Goal: Task Accomplishment & Management: Manage account settings

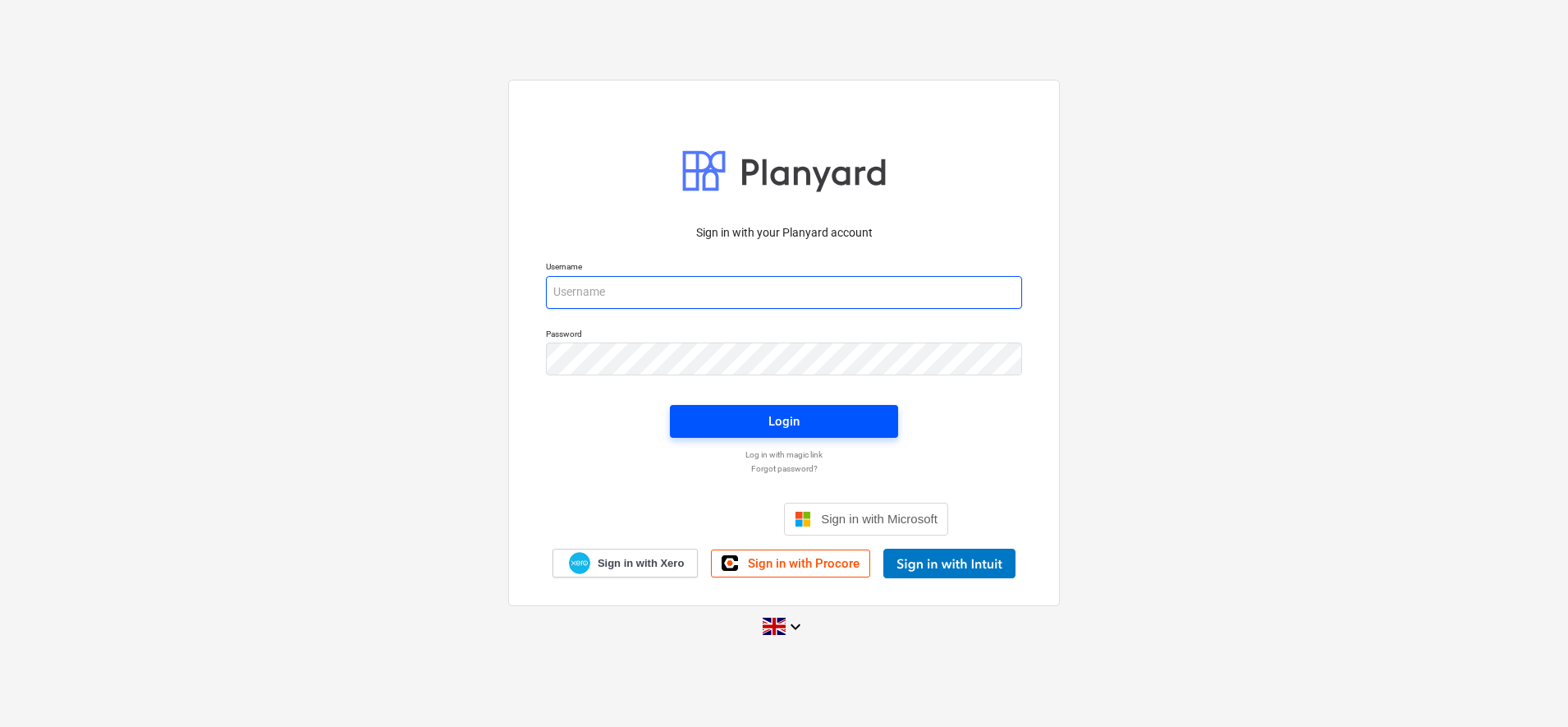
type input "[PERSON_NAME][EMAIL_ADDRESS][DOMAIN_NAME]"
click at [800, 415] on span "Login" at bounding box center [784, 421] width 189 height 21
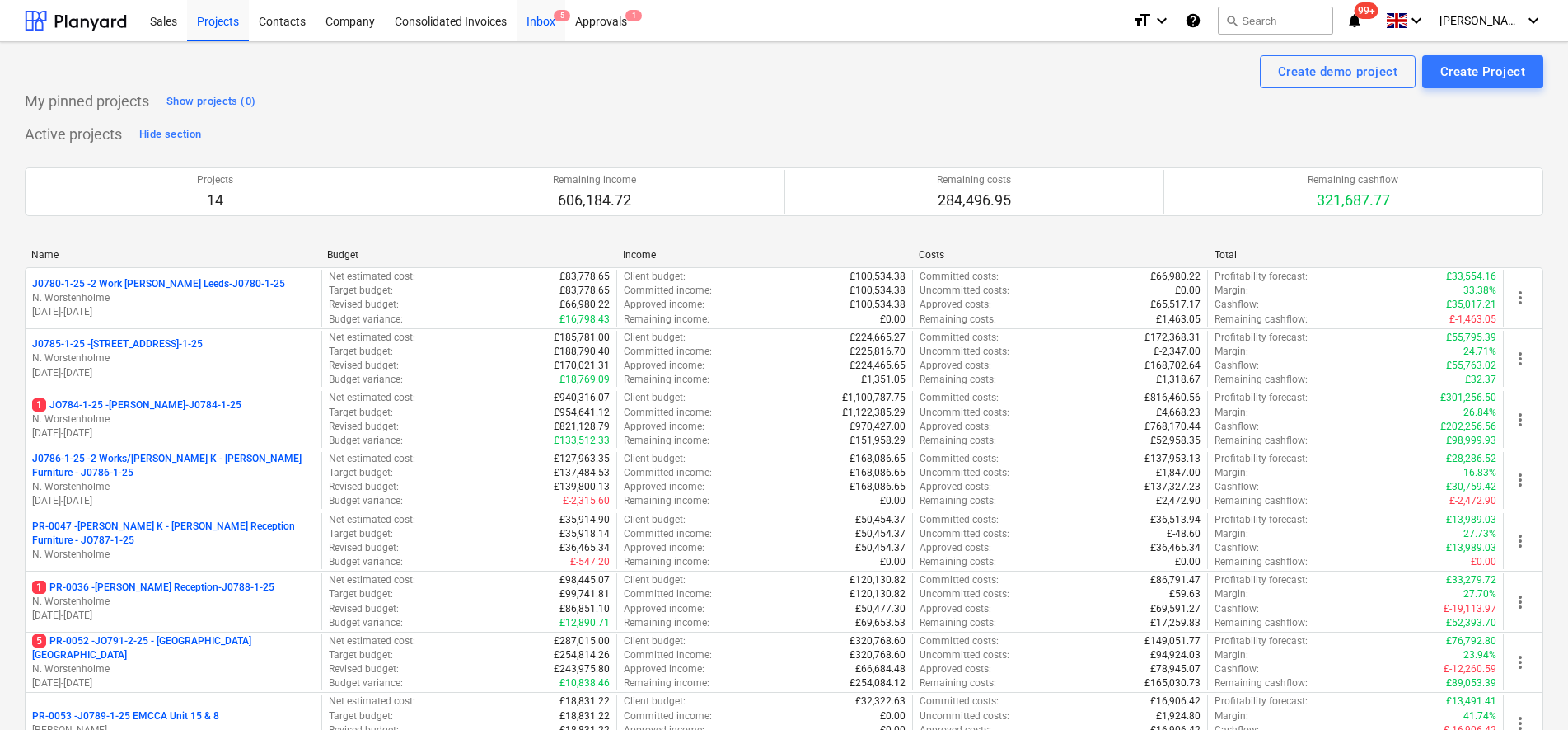
click at [550, 32] on div "Inbox 5" at bounding box center [541, 20] width 48 height 42
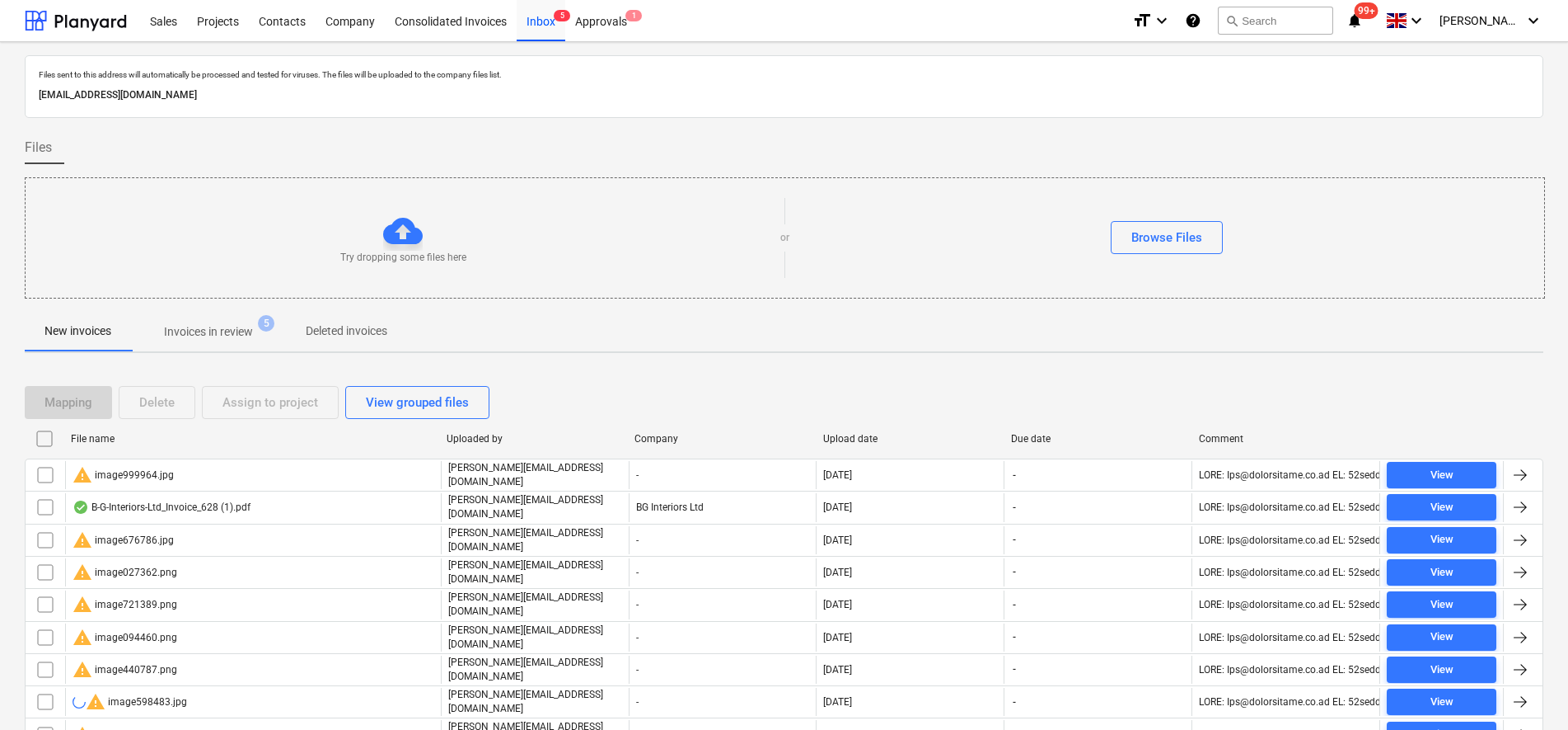
click at [41, 442] on input "checkbox" at bounding box center [45, 439] width 26 height 26
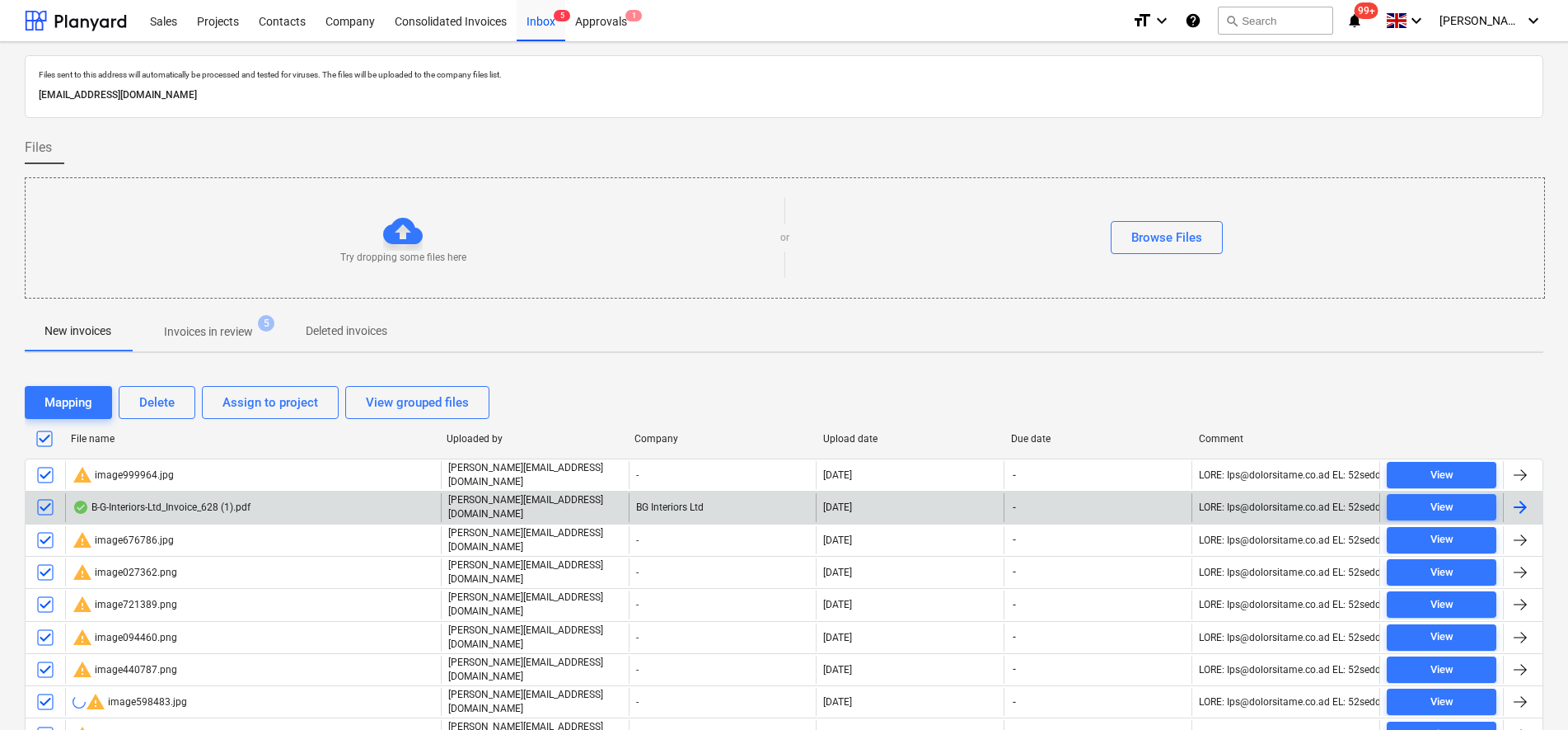
click at [50, 501] on input "checkbox" at bounding box center [46, 507] width 26 height 26
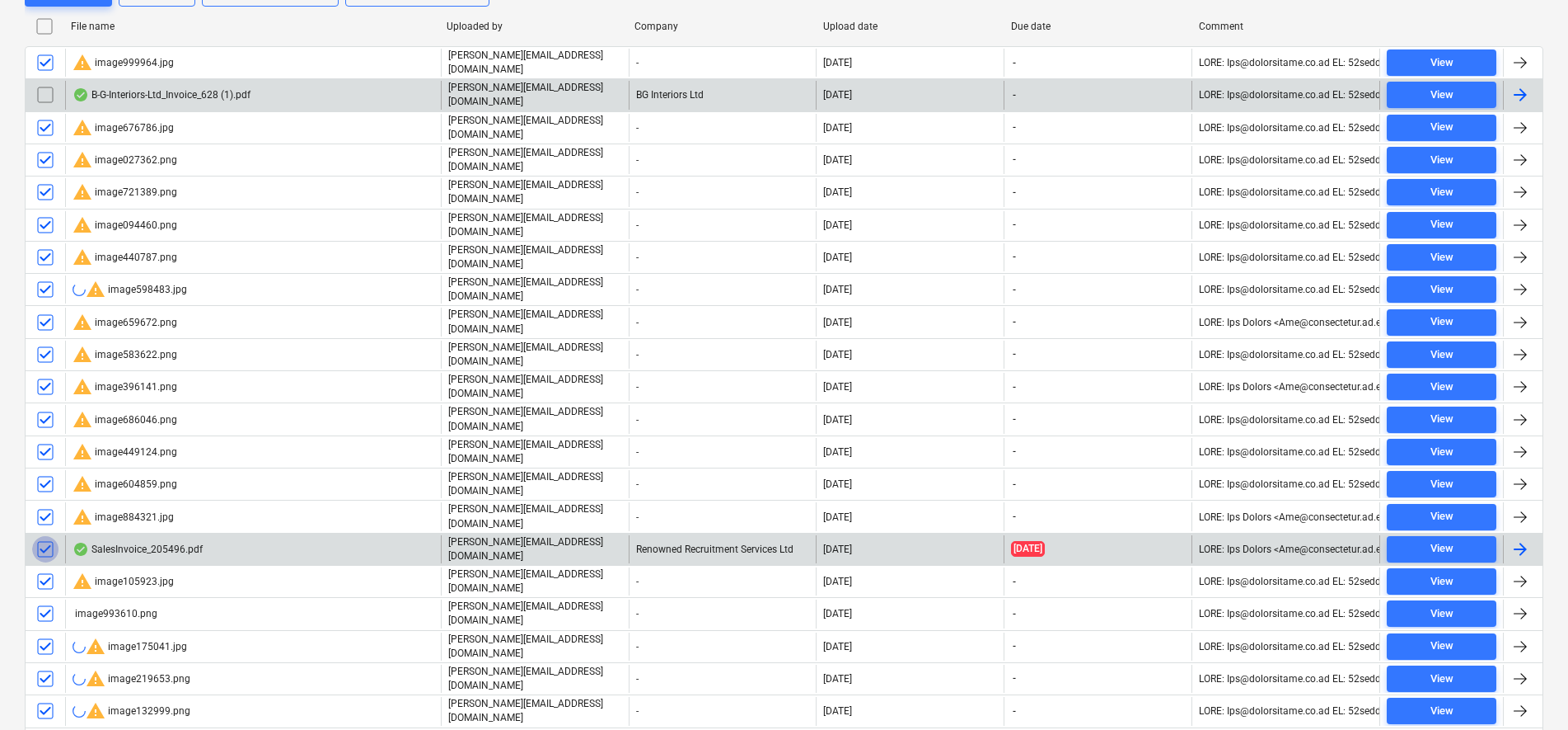
click at [47, 536] on input "checkbox" at bounding box center [46, 549] width 26 height 26
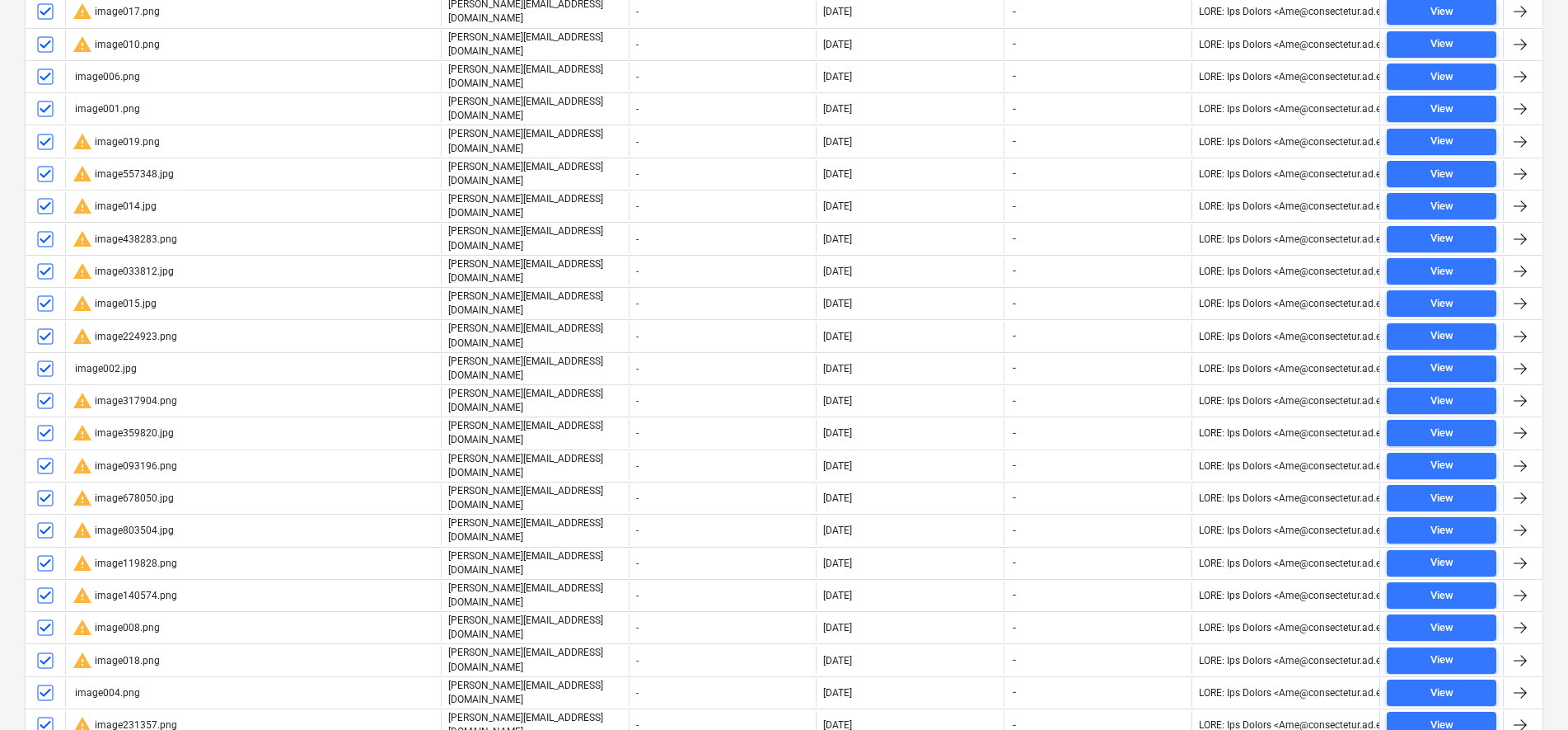
scroll to position [2989, 0]
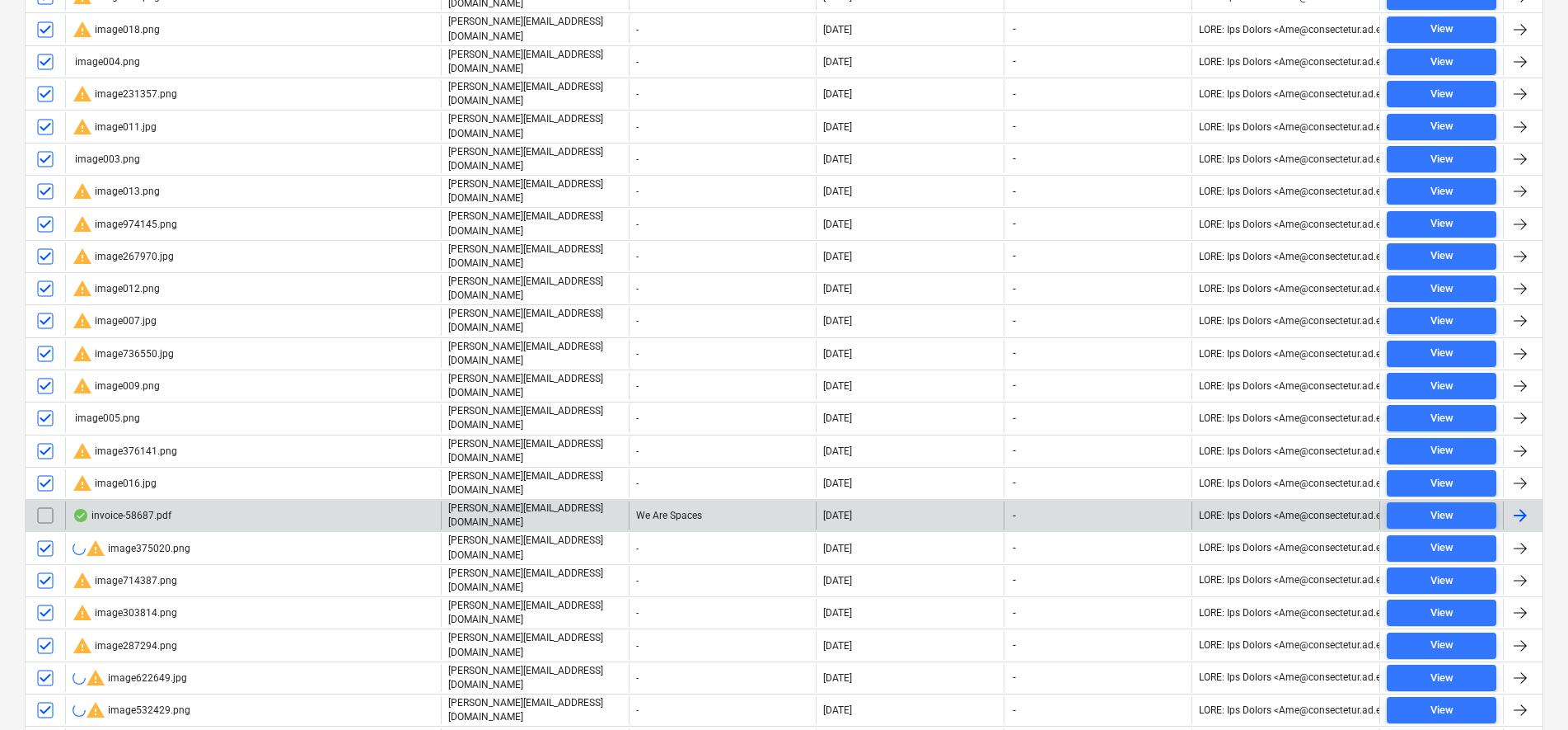
scroll to position [3908, 0]
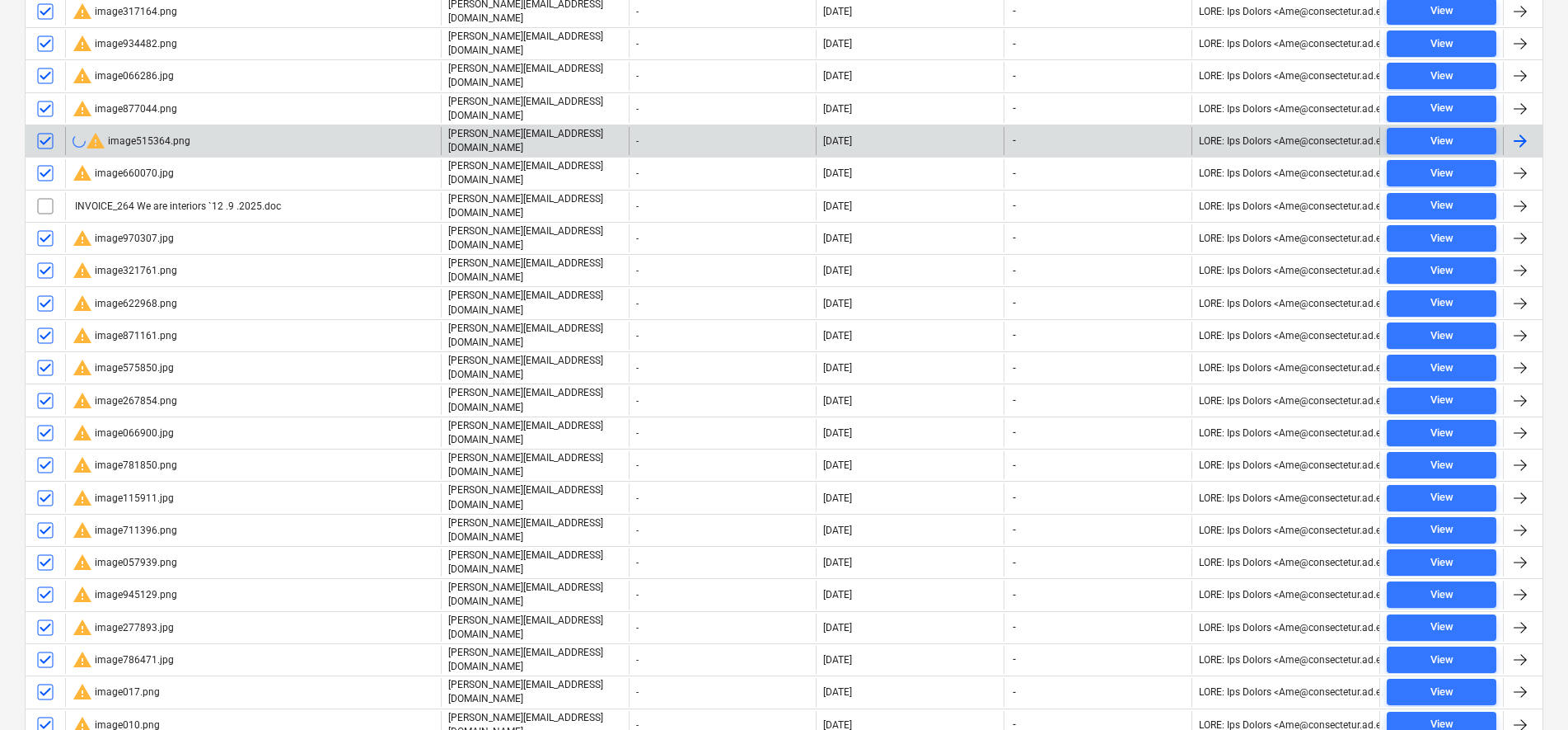
scroll to position [1434, 0]
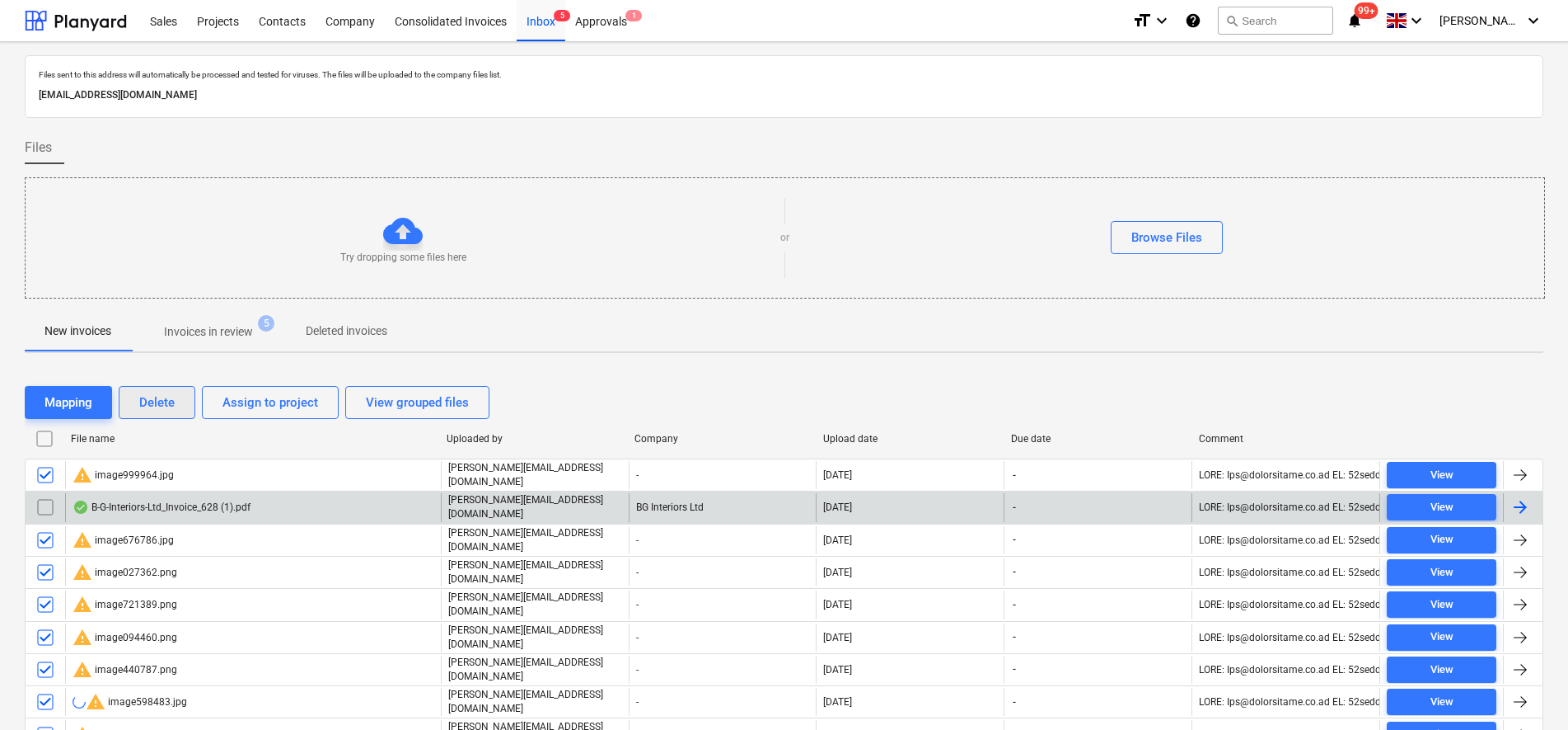
click at [224, 440] on div "File name" at bounding box center [252, 438] width 363 height 11
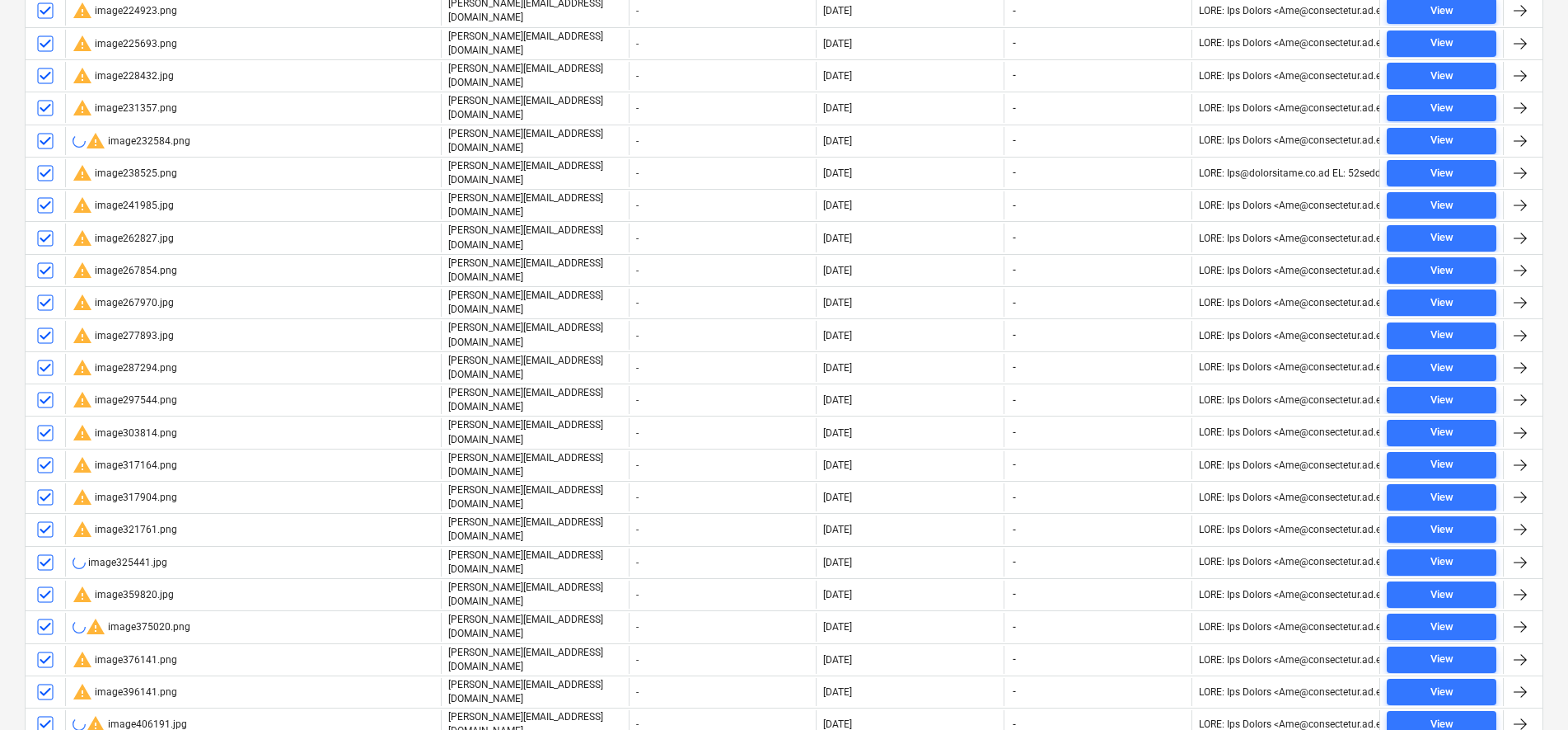
scroll to position [94, 0]
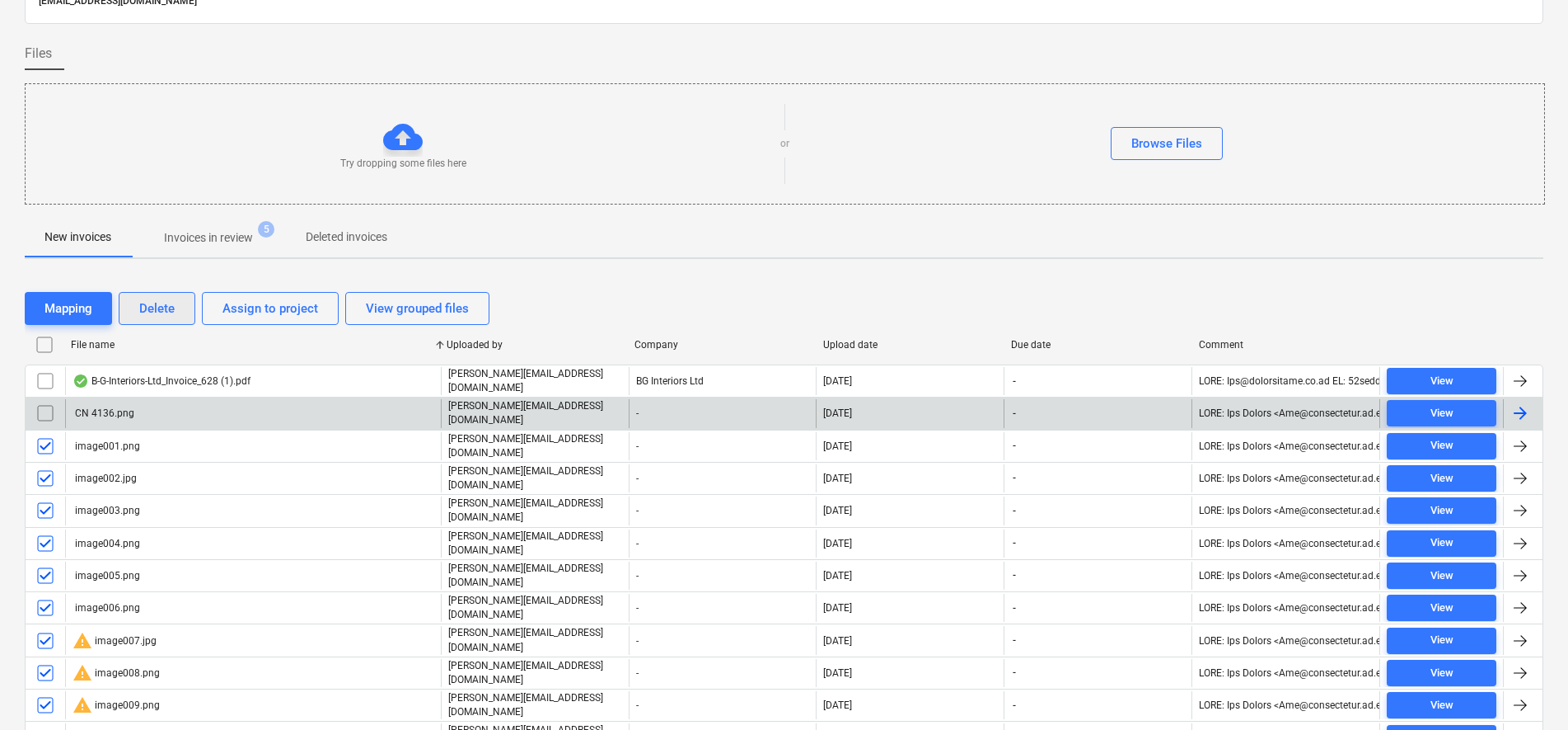
click at [156, 309] on div "Delete" at bounding box center [156, 308] width 35 height 21
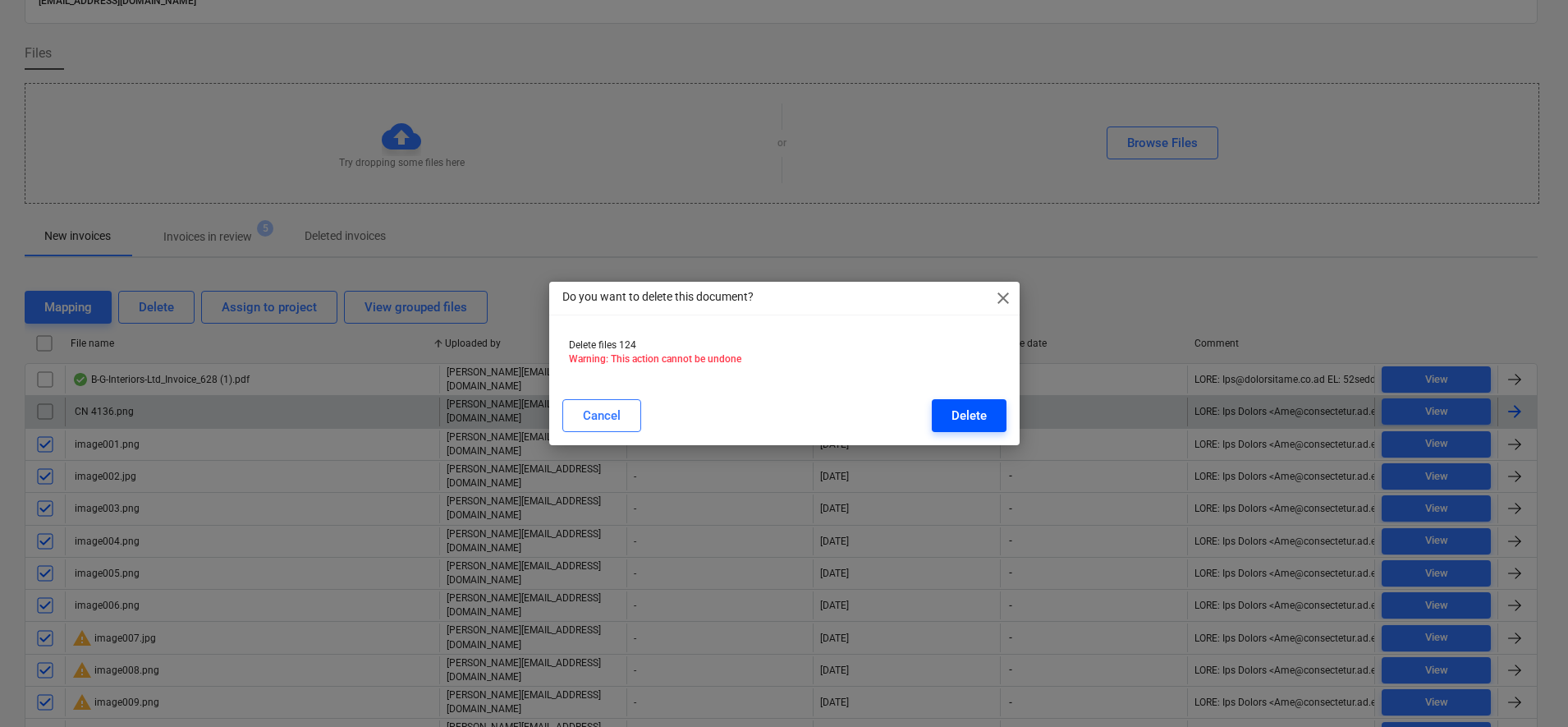
click at [968, 415] on div "Delete" at bounding box center [969, 415] width 35 height 21
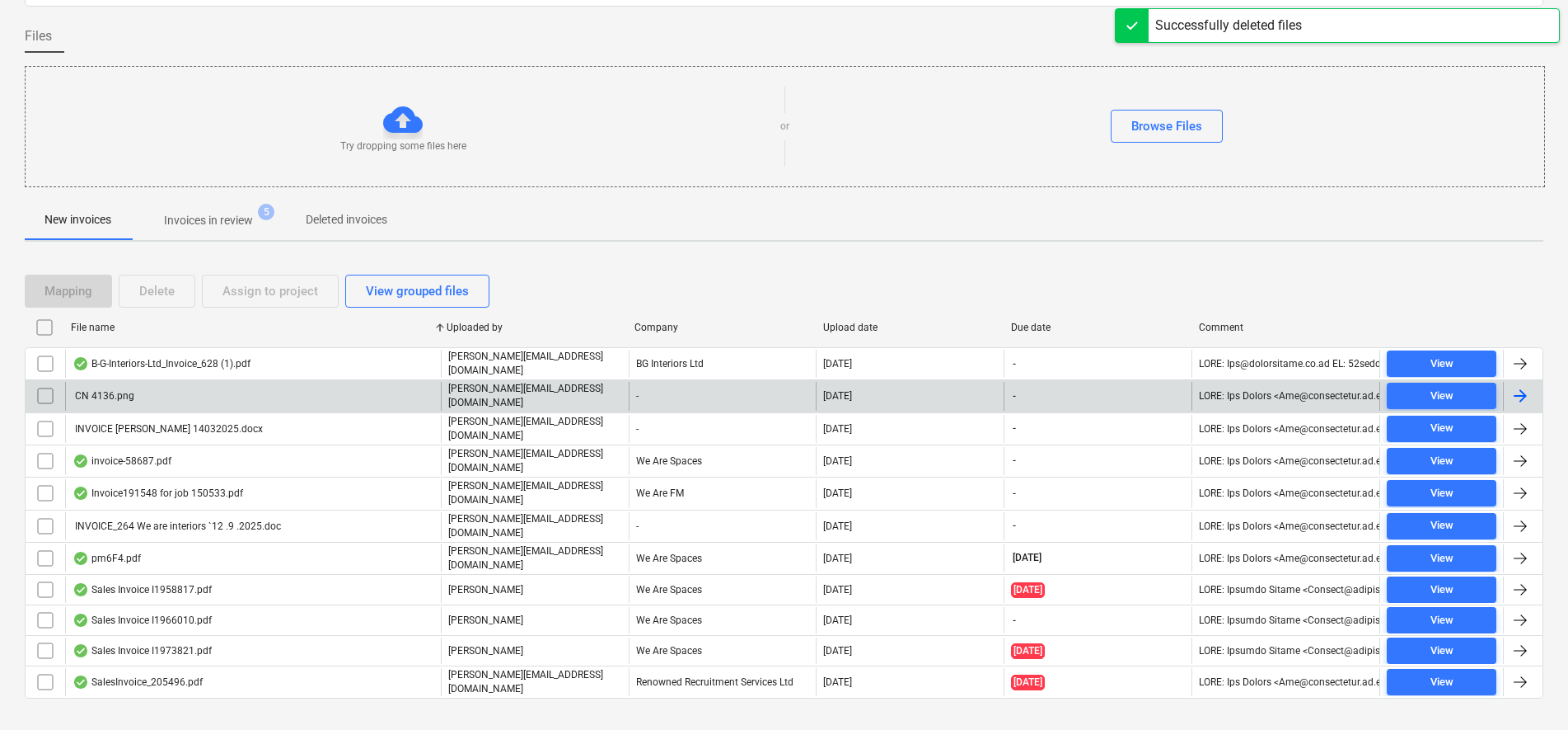
scroll to position [125, 0]
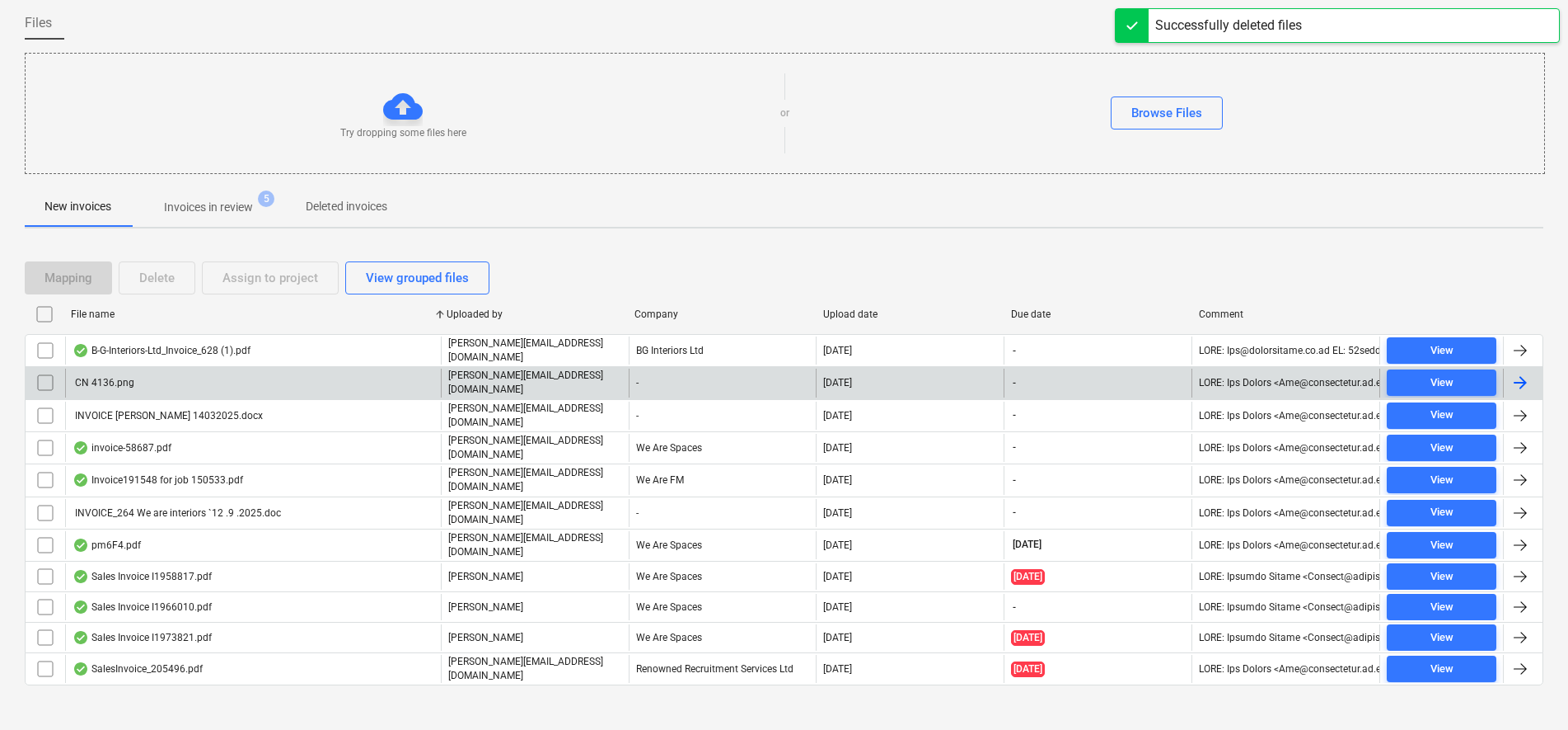
click at [196, 208] on p "Invoices in review" at bounding box center [208, 208] width 89 height 18
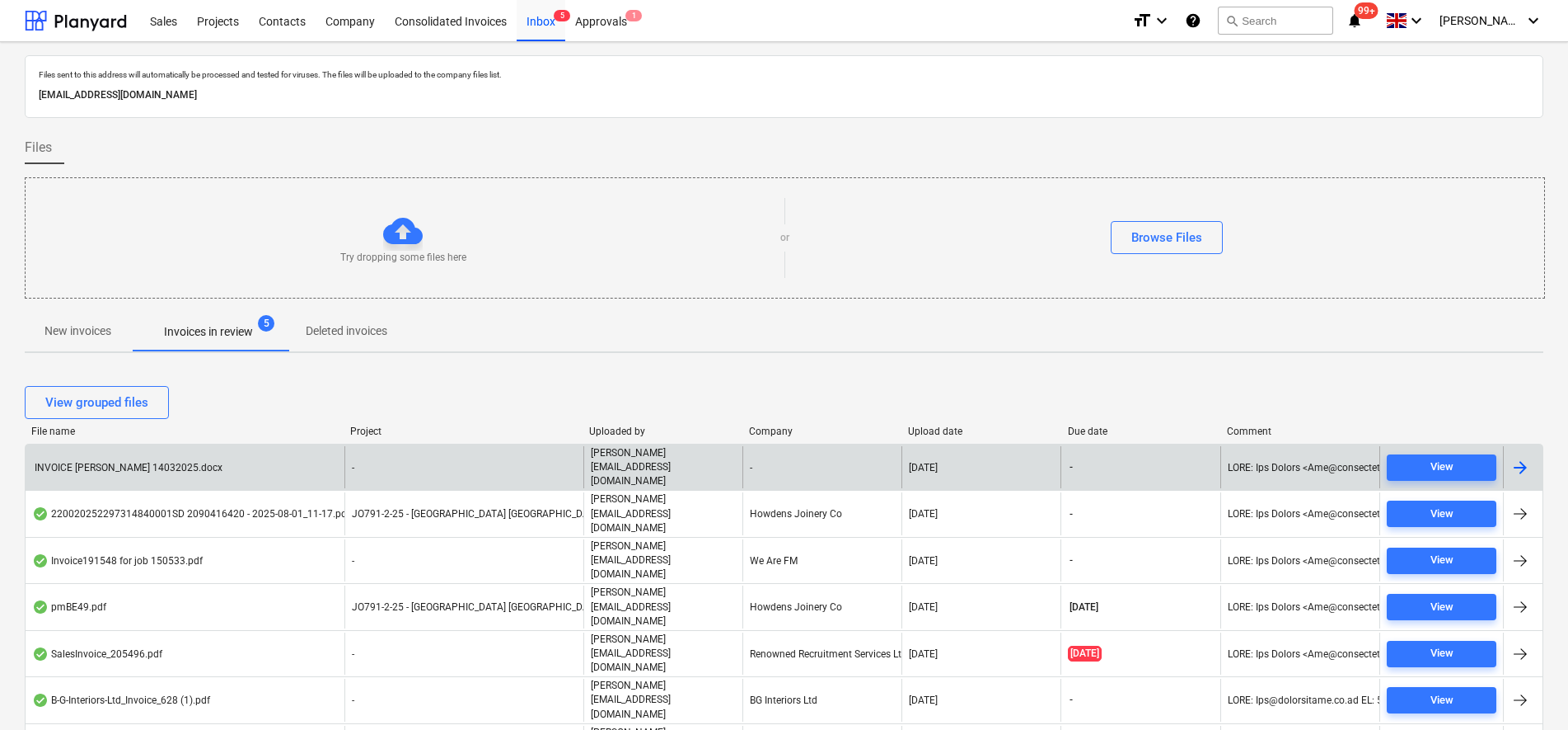
click at [306, 467] on div "INVOICE [PERSON_NAME] 14032025.docx" at bounding box center [185, 467] width 319 height 42
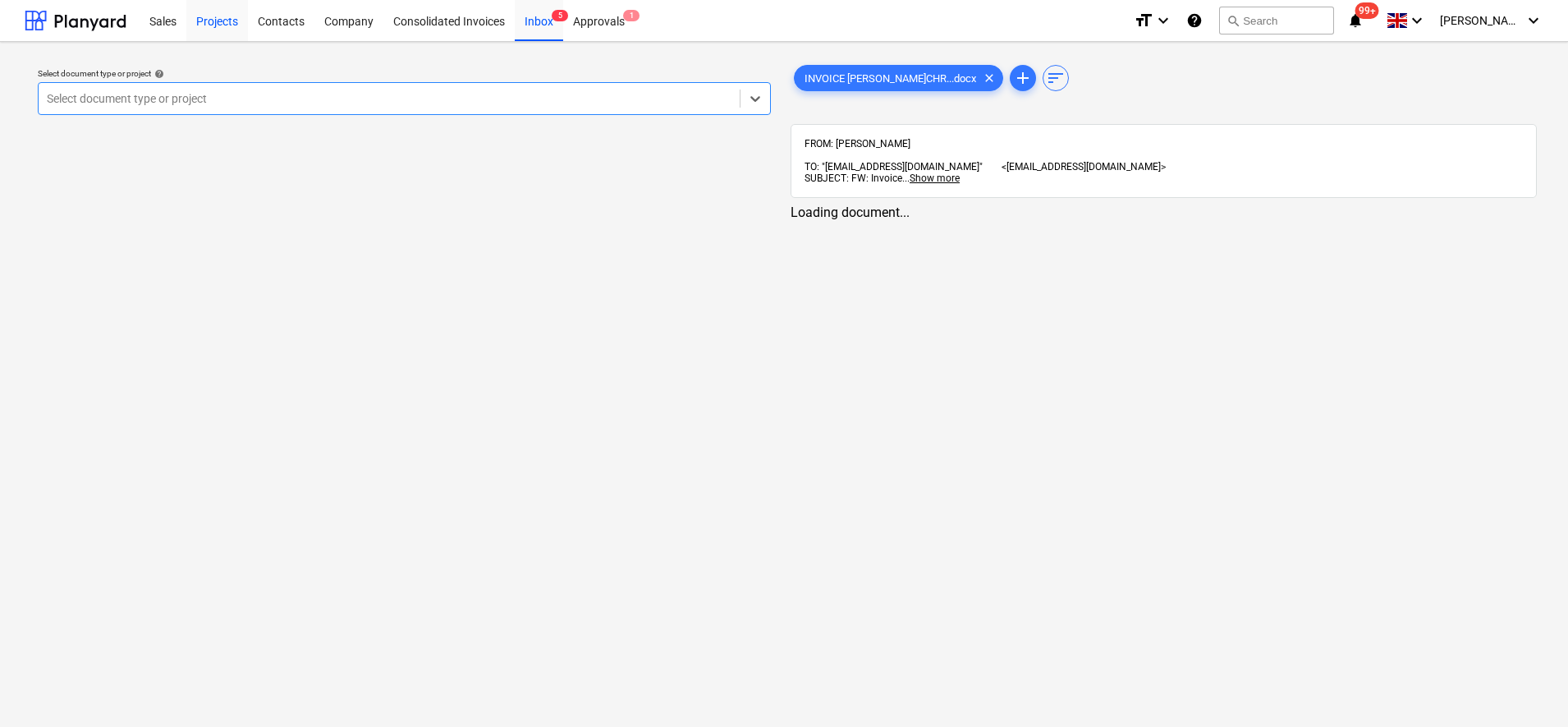
click at [191, 19] on div "Projects" at bounding box center [217, 20] width 61 height 42
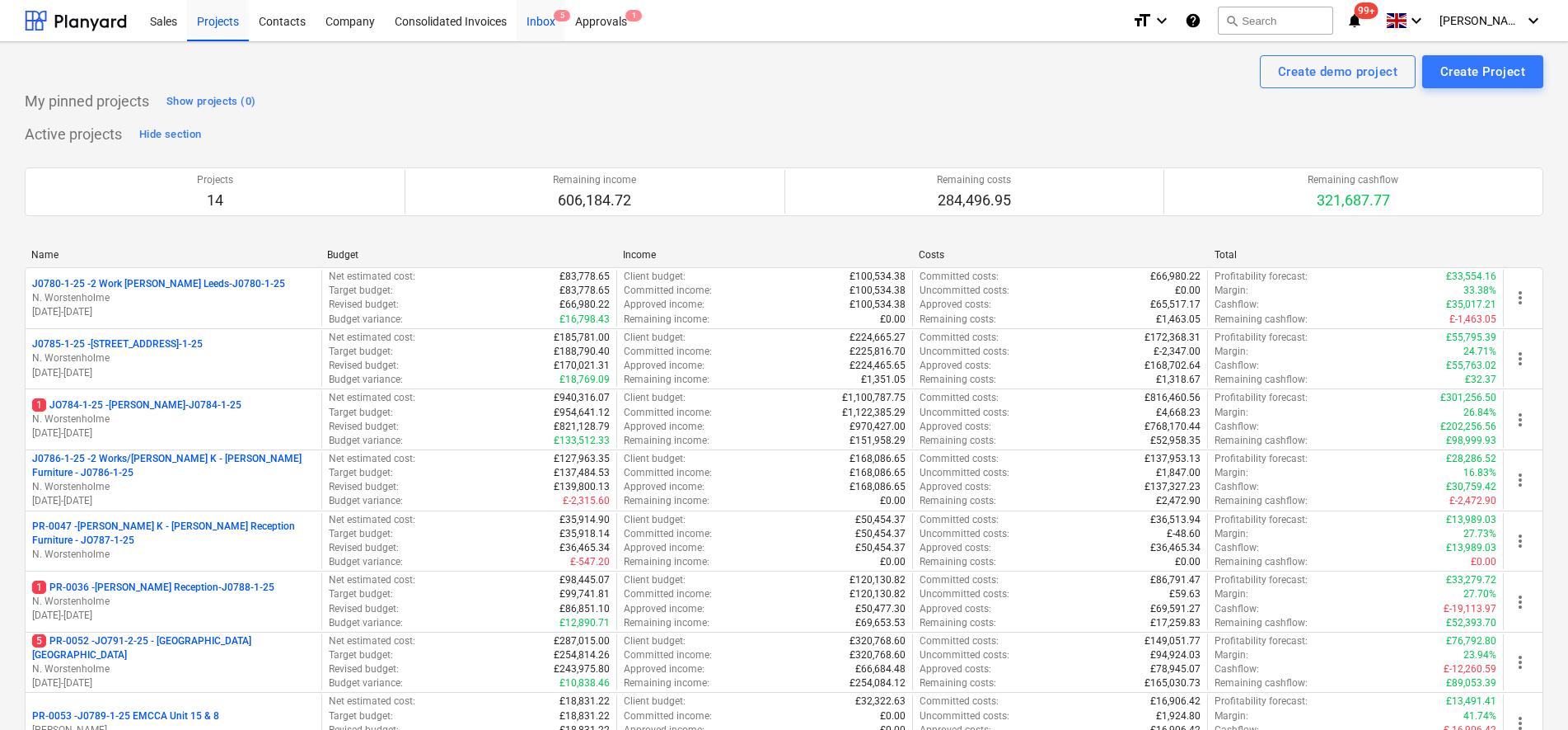
click at [533, 21] on div "Inbox 5" at bounding box center [541, 20] width 48 height 42
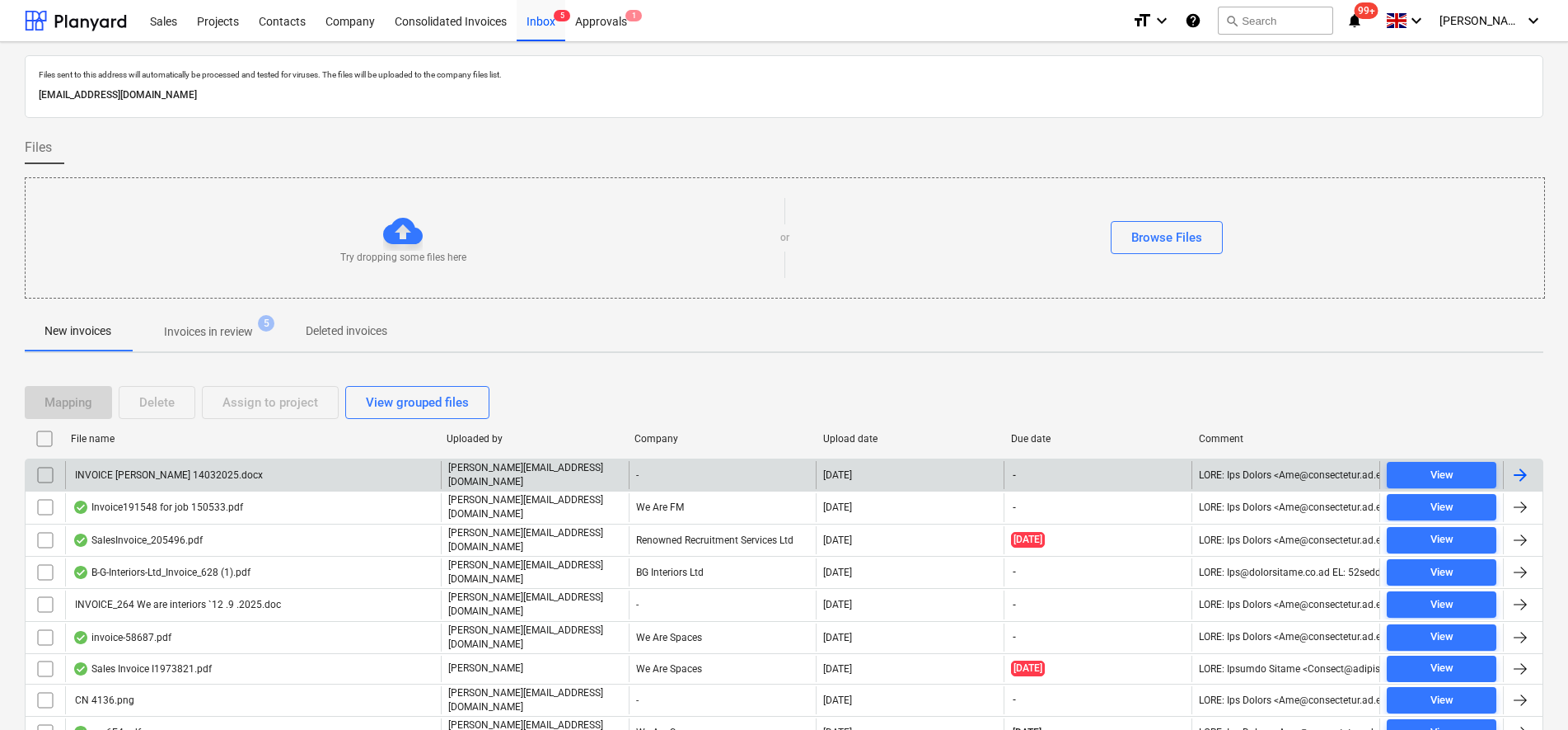
click at [411, 480] on div "INVOICE [PERSON_NAME] 14032025.docx" at bounding box center [253, 475] width 376 height 28
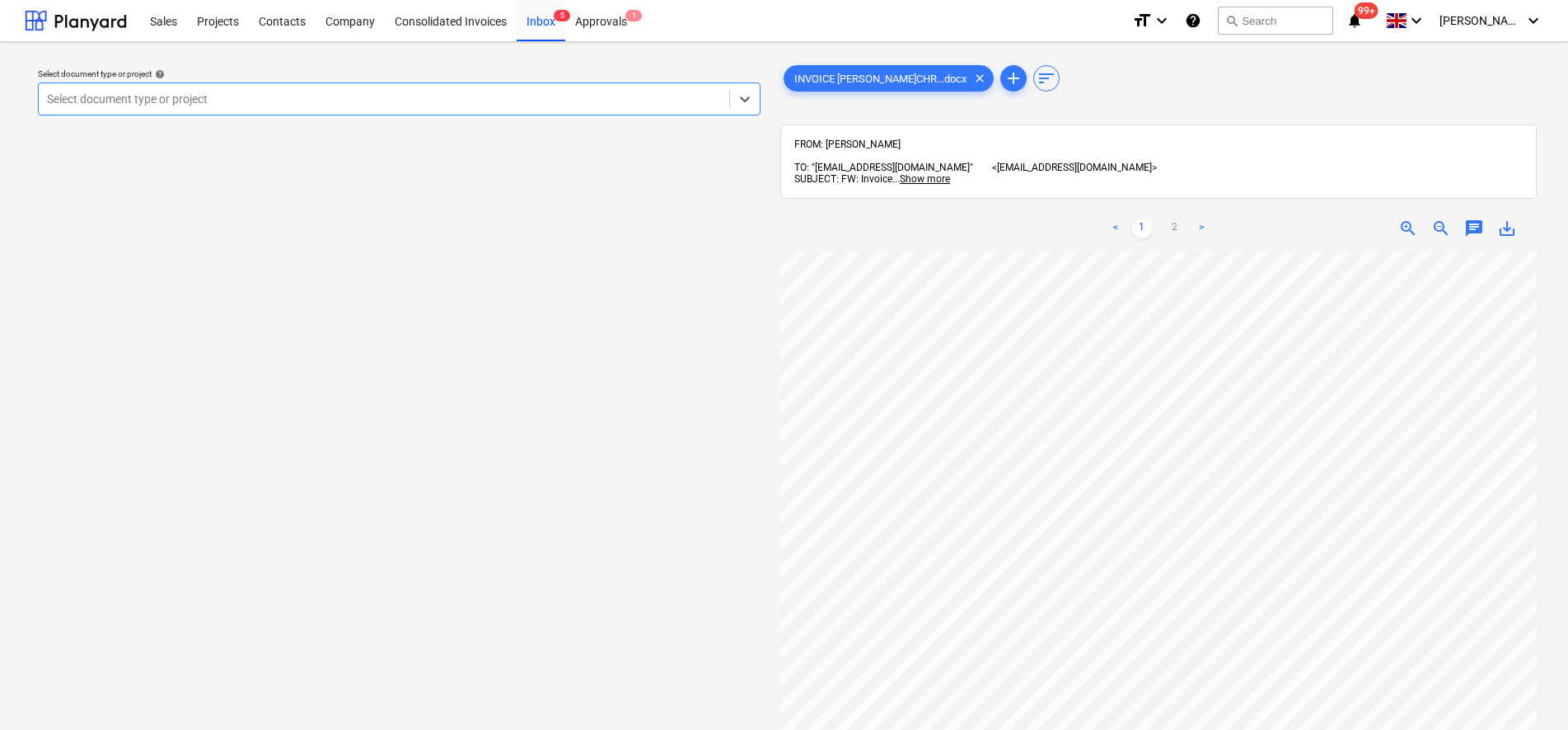
click at [349, 99] on div at bounding box center [383, 99] width 674 height 17
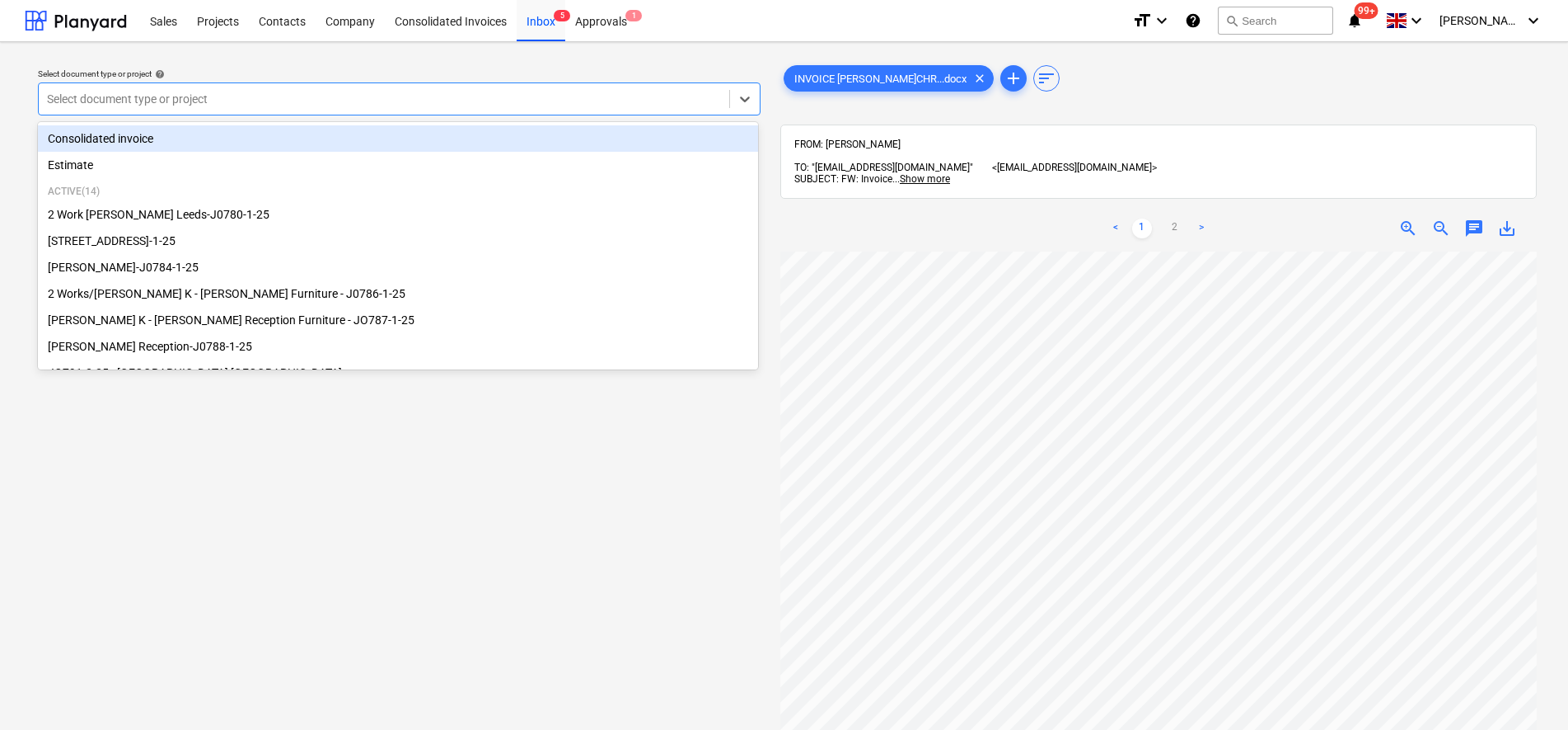
click at [183, 142] on div "Consolidated invoice" at bounding box center [397, 139] width 720 height 26
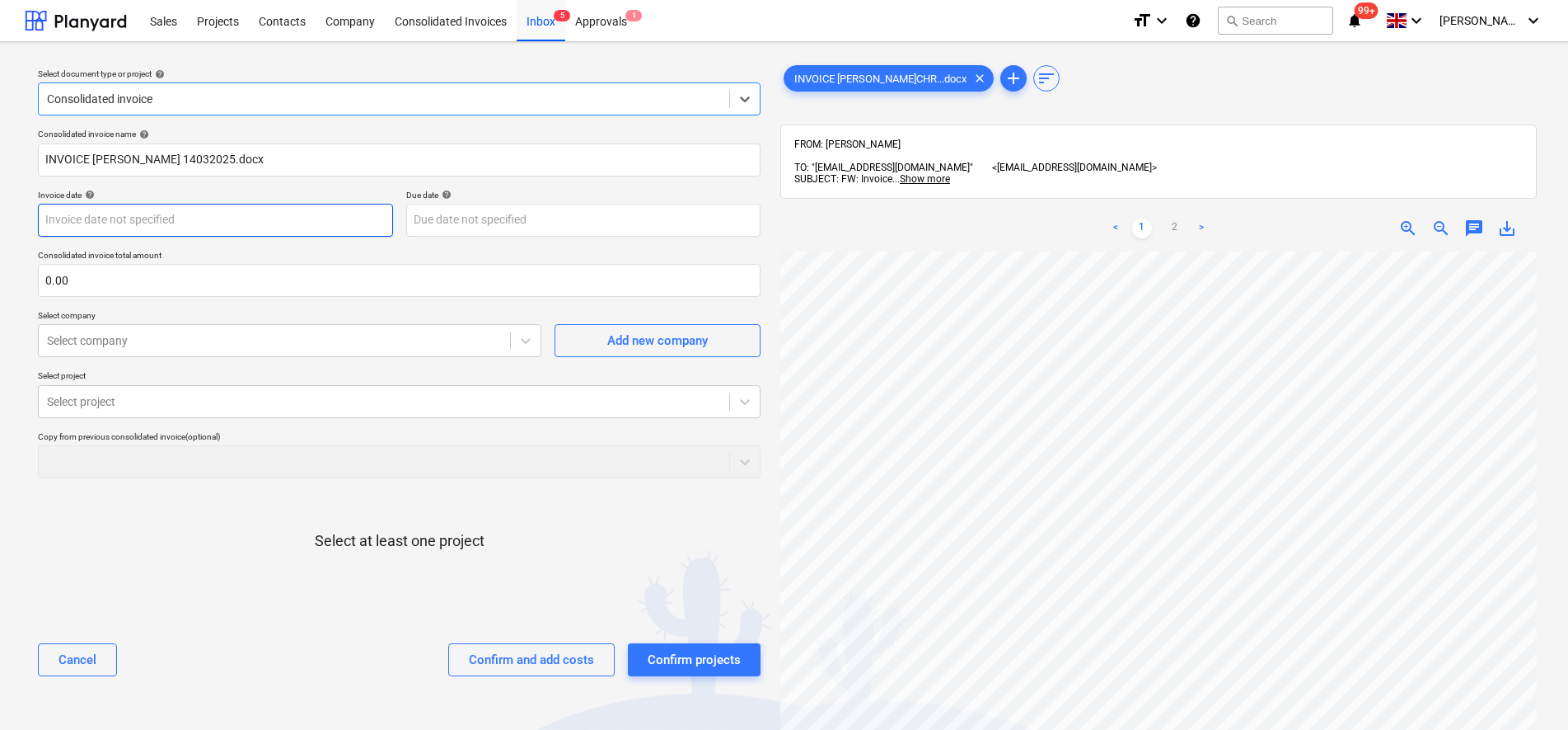
click at [151, 224] on body "Sales Projects Contacts Company Consolidated Invoices Inbox 5 Approvals 1 forma…" at bounding box center [784, 365] width 1568 height 730
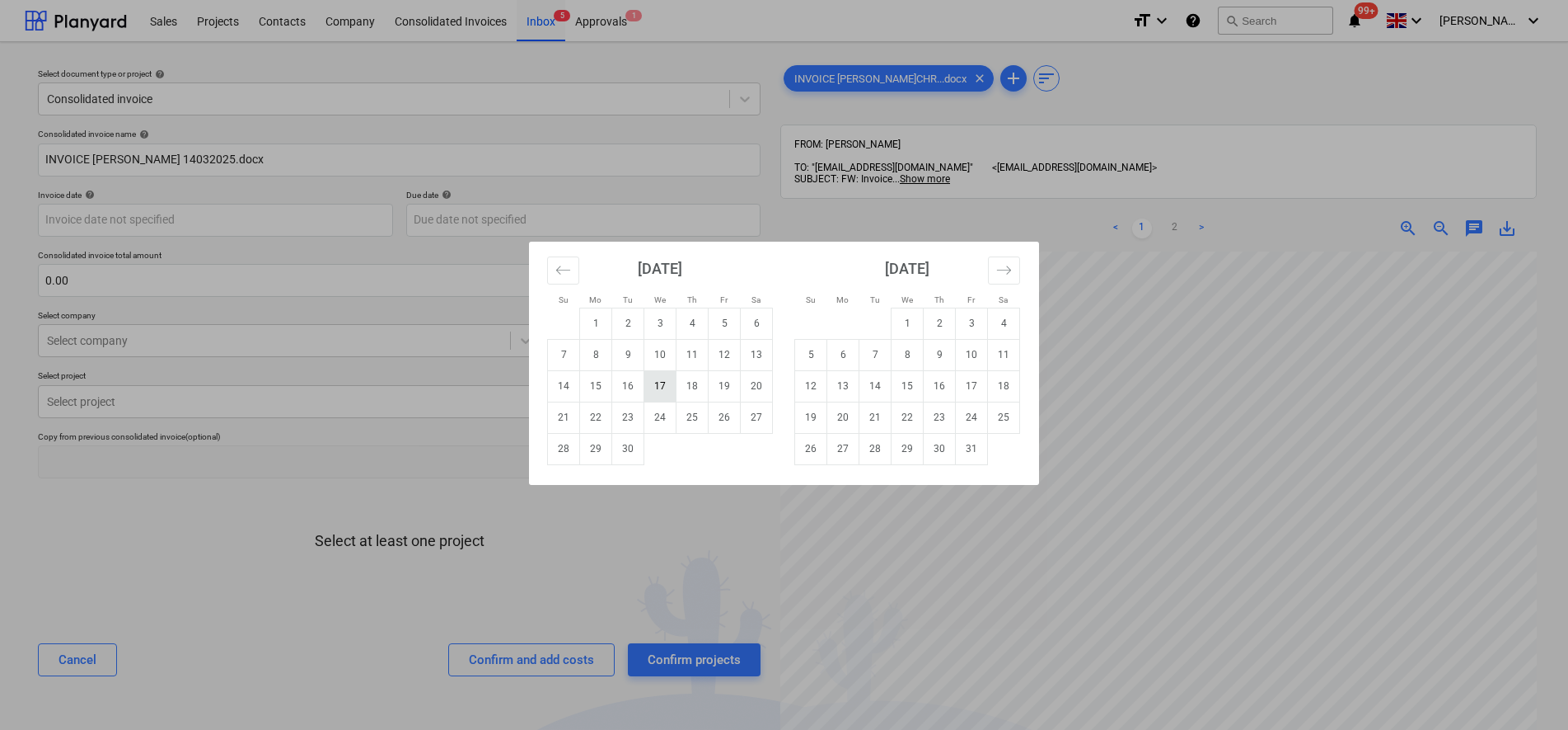
click at [671, 388] on td "17" at bounding box center [660, 386] width 33 height 32
type input "[DATE]"
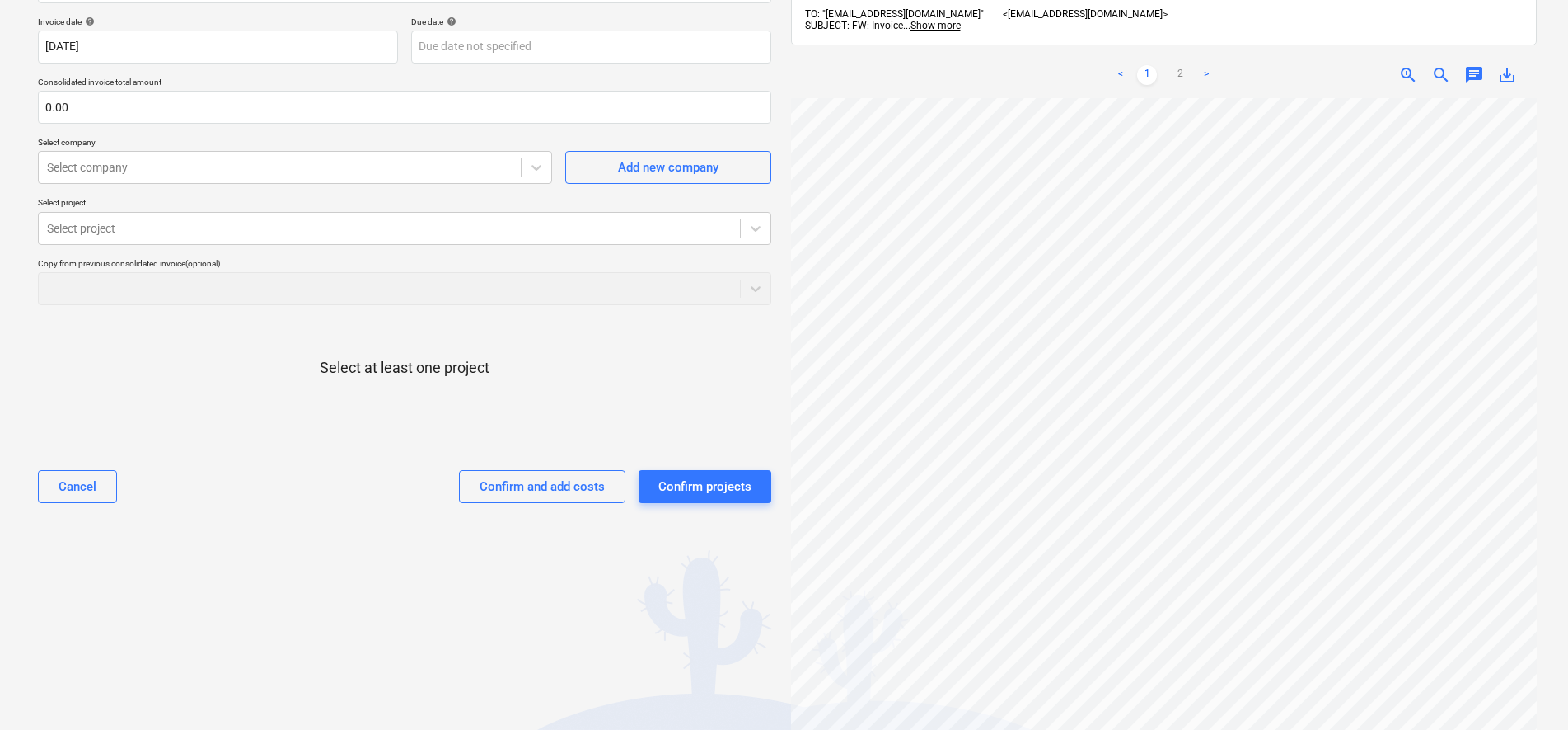
scroll to position [111, 0]
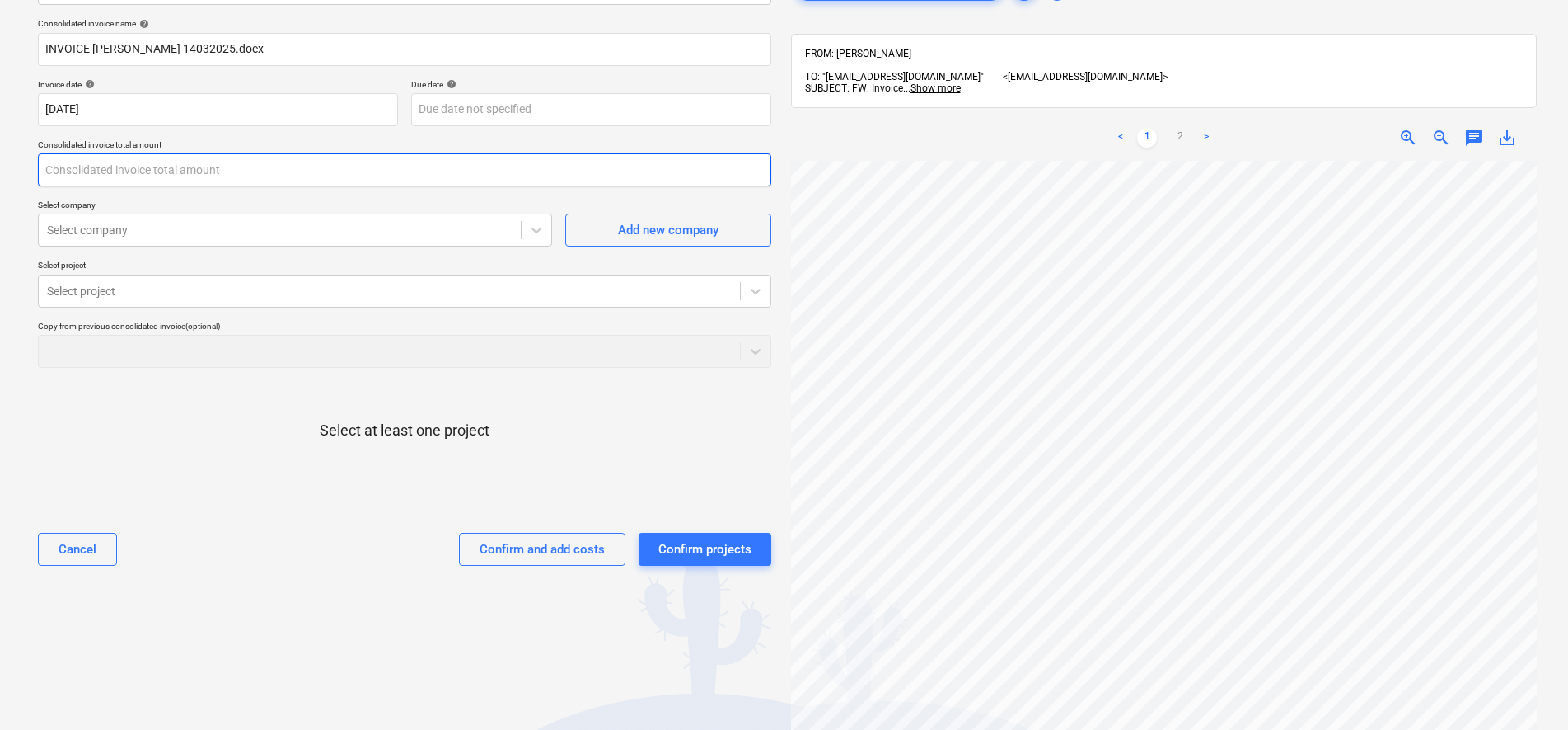
click at [90, 181] on input "text" at bounding box center [404, 170] width 733 height 33
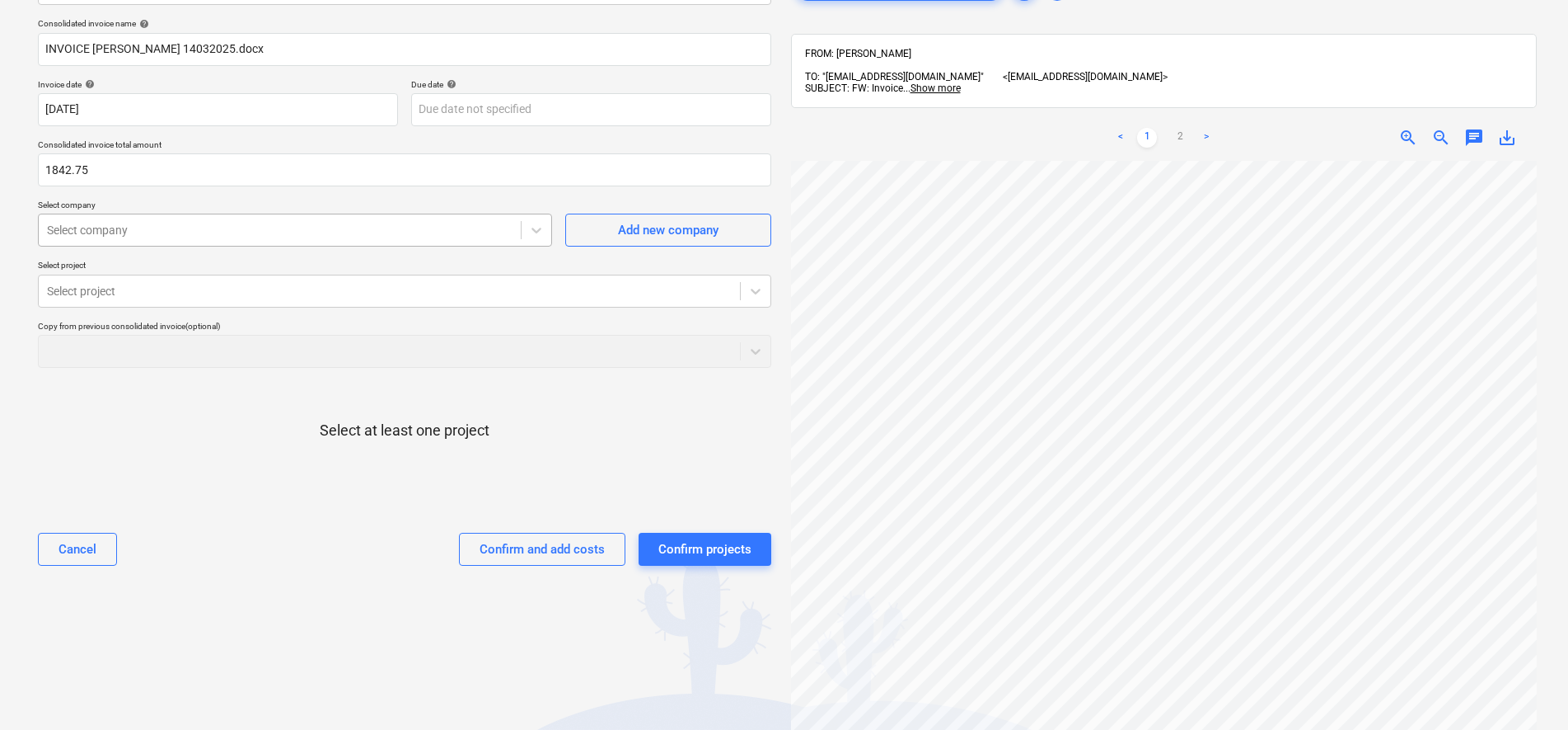
type input "1,842.75"
click at [139, 223] on div at bounding box center [279, 230] width 466 height 17
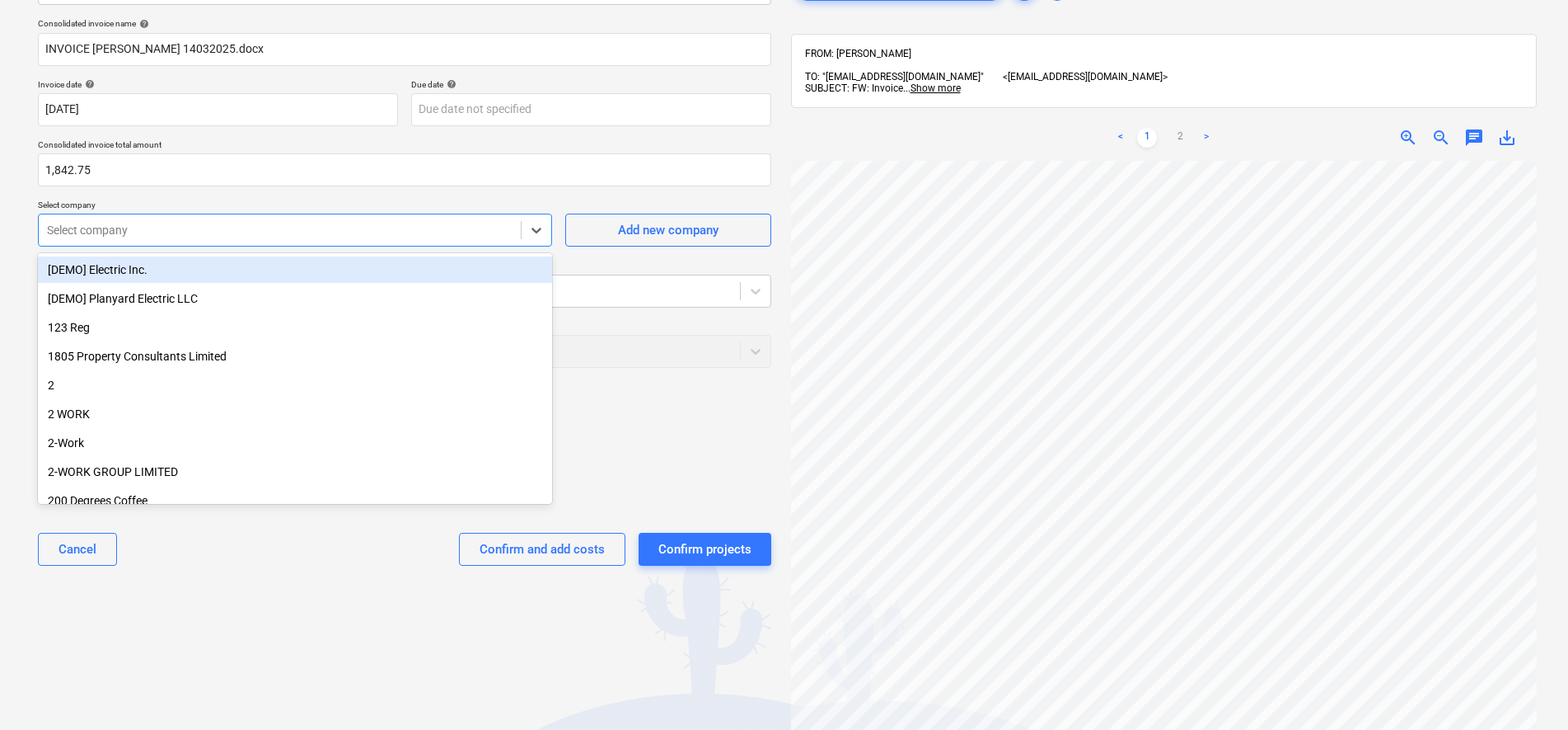
scroll to position [0, 0]
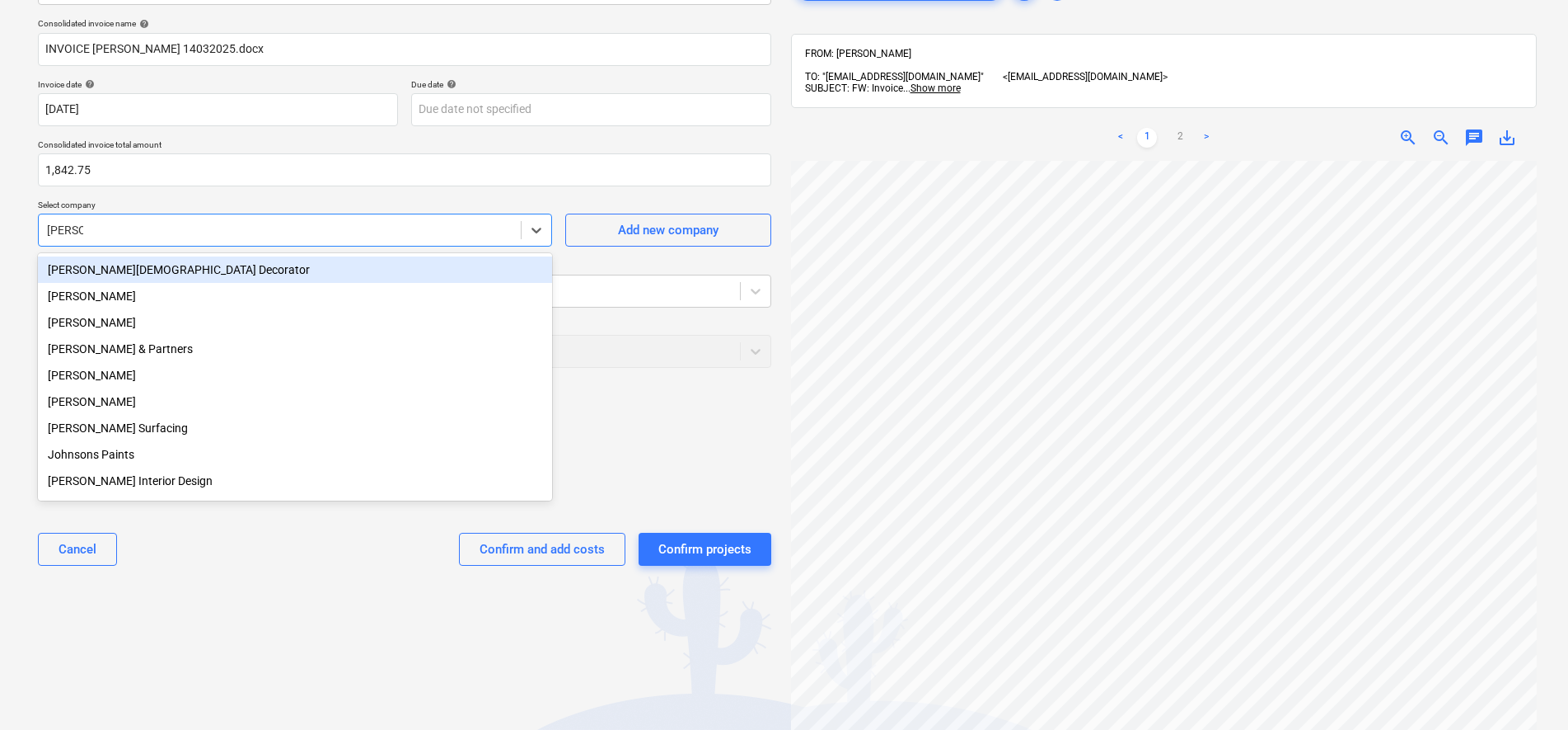
type input "[PERSON_NAME]"
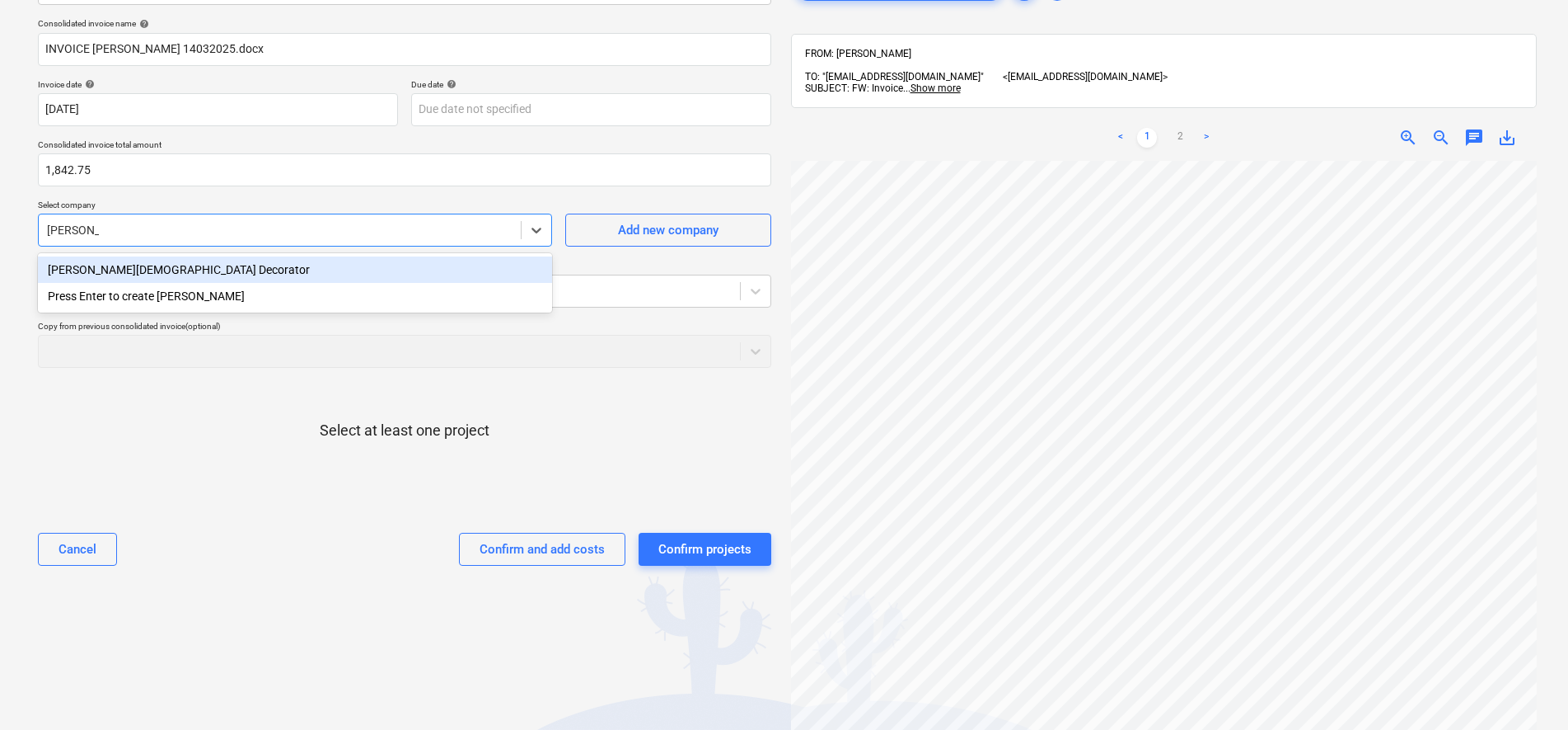
click at [195, 260] on div "[PERSON_NAME][DEMOGRAPHIC_DATA] Decorator" at bounding box center [294, 270] width 514 height 26
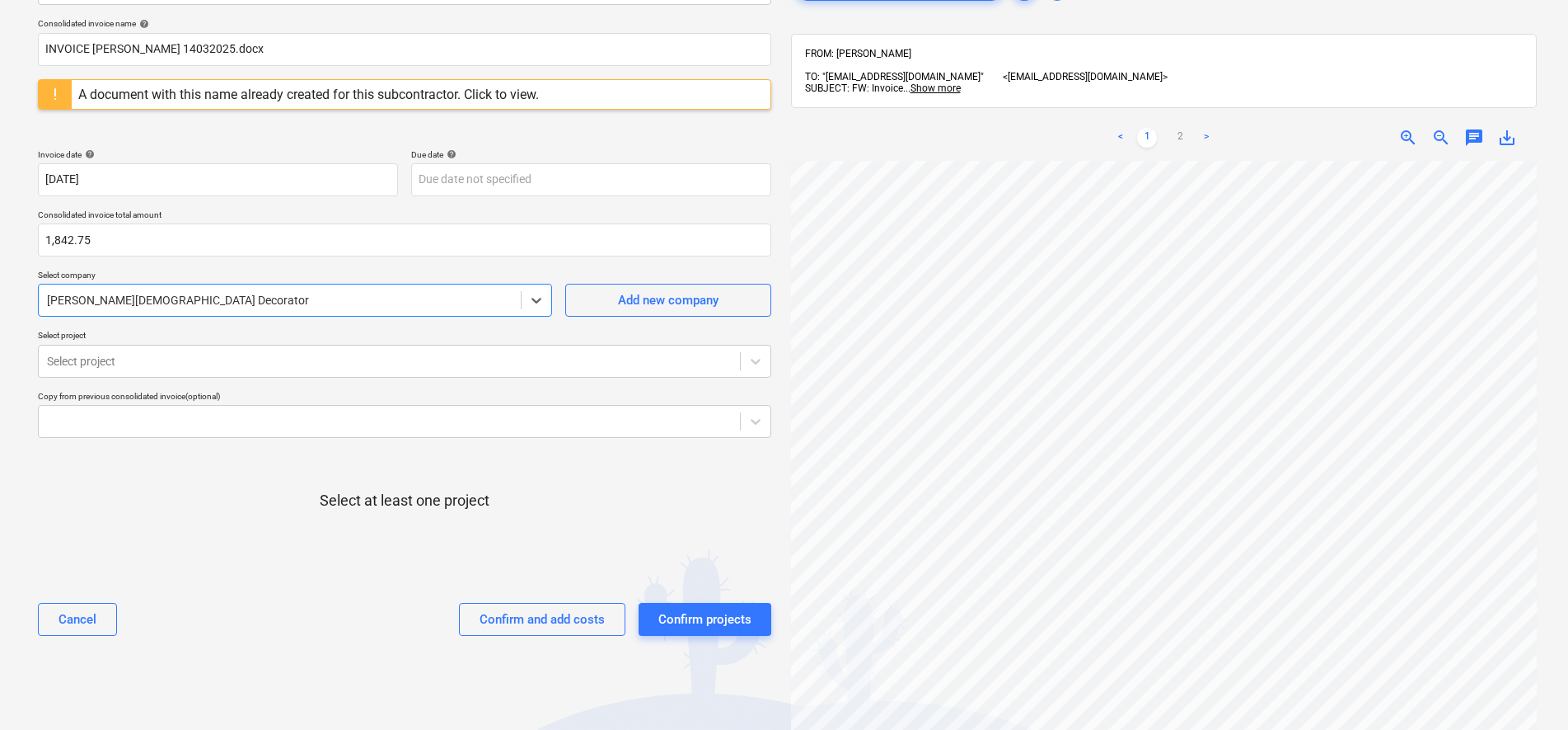
click at [200, 489] on div "Select at least one project" at bounding box center [404, 514] width 733 height 126
click at [257, 350] on div "Select project" at bounding box center [389, 361] width 701 height 23
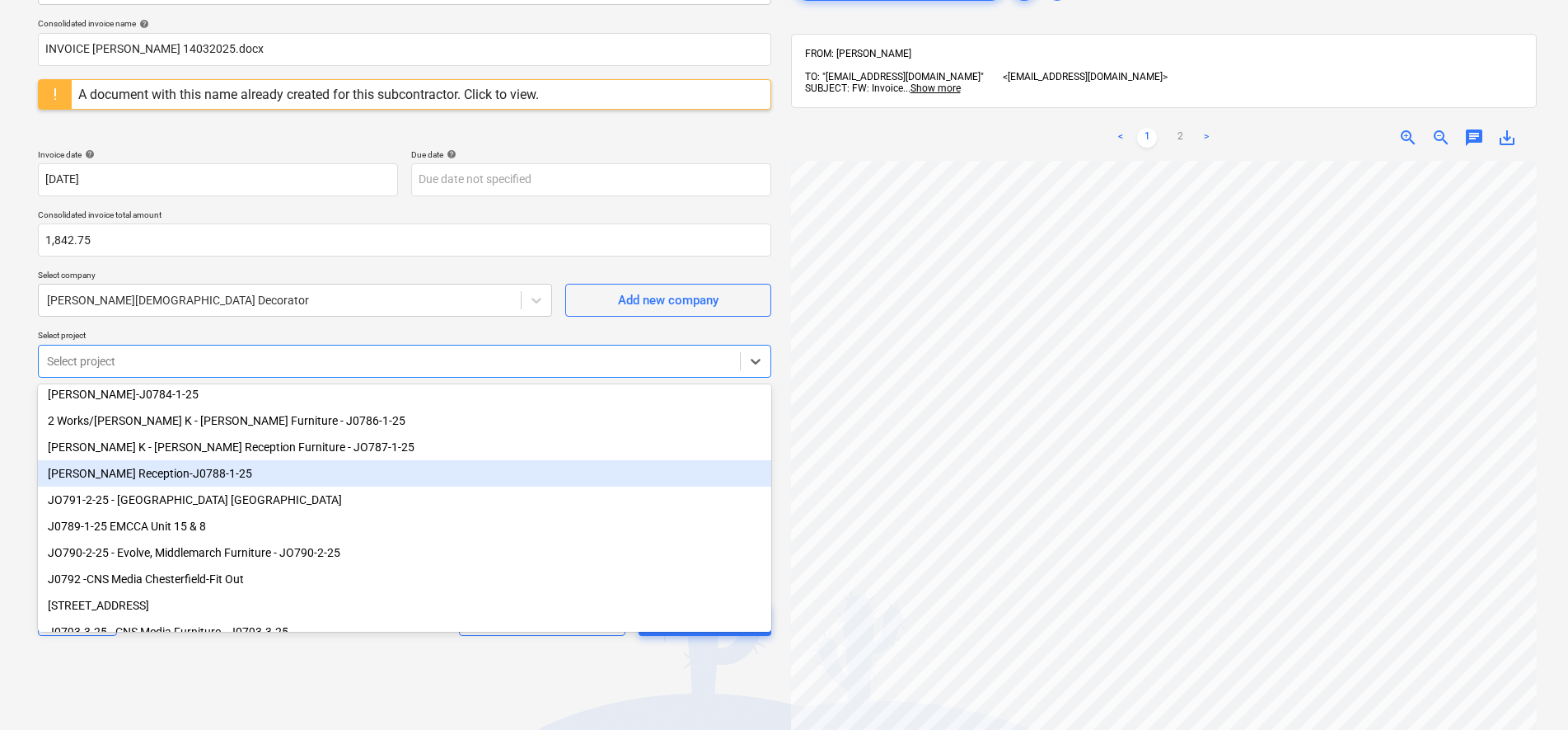
scroll to position [140, 0]
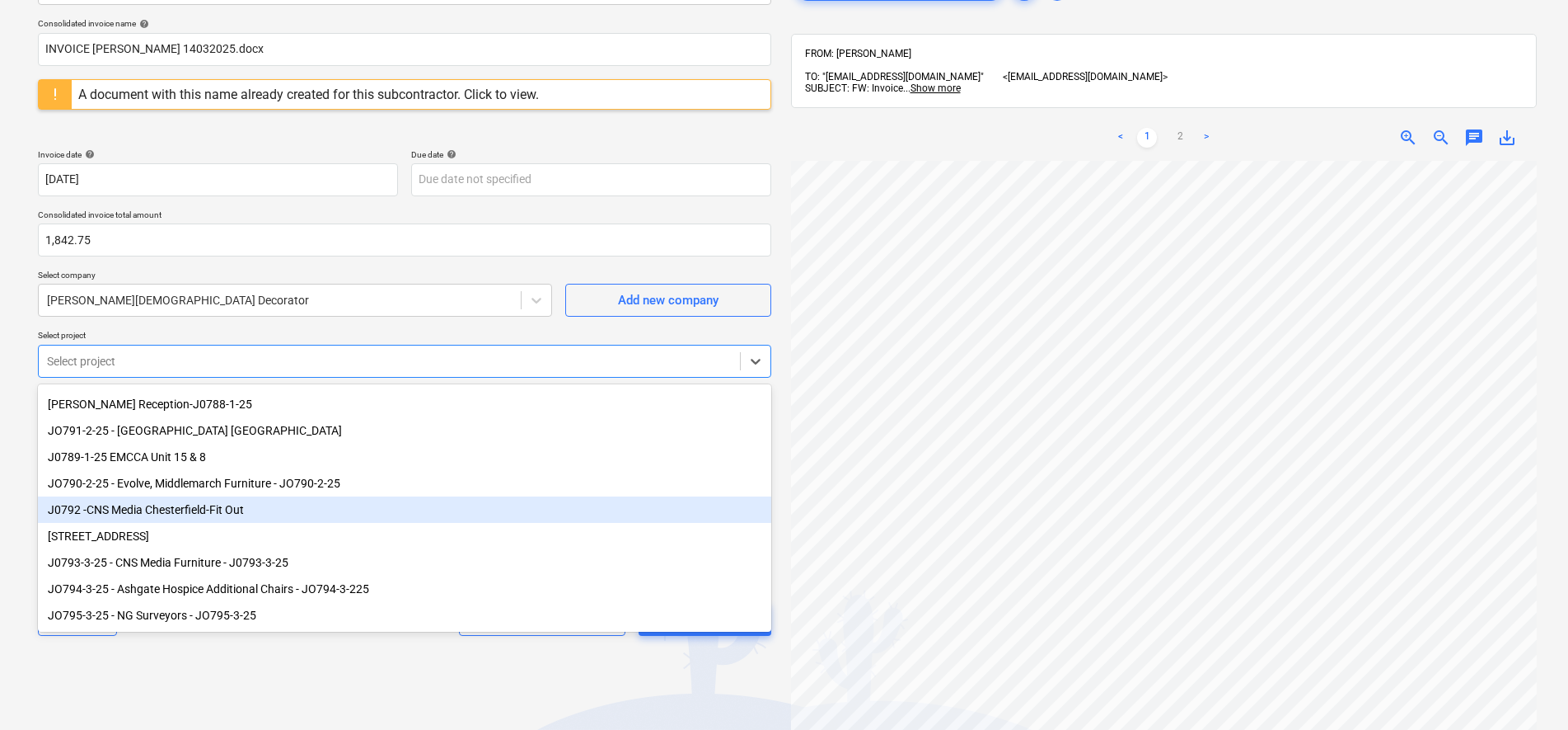
click at [231, 515] on div "J0792 -CNS Media Chesterfield-Fit Out" at bounding box center [404, 509] width 733 height 26
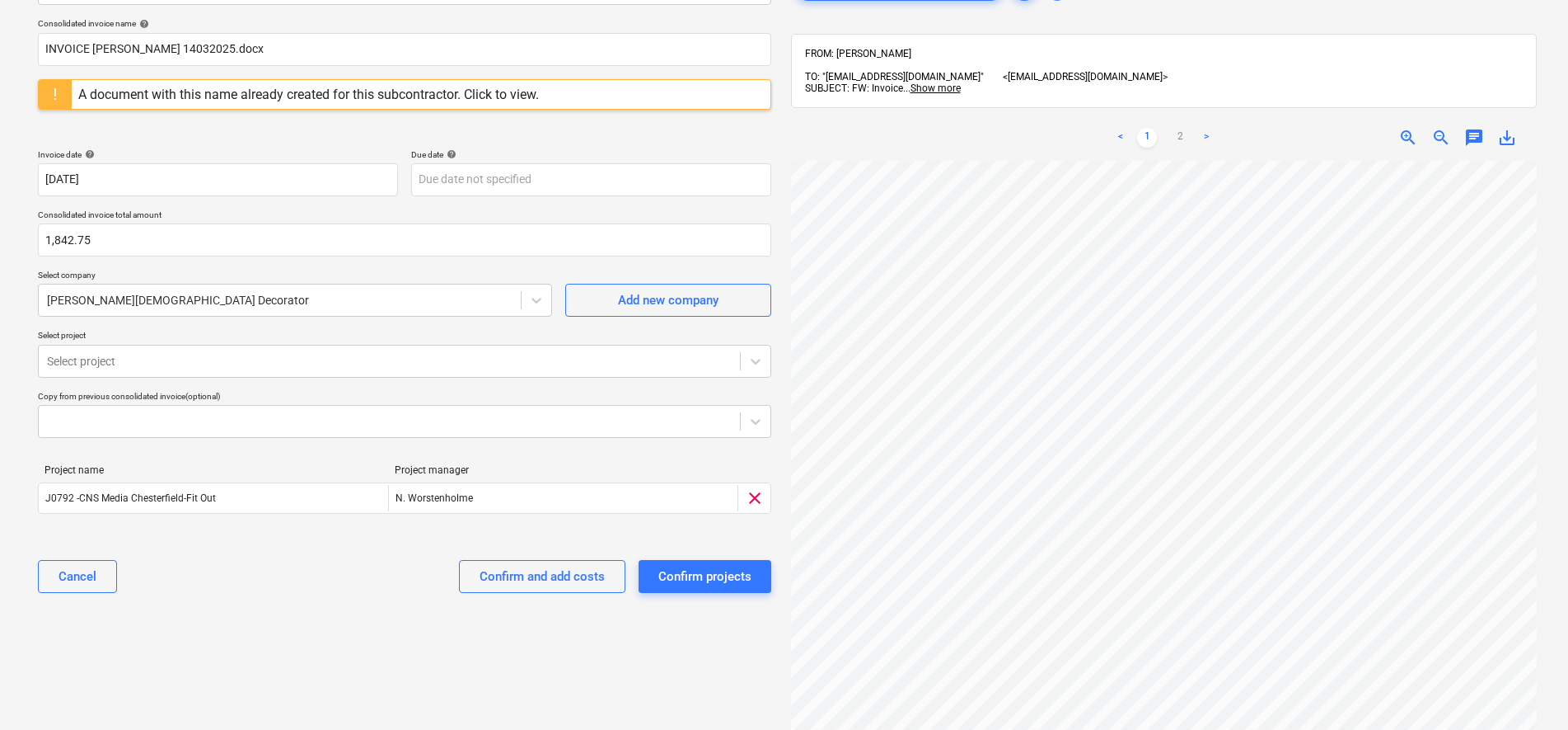
click at [3, 357] on div "Select document type or project help Consolidated invoice Consolidated invoice …" at bounding box center [784, 382] width 1568 height 902
click at [115, 367] on div at bounding box center [388, 361] width 685 height 17
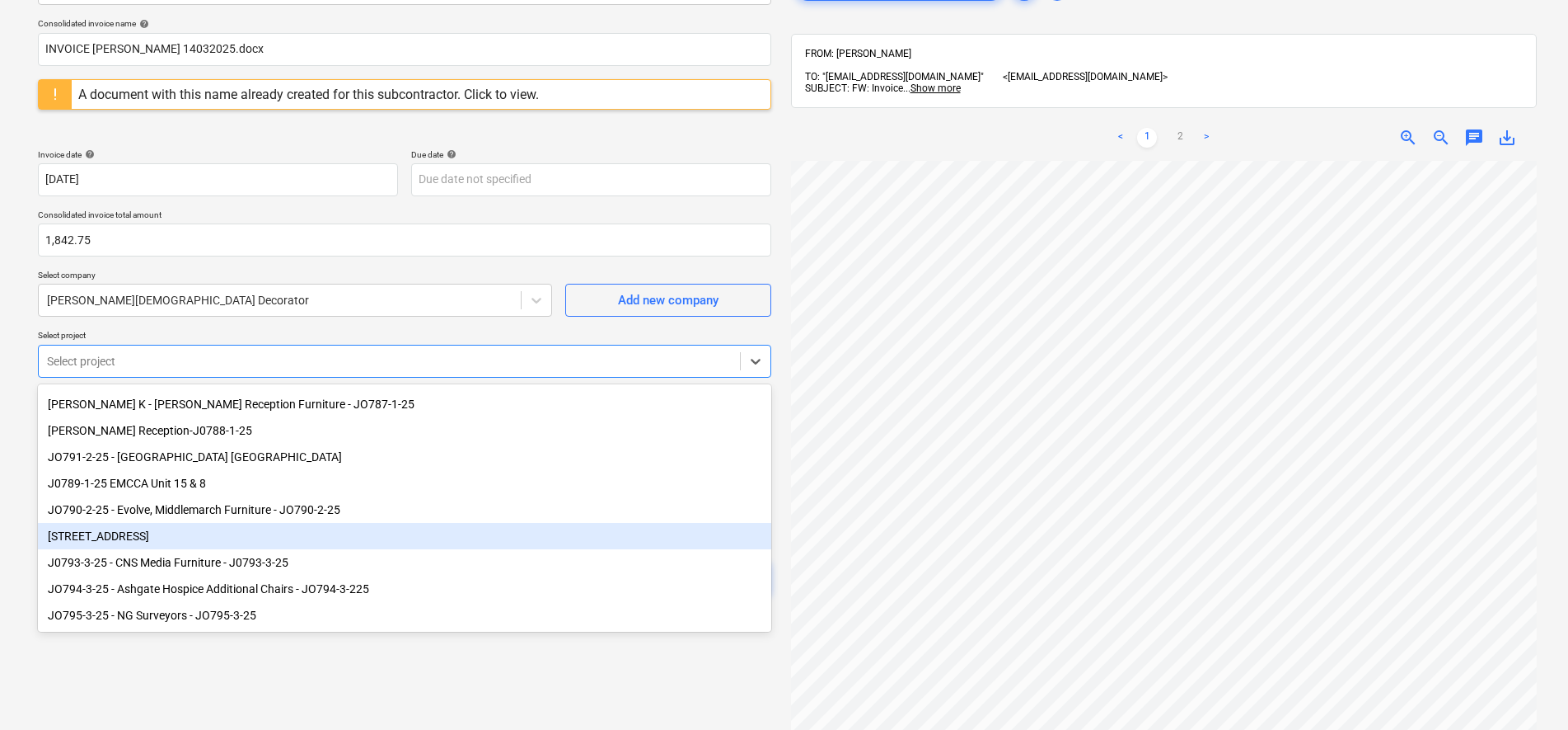
click at [171, 530] on div "[STREET_ADDRESS]" at bounding box center [404, 536] width 733 height 26
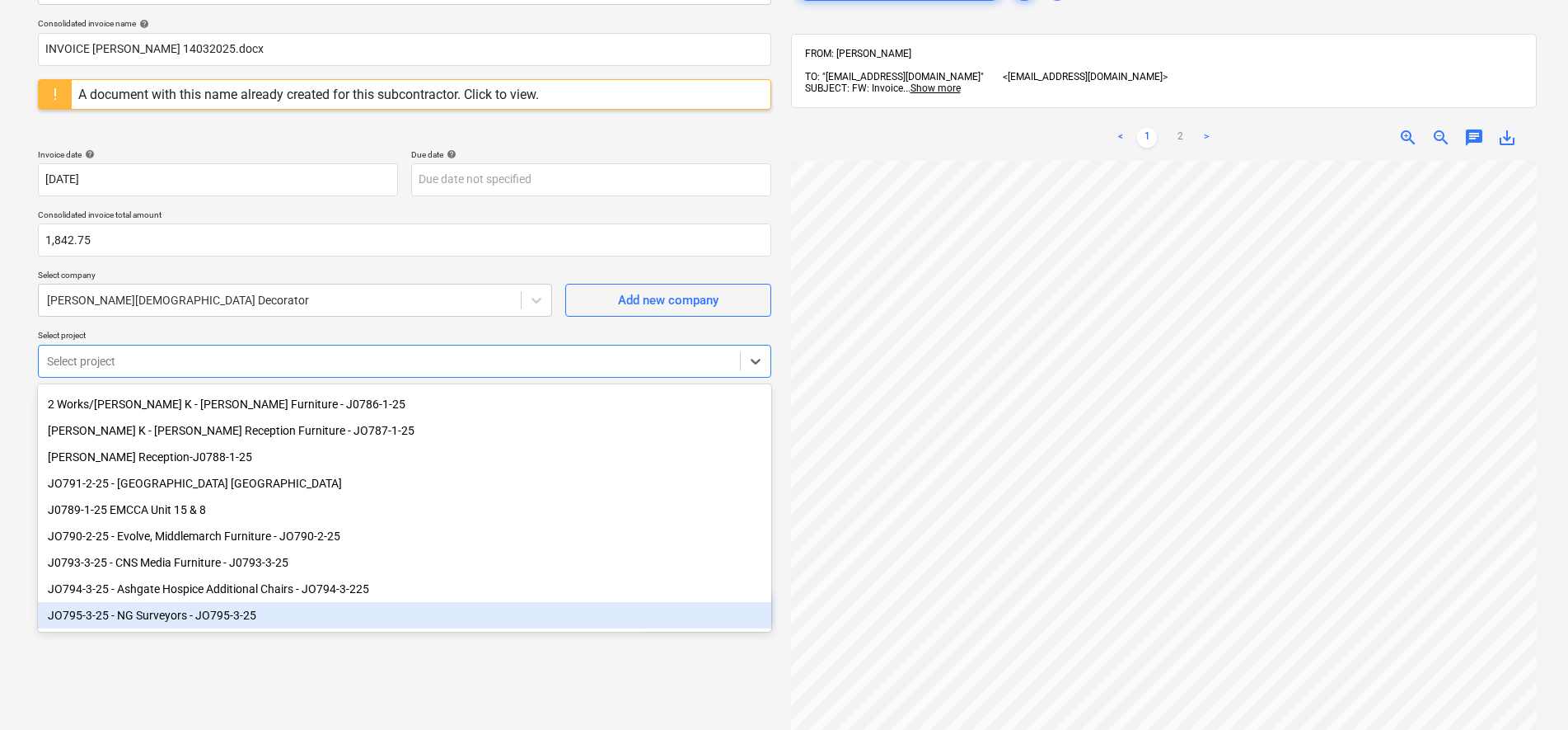
click at [259, 698] on div "Select document type or project help Consolidated invoice Consolidated invoice …" at bounding box center [404, 382] width 759 height 875
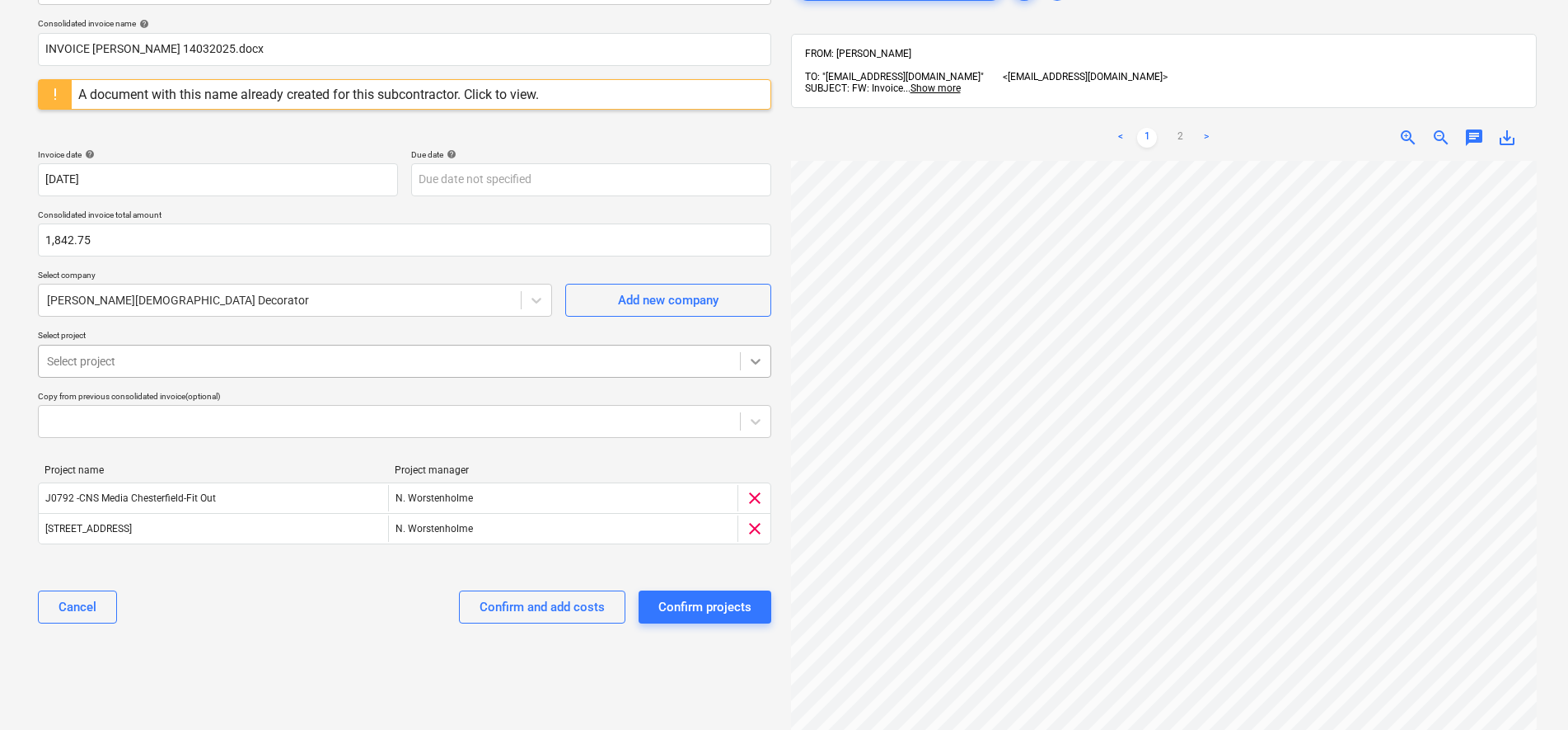
scroll to position [206, 0]
click at [715, 610] on div "Confirm projects" at bounding box center [705, 607] width 93 height 21
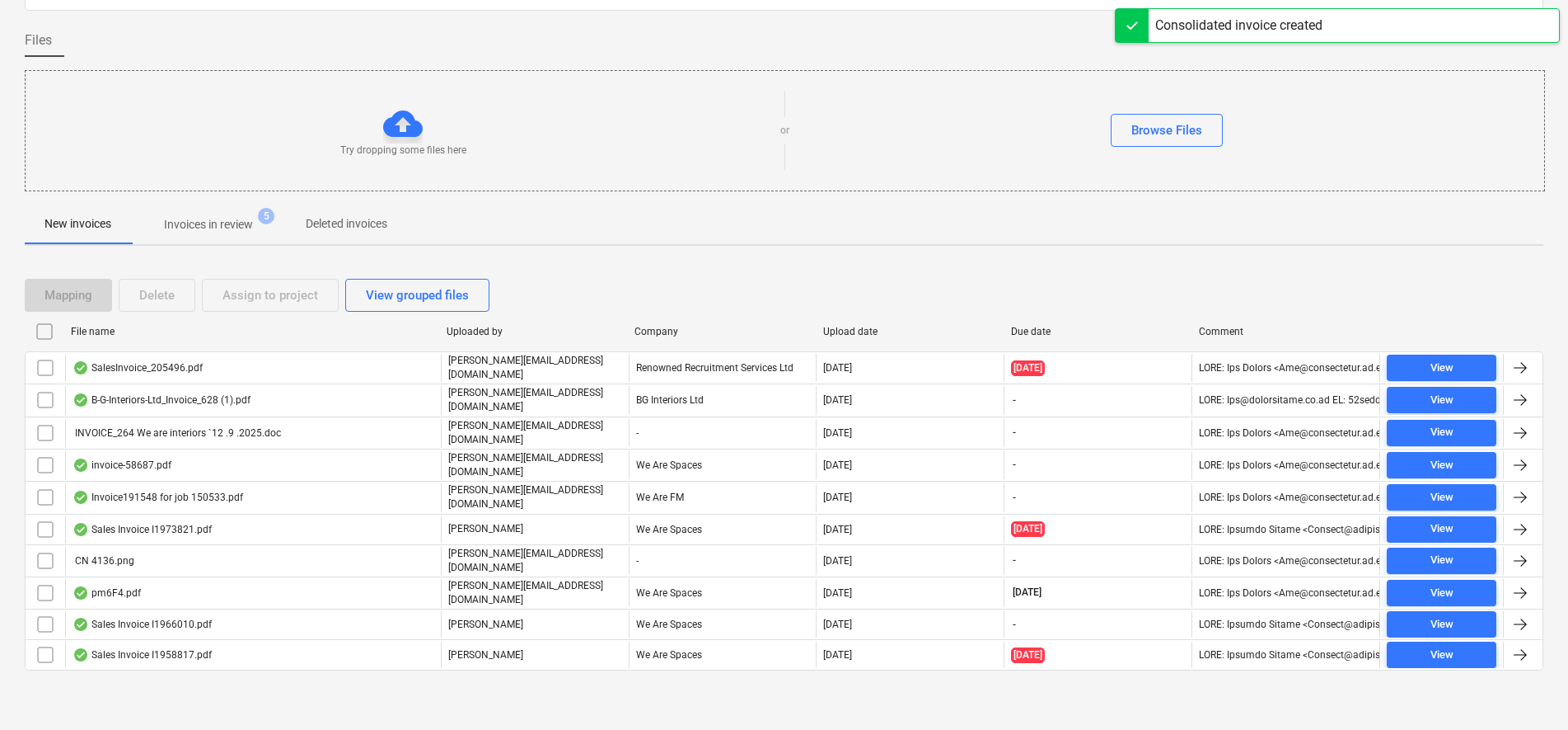
scroll to position [94, 0]
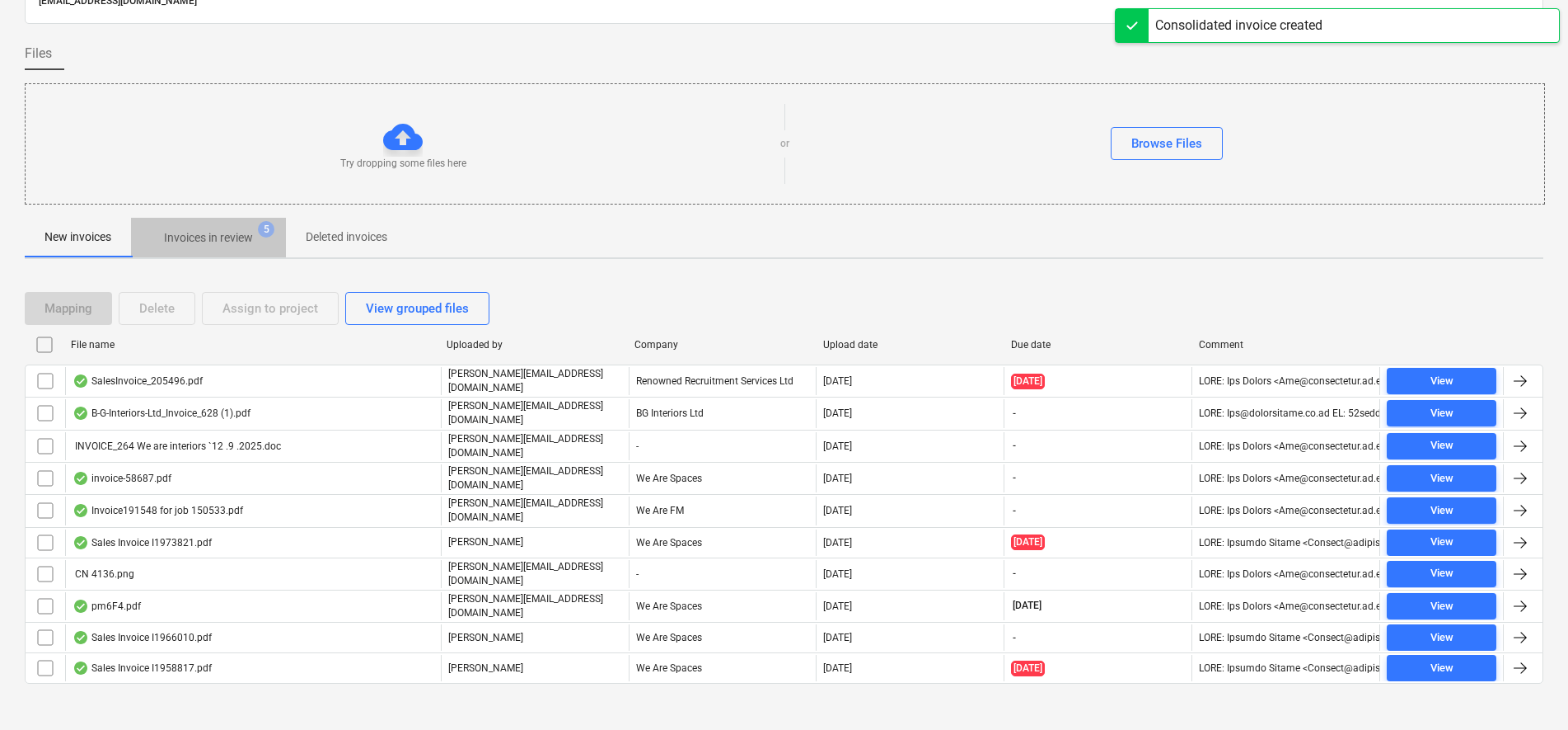
click at [203, 244] on p "Invoices in review" at bounding box center [208, 238] width 89 height 18
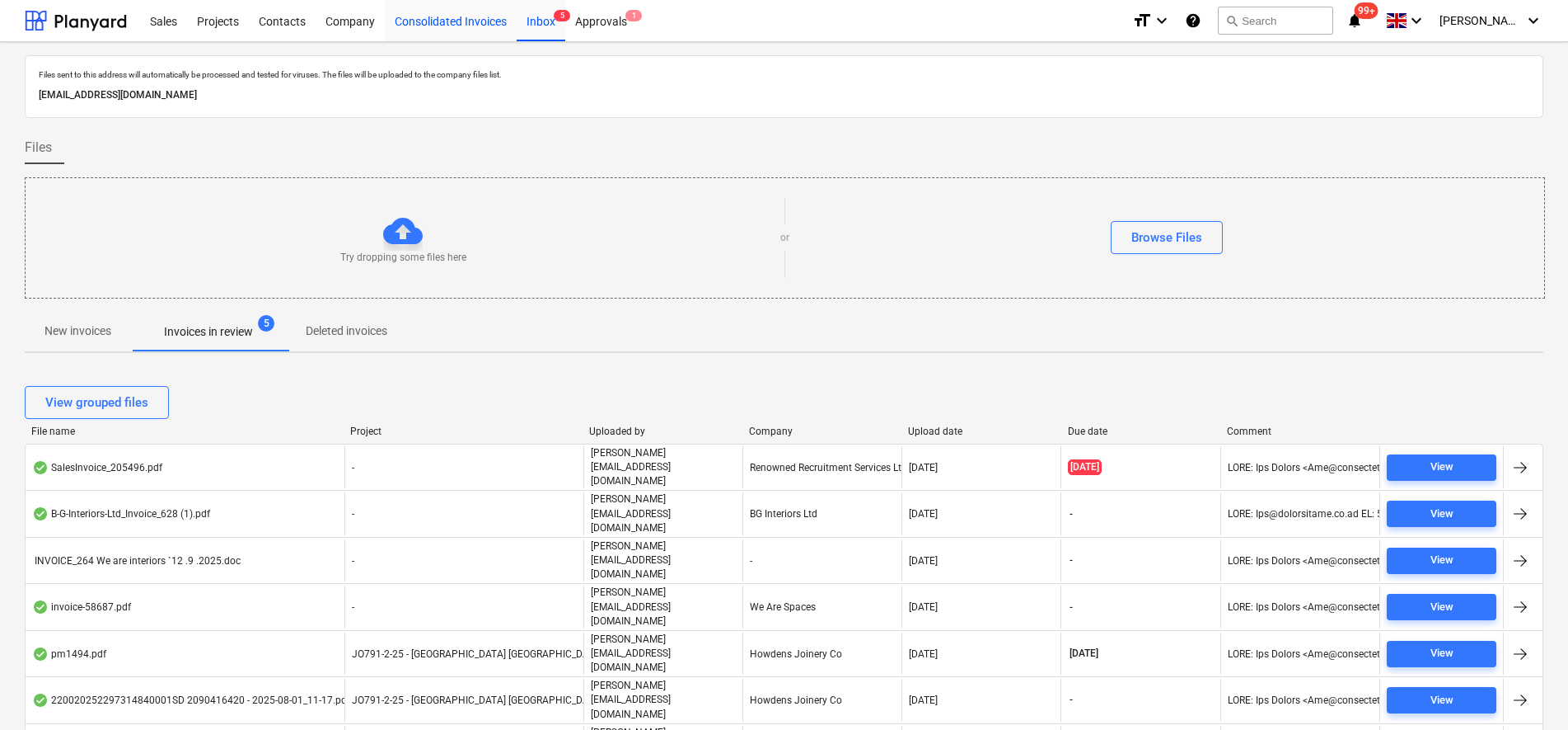
click at [435, 13] on div "Consolidated Invoices" at bounding box center [451, 20] width 132 height 42
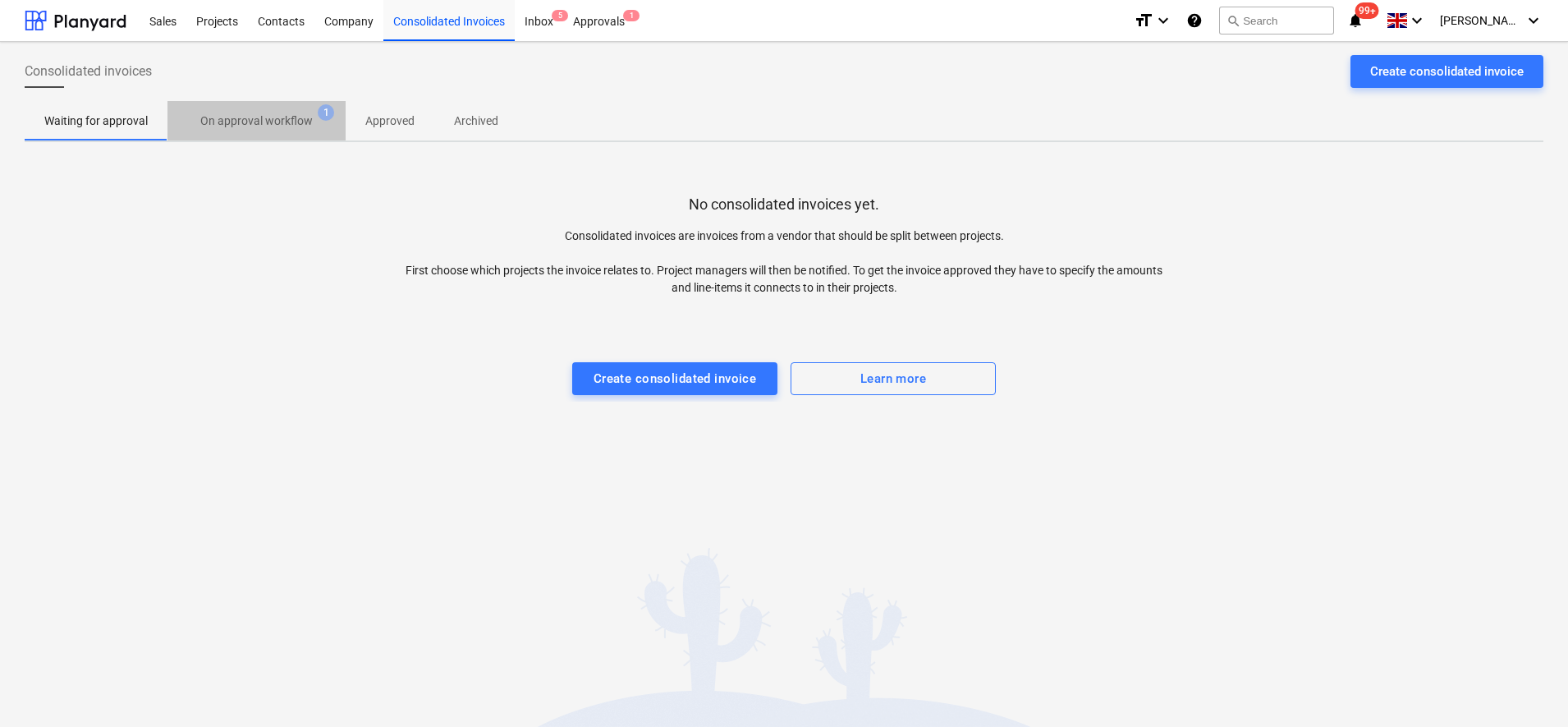
click at [283, 117] on p "On approval workflow" at bounding box center [257, 121] width 112 height 18
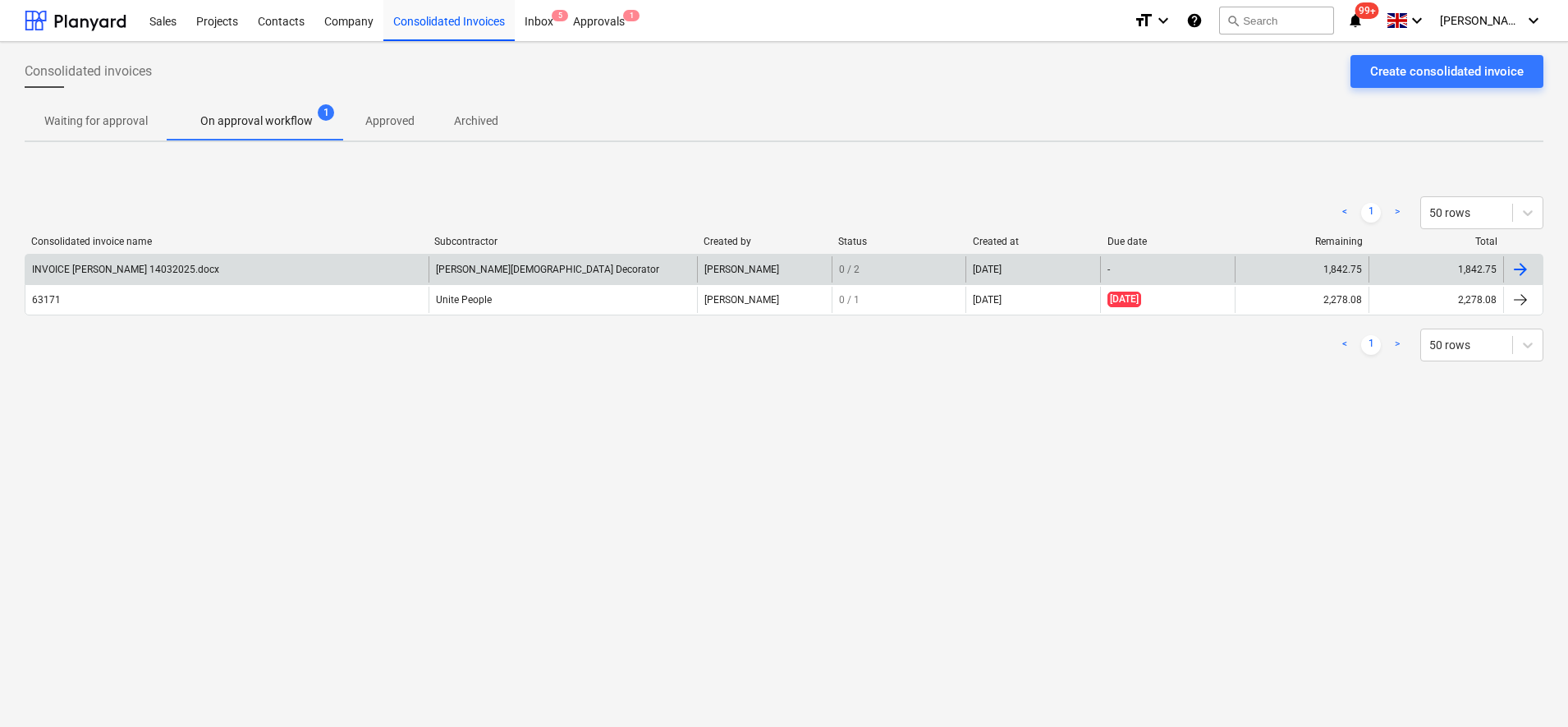
click at [234, 272] on div "INVOICE [PERSON_NAME] 14032025.docx" at bounding box center [227, 270] width 403 height 26
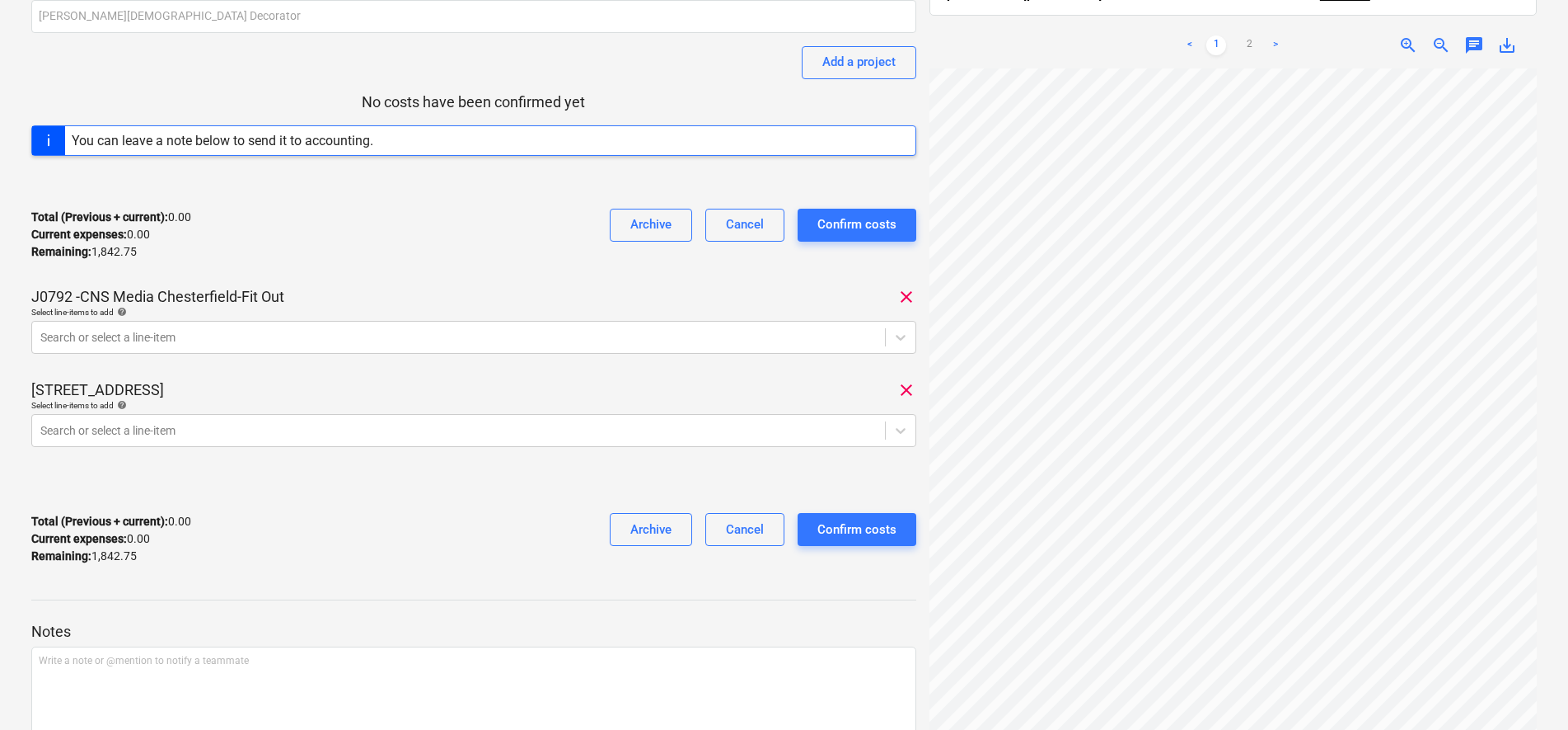
scroll to position [206, 0]
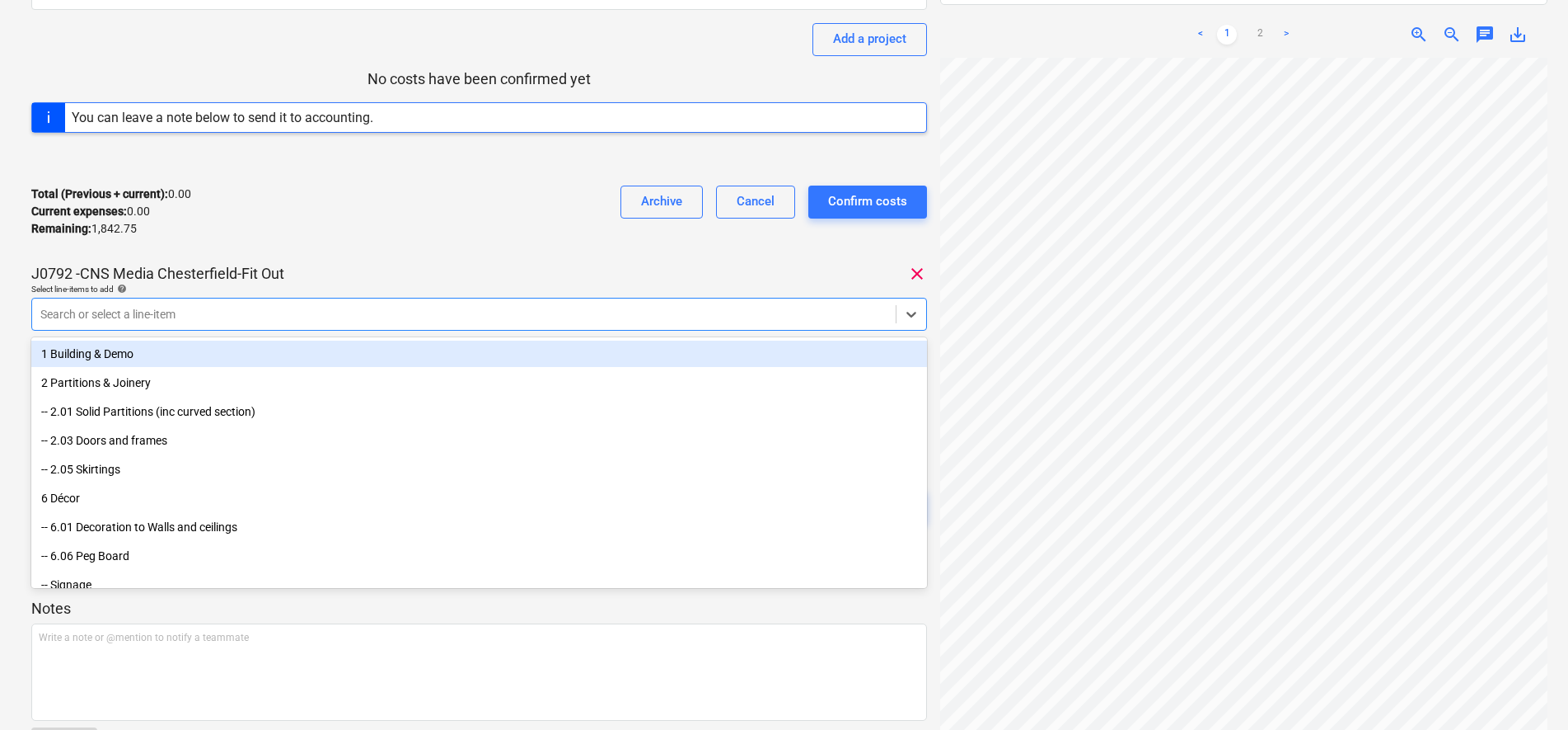
click at [244, 320] on div at bounding box center [464, 314] width 847 height 17
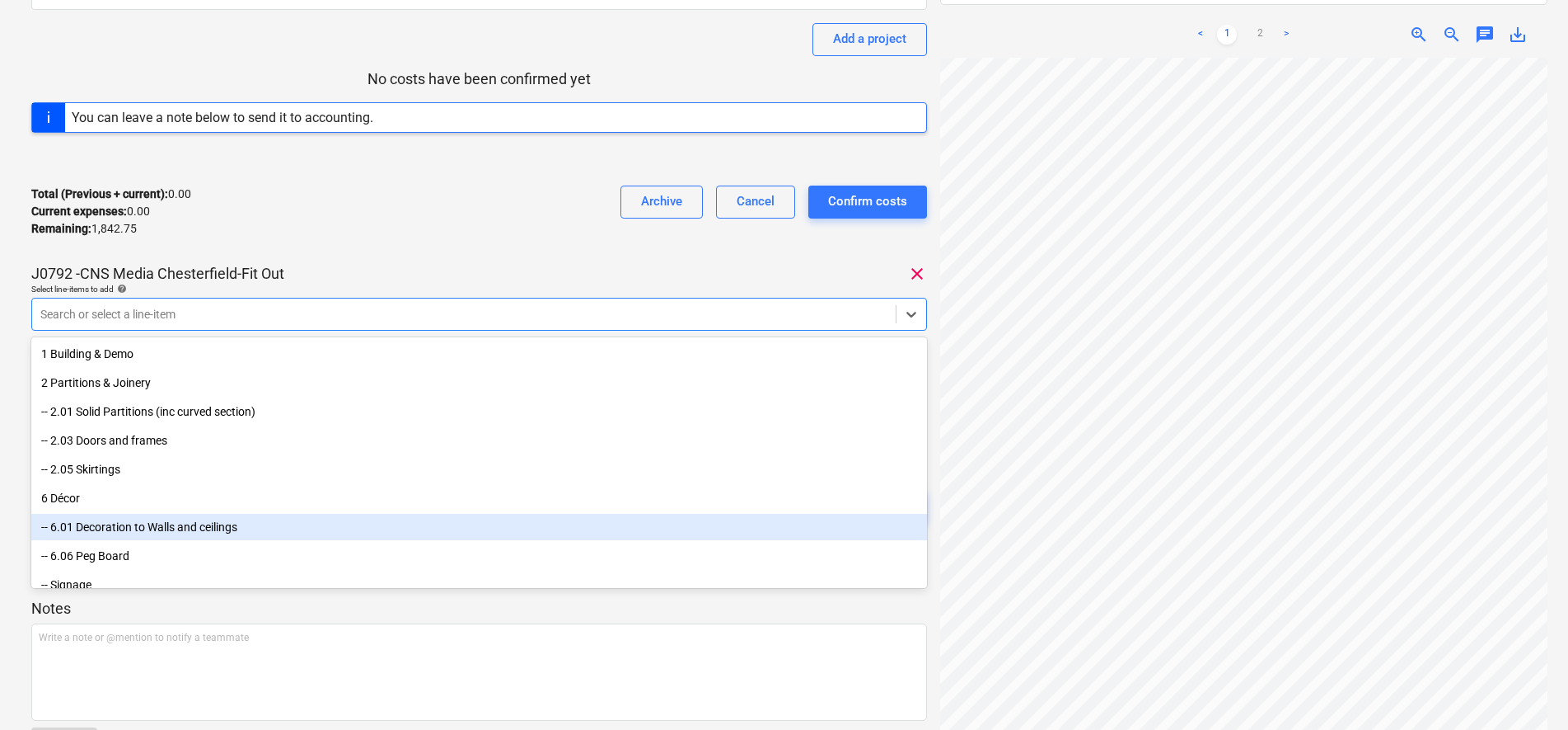
click at [83, 522] on div "-- 6.01 Decoration to Walls and ceilings" at bounding box center [479, 527] width 896 height 26
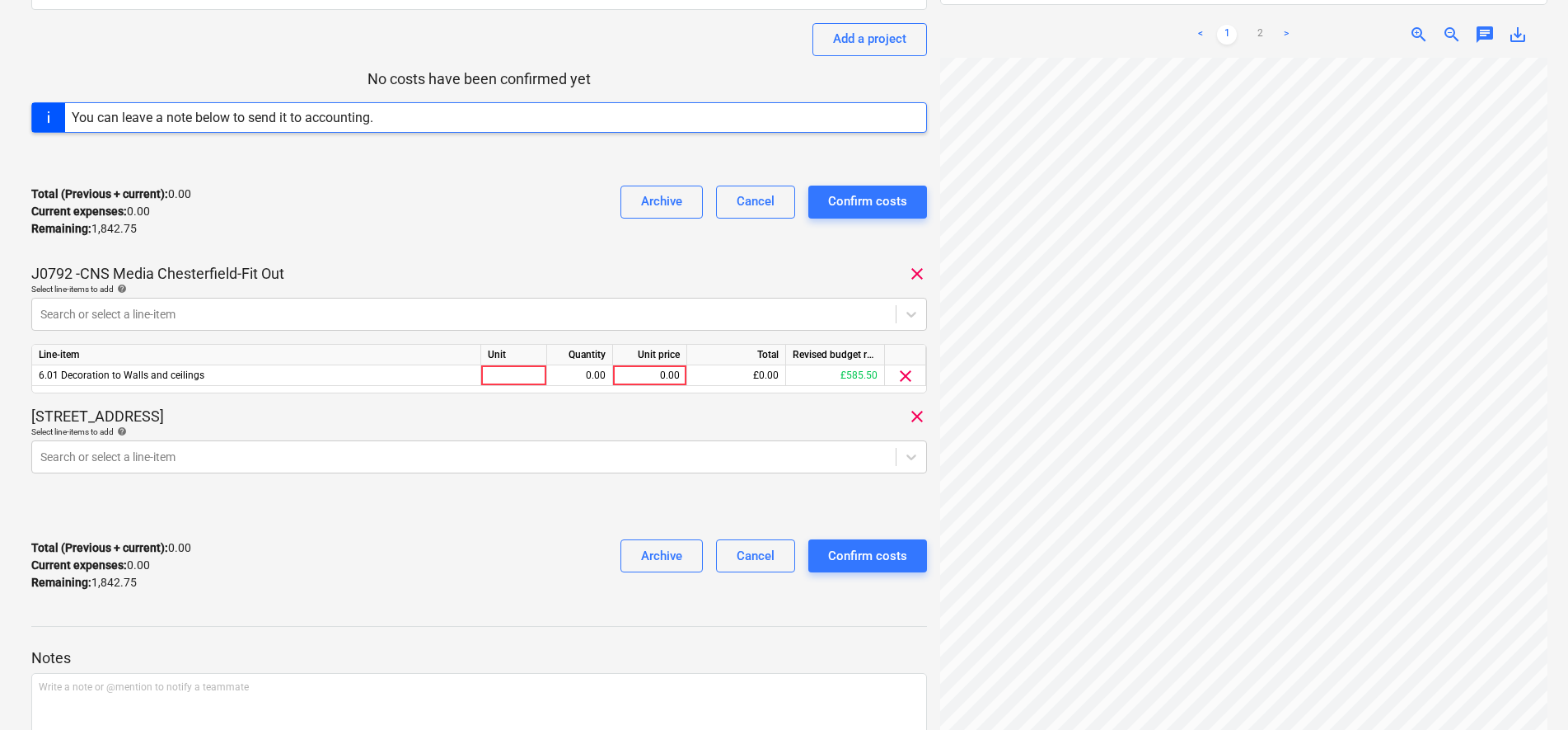
click at [475, 157] on div at bounding box center [479, 159] width 896 height 26
click at [907, 374] on span "clear" at bounding box center [905, 376] width 20 height 20
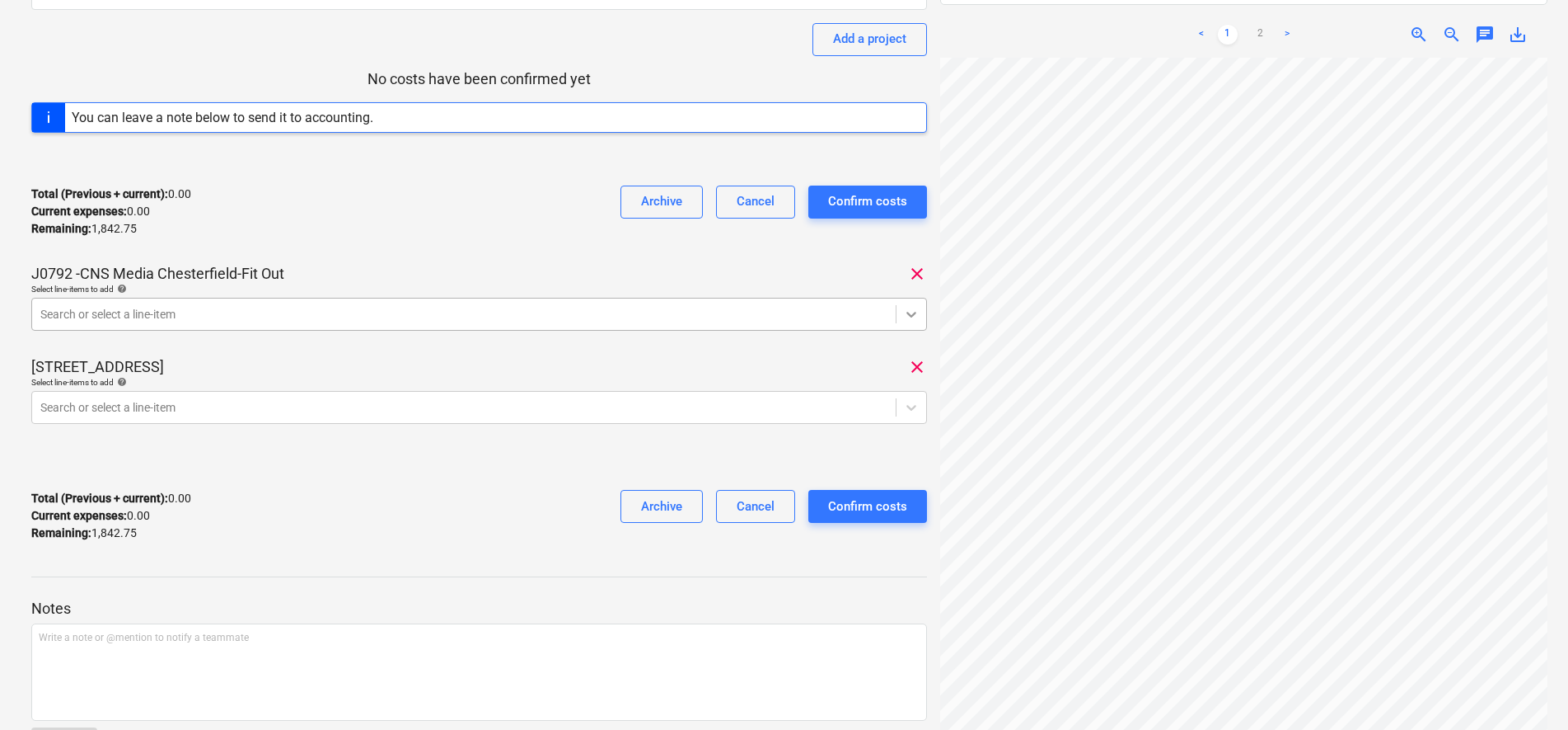
click at [898, 313] on div at bounding box center [911, 314] width 30 height 30
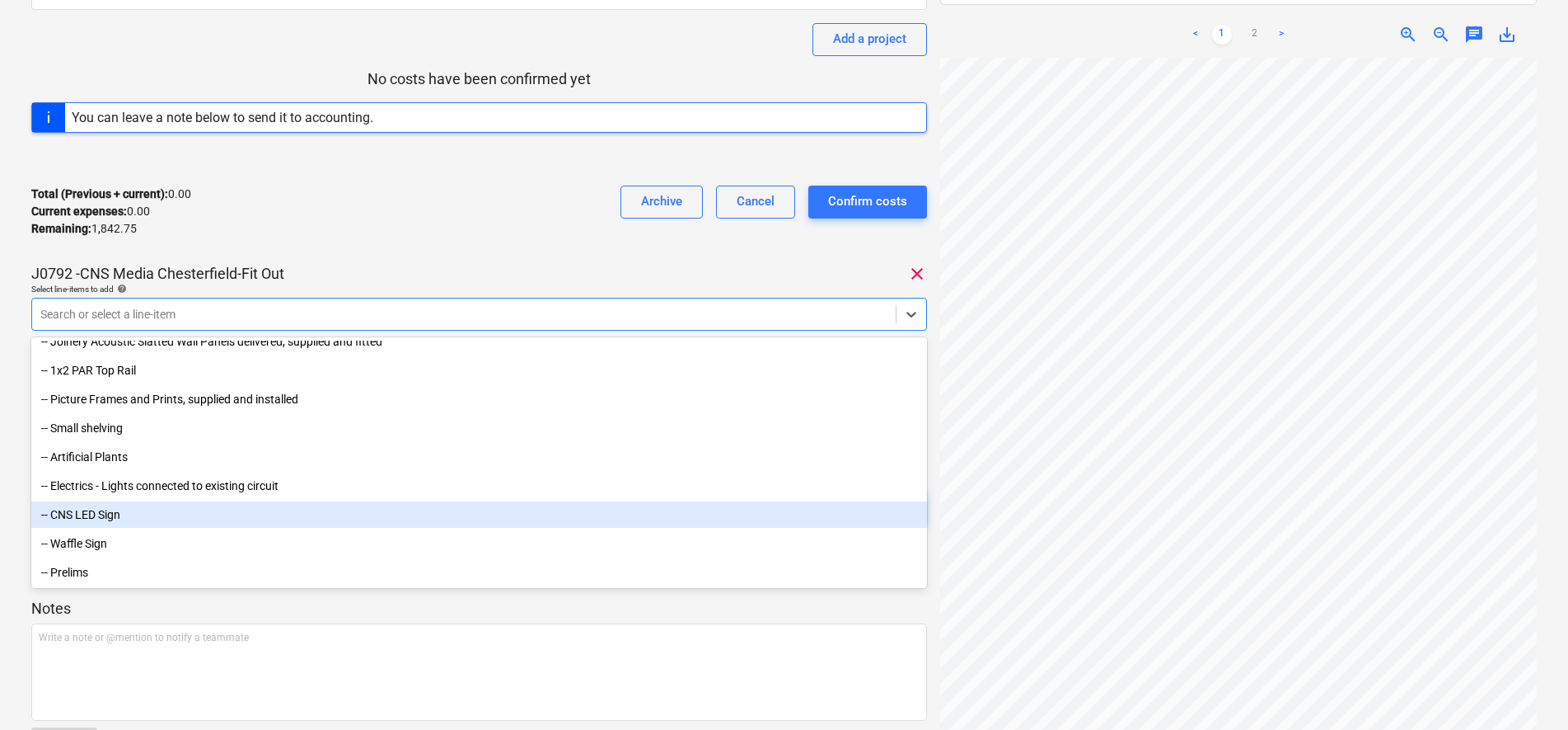
scroll to position [270, 0]
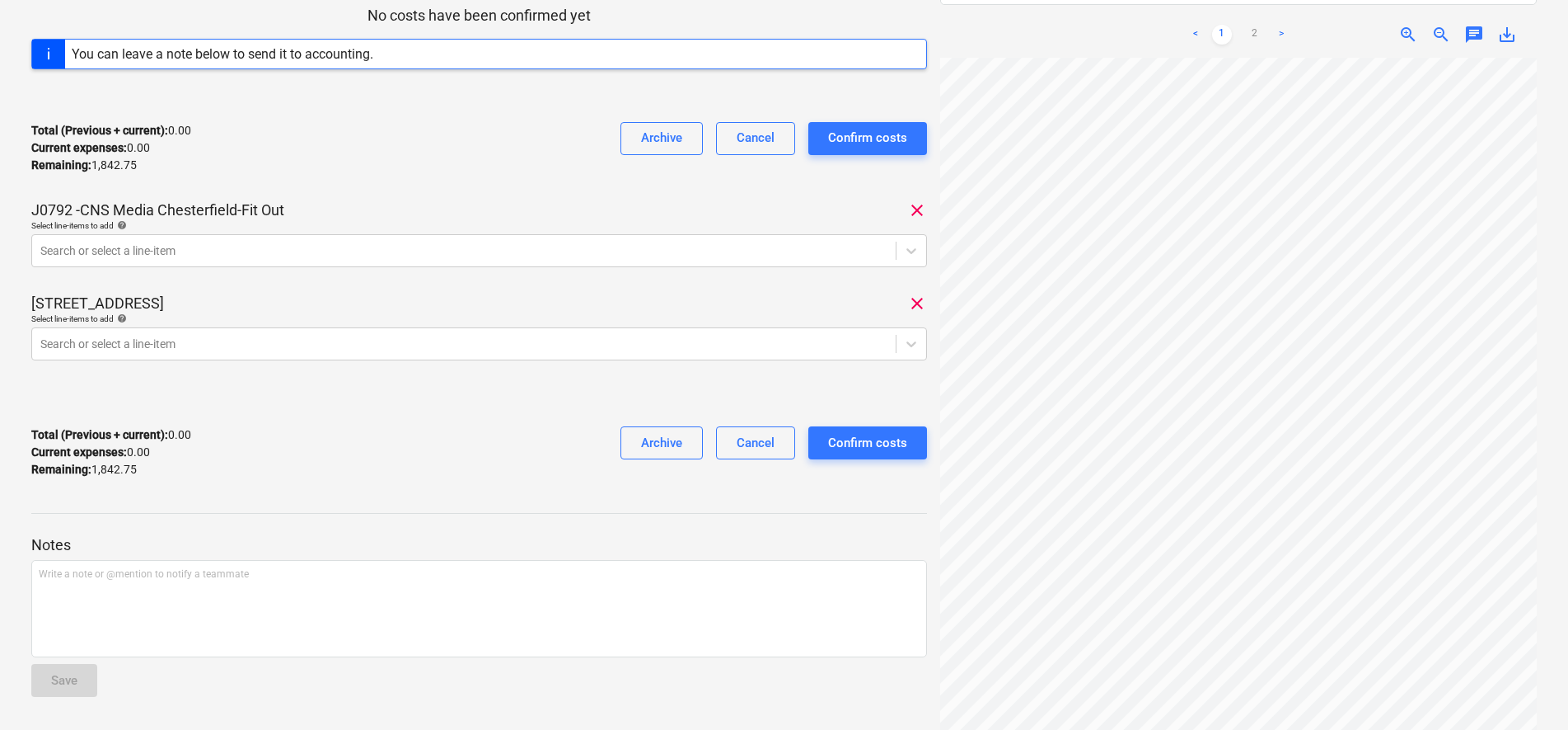
click at [194, 551] on p "Notes" at bounding box center [479, 544] width 896 height 20
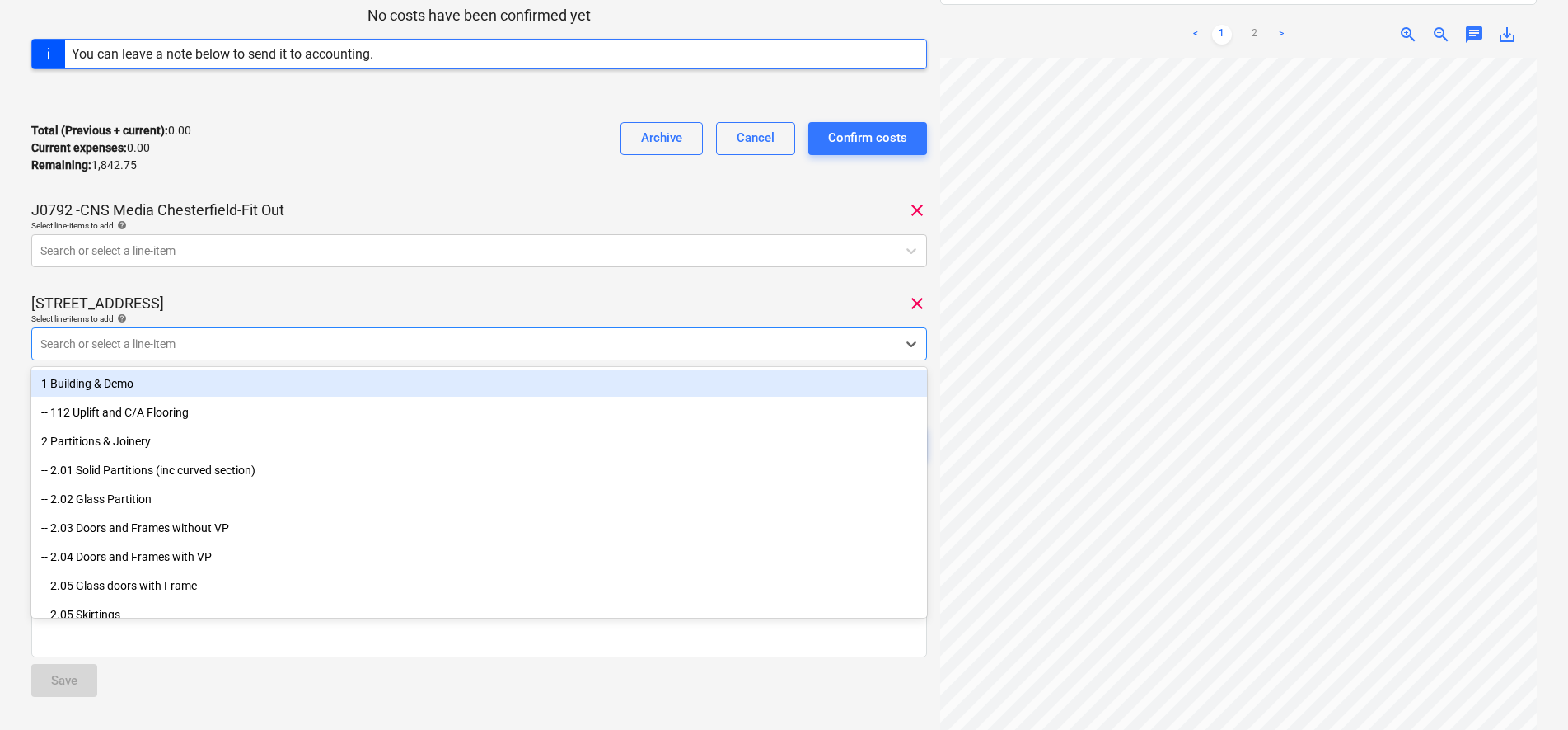
click at [189, 340] on div at bounding box center [464, 344] width 847 height 17
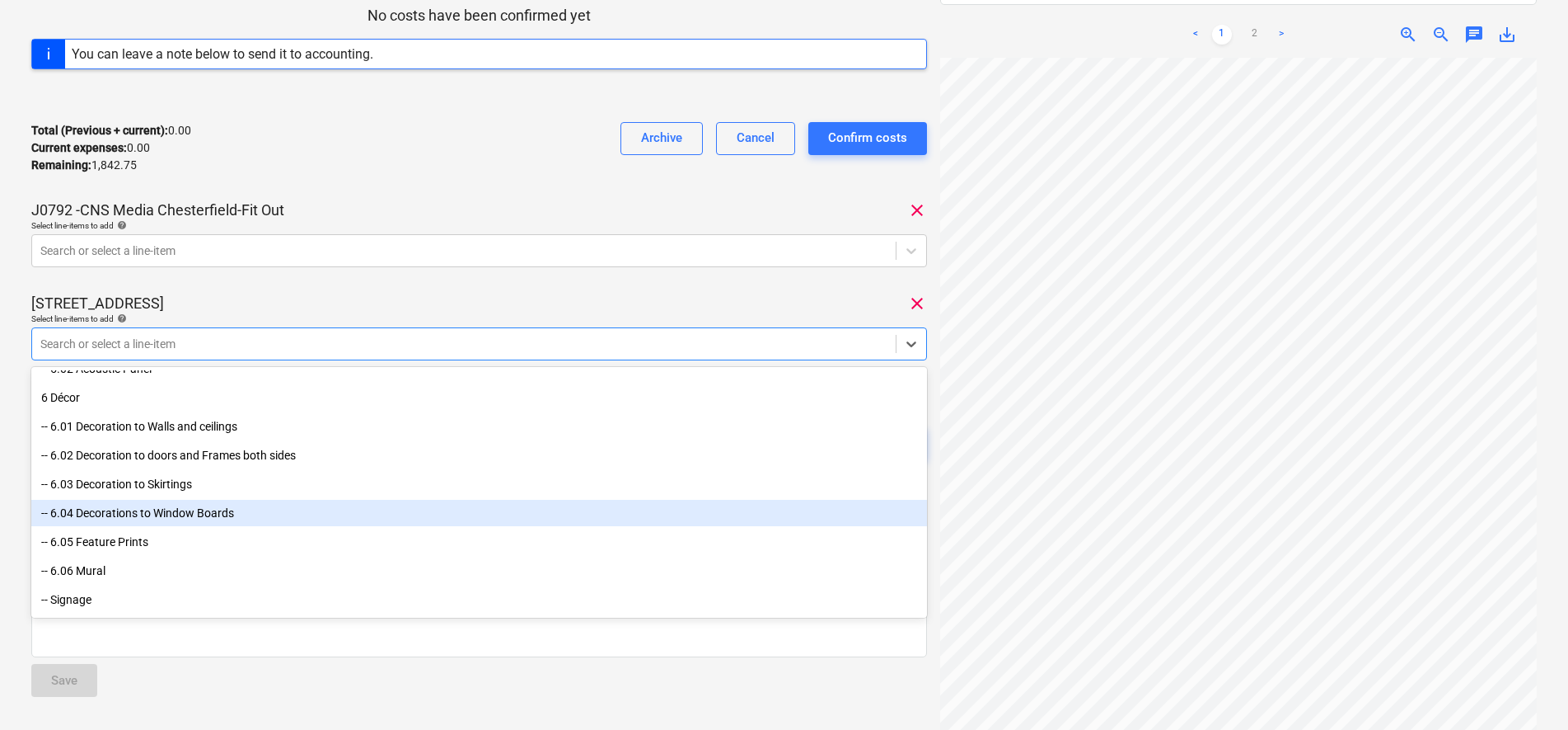
scroll to position [412, 0]
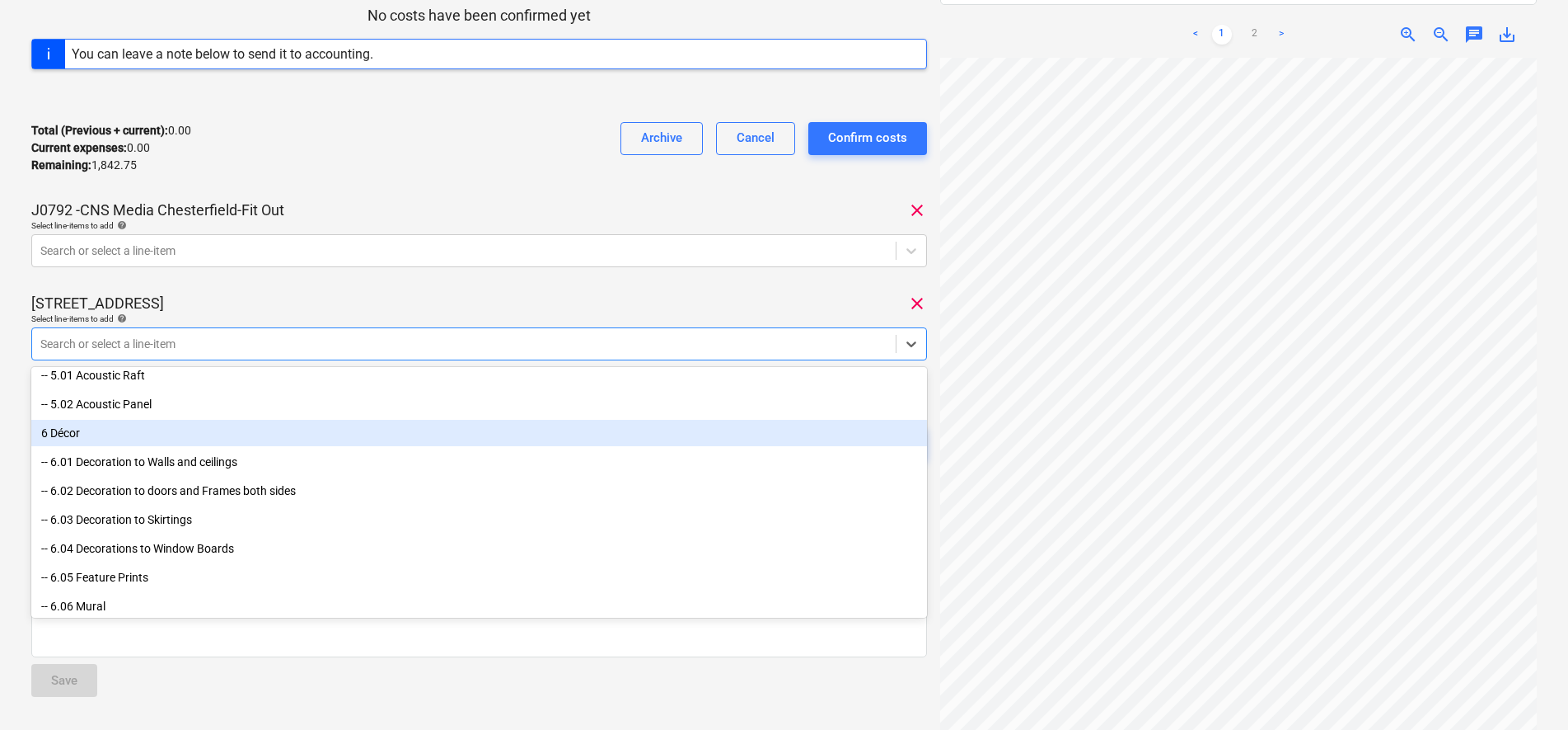
click at [190, 432] on div "6 Décor" at bounding box center [479, 433] width 896 height 26
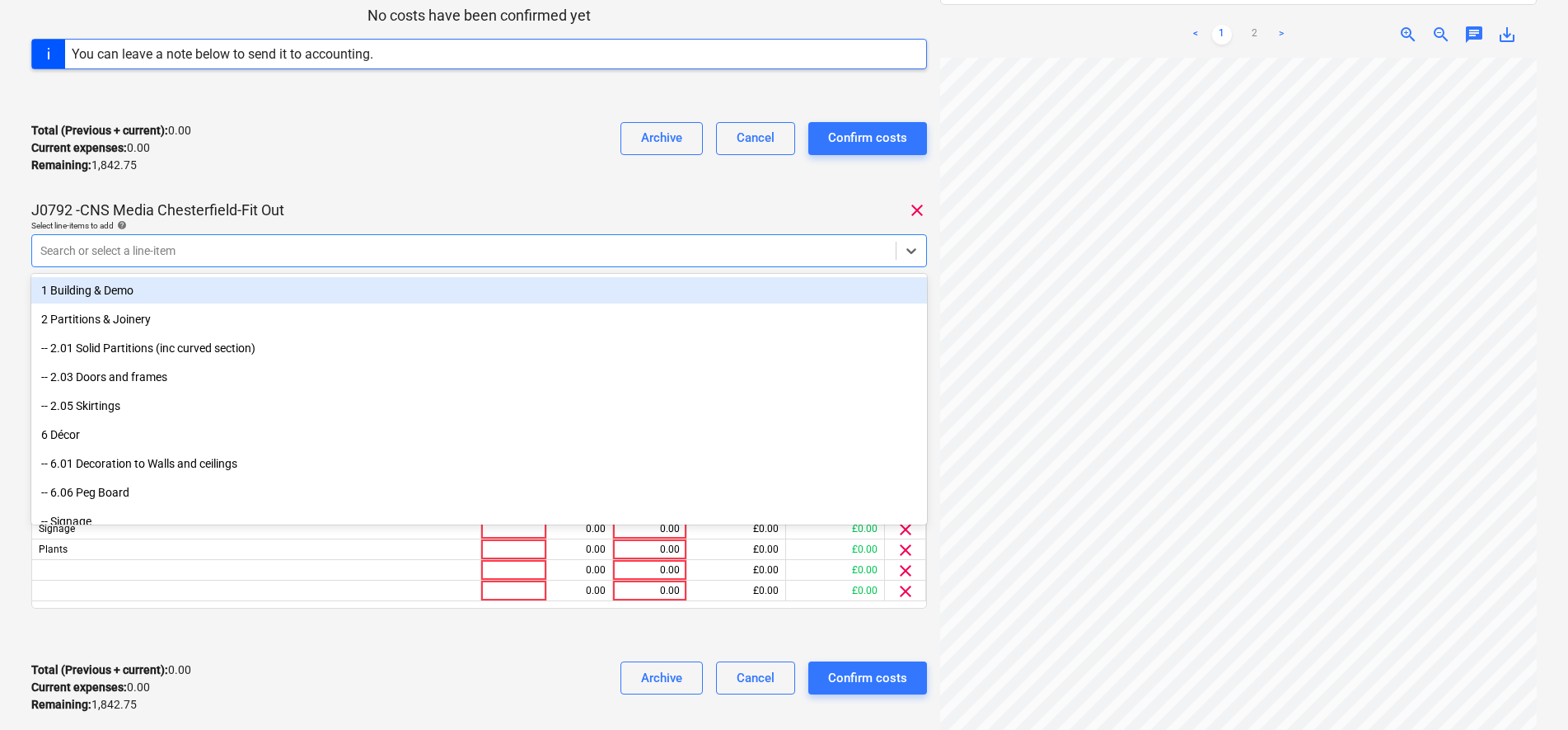
click at [354, 265] on div "Search or select a line-item" at bounding box center [479, 251] width 896 height 33
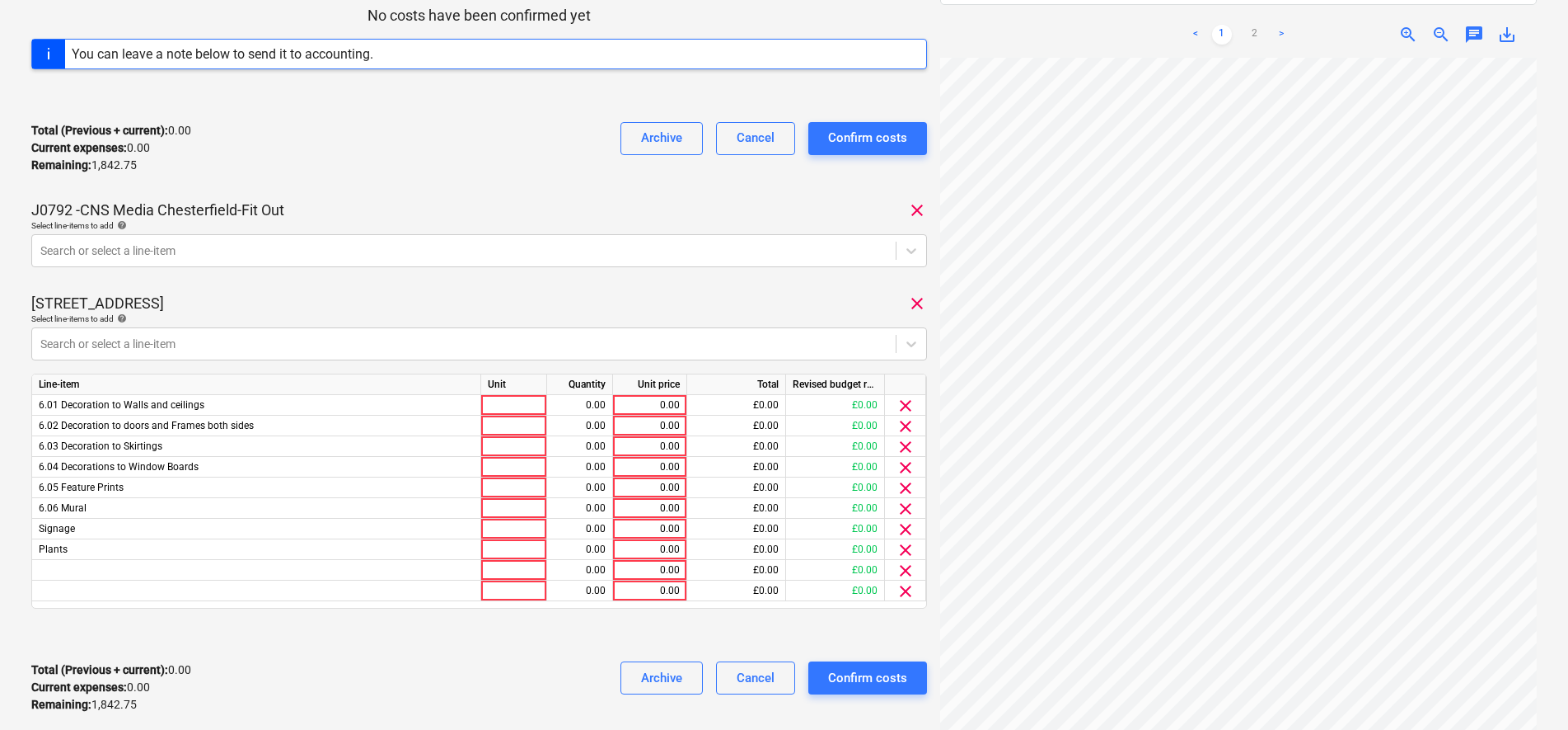
click at [552, 666] on div "Total (Previous + current) : 0.00 Current expenses : 0.00 Remaining : 1,842.75 …" at bounding box center [479, 687] width 896 height 78
click at [896, 594] on span "clear" at bounding box center [905, 591] width 20 height 20
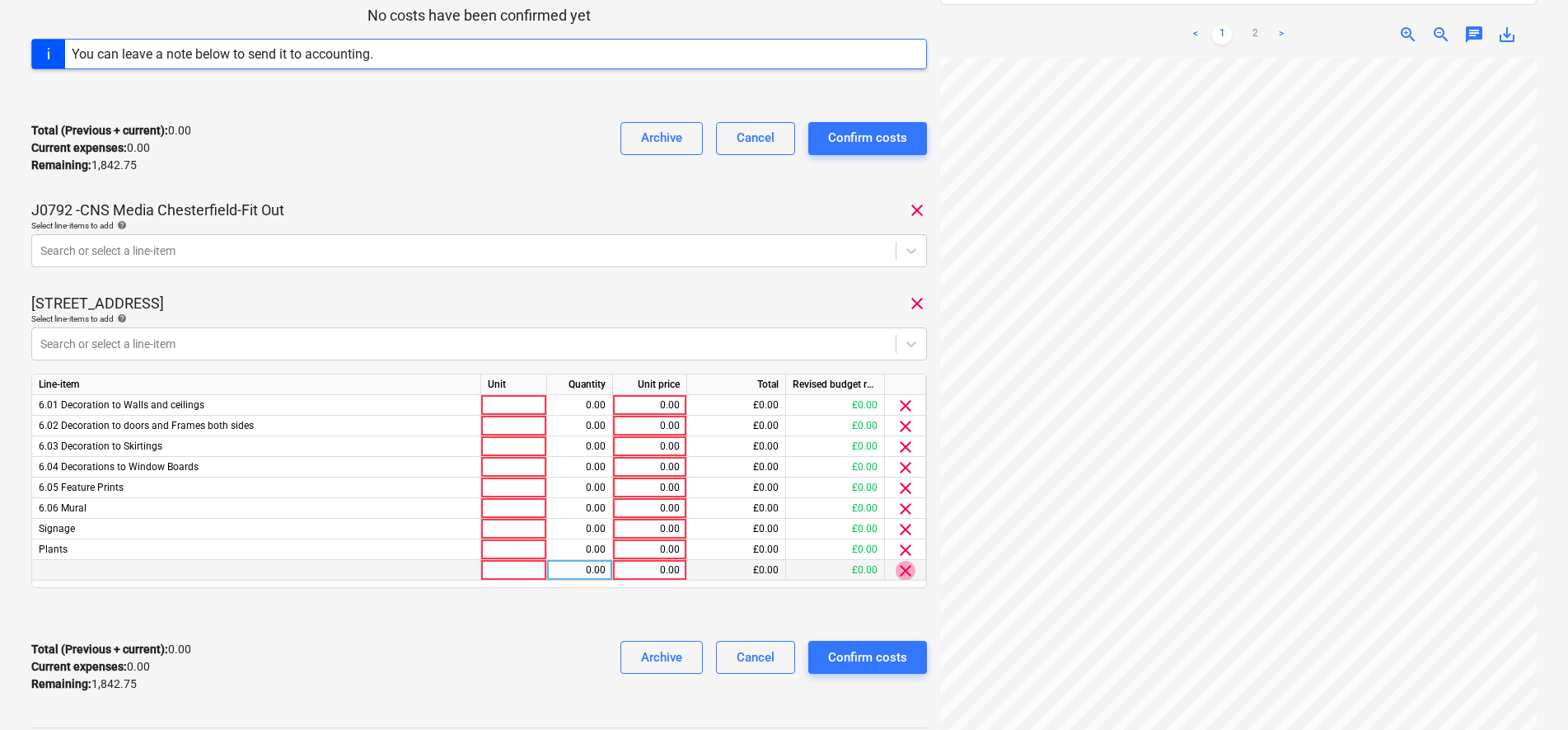
click at [898, 570] on span "clear" at bounding box center [905, 571] width 20 height 20
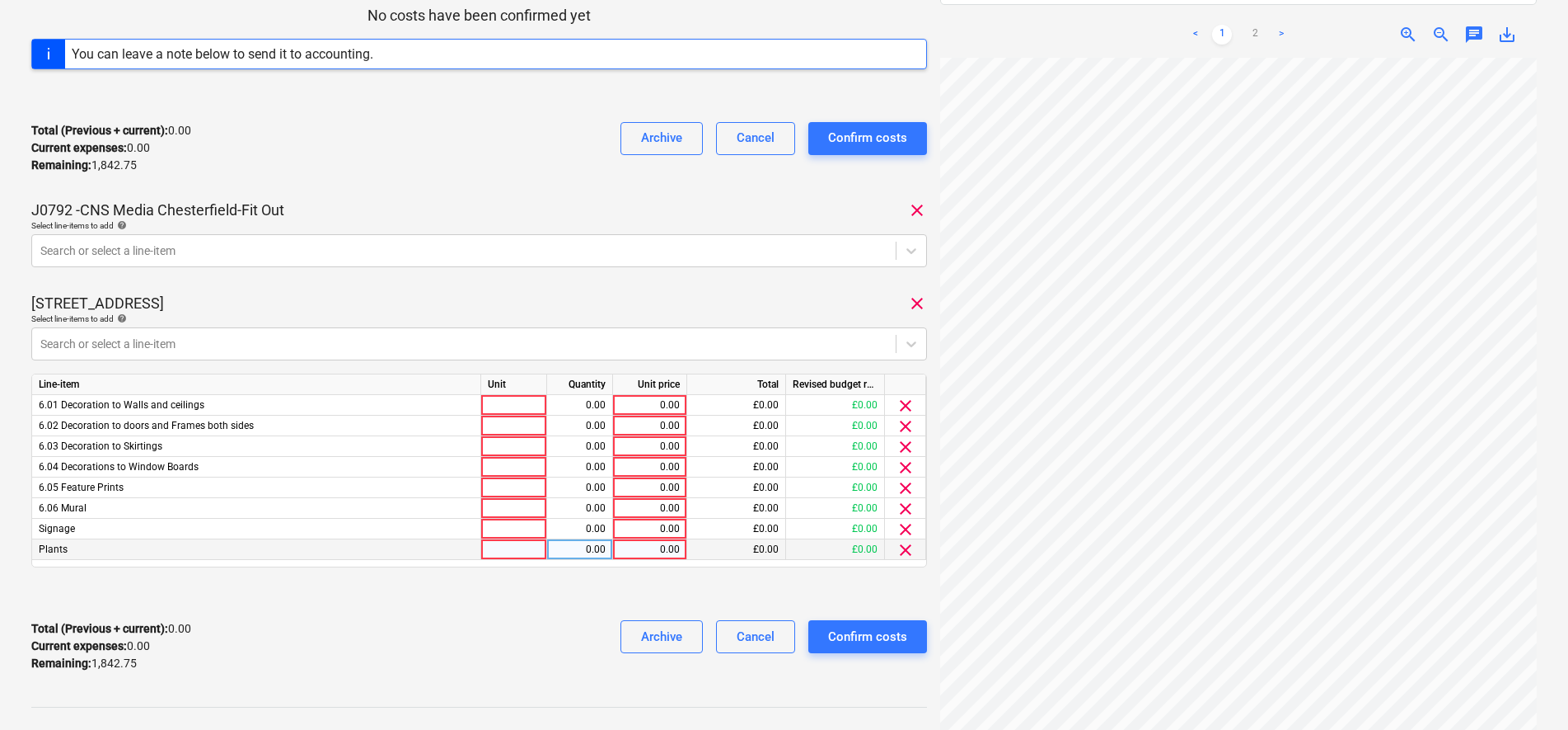
click at [903, 548] on span "clear" at bounding box center [905, 550] width 20 height 20
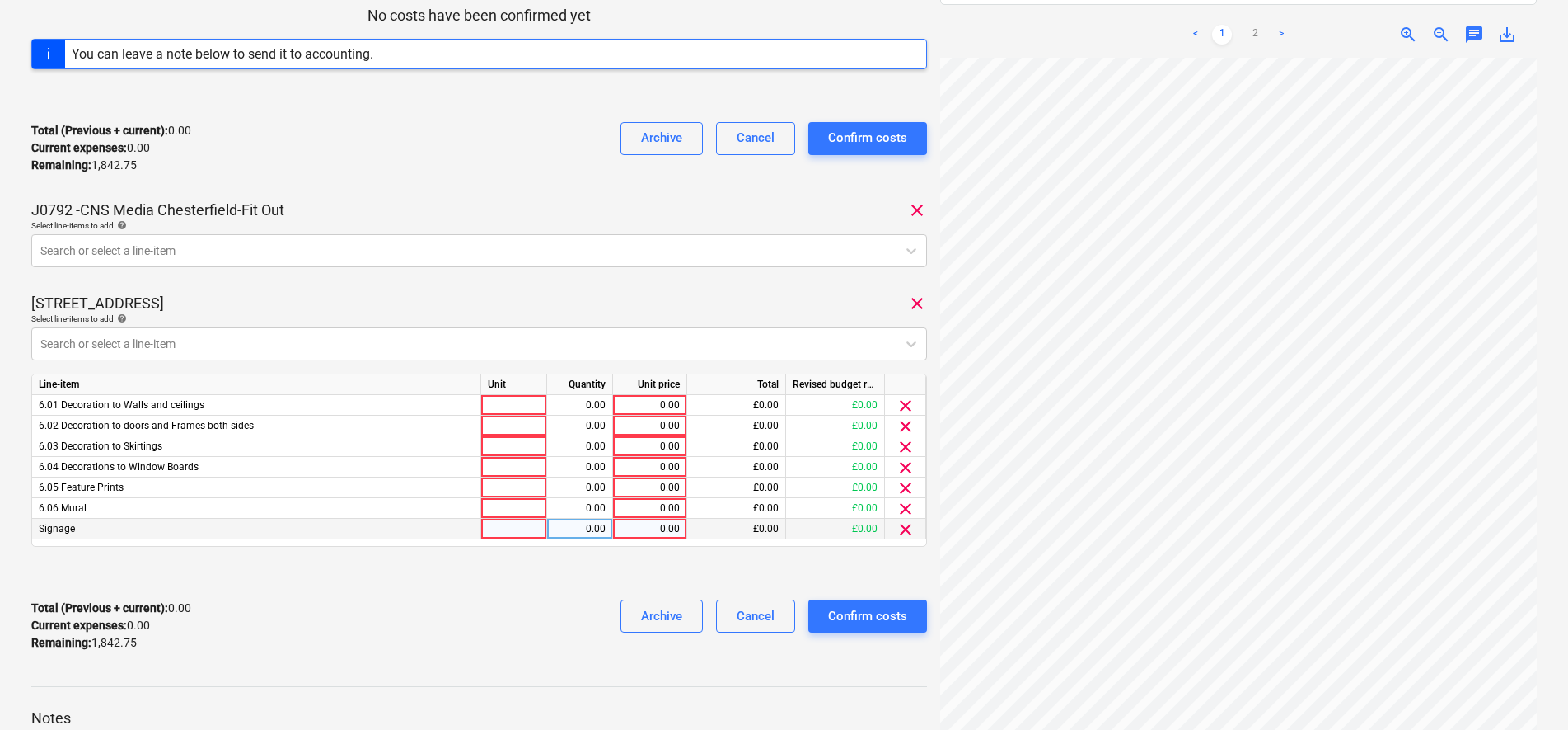
click at [903, 529] on span "clear" at bounding box center [905, 529] width 20 height 20
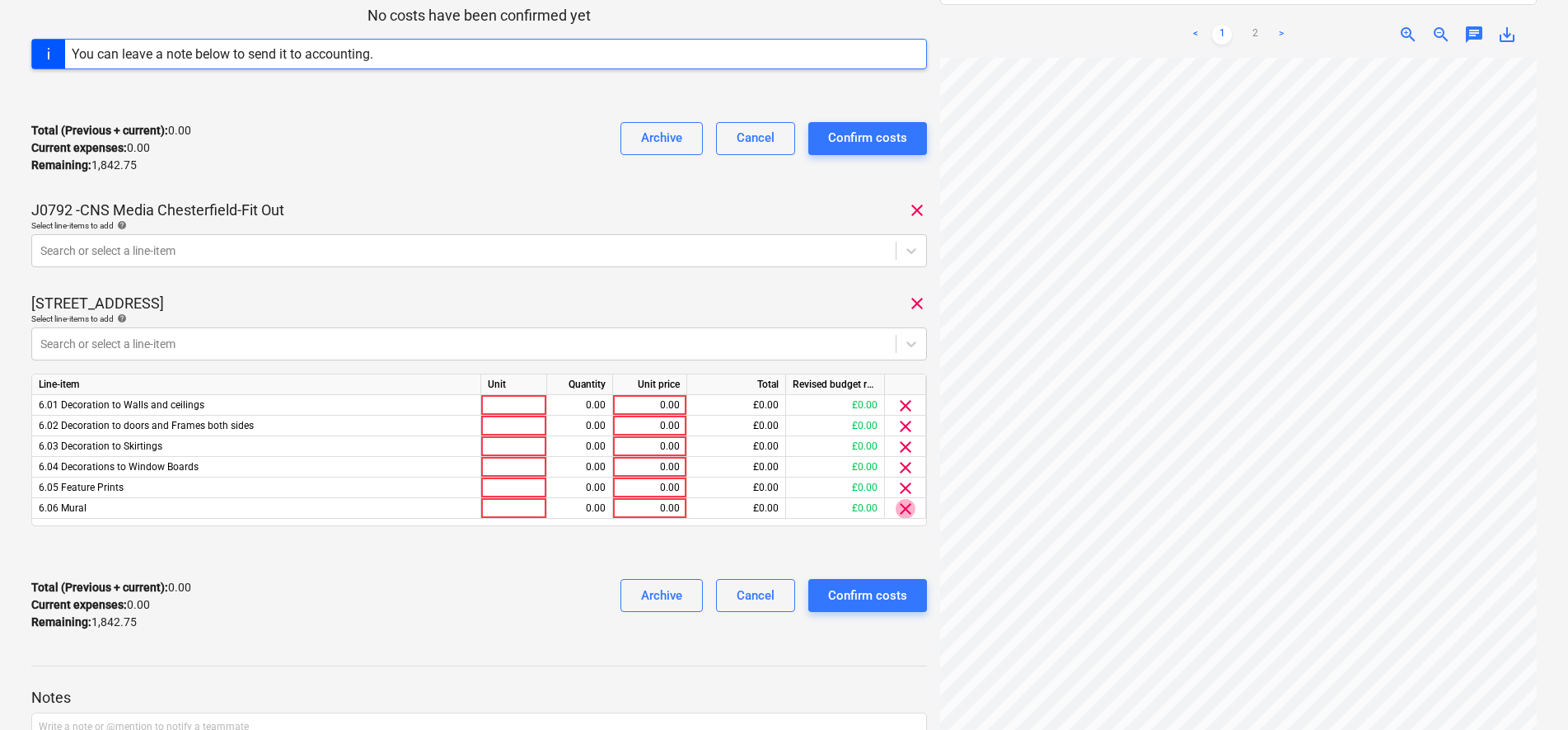
drag, startPoint x: 899, startPoint y: 508, endPoint x: 898, endPoint y: 498, distance: 10.0
click at [898, 508] on span "clear" at bounding box center [905, 508] width 20 height 20
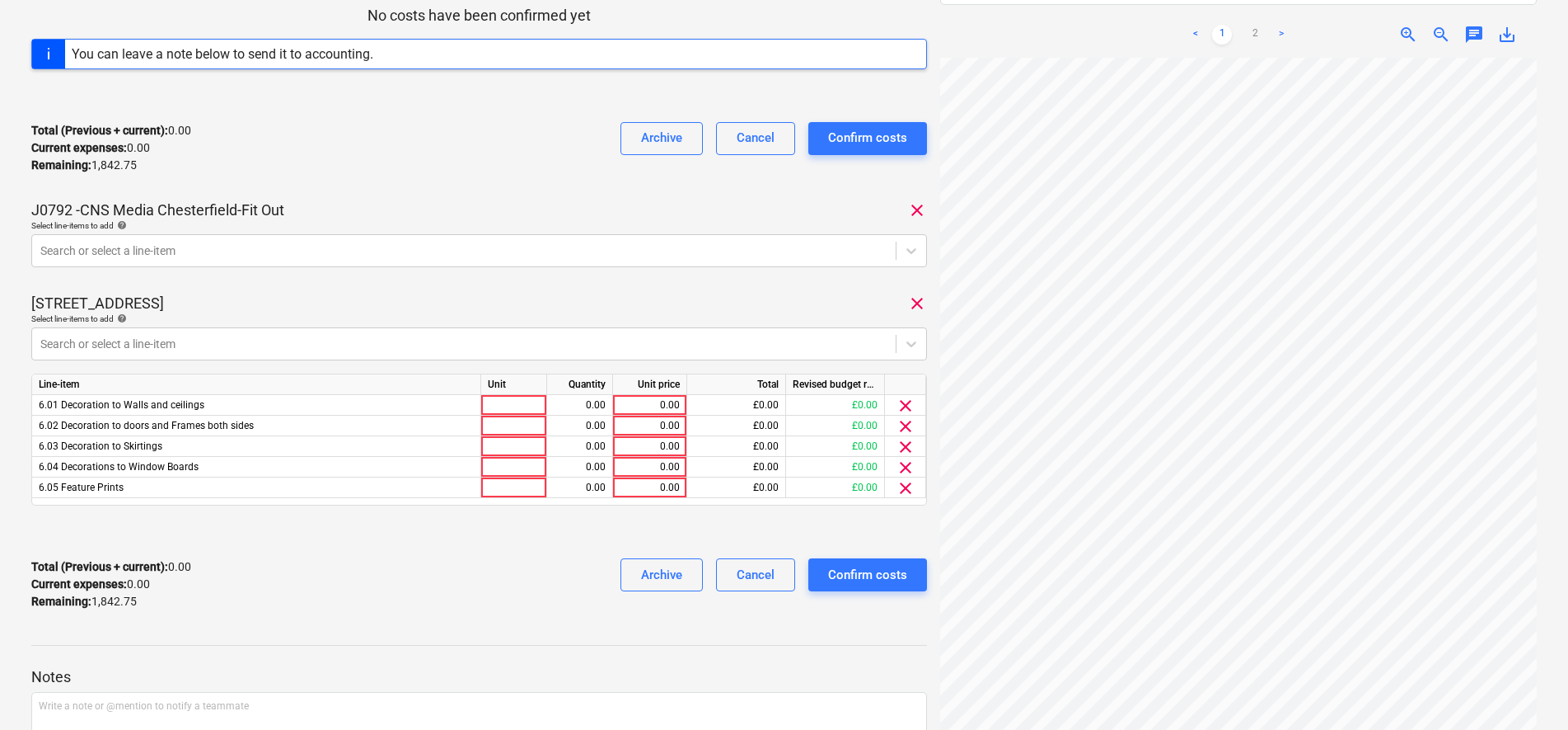
click at [898, 491] on span "clear" at bounding box center [905, 488] width 20 height 20
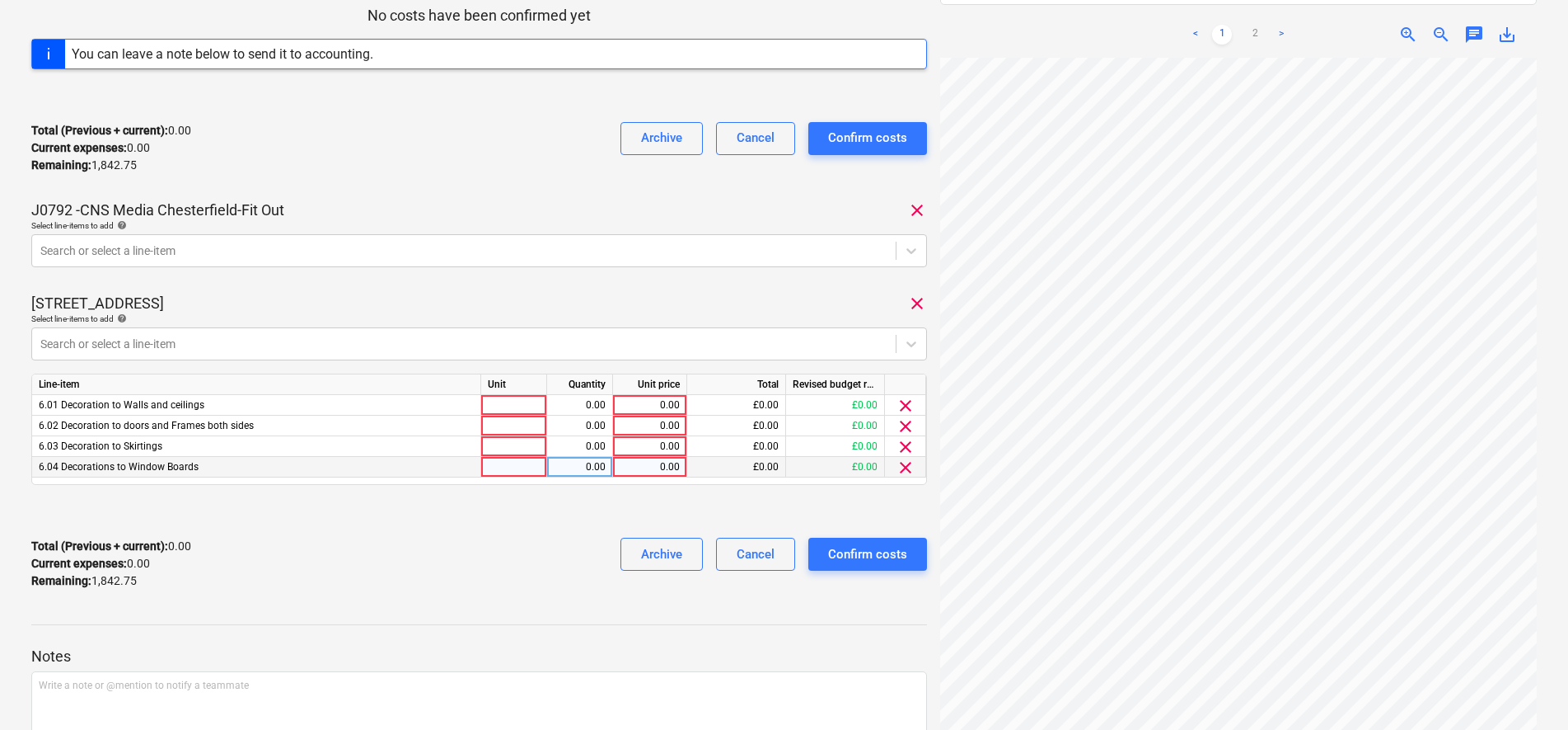
click at [907, 469] on span "clear" at bounding box center [905, 467] width 20 height 20
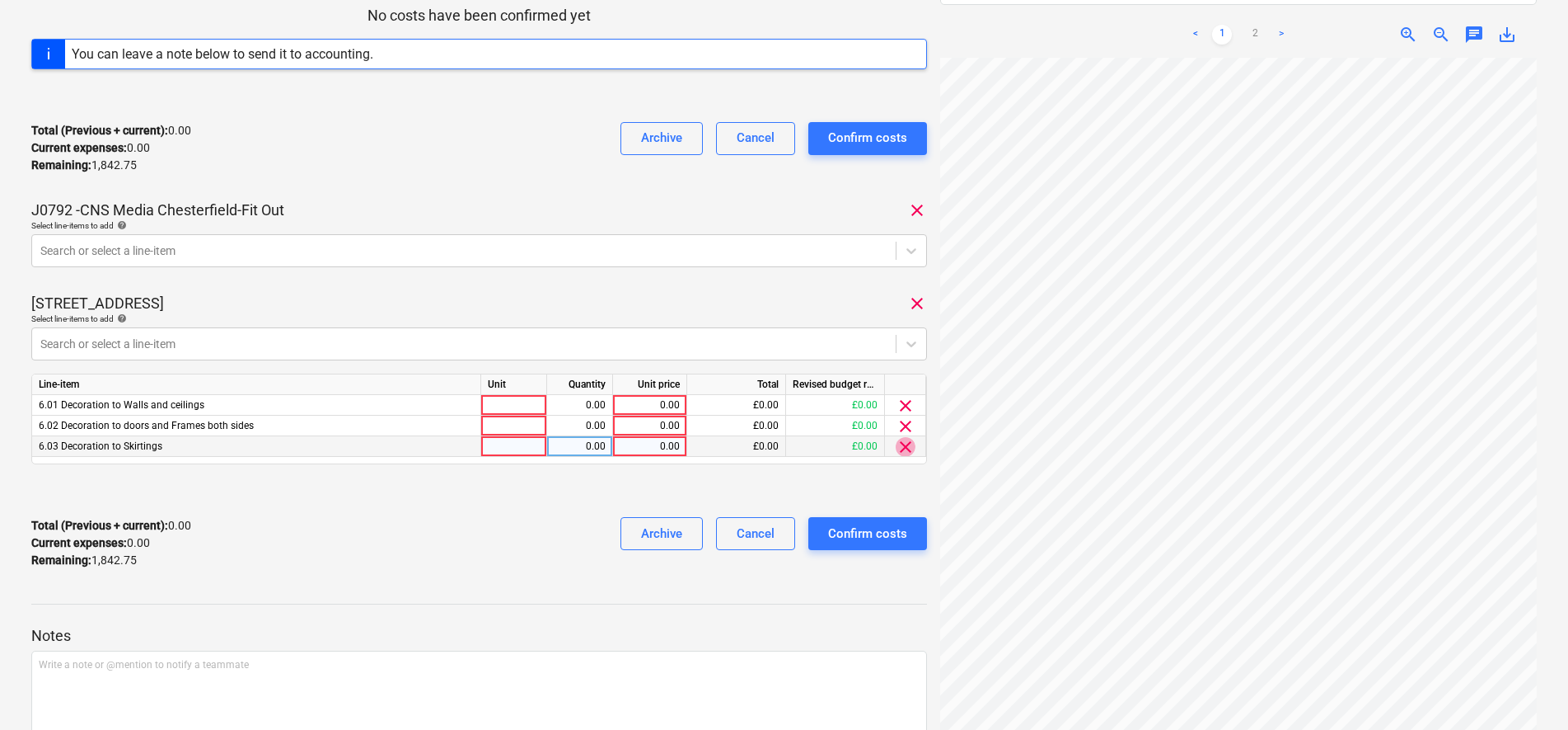
click at [903, 449] on span "clear" at bounding box center [905, 447] width 20 height 20
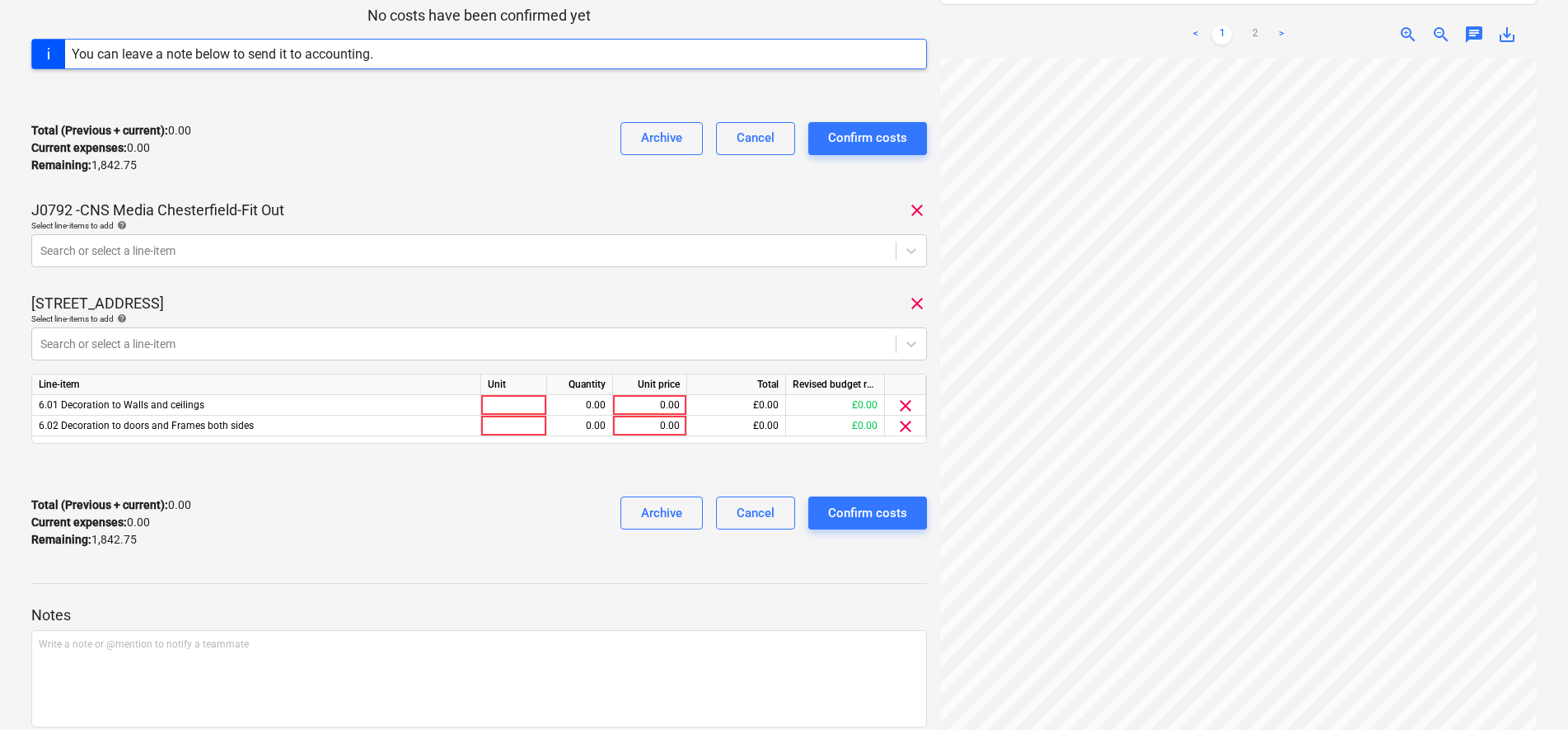
click at [903, 429] on span "clear" at bounding box center [905, 426] width 20 height 20
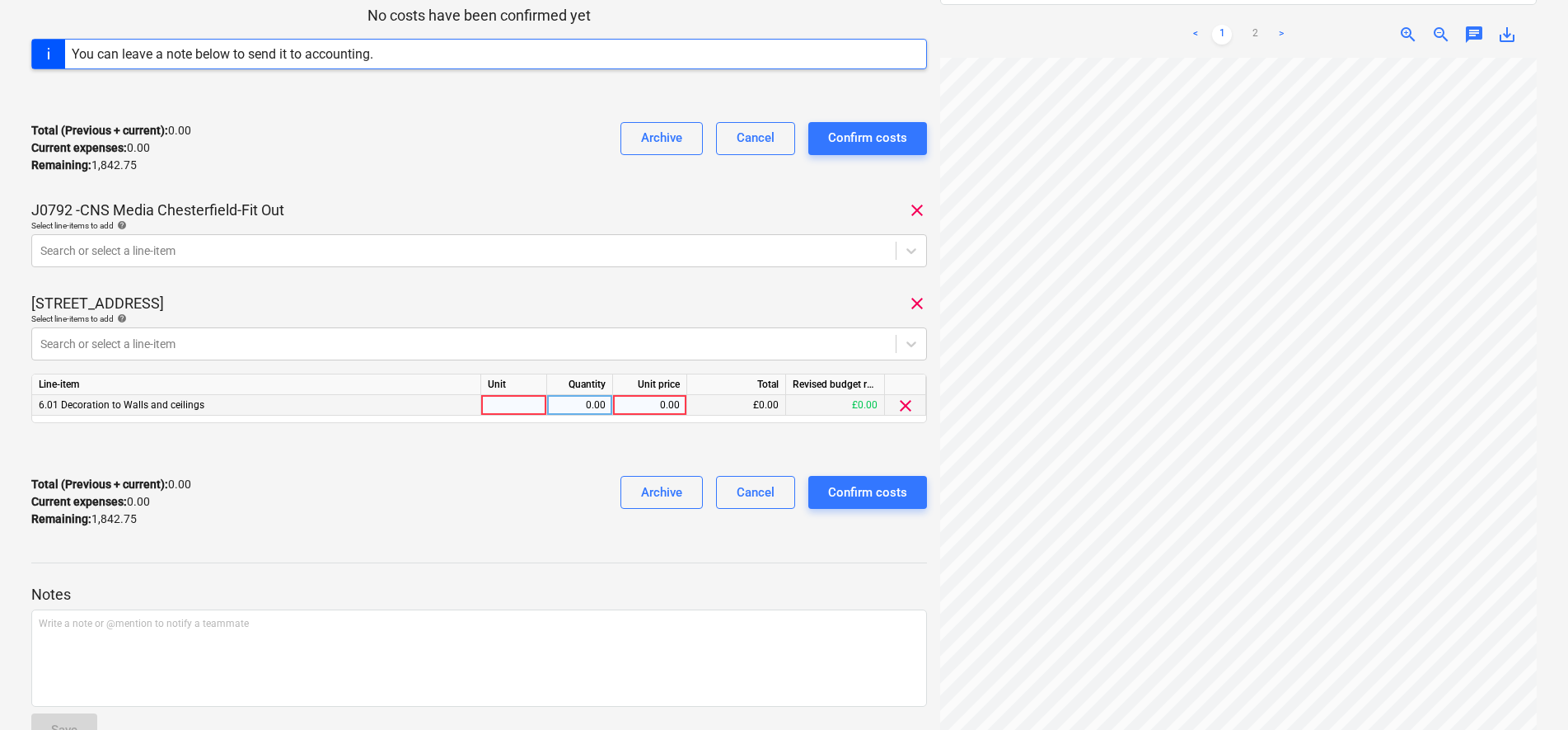
click at [485, 403] on div at bounding box center [514, 405] width 66 height 20
click at [735, 291] on div "INVOICE [PERSON_NAME] 14032025.docx Consolidated invoice total amount 1,842.75 …" at bounding box center [479, 166] width 896 height 748
click at [514, 400] on div at bounding box center [514, 405] width 66 height 20
type input "PCS"
click at [661, 405] on div "0.00" at bounding box center [650, 405] width 60 height 20
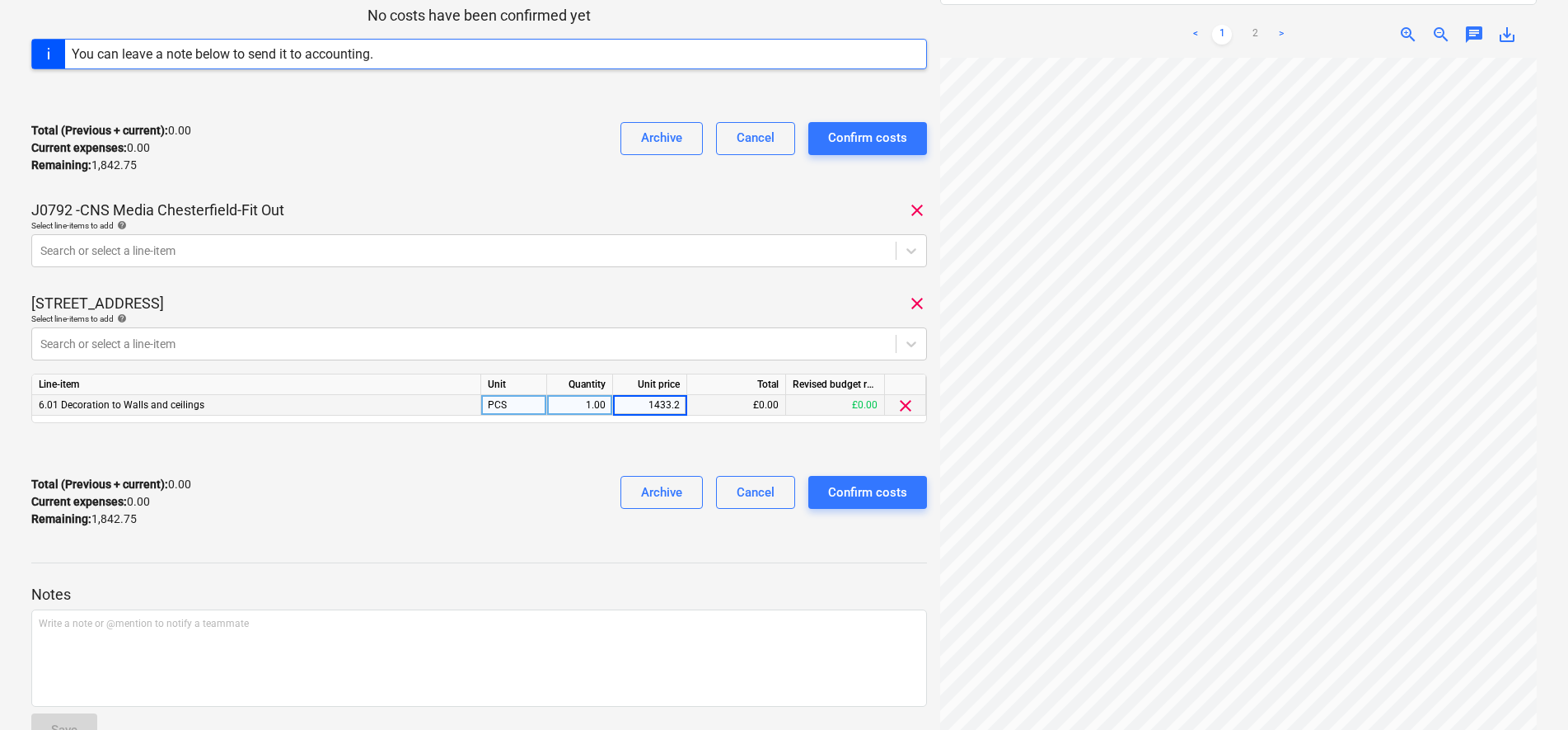
type input "1433.25"
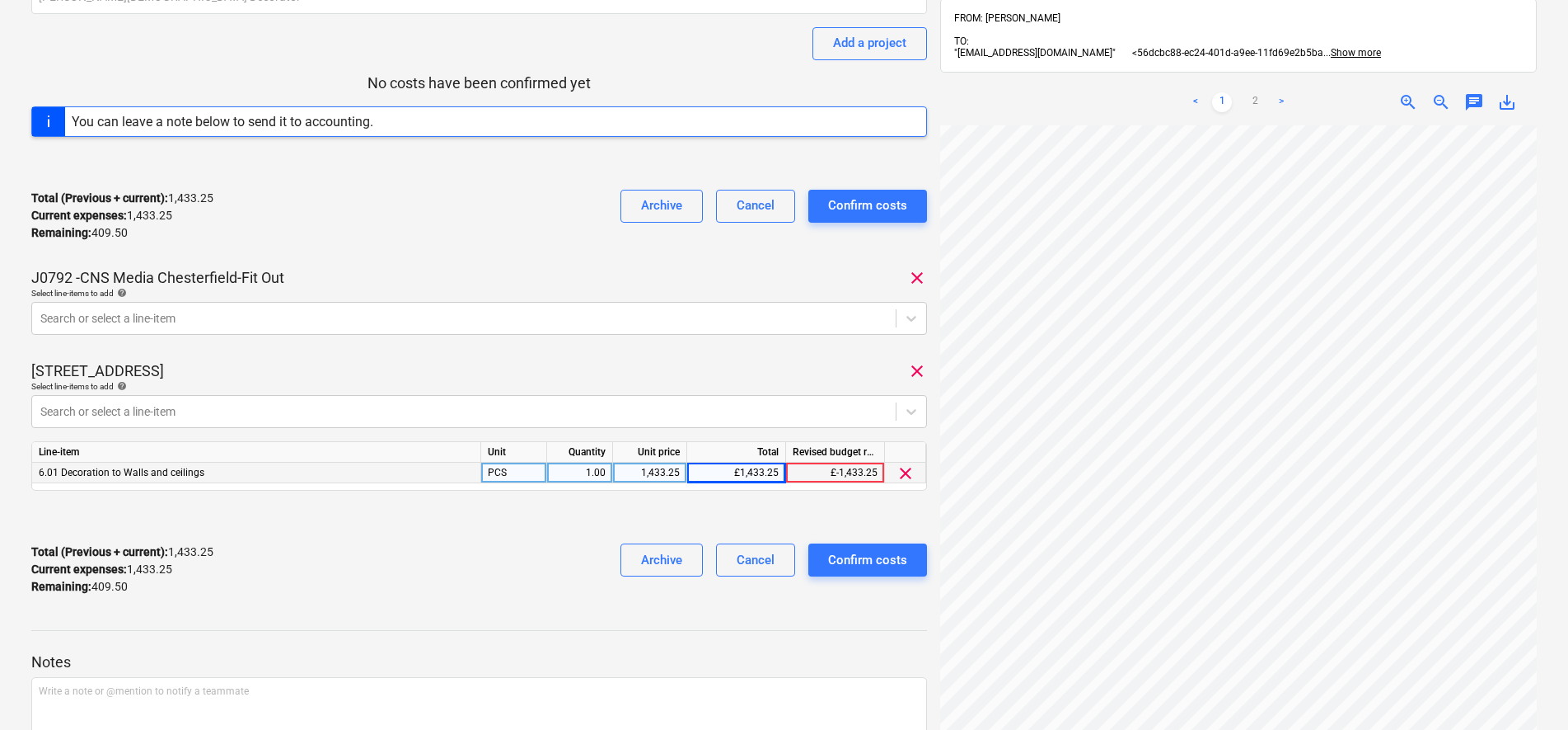
scroll to position [166, 0]
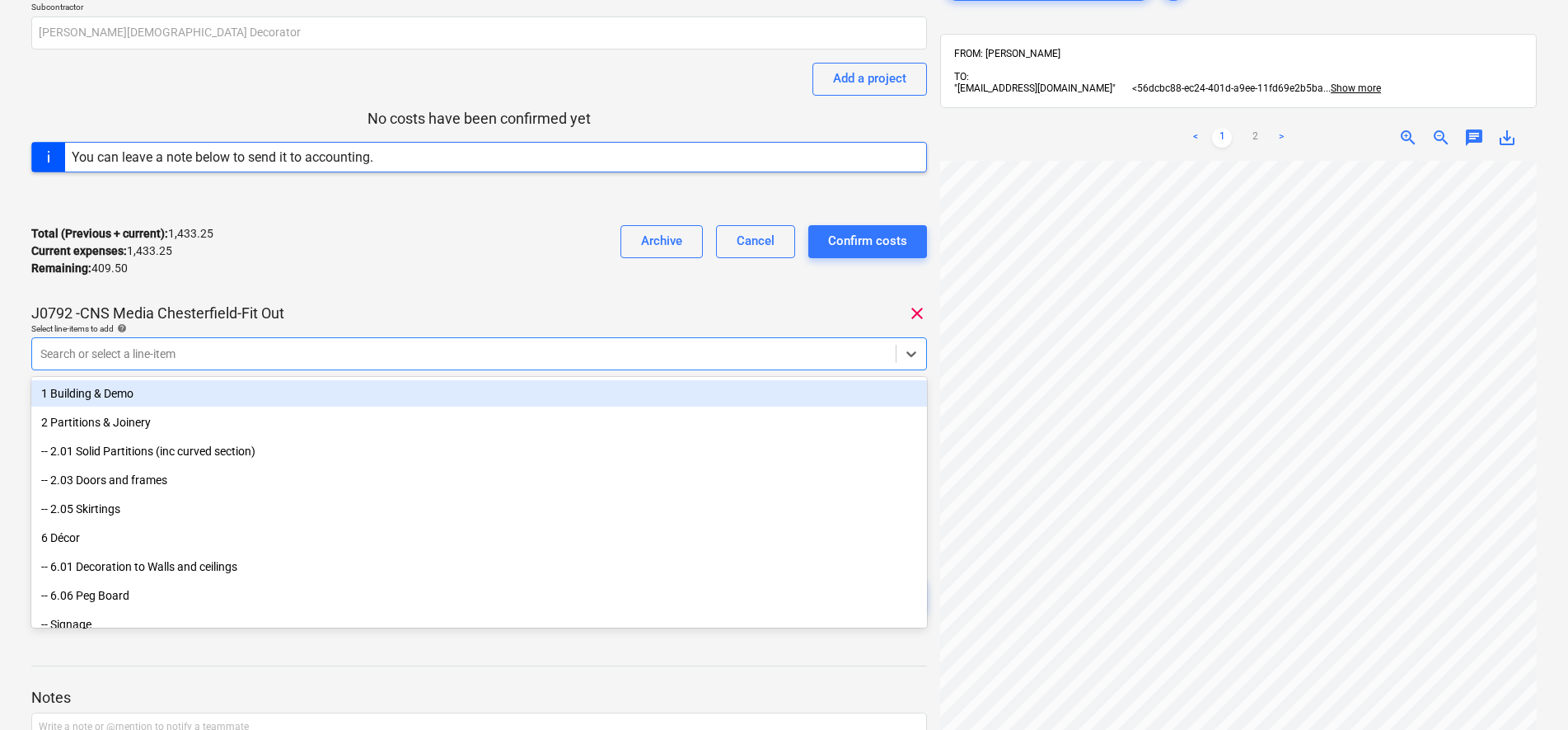
click at [303, 357] on div at bounding box center [464, 354] width 847 height 17
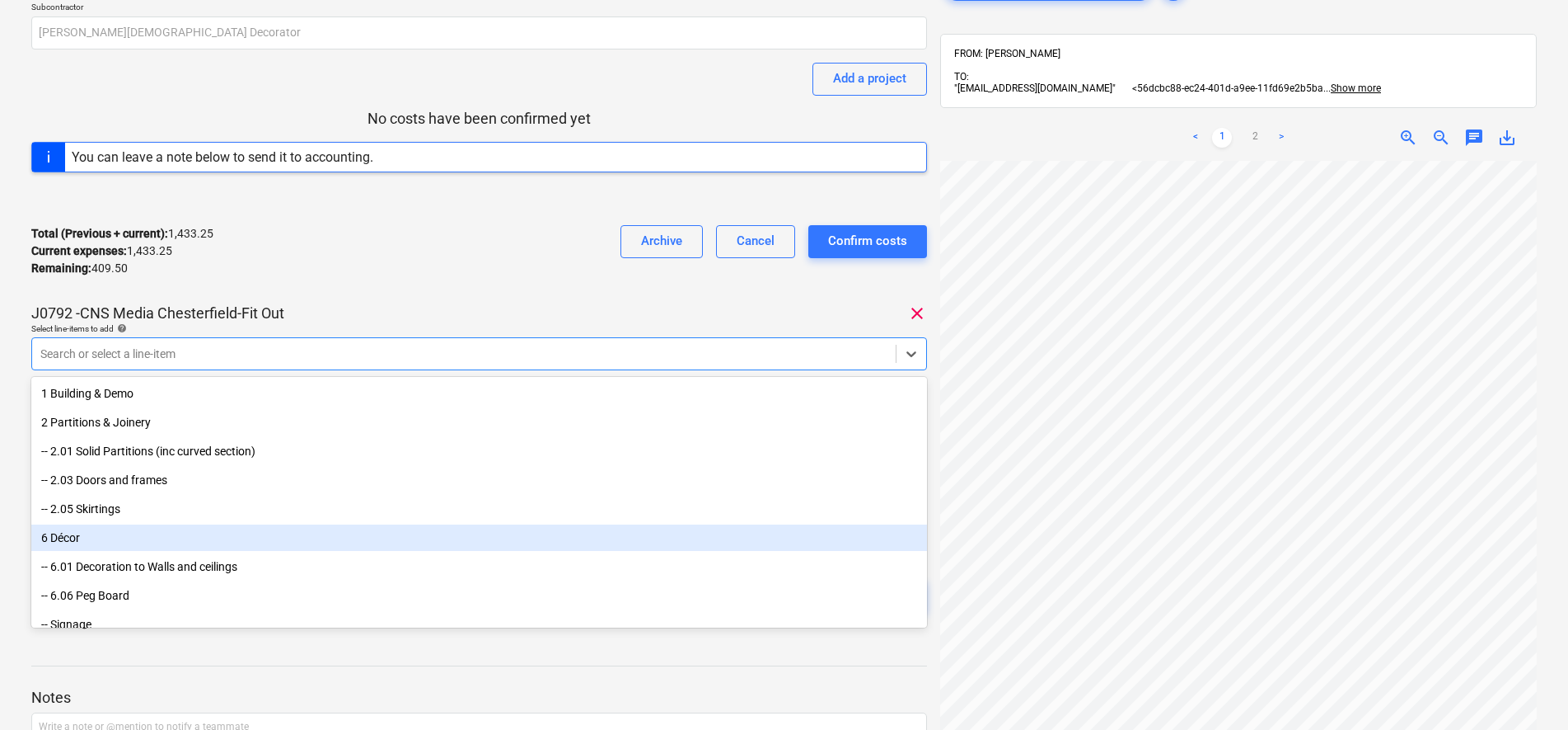
click at [258, 535] on div "6 Décor" at bounding box center [479, 537] width 896 height 26
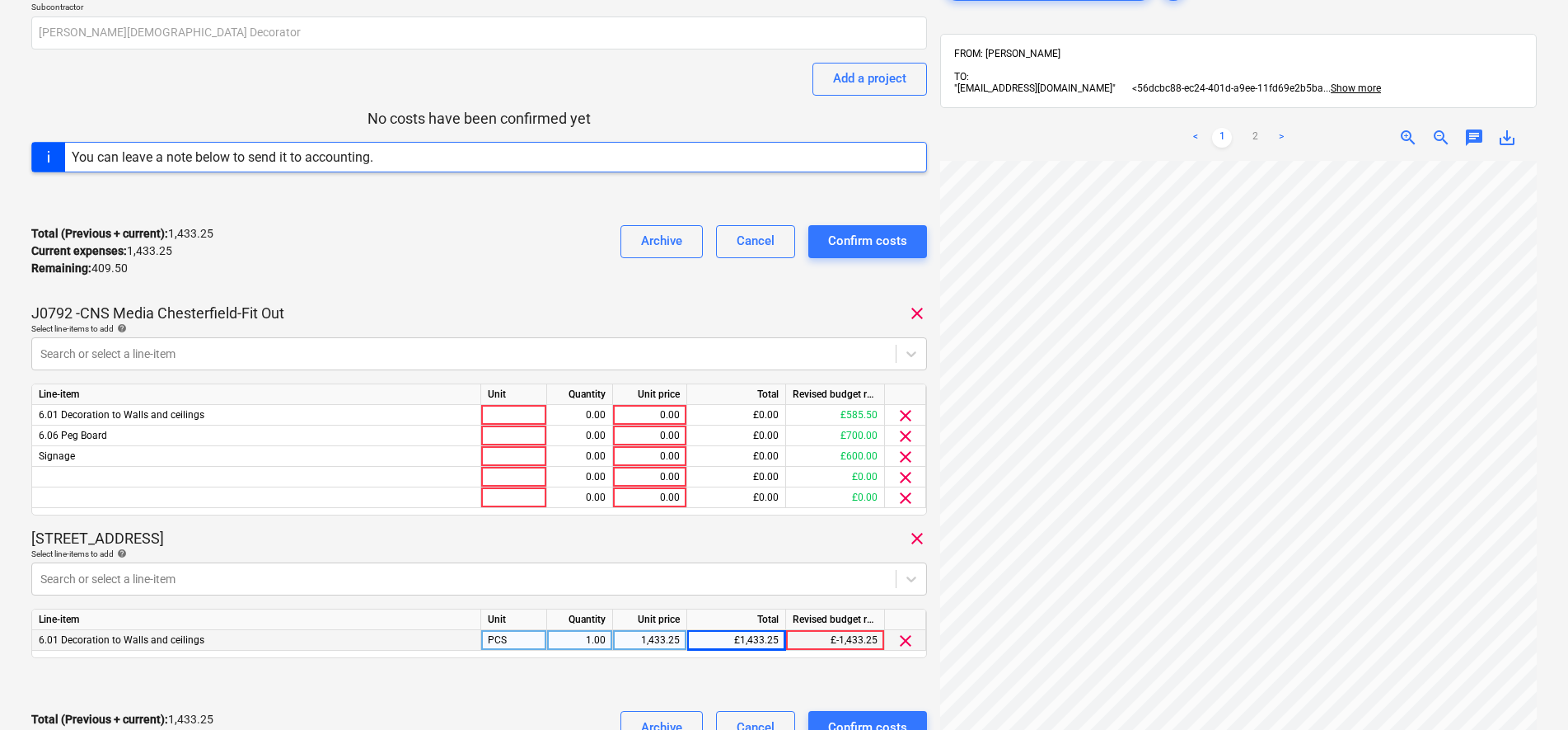
click at [400, 299] on div "INVOICE [PERSON_NAME] 14032025.docx Consolidated invoice total amount 1,842.75 …" at bounding box center [479, 335] width 896 height 880
click at [904, 438] on span "clear" at bounding box center [905, 436] width 20 height 20
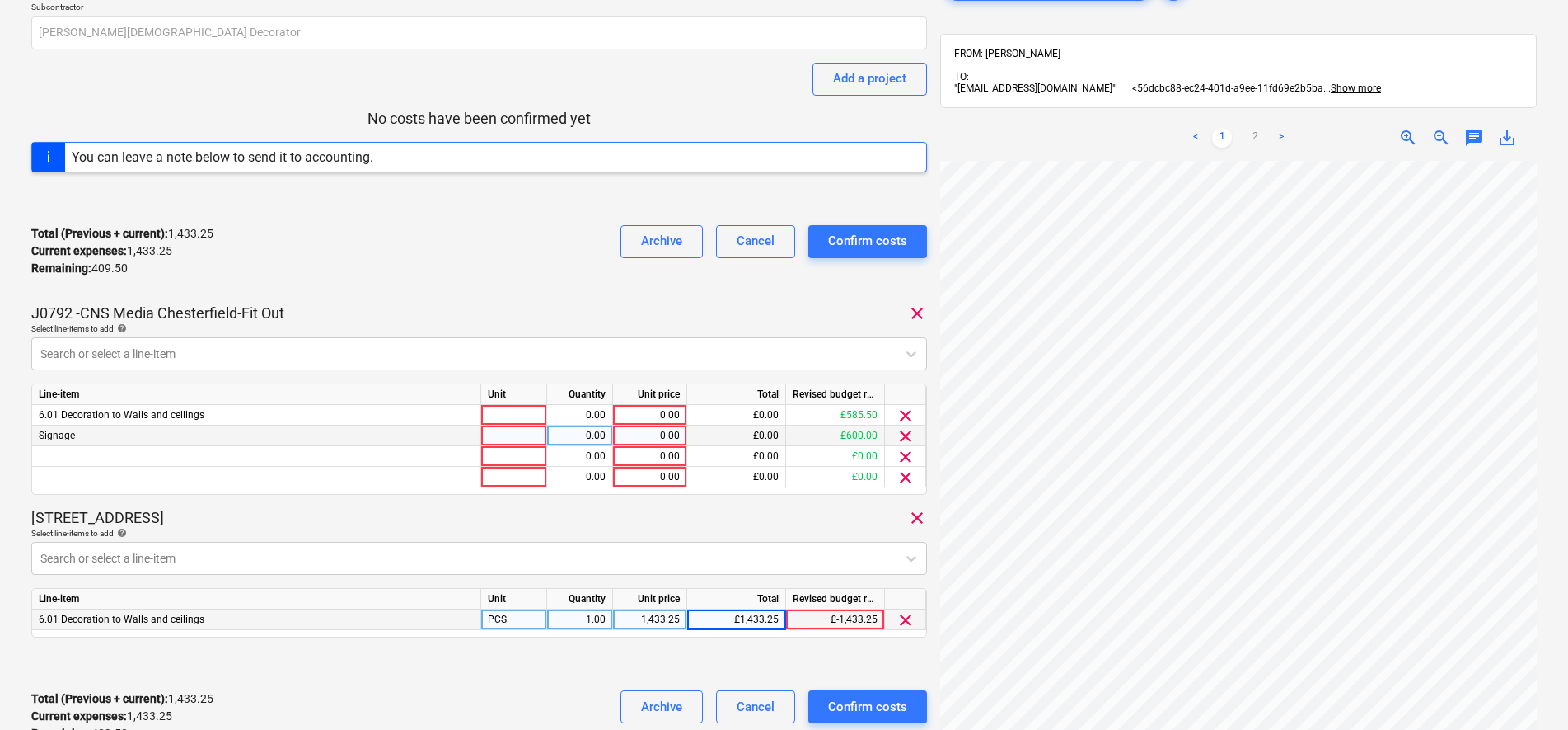
click at [904, 438] on span "clear" at bounding box center [905, 436] width 20 height 20
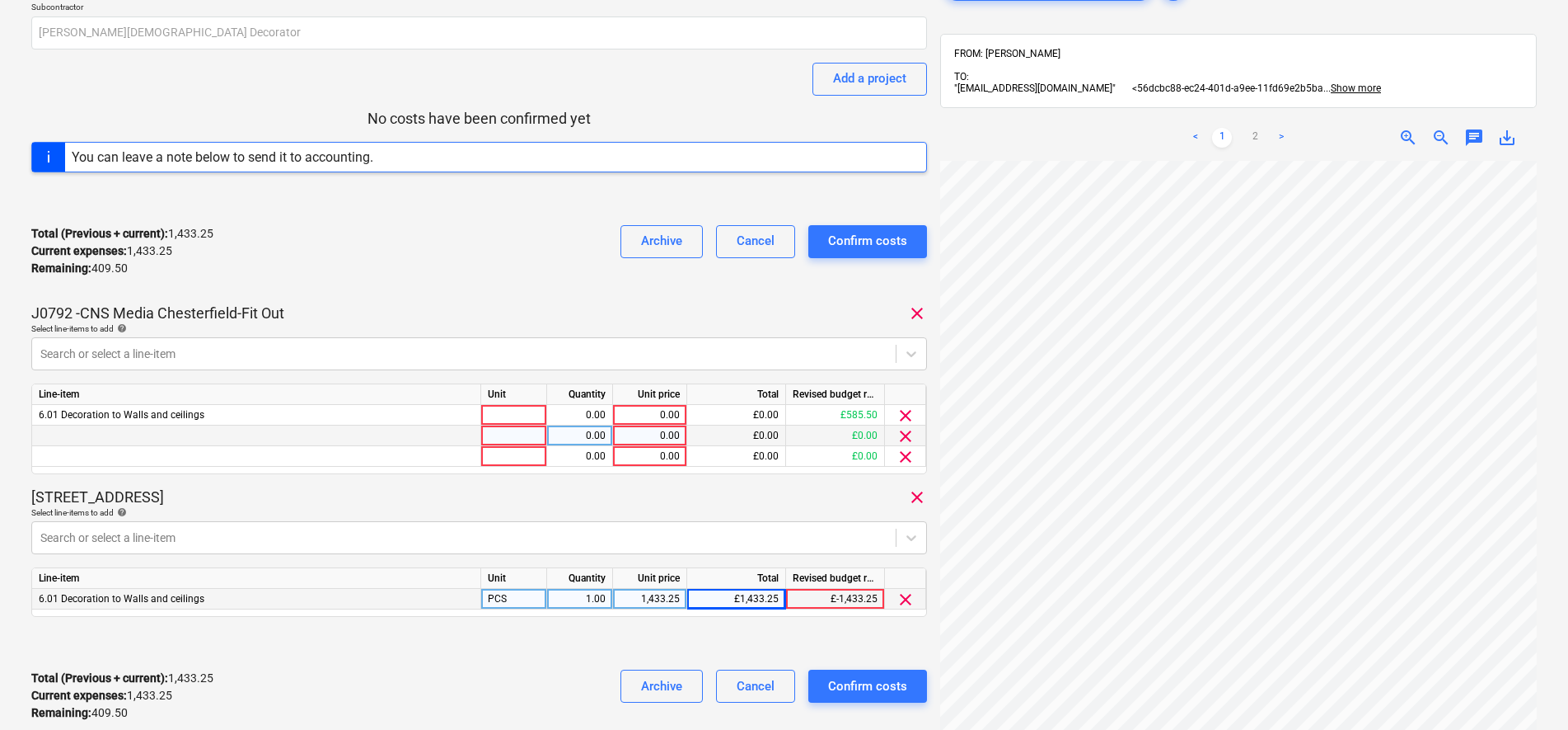
click at [904, 438] on span "clear" at bounding box center [905, 436] width 20 height 20
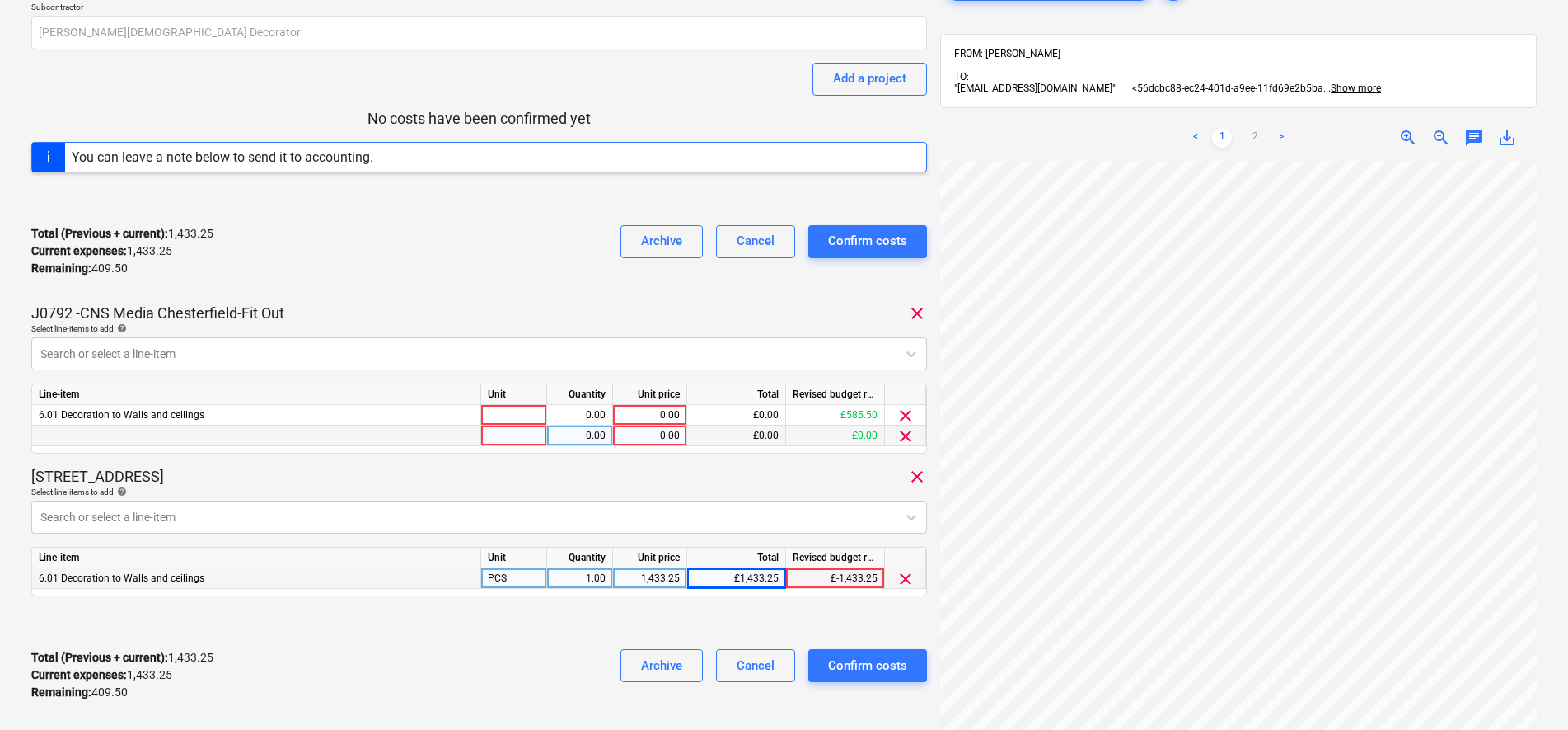
click at [904, 438] on span "clear" at bounding box center [905, 436] width 20 height 20
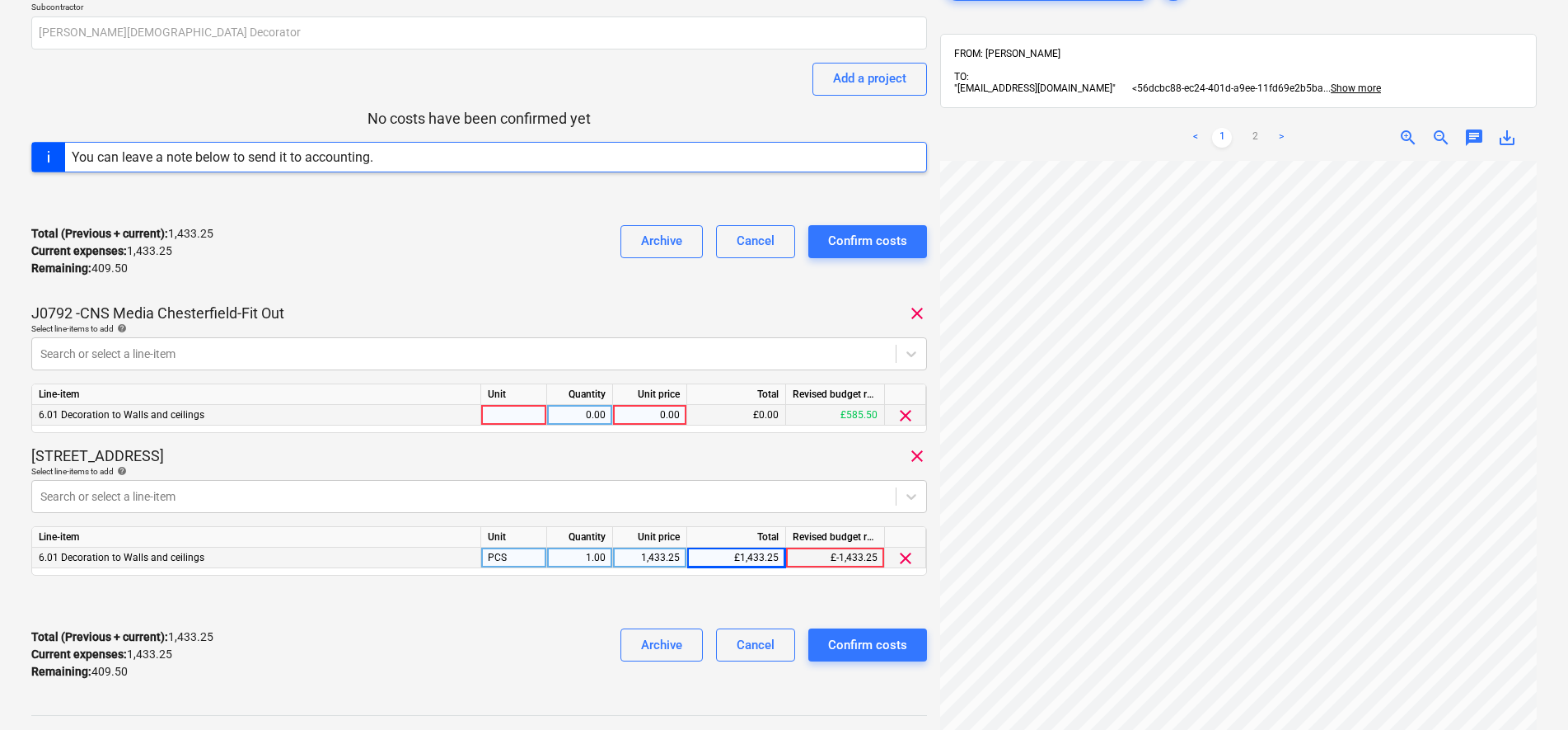
click at [502, 412] on div at bounding box center [514, 414] width 66 height 20
type input "PCS"
click at [759, 303] on div "J0792 -CNS Media Chesterfield-Fit Out clear" at bounding box center [479, 313] width 896 height 20
click at [661, 411] on div "0.00" at bounding box center [650, 414] width 60 height 20
type input "409.50"
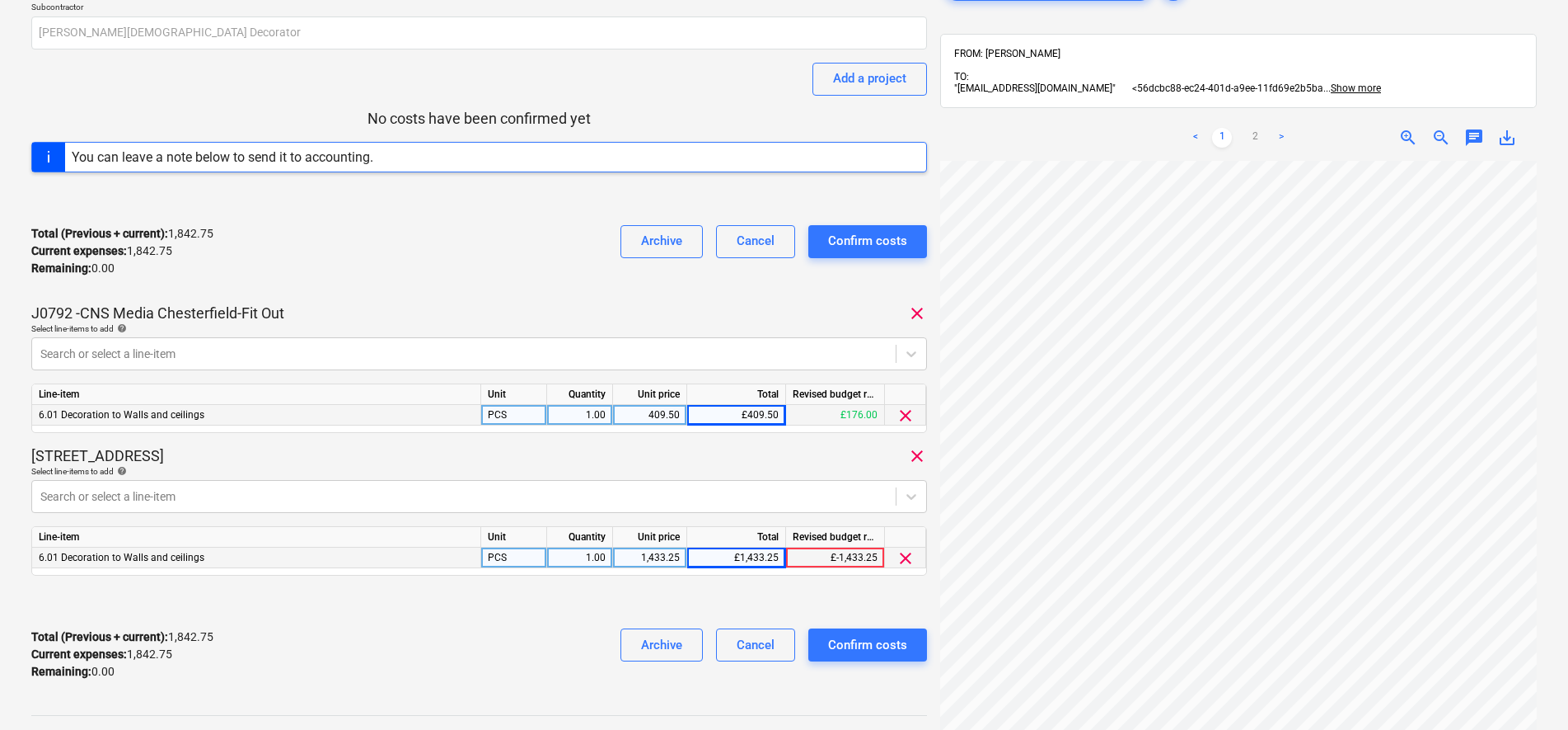
scroll to position [270, 0]
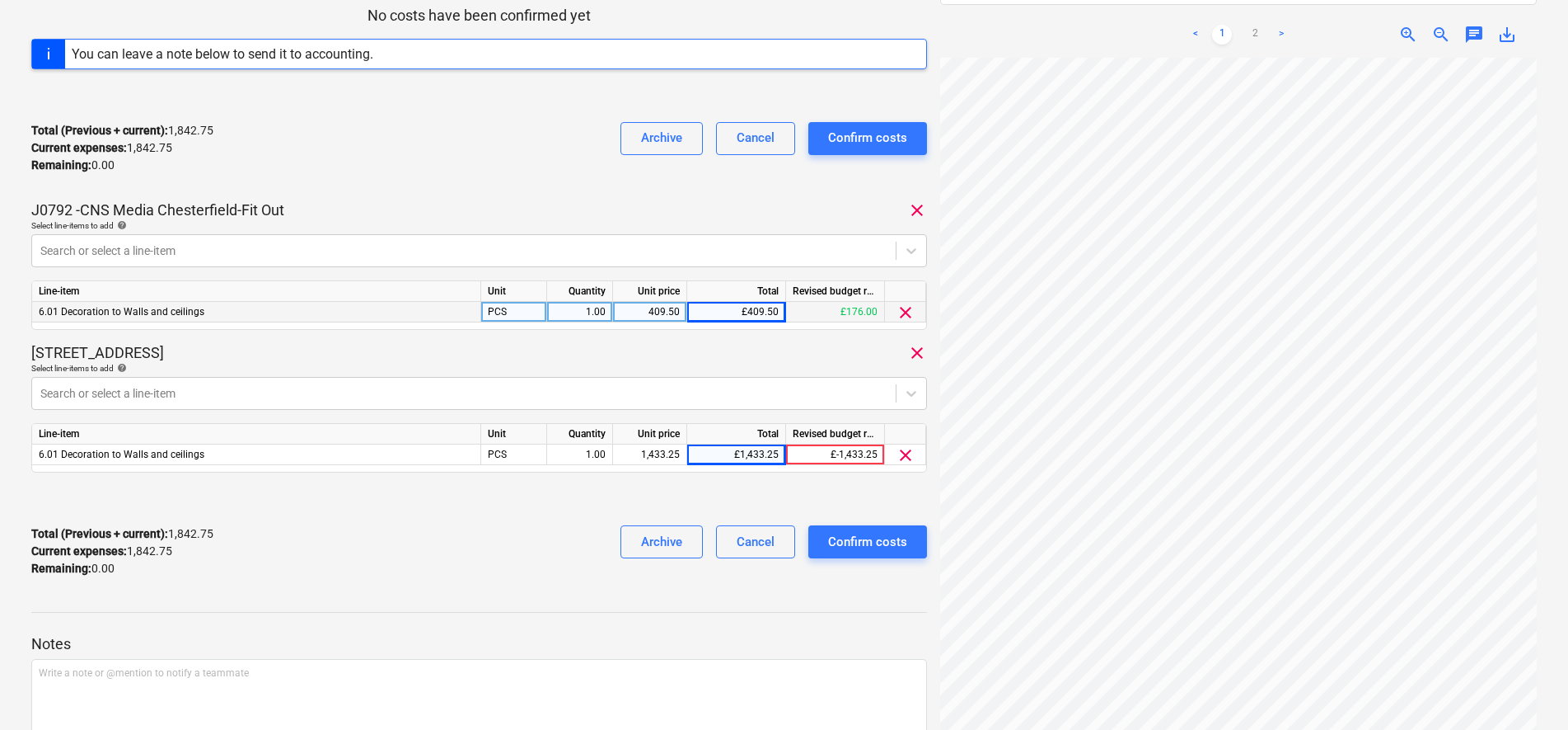
click at [555, 534] on div "Total (Previous + current) : 1,842.75 Current expenses : 1,842.75 Remaining : 0…" at bounding box center [479, 551] width 896 height 78
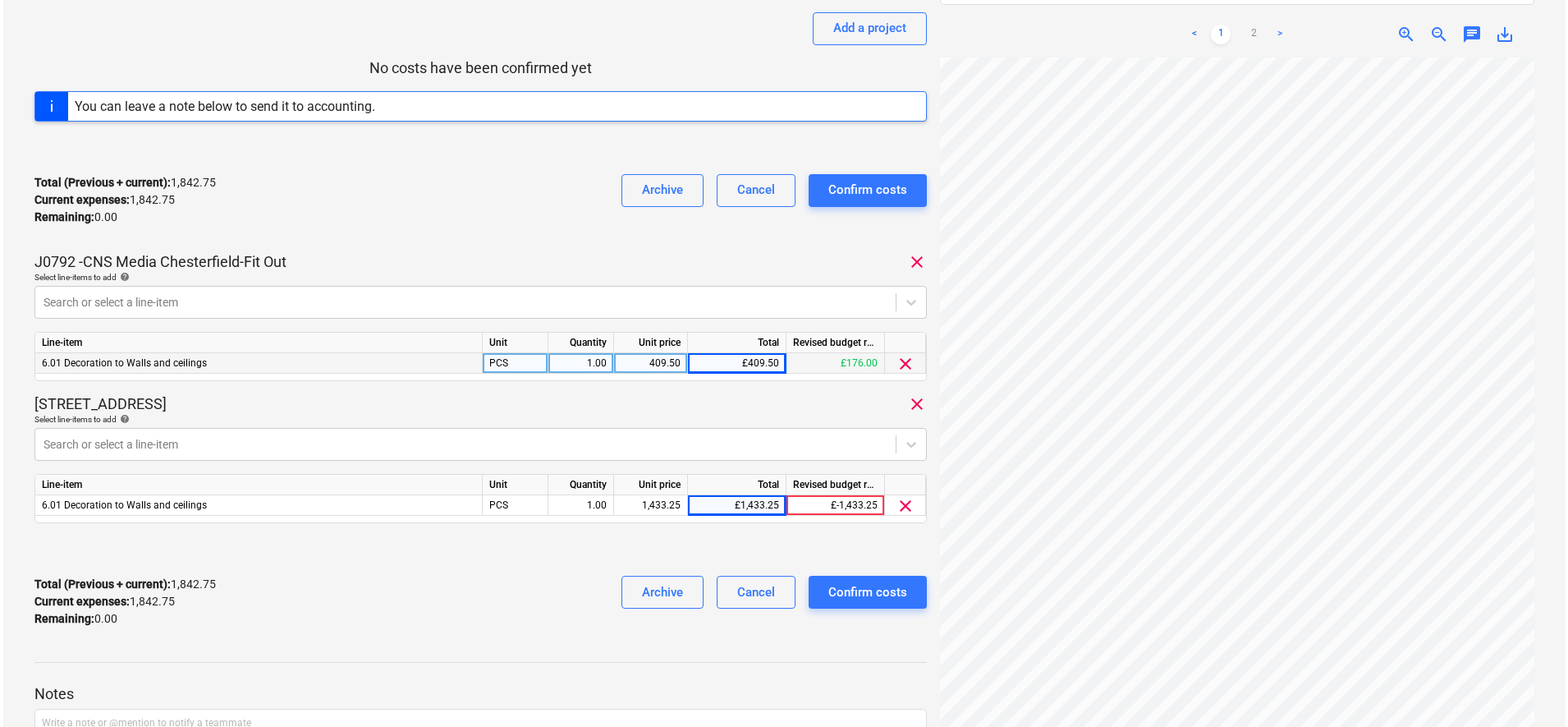
scroll to position [367, 0]
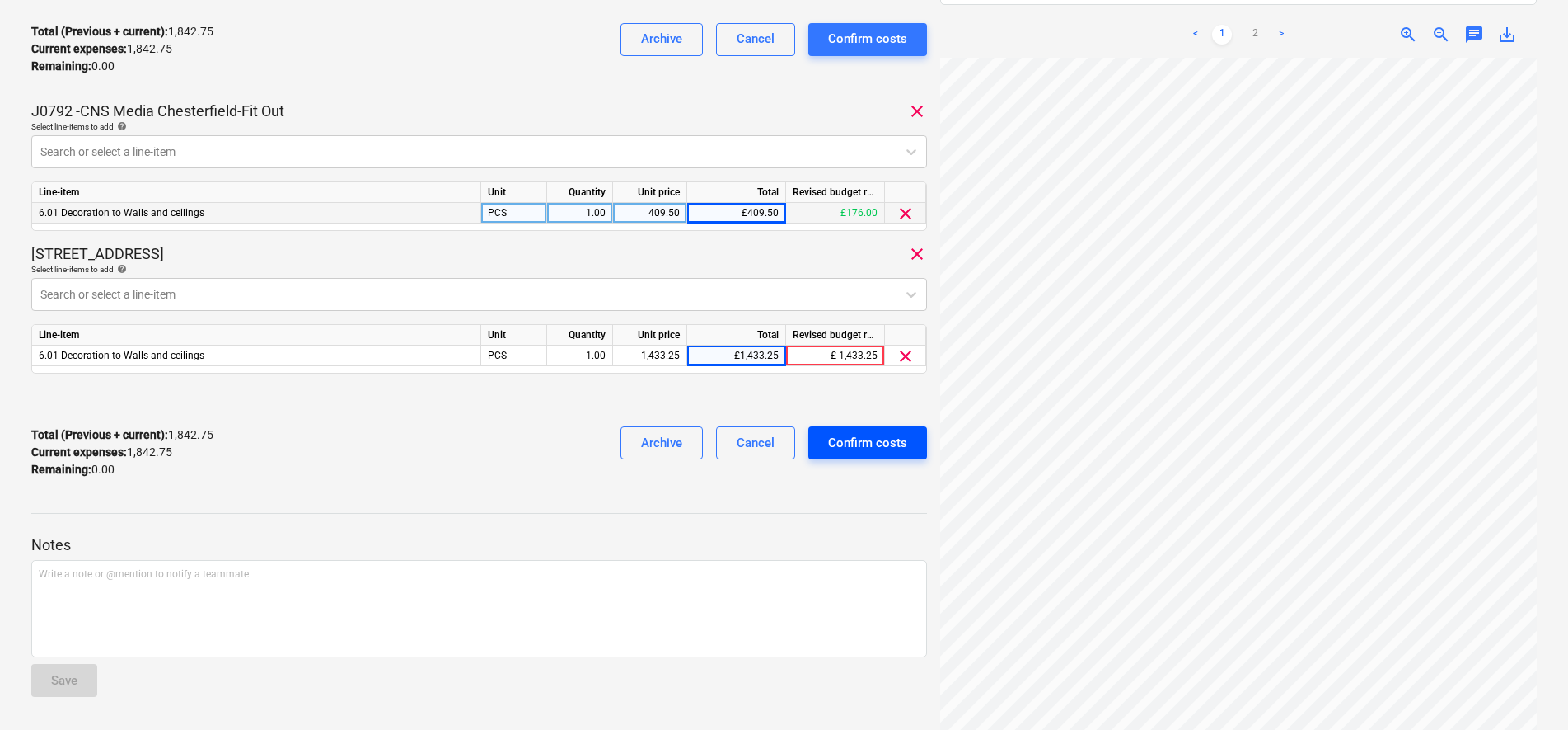
click at [893, 452] on div "Confirm costs" at bounding box center [867, 442] width 79 height 21
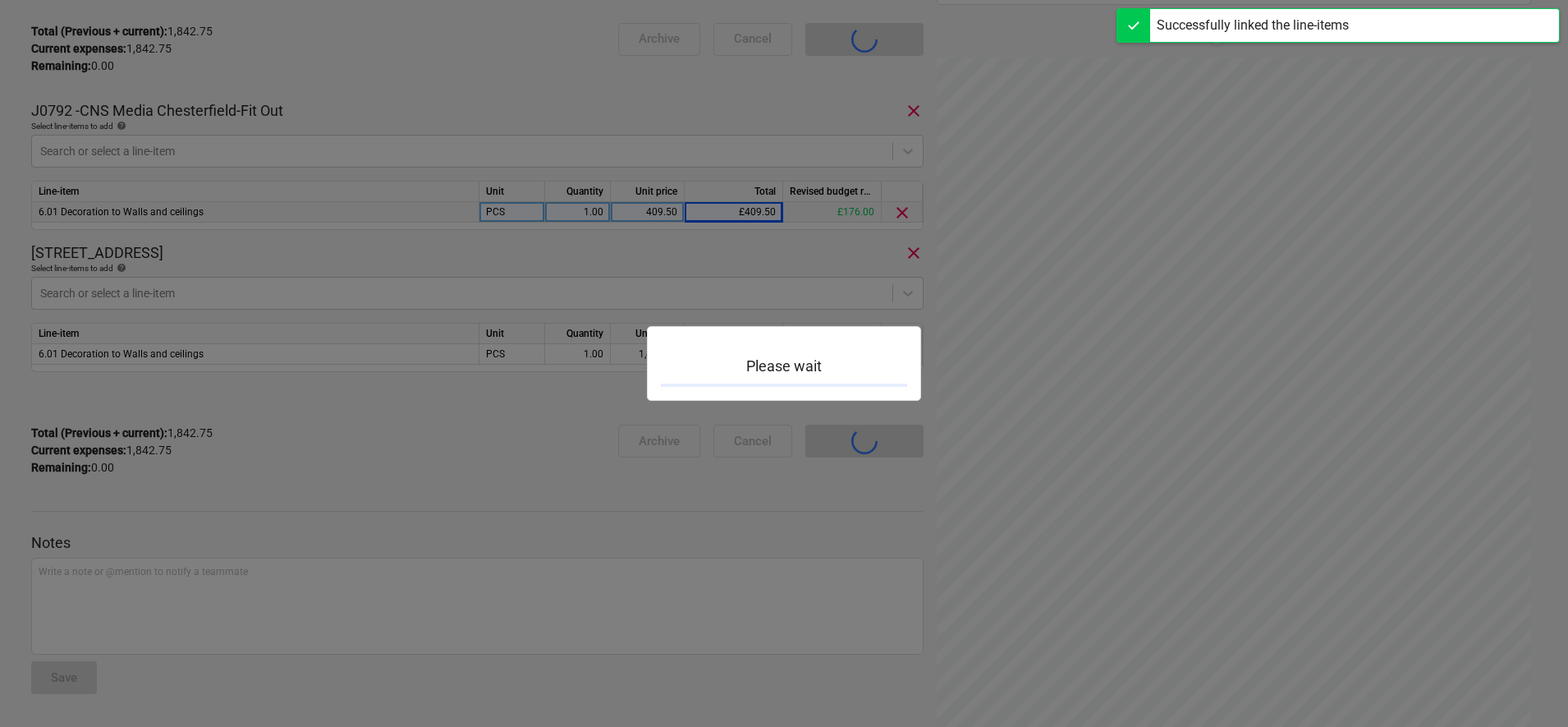
scroll to position [213, 0]
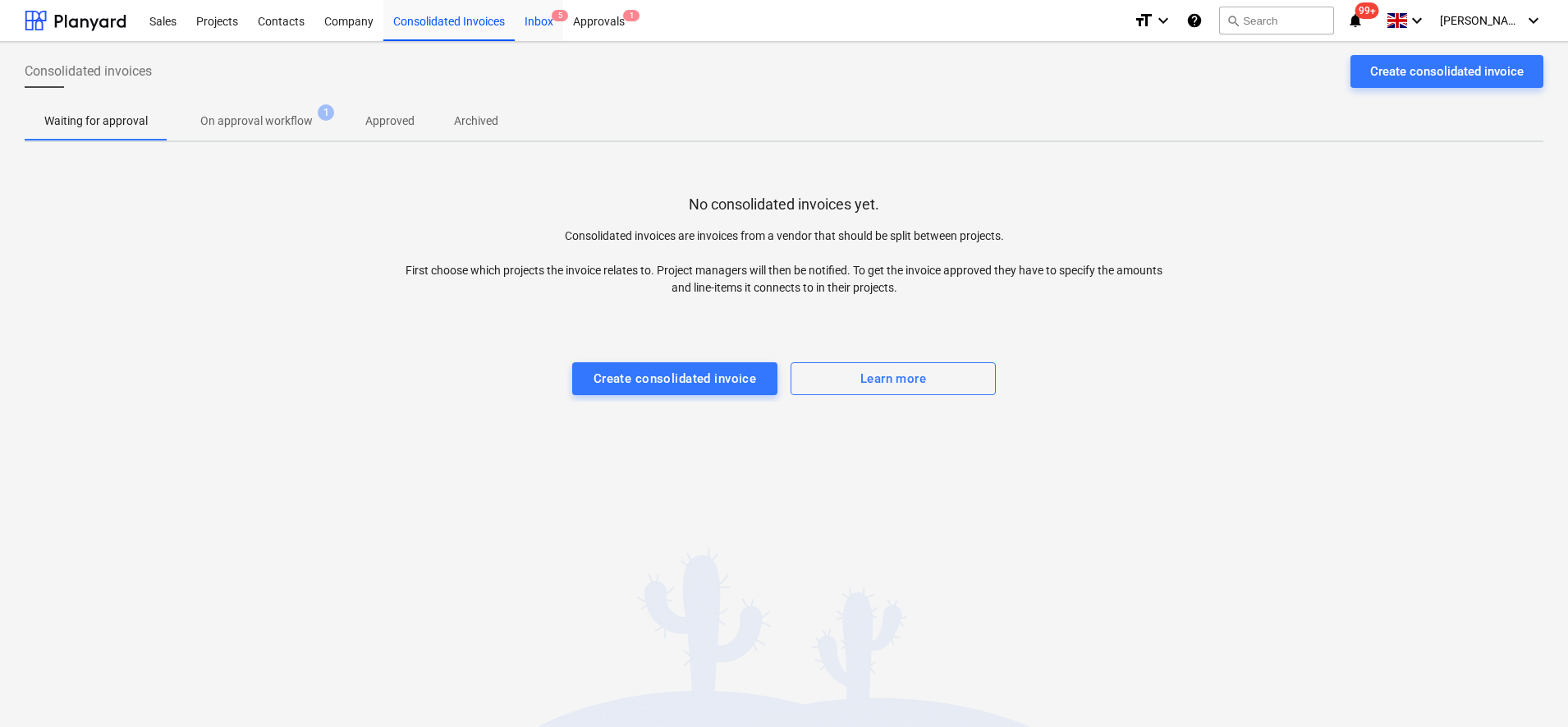
click at [535, 21] on div "Inbox 5" at bounding box center [538, 20] width 48 height 42
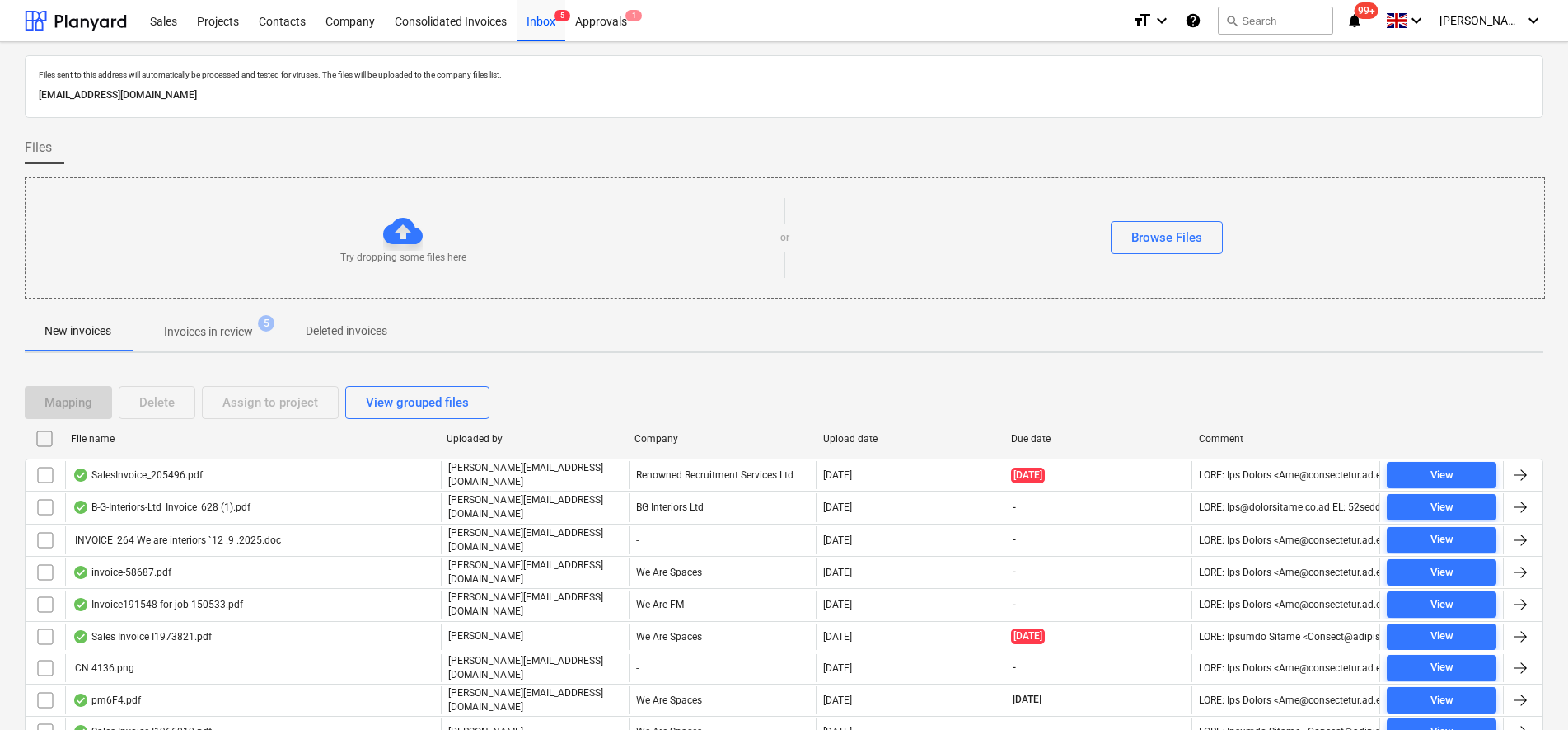
click at [253, 327] on p "Invoices in review" at bounding box center [208, 332] width 89 height 18
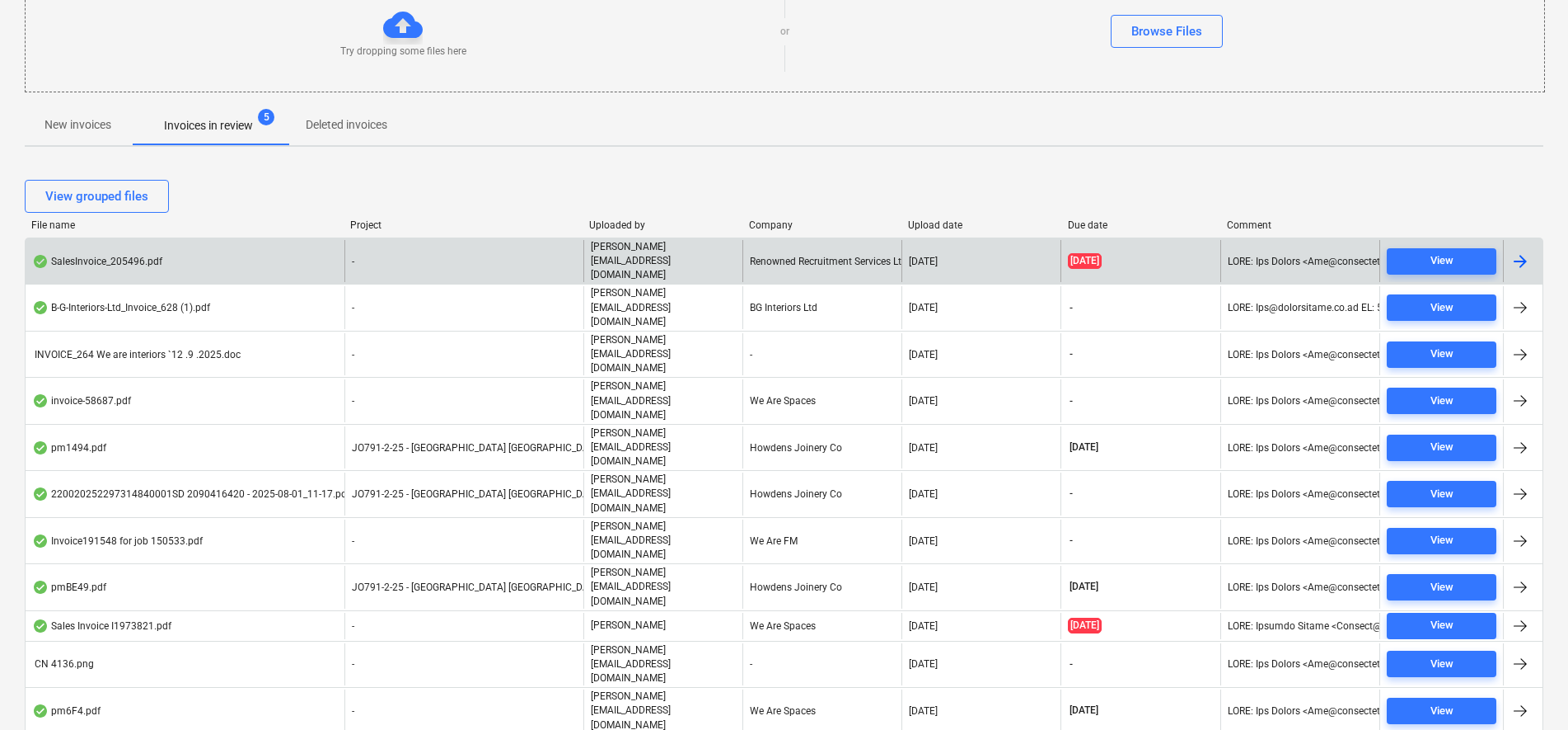
click at [262, 247] on div "SalesInvoice_205496.pdf" at bounding box center [185, 261] width 319 height 42
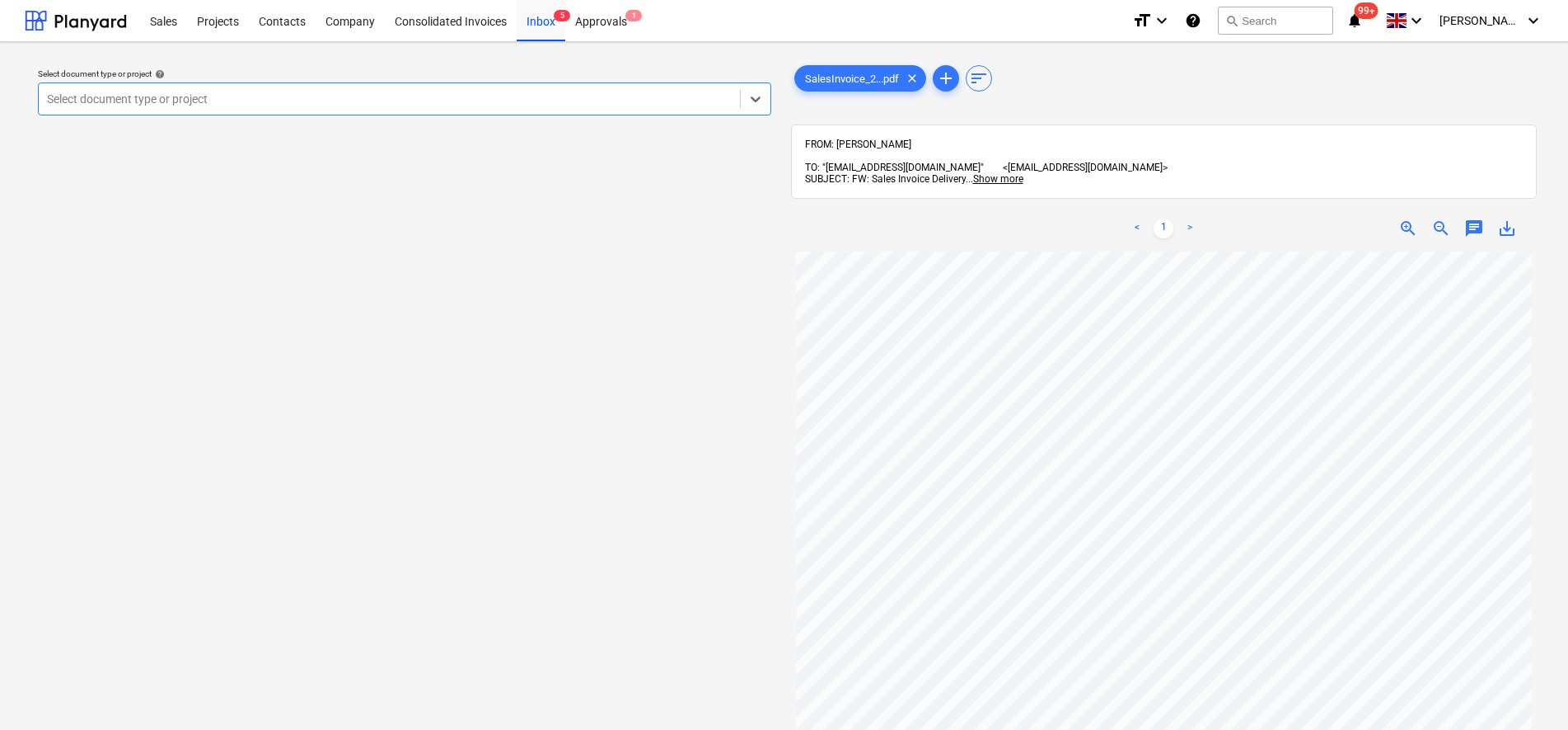
scroll to position [206, 0]
click at [543, 24] on div "Inbox 5" at bounding box center [541, 20] width 48 height 42
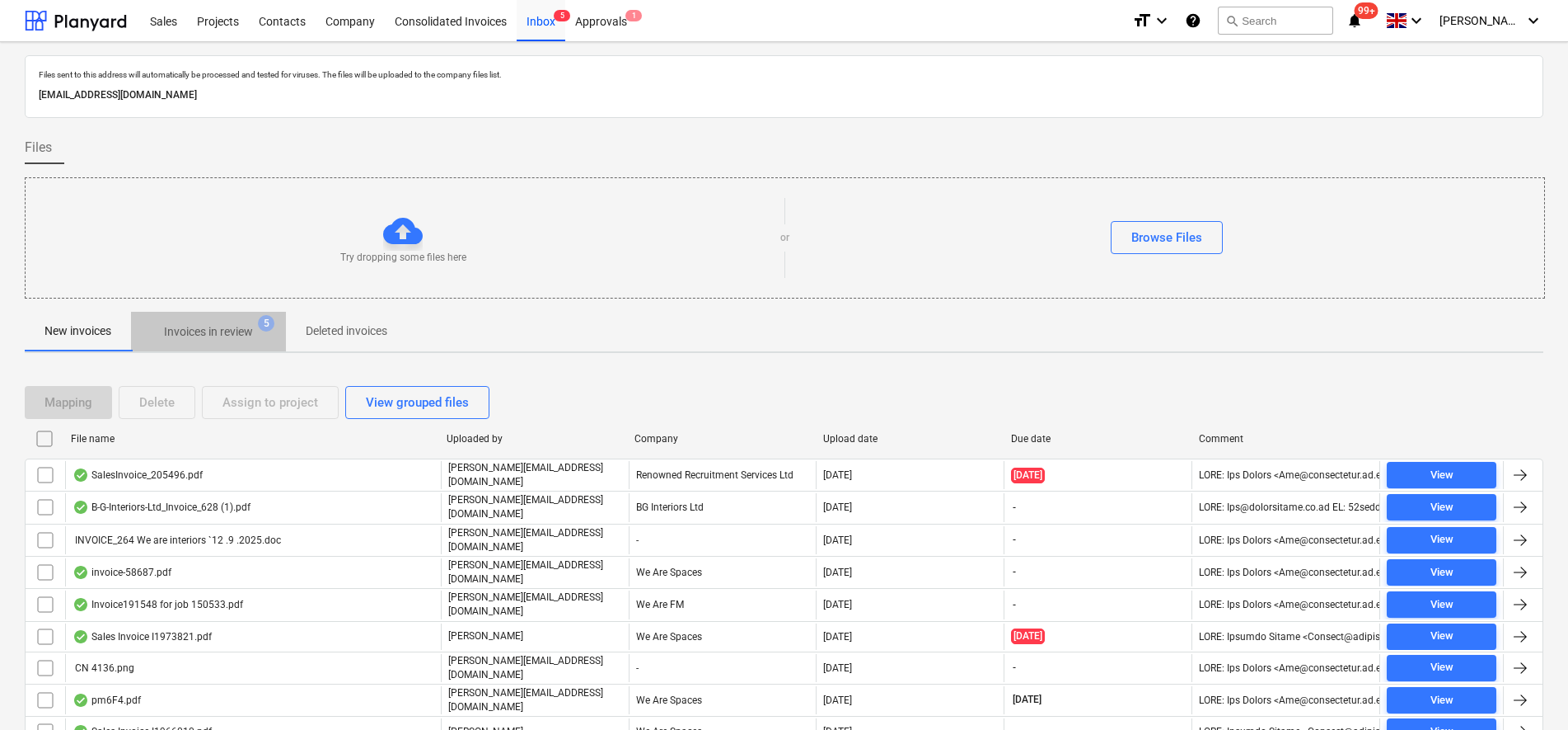
click at [243, 323] on span "Invoices in review 5" at bounding box center [208, 332] width 155 height 30
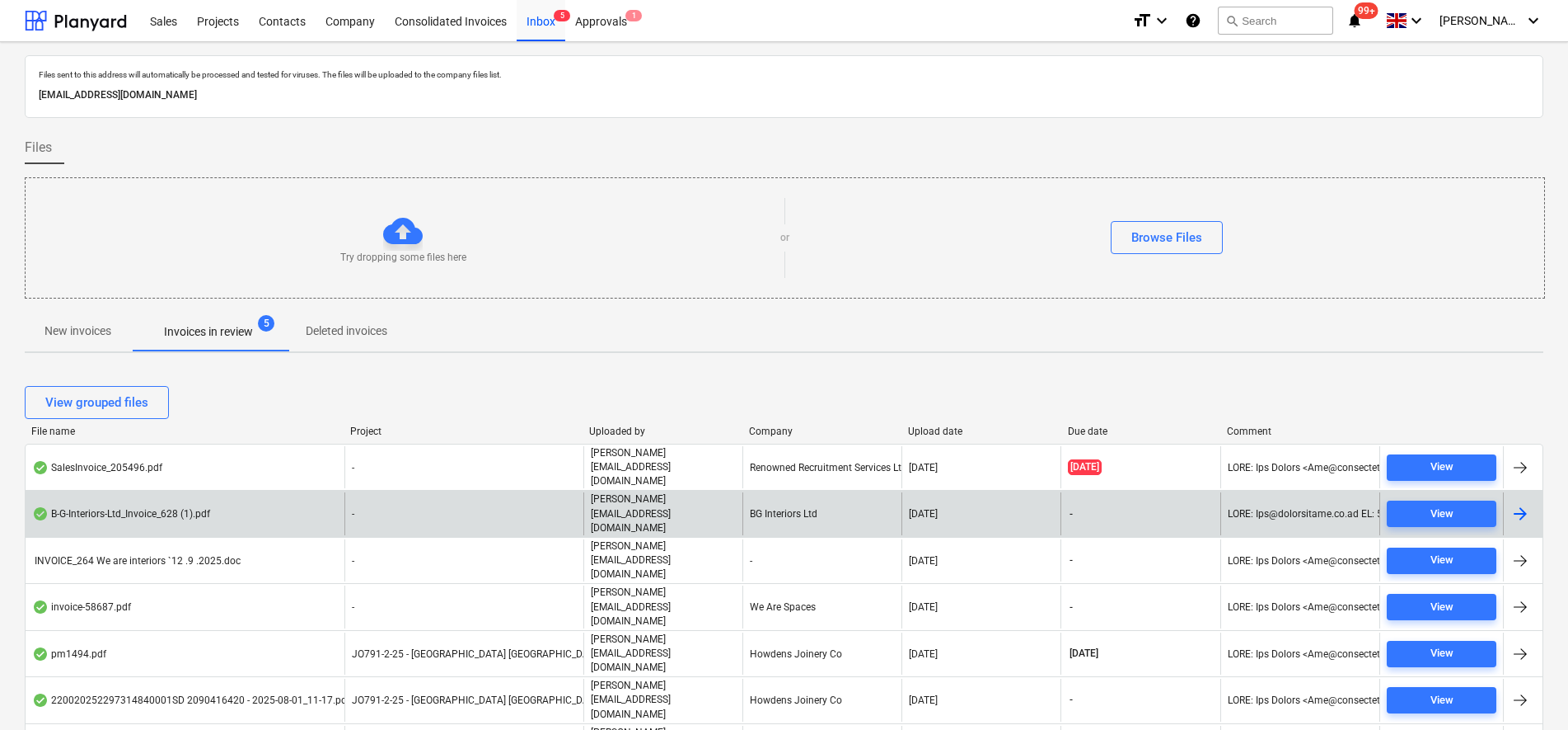
click at [228, 493] on div "B-G-Interiors-Ltd_Invoice_628 (1).pdf" at bounding box center [185, 514] width 319 height 42
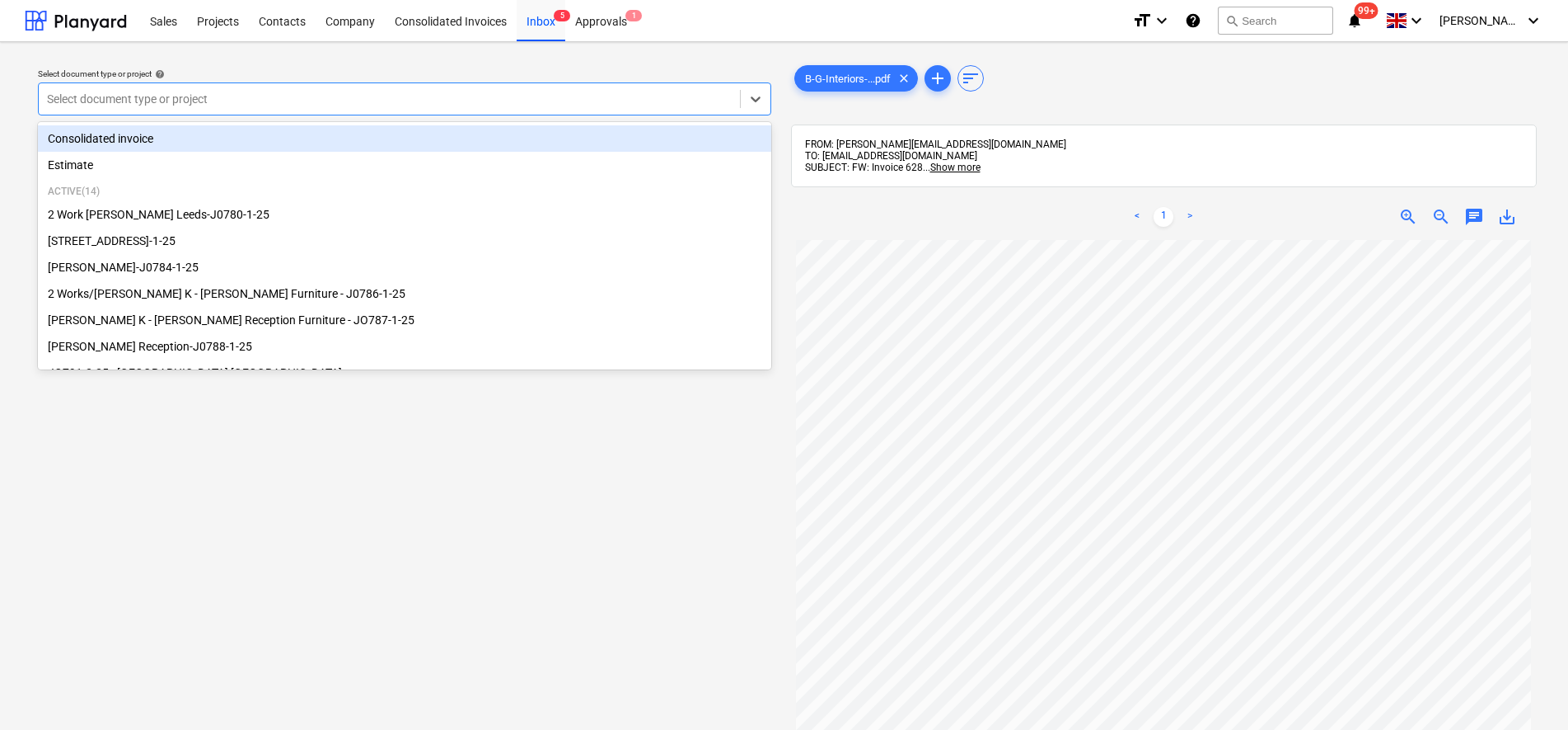
click at [369, 101] on div at bounding box center [388, 99] width 685 height 17
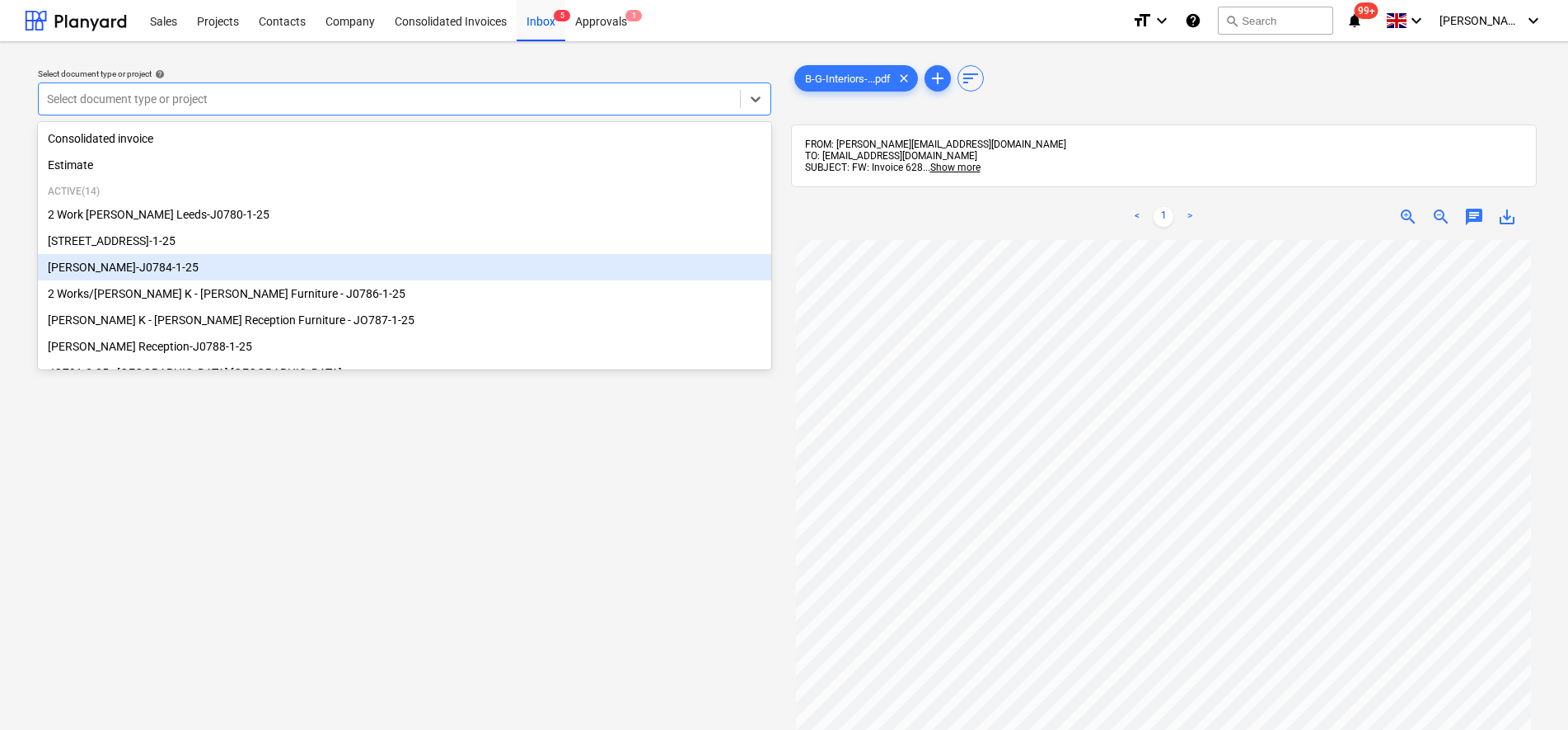
click at [265, 262] on div "[PERSON_NAME]-J0784-1-25" at bounding box center [404, 267] width 733 height 26
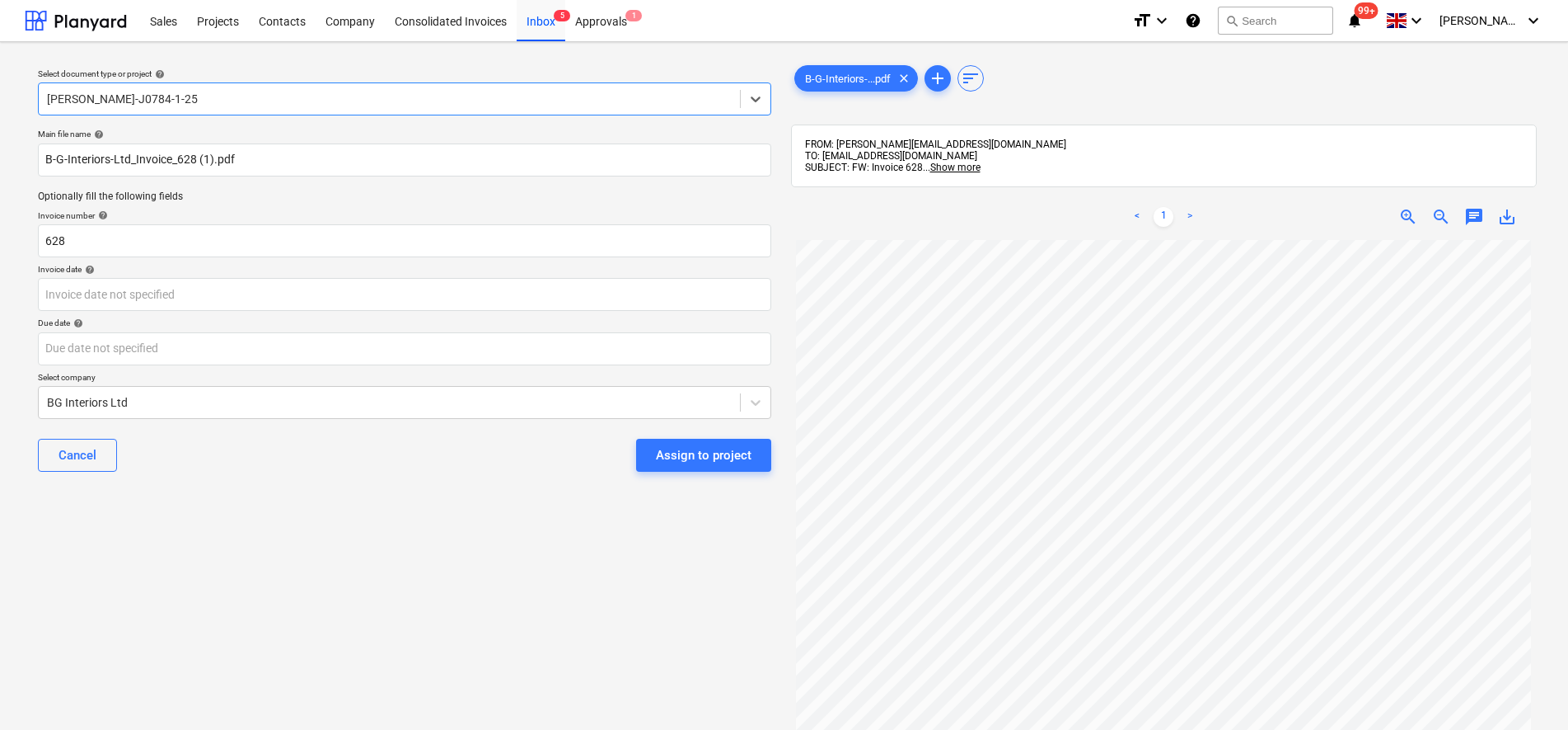
click at [326, 493] on div "Select document type or project help option Wizu York-J0784-1-25, selected. Sel…" at bounding box center [404, 493] width 759 height 875
click at [229, 285] on body "Sales Projects Contacts Company Consolidated Invoices Inbox 5 Approvals 1 forma…" at bounding box center [784, 365] width 1568 height 730
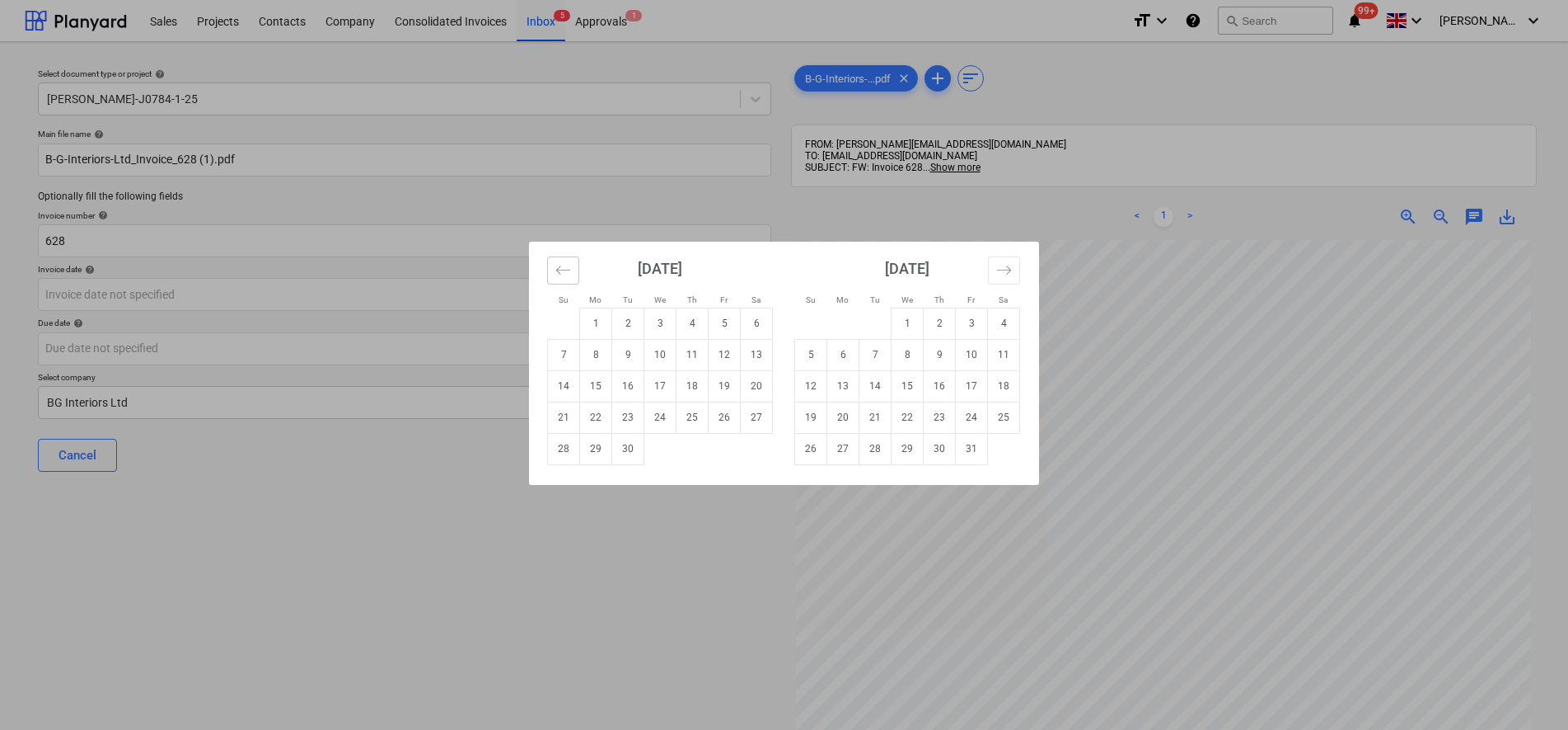
click at [570, 274] on icon "Move backward to switch to the previous month." at bounding box center [563, 270] width 16 height 16
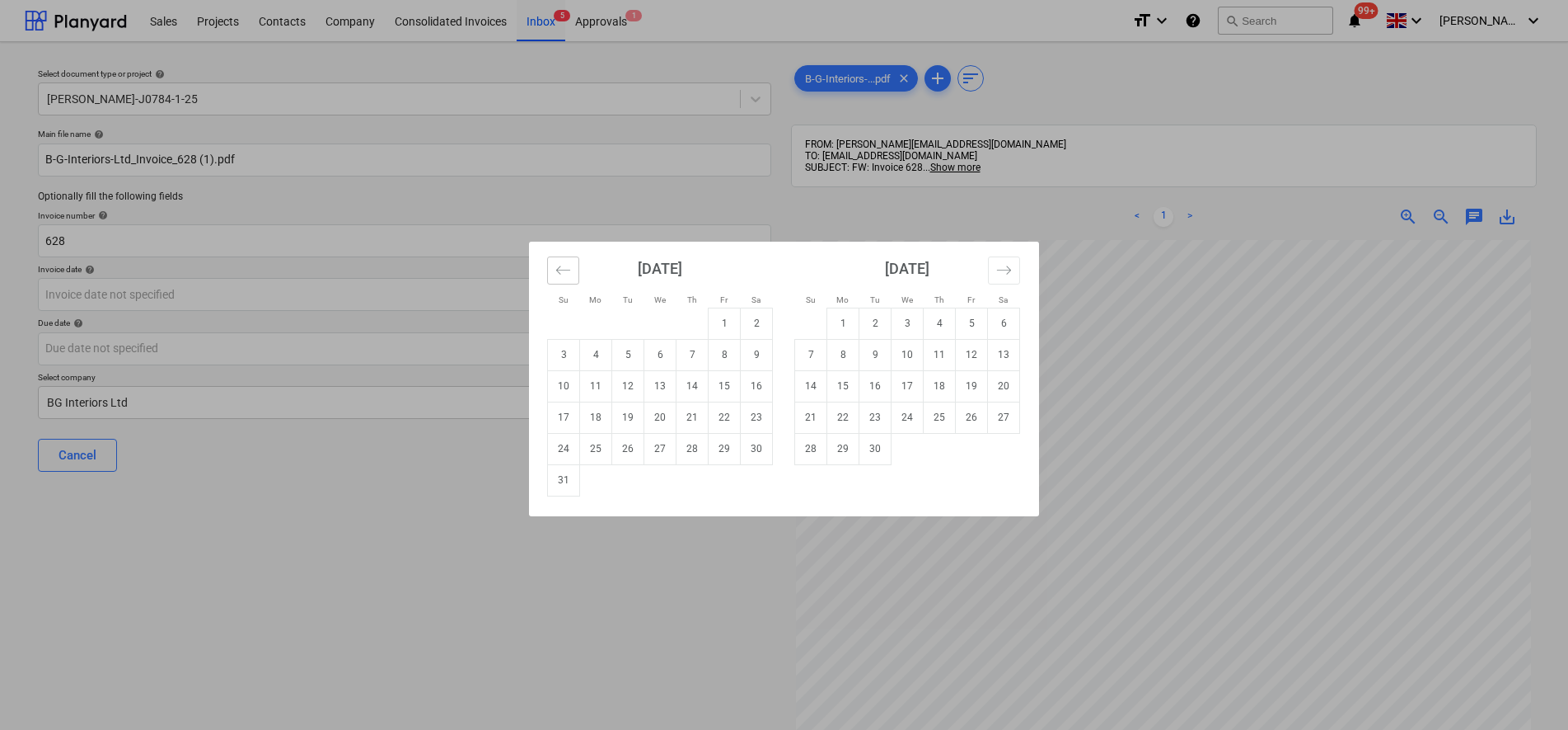
click at [570, 274] on icon "Move backward to switch to the previous month." at bounding box center [563, 270] width 16 height 16
click at [638, 452] on td "29" at bounding box center [628, 449] width 33 height 32
type input "[DATE]"
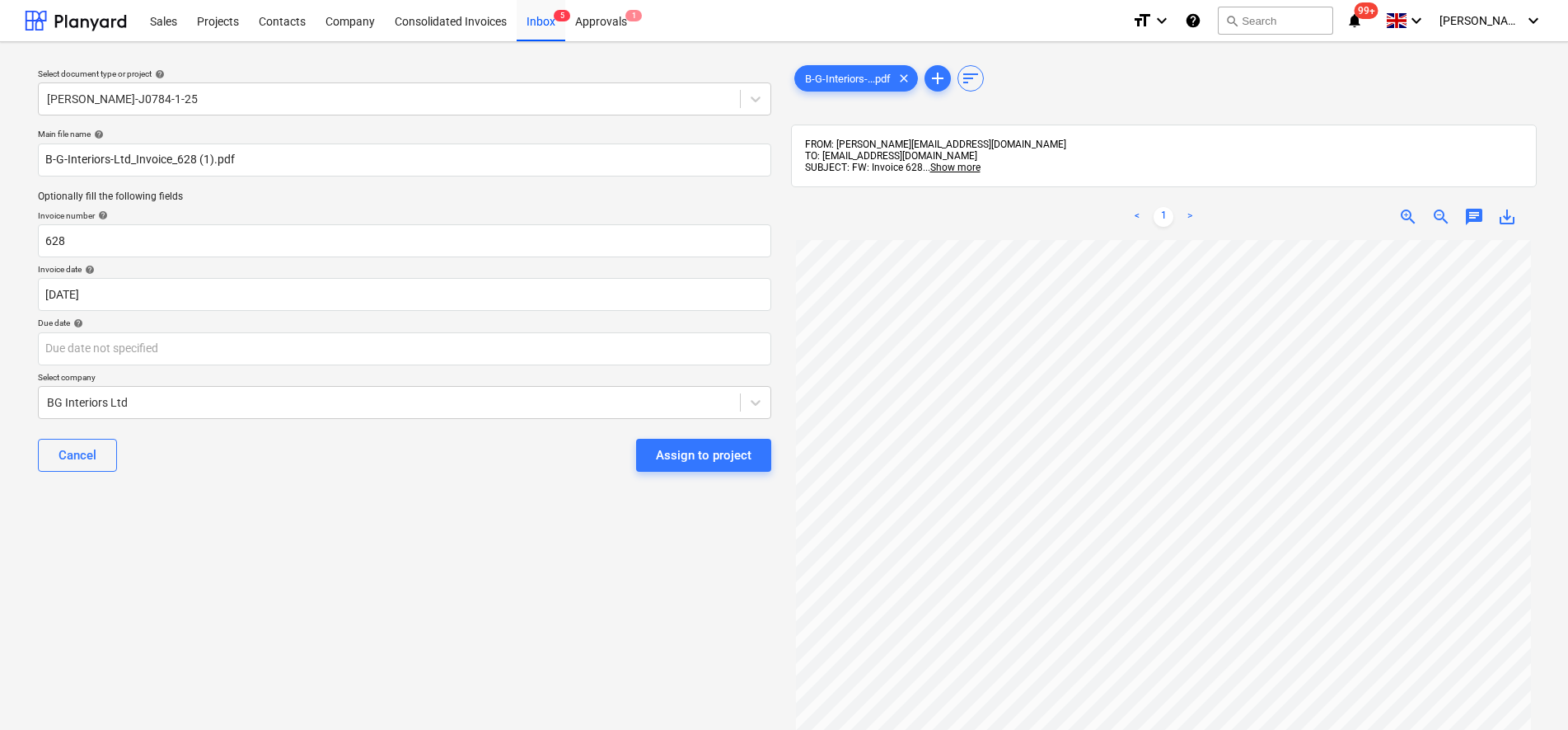
click at [323, 446] on div "Cancel Assign to project" at bounding box center [404, 456] width 733 height 60
click at [759, 455] on button "Assign to project" at bounding box center [704, 456] width 135 height 33
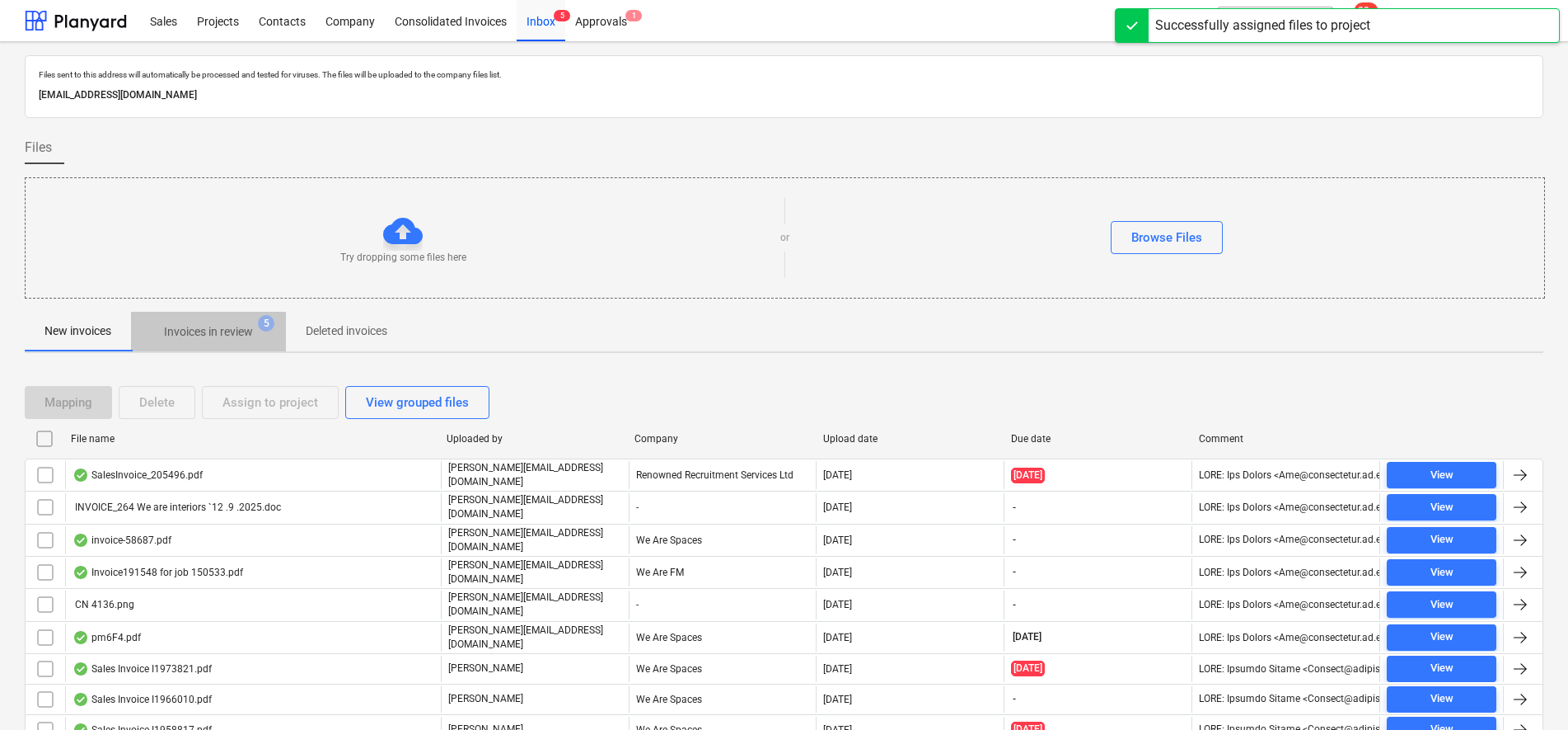
click at [192, 342] on span "Invoices in review 5" at bounding box center [208, 332] width 155 height 30
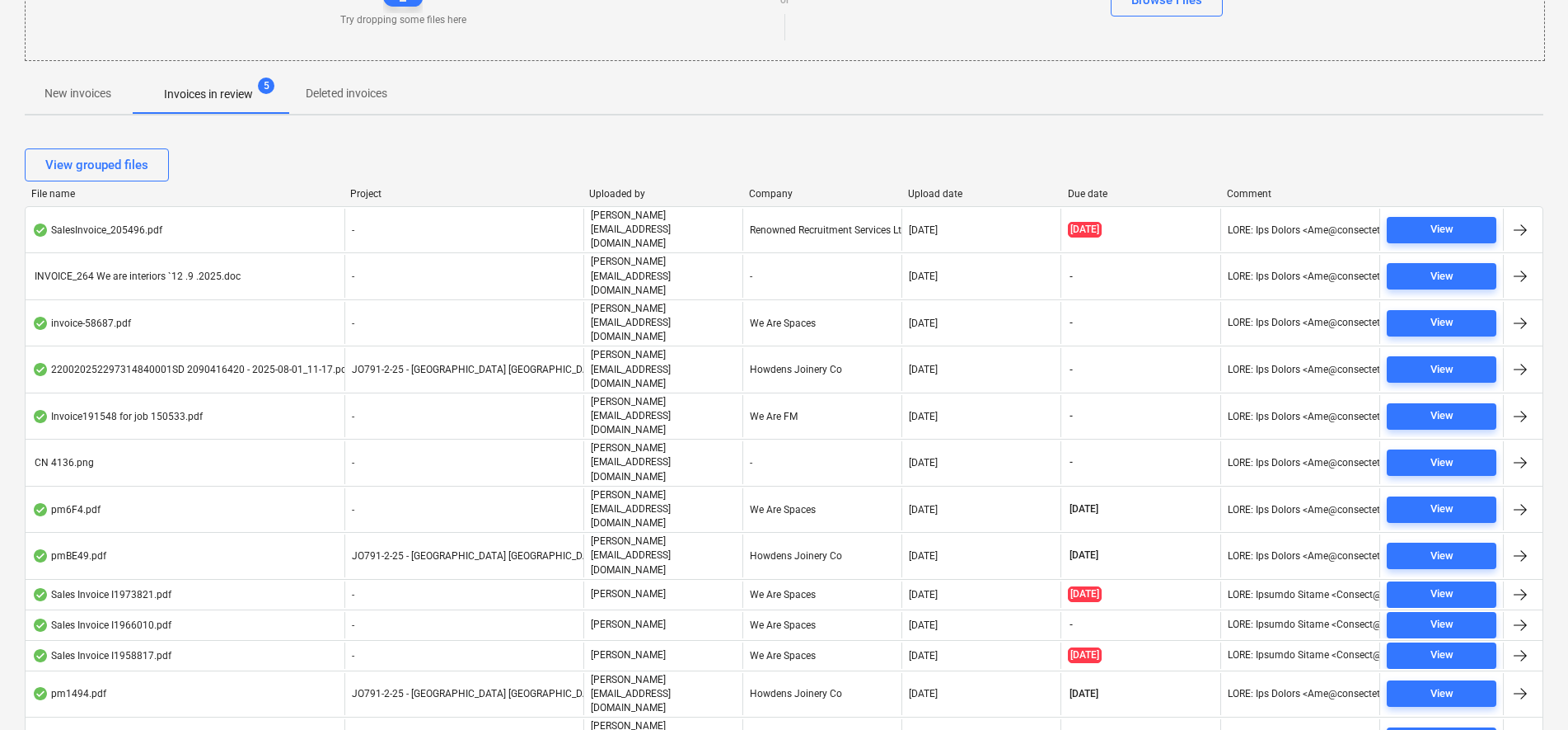
scroll to position [293, 0]
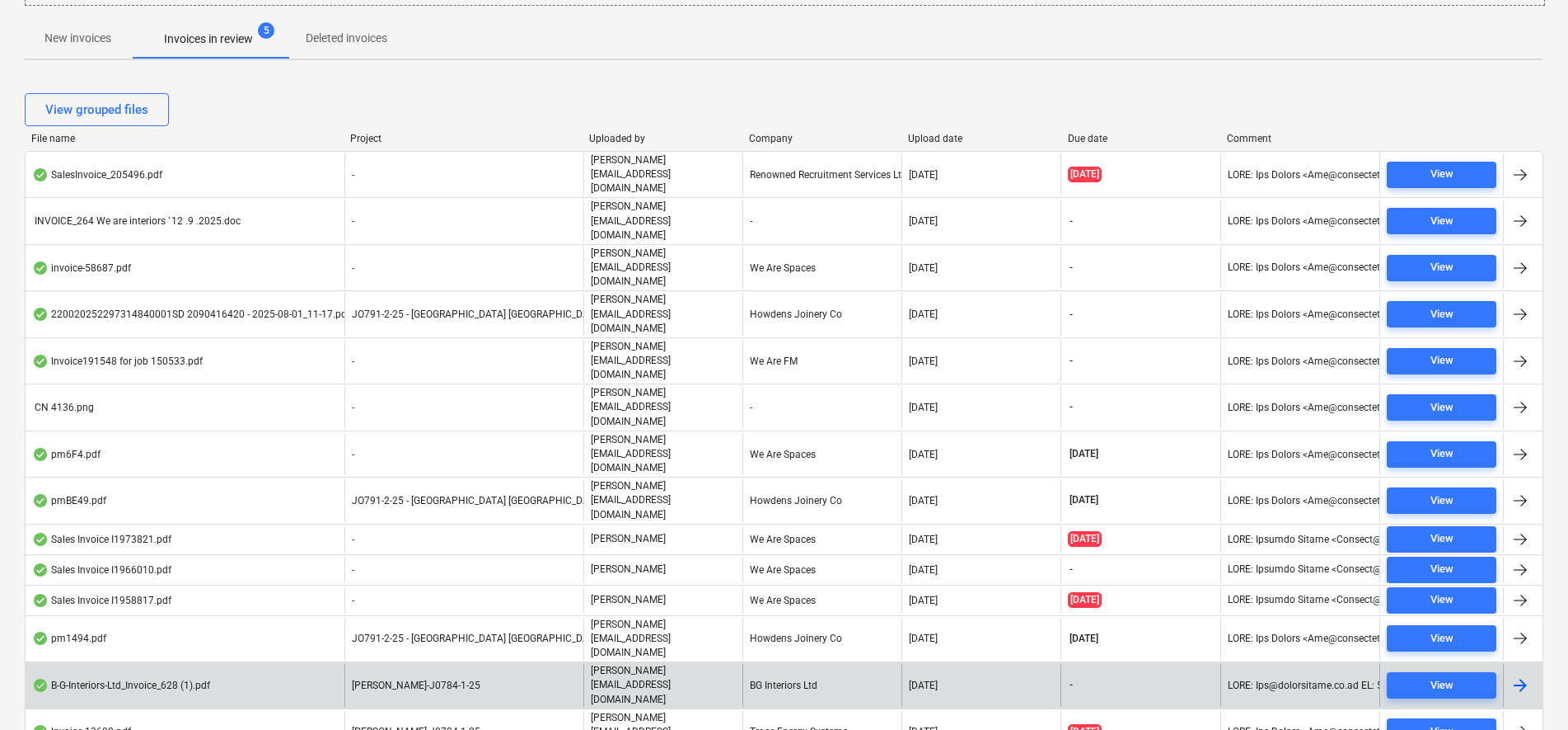
click at [230, 664] on div "B-G-Interiors-Ltd_Invoice_628 (1).pdf" at bounding box center [185, 685] width 319 height 42
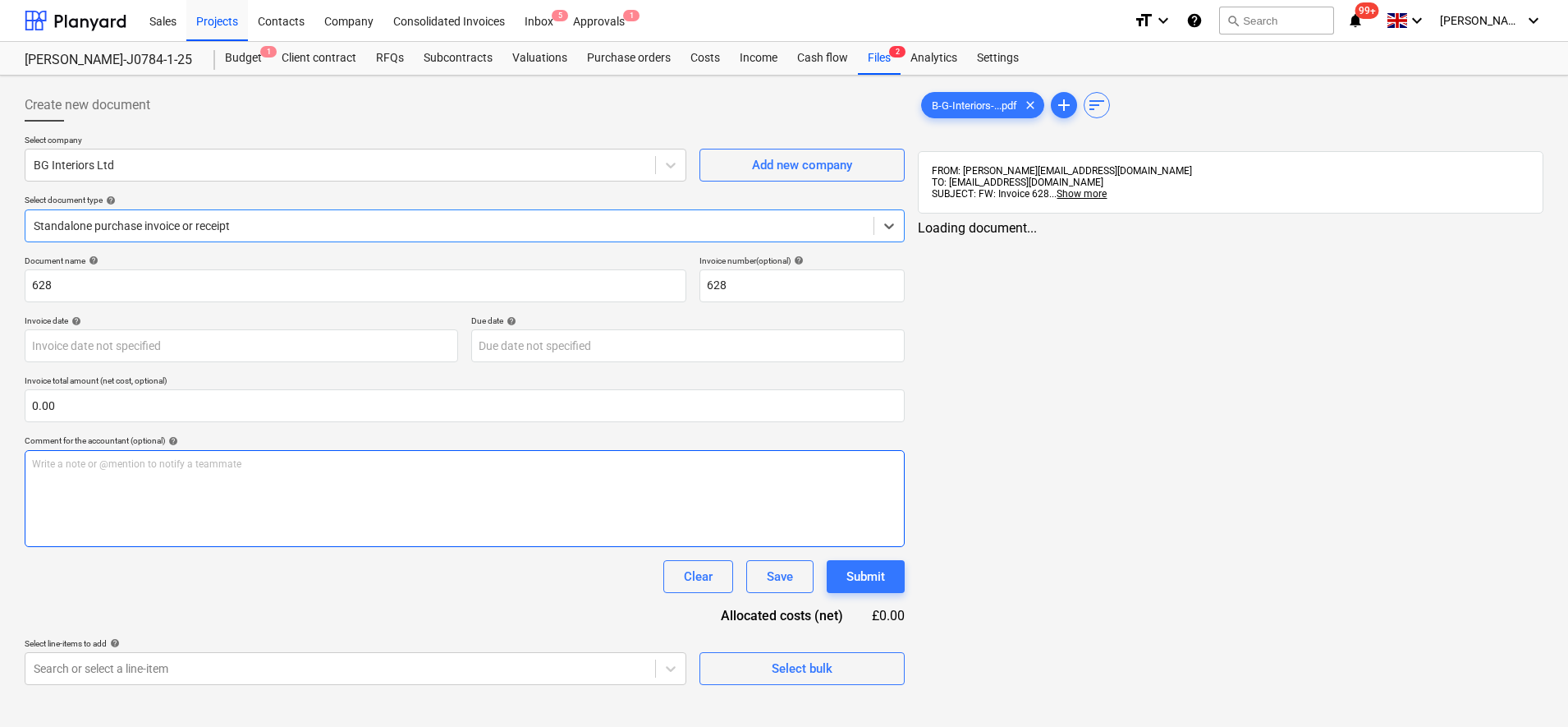
type input "[DATE]"
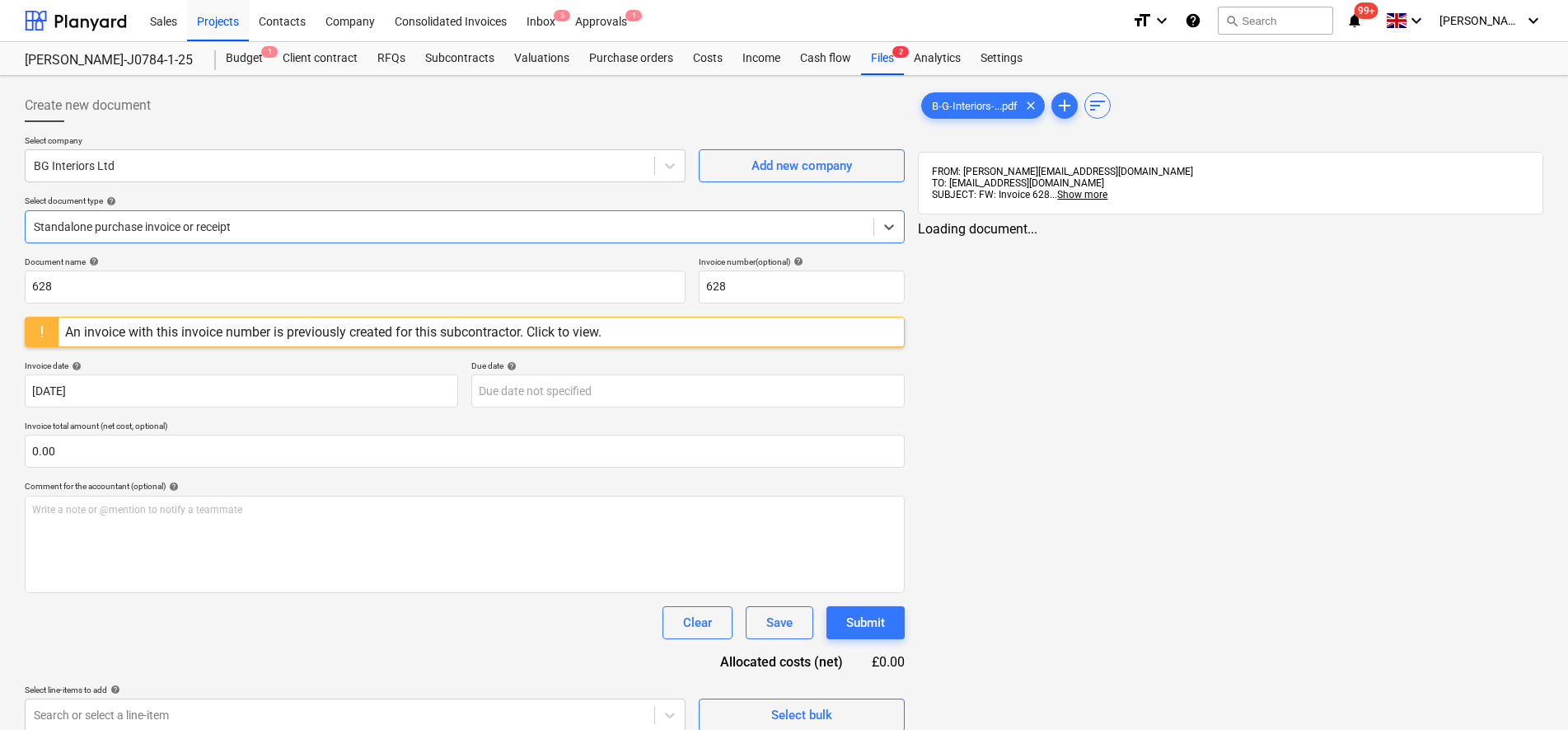
click at [134, 234] on div at bounding box center [449, 226] width 831 height 17
click at [961, 113] on div "B-G-Interiors-...pdf clear" at bounding box center [983, 106] width 124 height 26
click at [377, 337] on div "An invoice with this invoice number is previously created for this subcontracto…" at bounding box center [333, 332] width 536 height 16
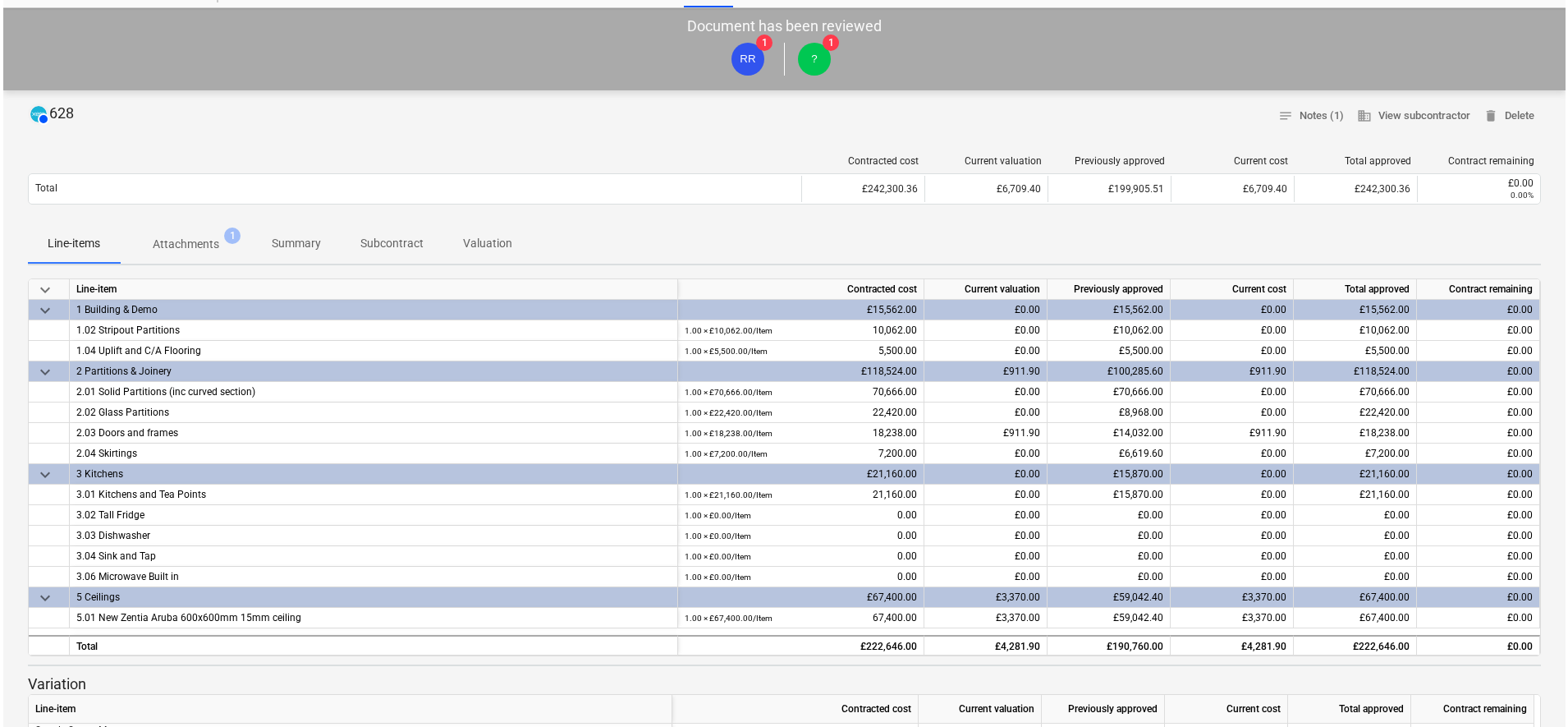
scroll to position [102, 0]
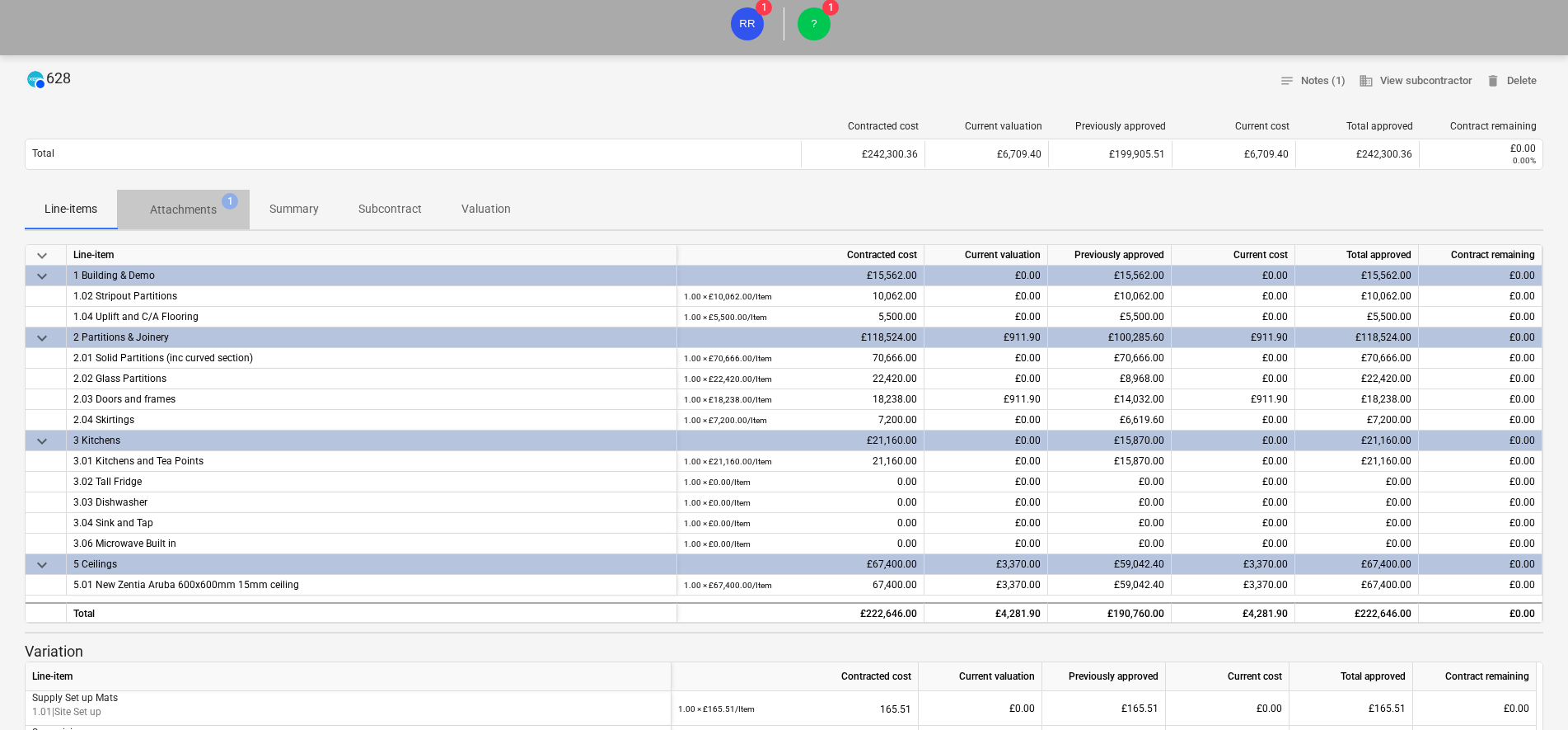
click at [173, 201] on p "Attachments" at bounding box center [184, 210] width 67 height 18
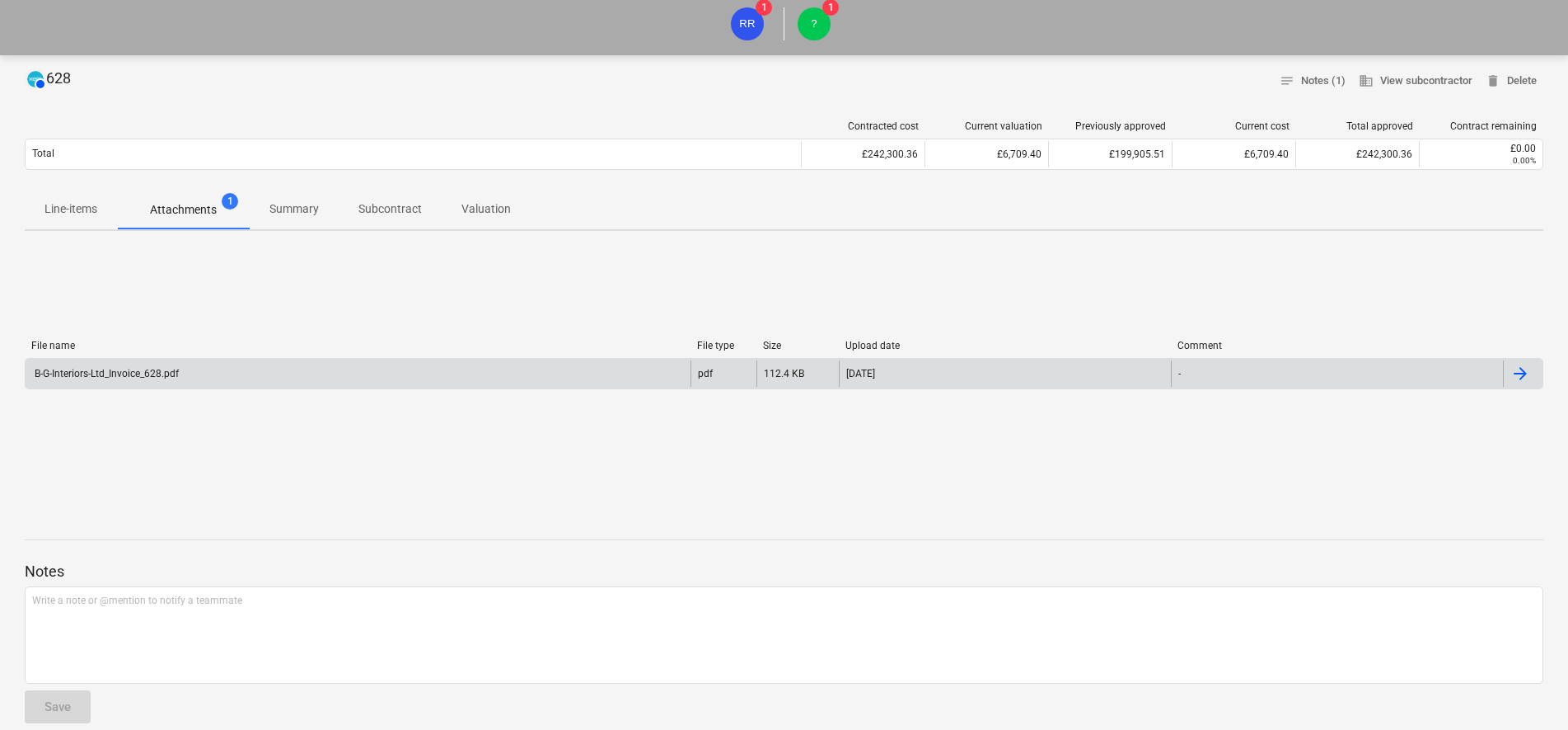
click at [210, 375] on div "B-G-Interiors-Ltd_Invoice_628.pdf" at bounding box center [358, 374] width 665 height 26
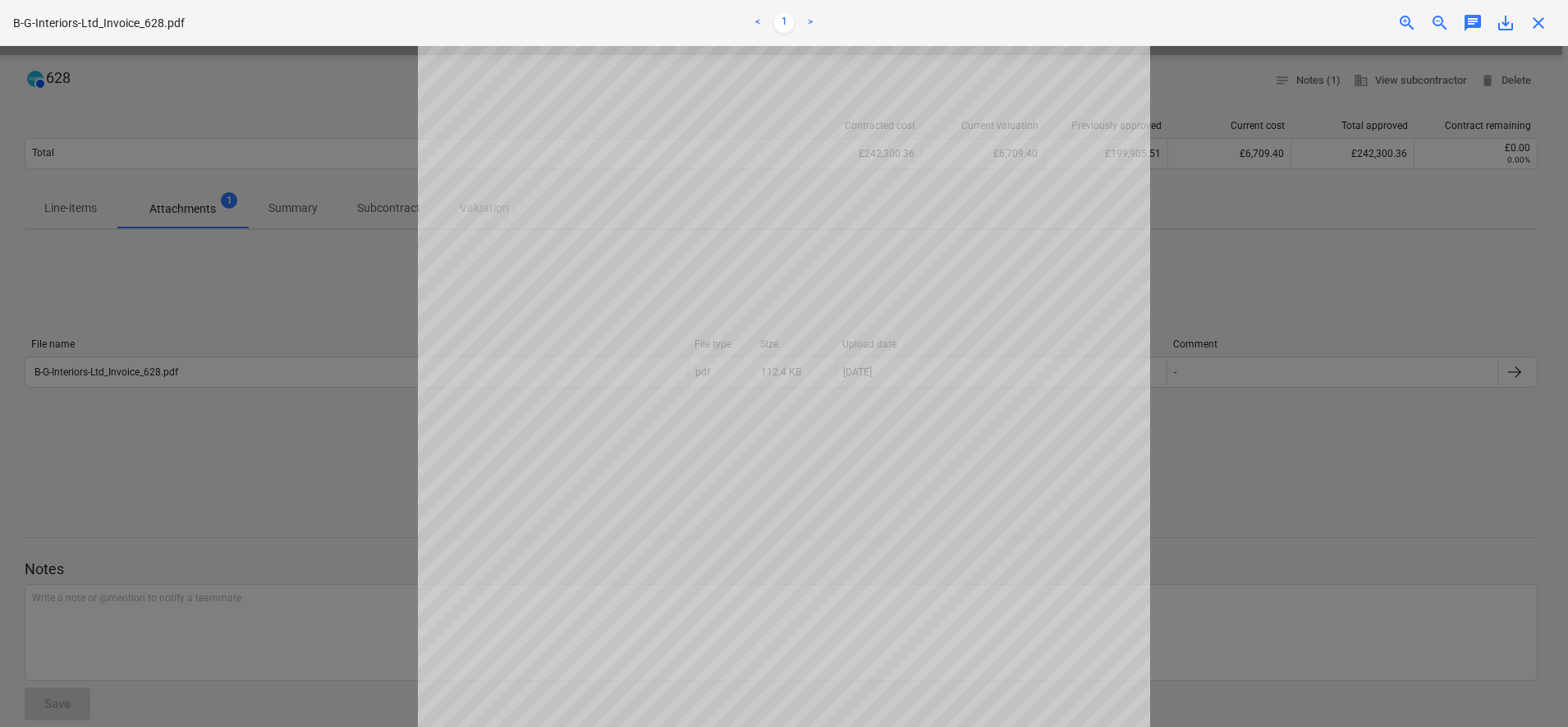
click at [1548, 27] on div "Consolidated Invoice confirmed" at bounding box center [1338, 17] width 443 height 34
click at [237, 363] on div at bounding box center [784, 386] width 1568 height 681
click at [1539, 25] on div "Consolidated Invoice confirmed" at bounding box center [1338, 17] width 443 height 34
click at [1541, 20] on div "Consolidated Invoice confirmed" at bounding box center [1338, 17] width 443 height 34
click at [1538, 18] on div "Consolidated Invoice confirmed" at bounding box center [1338, 17] width 443 height 34
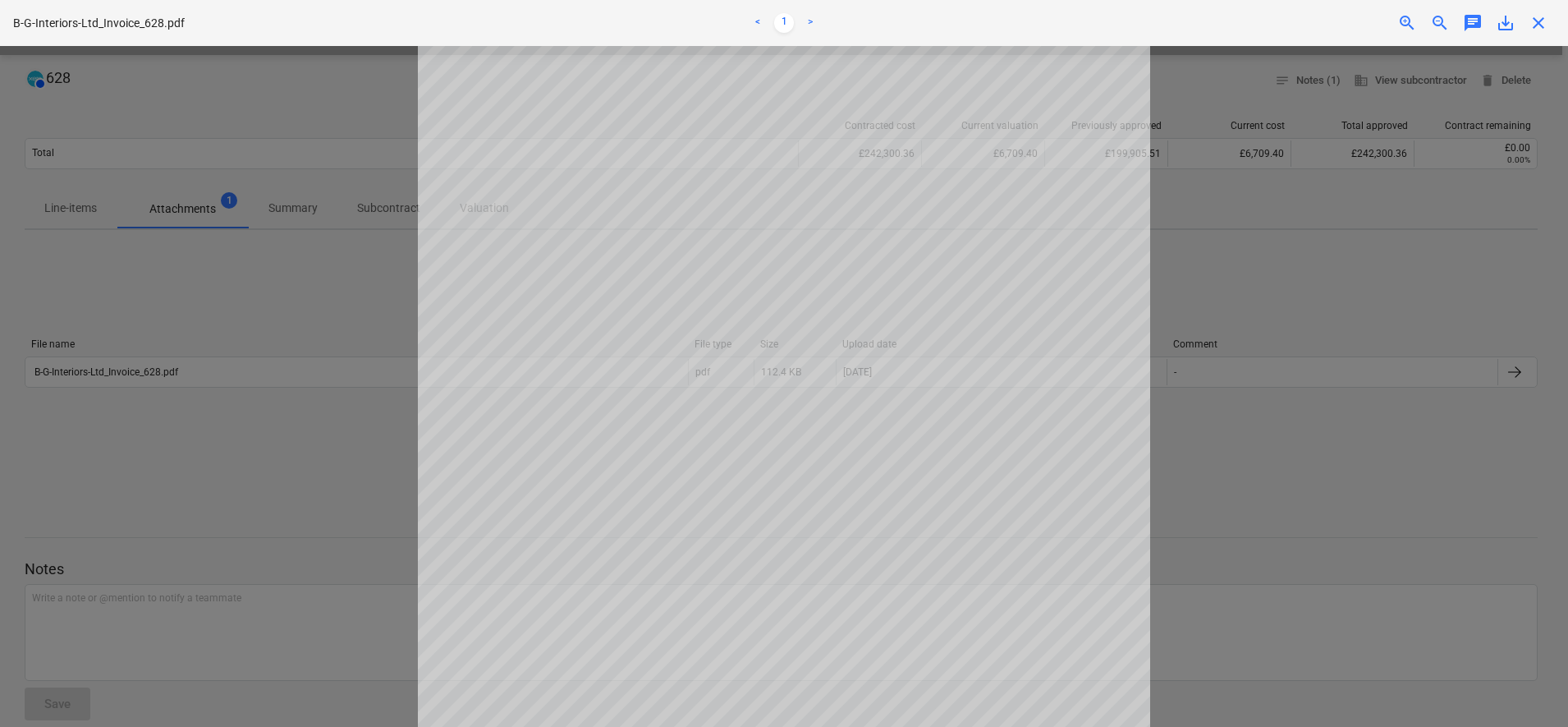
drag, startPoint x: 1387, startPoint y: 214, endPoint x: 1343, endPoint y: 224, distance: 45.1
click at [1385, 214] on div at bounding box center [784, 386] width 1568 height 681
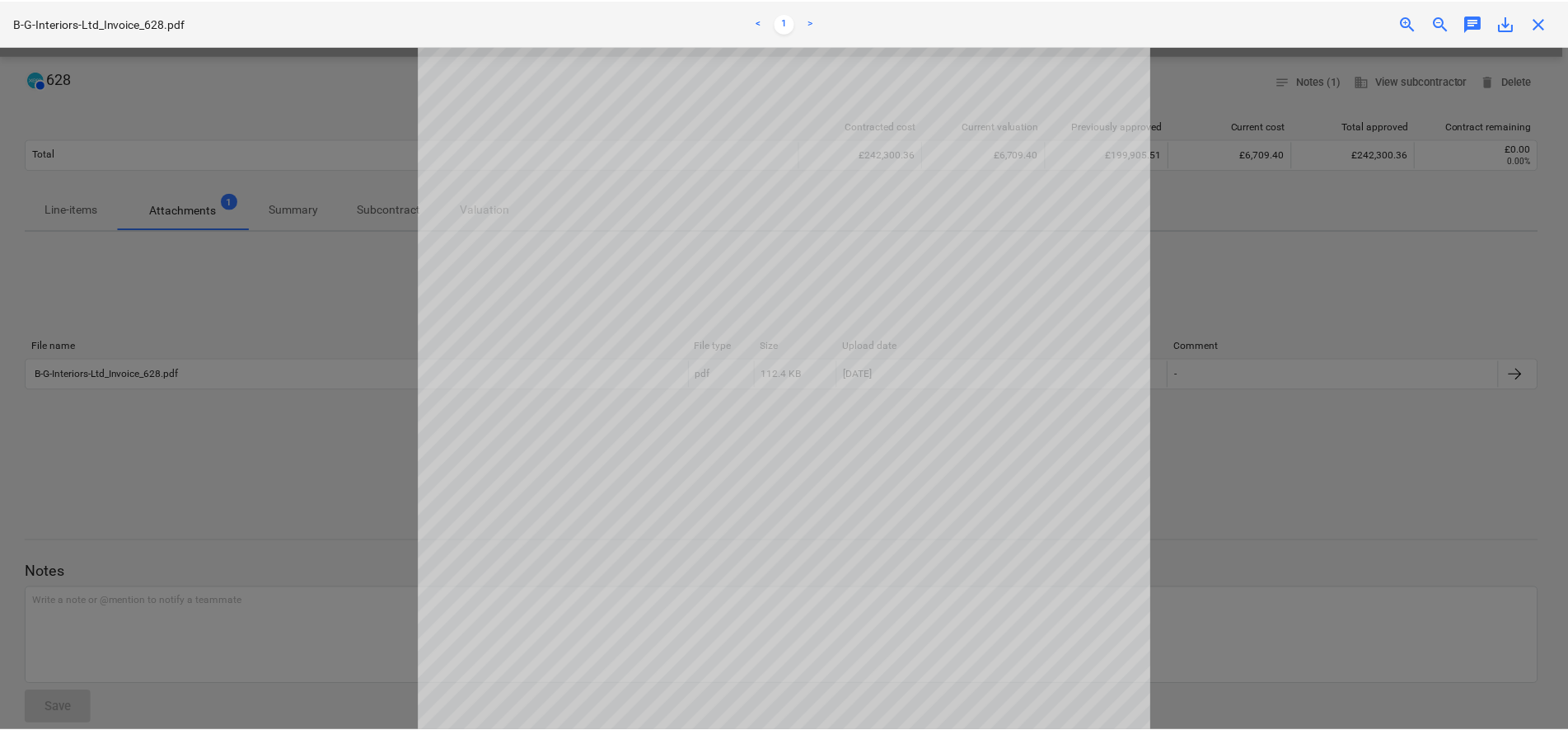
scroll to position [86, 0]
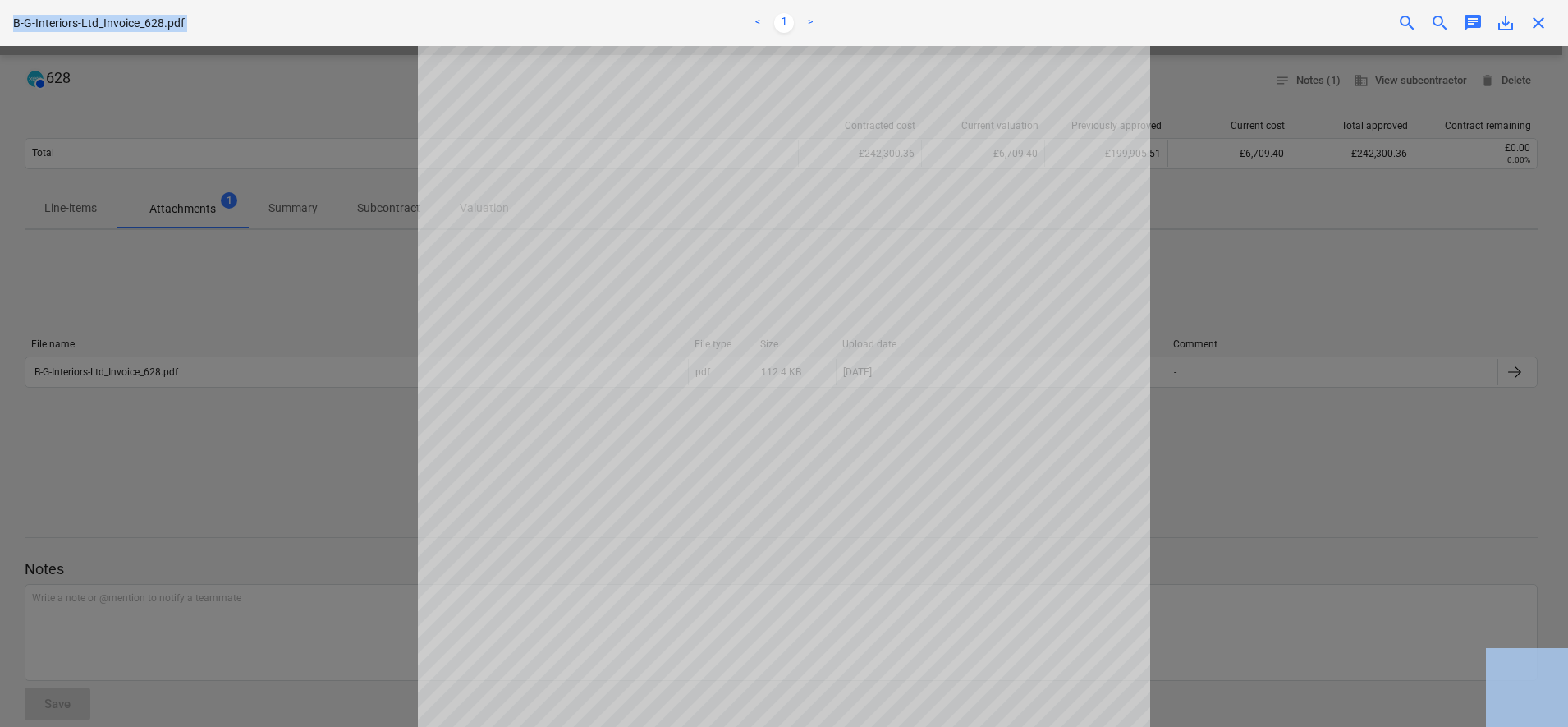
drag, startPoint x: 249, startPoint y: 454, endPoint x: 292, endPoint y: 773, distance: 321.9
click at [292, 625] on html "Sales Projects Contacts Company Consolidated Invoices Inbox 5 Approvals 1 forma…" at bounding box center [784, 261] width 1568 height 727
click at [265, 135] on div at bounding box center [784, 386] width 1568 height 681
click at [1541, 24] on div "Consolidated Invoice confirmed" at bounding box center [1338, 17] width 443 height 34
click at [1536, 20] on div "Consolidated Invoice confirmed" at bounding box center [1338, 17] width 443 height 34
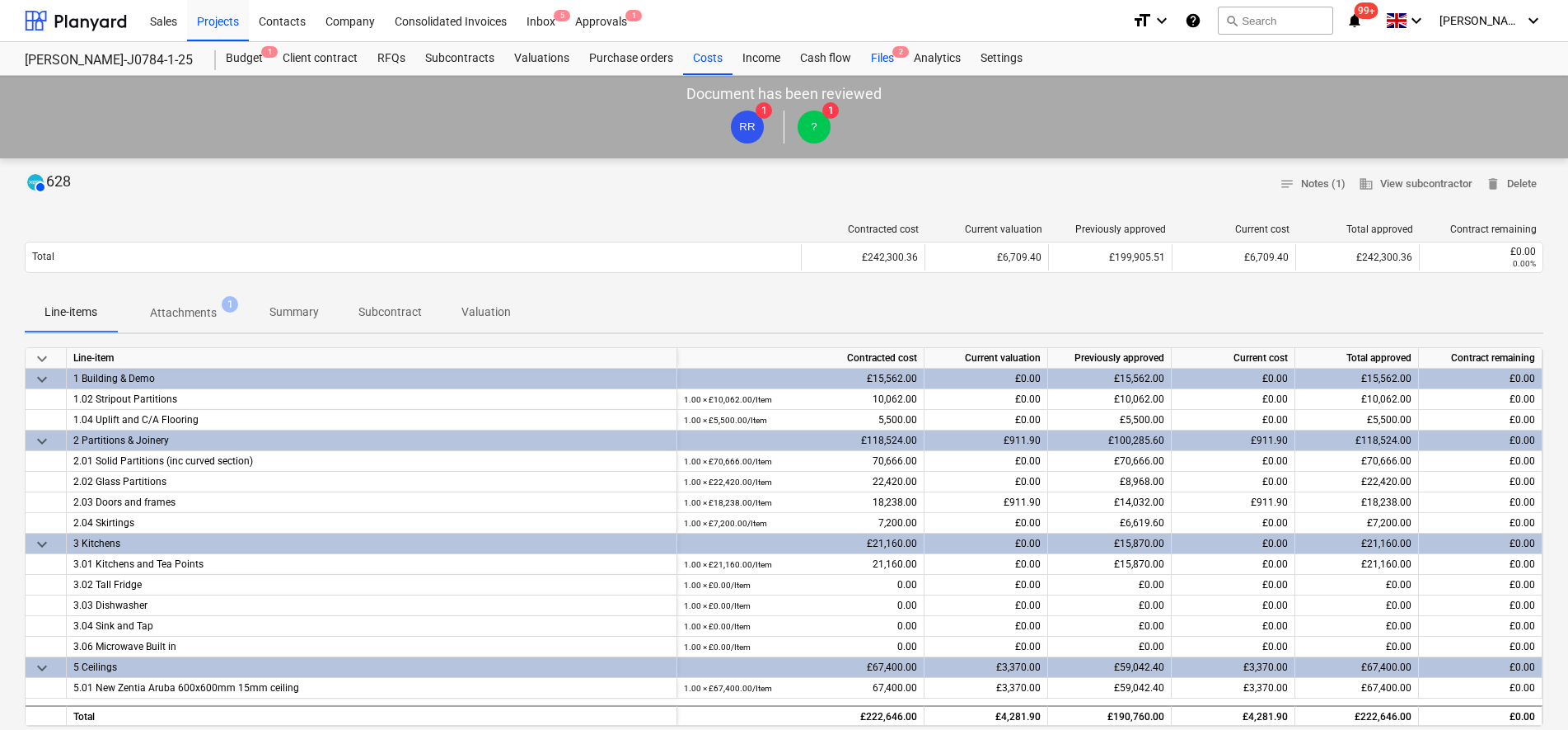
click at [867, 60] on div "Files 2" at bounding box center [882, 59] width 43 height 33
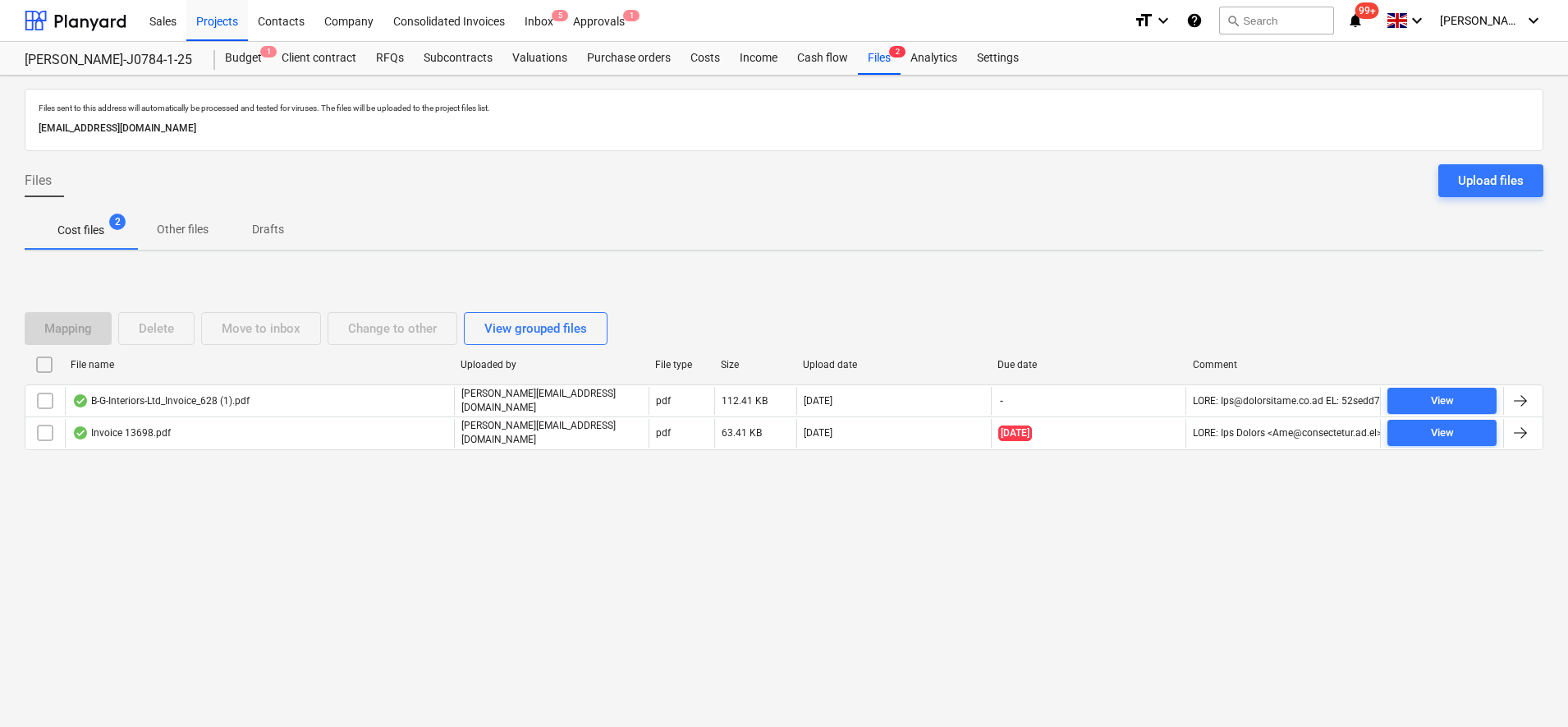
click at [176, 238] on p "Other files" at bounding box center [182, 229] width 52 height 18
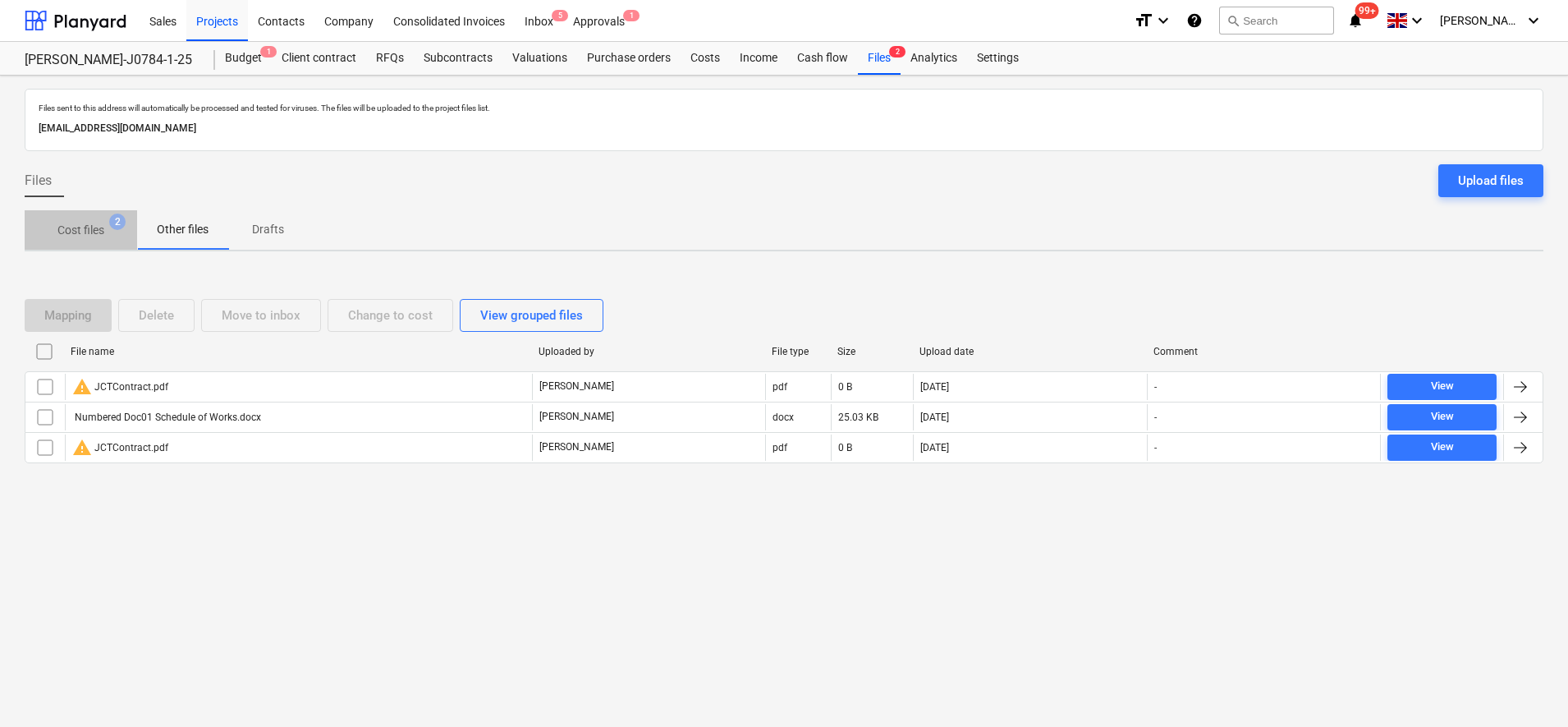
click at [58, 234] on p "Cost files" at bounding box center [81, 230] width 46 height 18
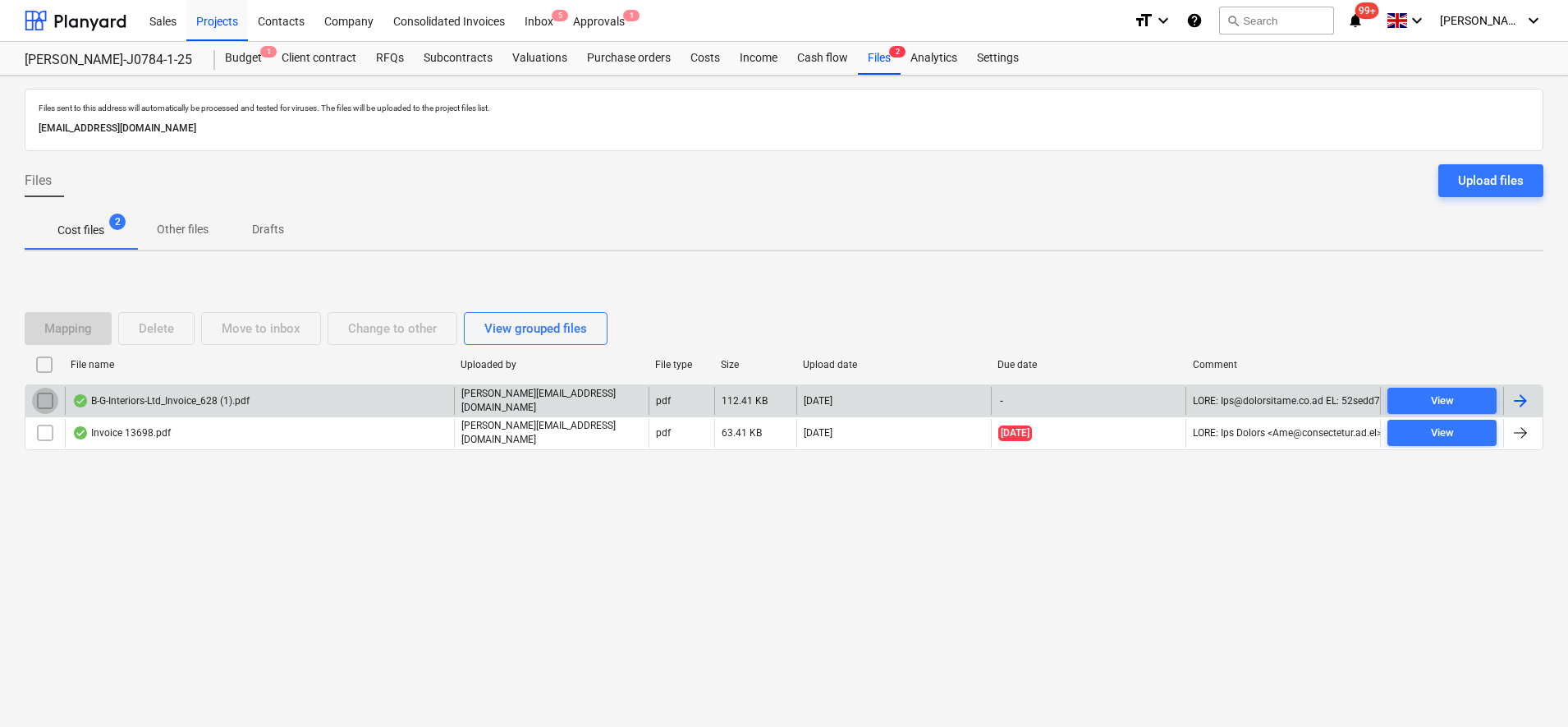
click at [46, 400] on input "checkbox" at bounding box center [46, 401] width 26 height 26
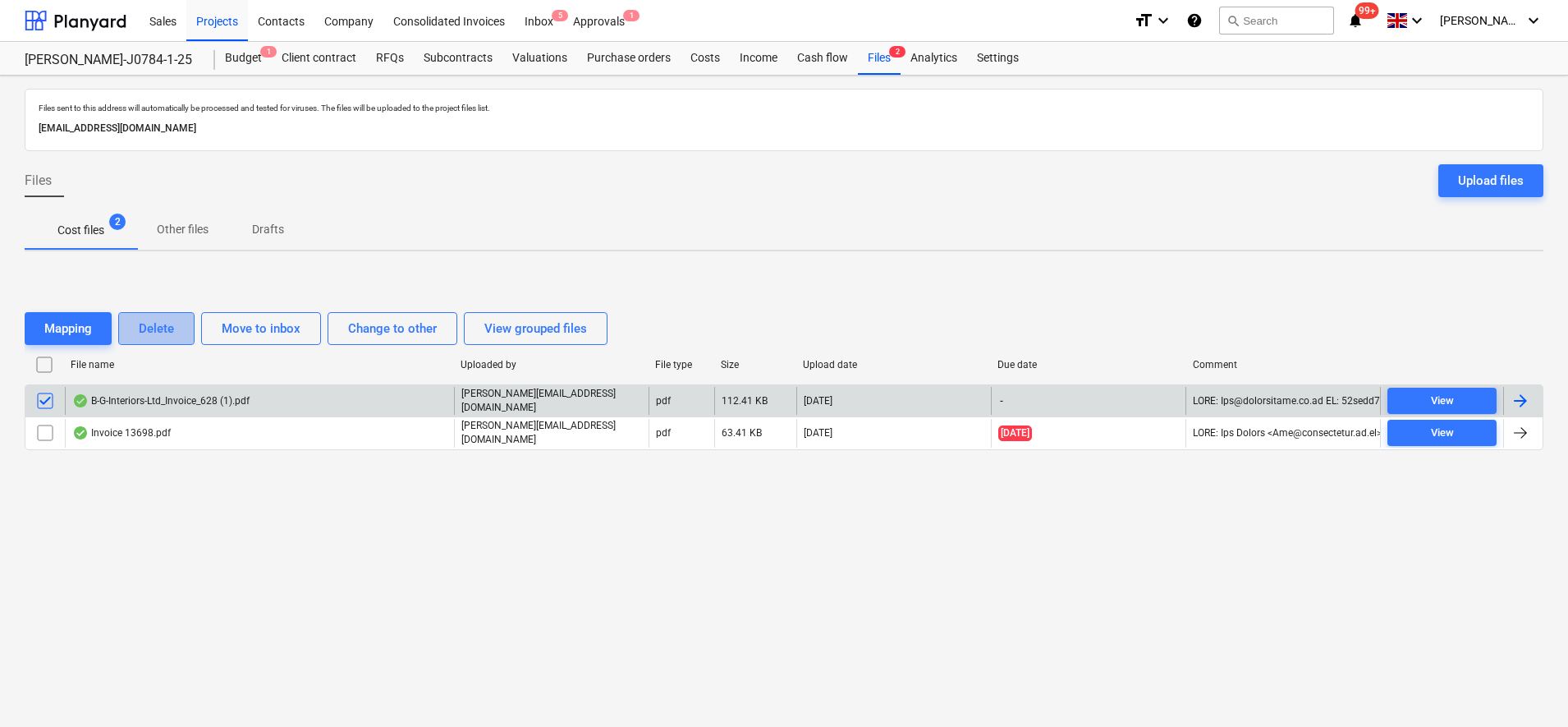
click at [140, 334] on div "Delete" at bounding box center [156, 328] width 35 height 21
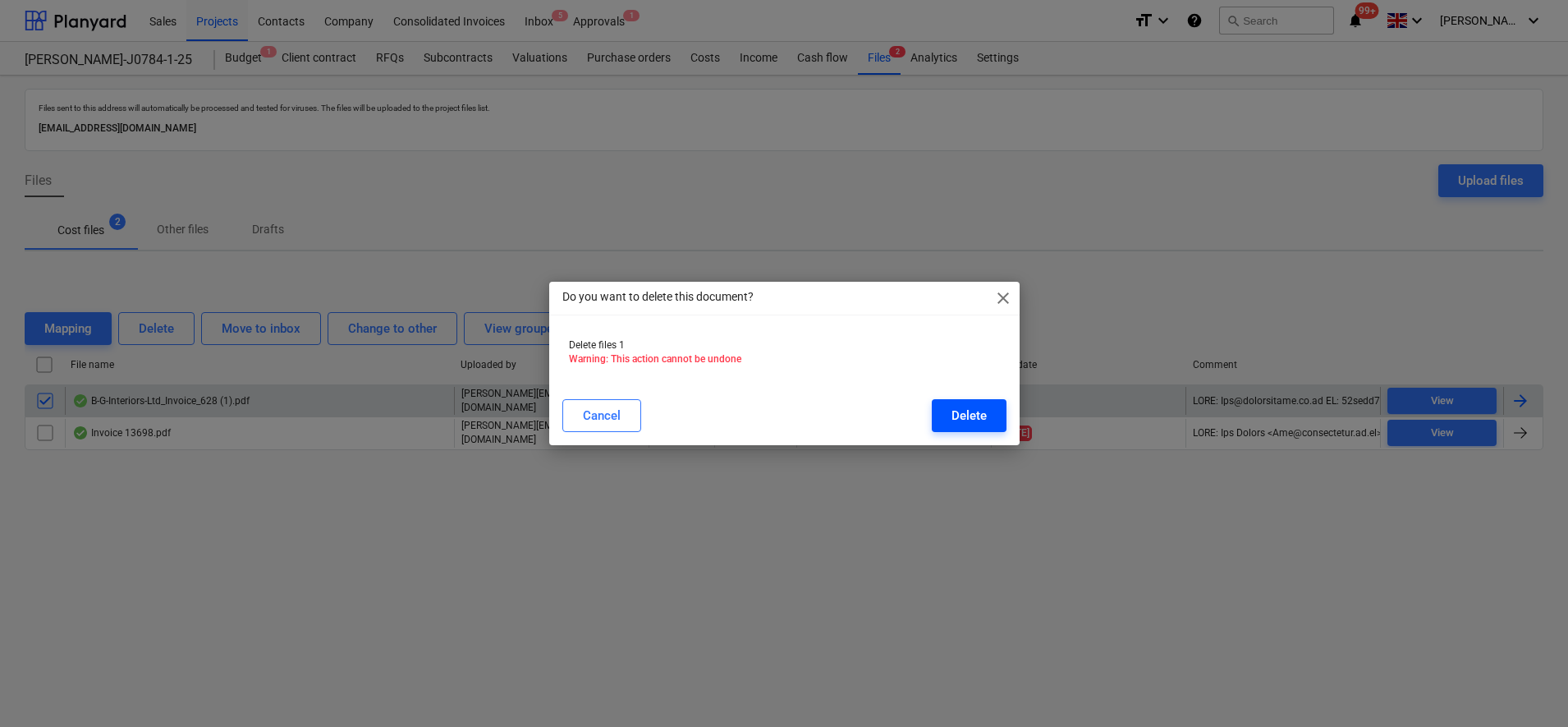
click at [964, 417] on div "Delete" at bounding box center [969, 415] width 35 height 21
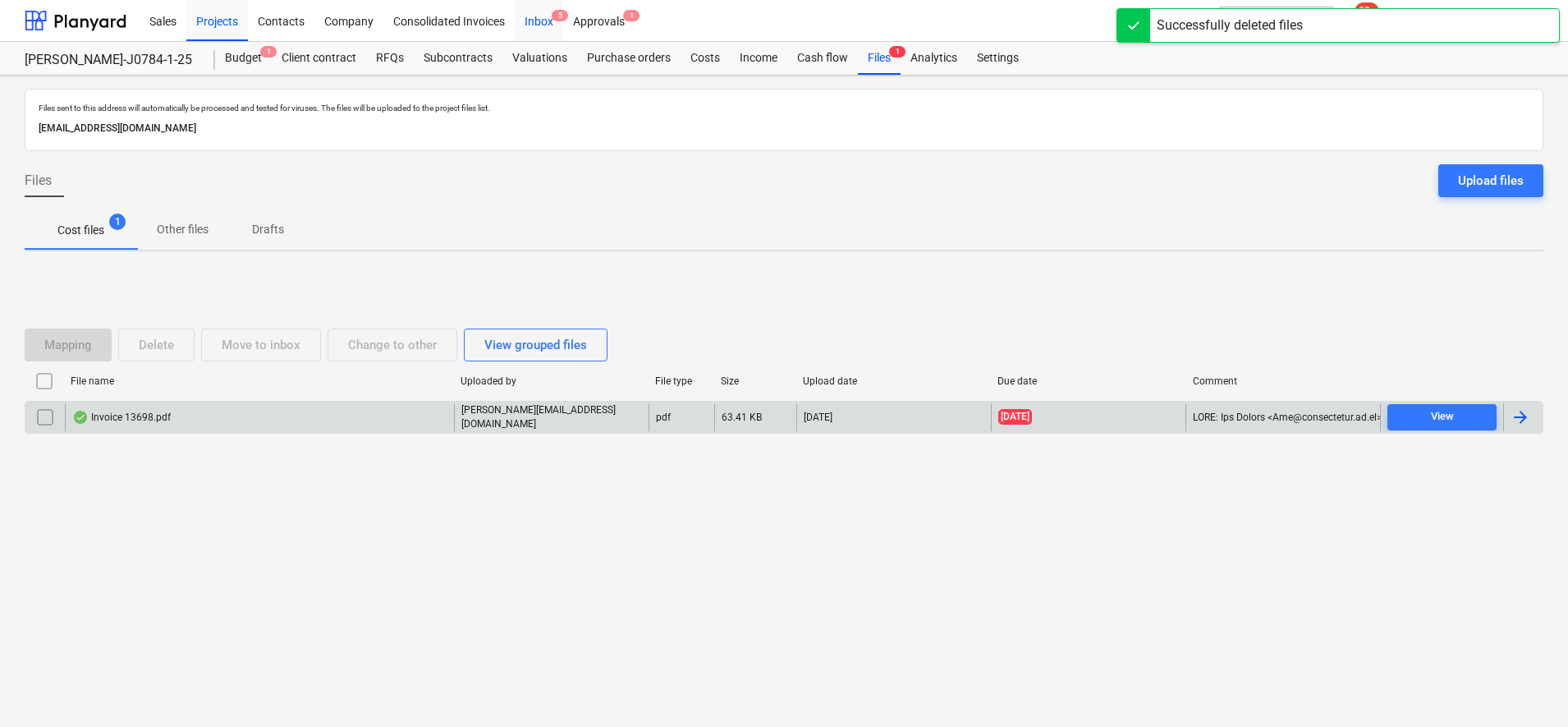
click at [526, 8] on div "Inbox 5" at bounding box center [538, 20] width 48 height 42
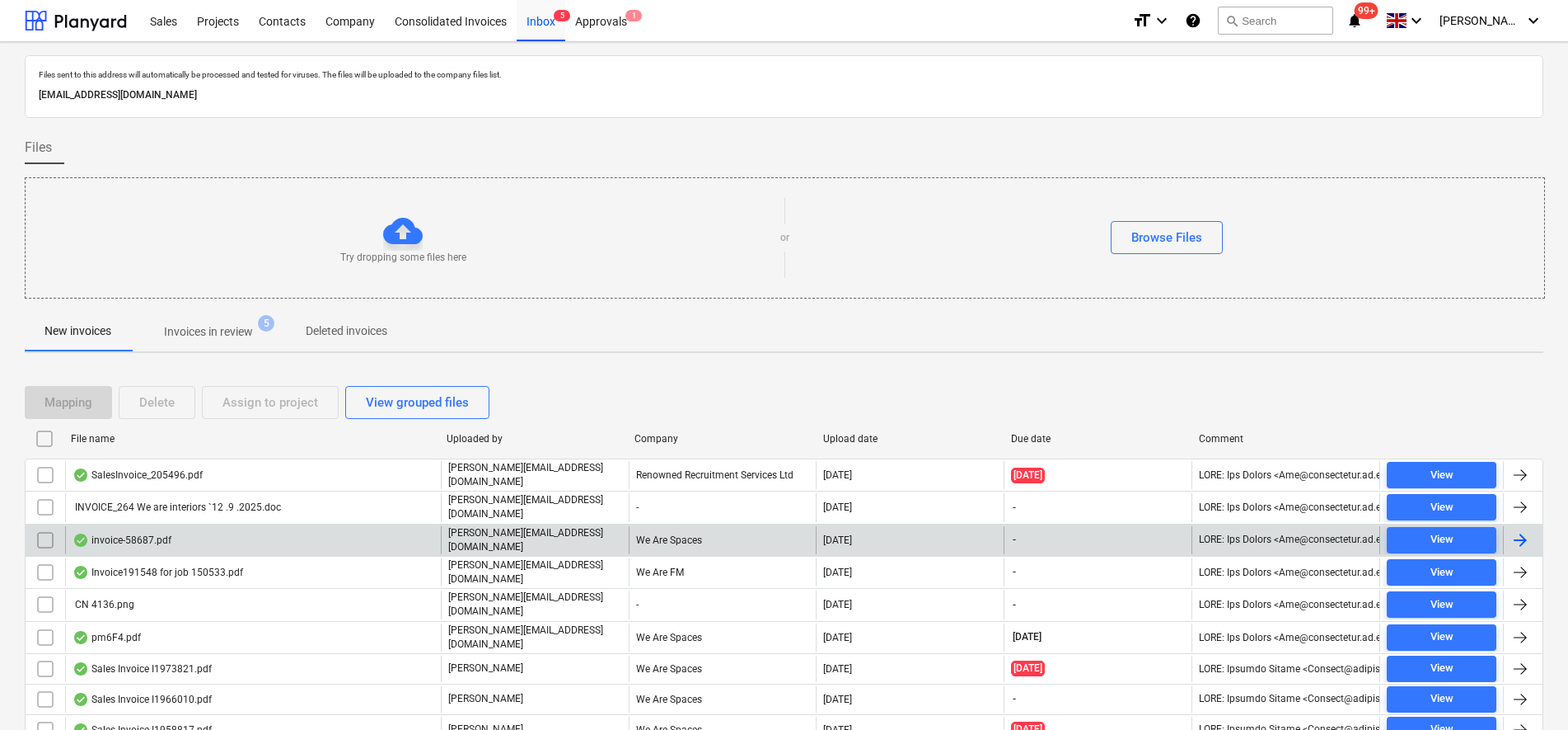
click at [391, 530] on div "invoice-58687.pdf" at bounding box center [253, 540] width 376 height 28
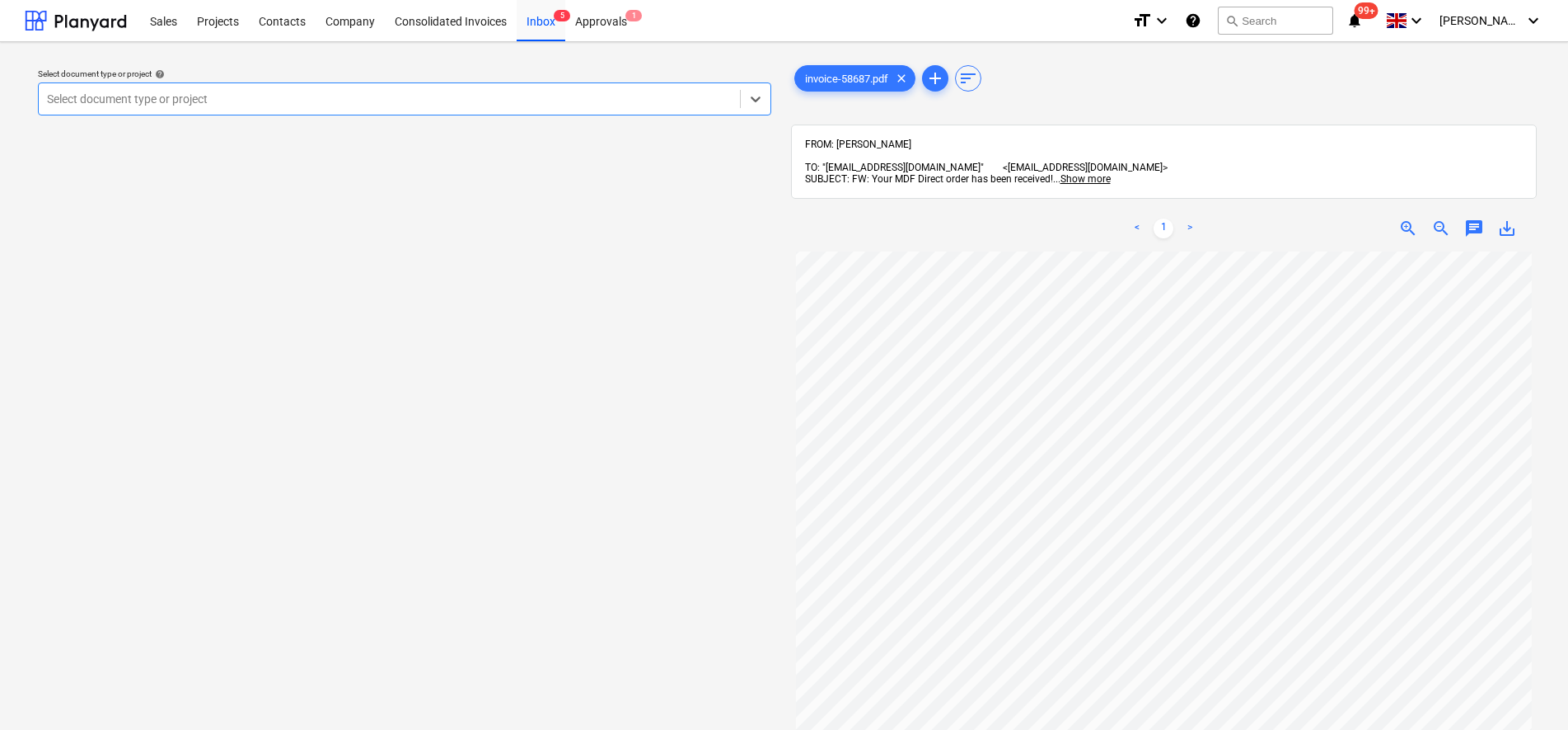
scroll to position [52, 0]
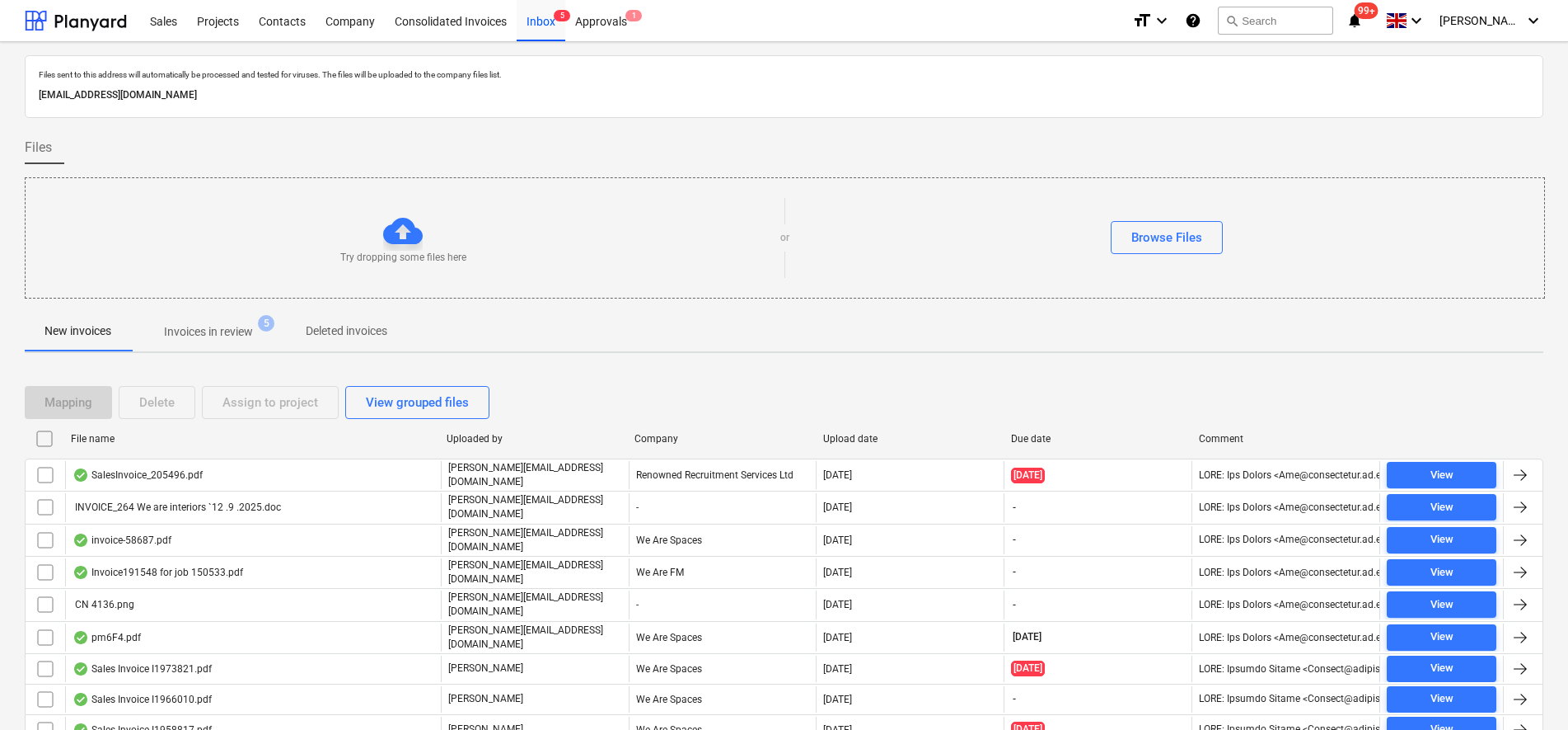
scroll to position [63, 0]
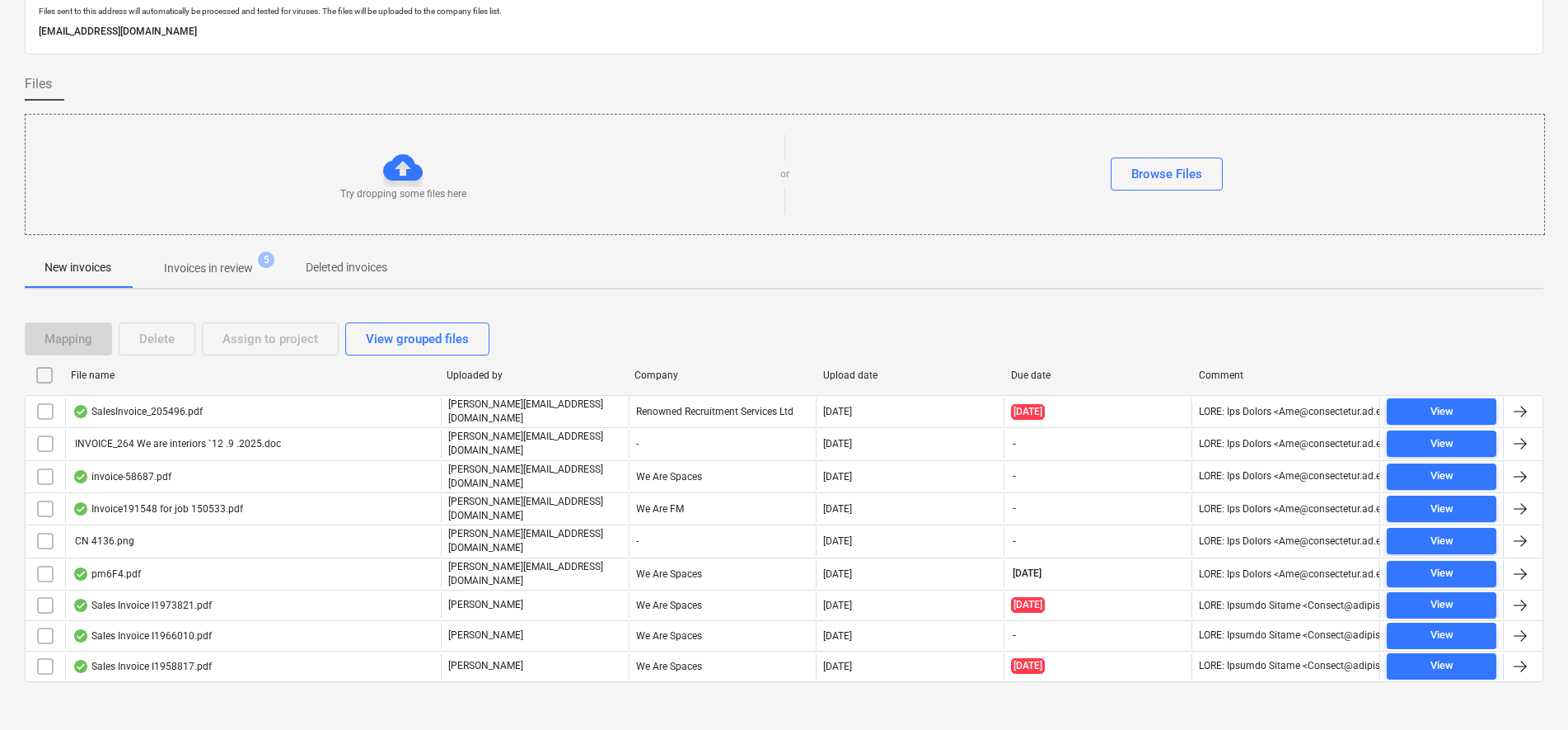
click at [222, 265] on p "Invoices in review" at bounding box center [208, 268] width 89 height 18
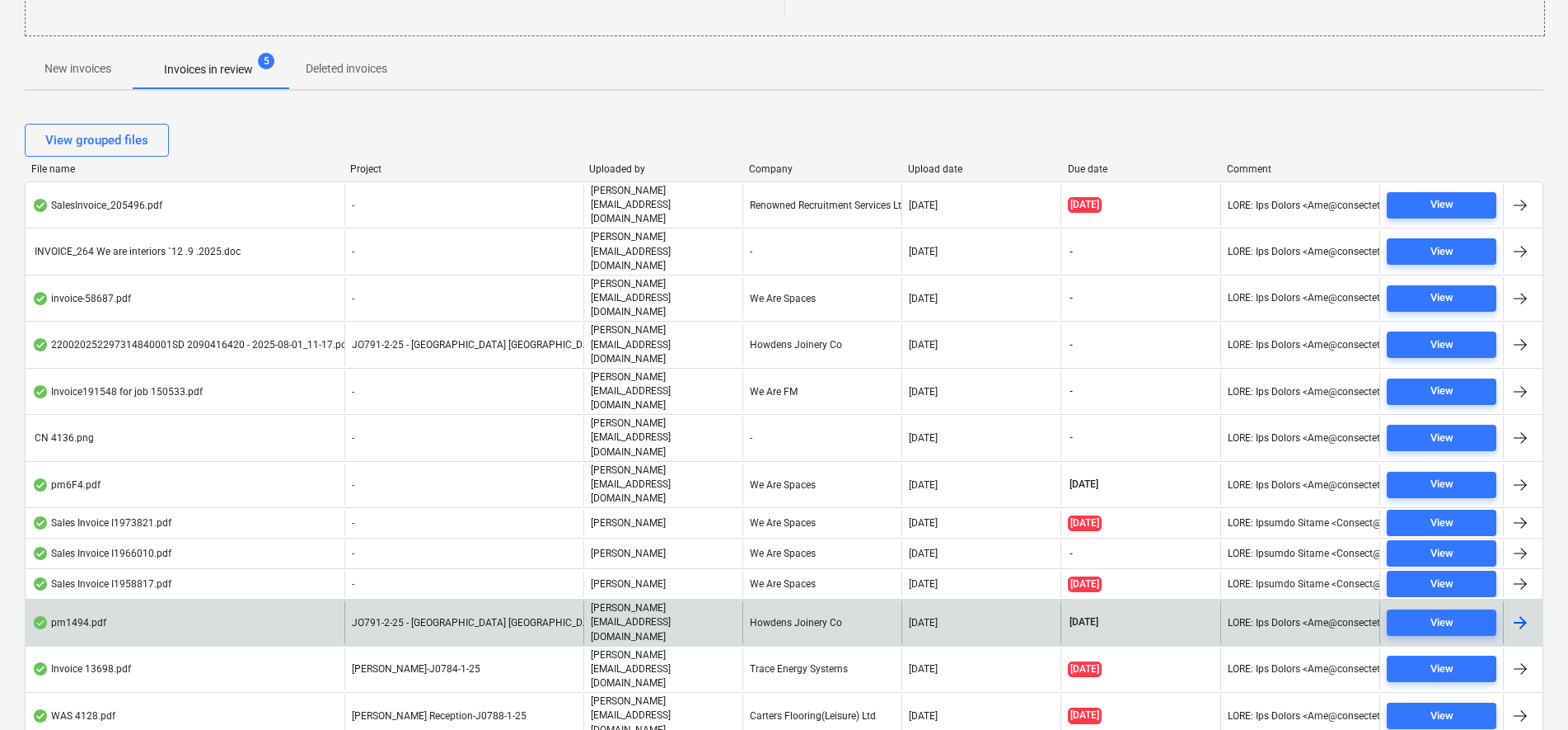
scroll to position [159, 0]
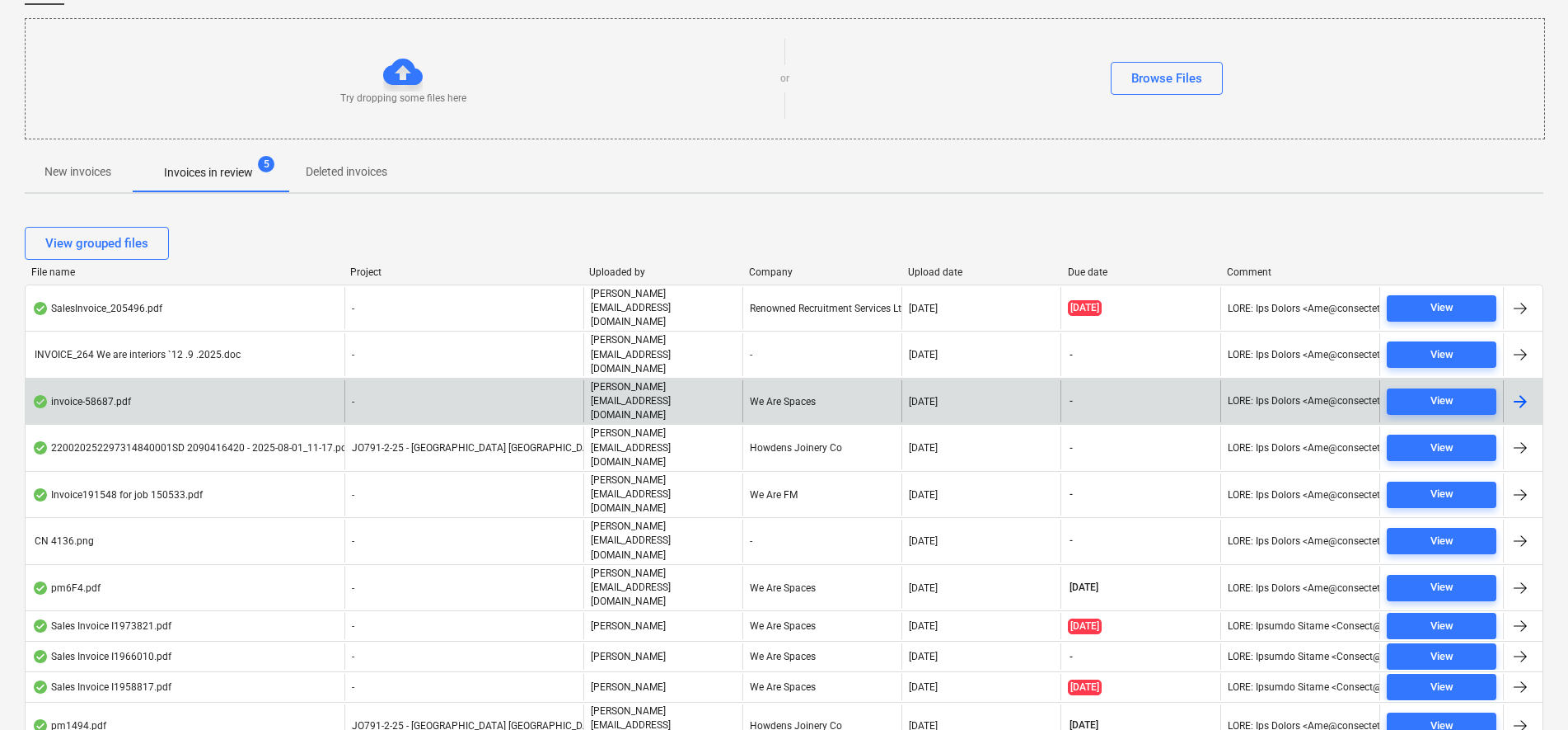
click at [291, 380] on div "invoice-58687.pdf" at bounding box center [185, 401] width 319 height 42
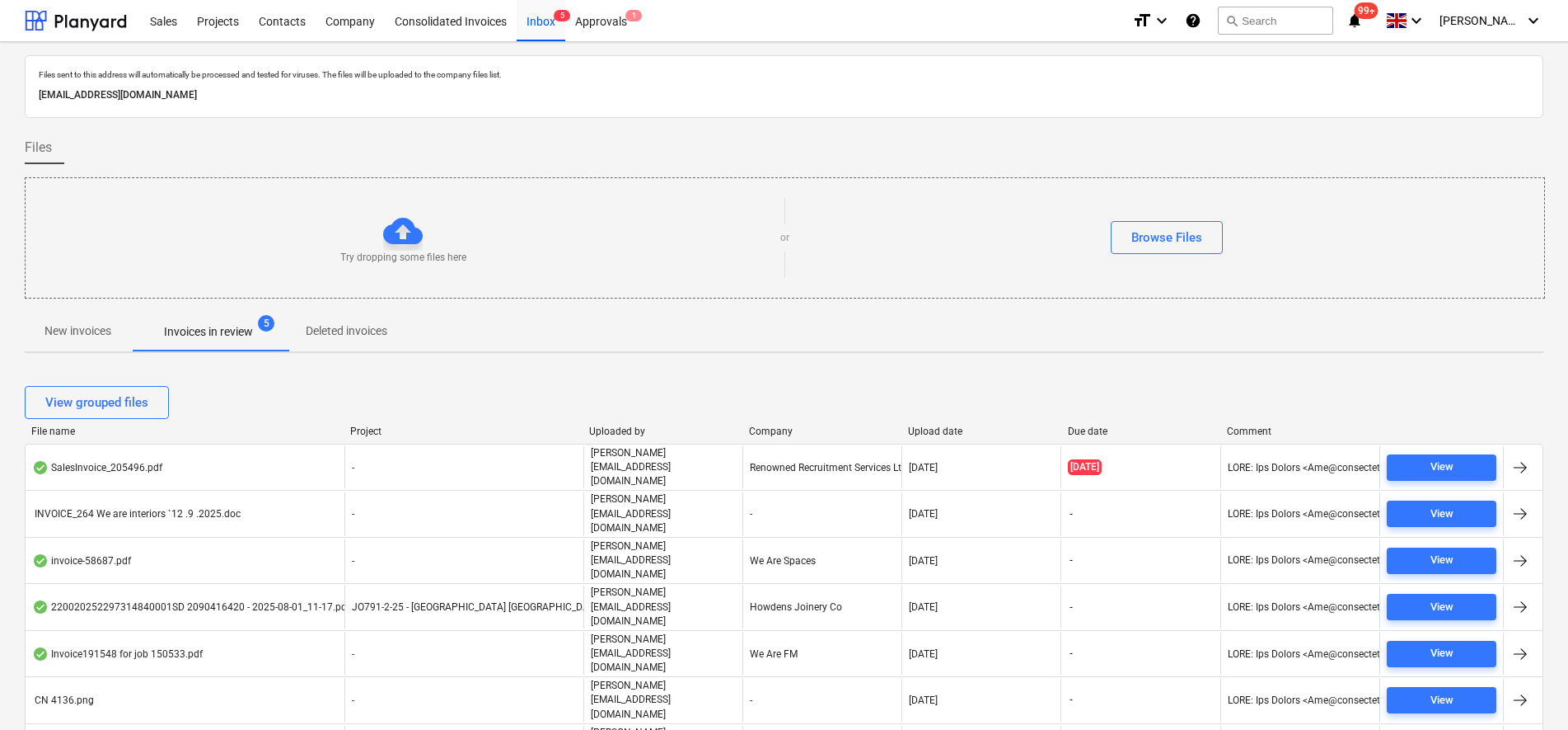
scroll to position [159, 0]
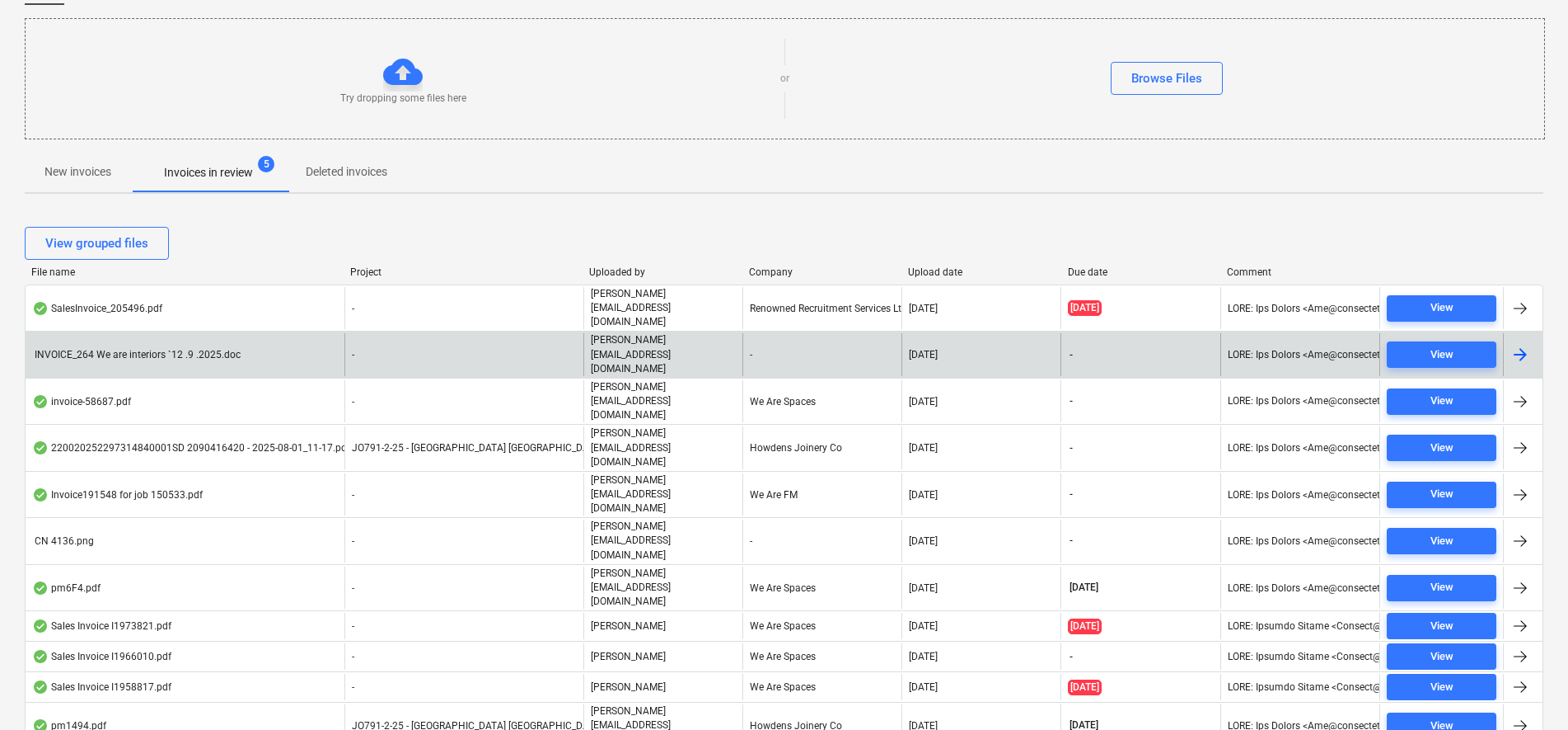
click at [704, 333] on div "[PERSON_NAME][EMAIL_ADDRESS][DOMAIN_NAME]" at bounding box center [663, 354] width 159 height 42
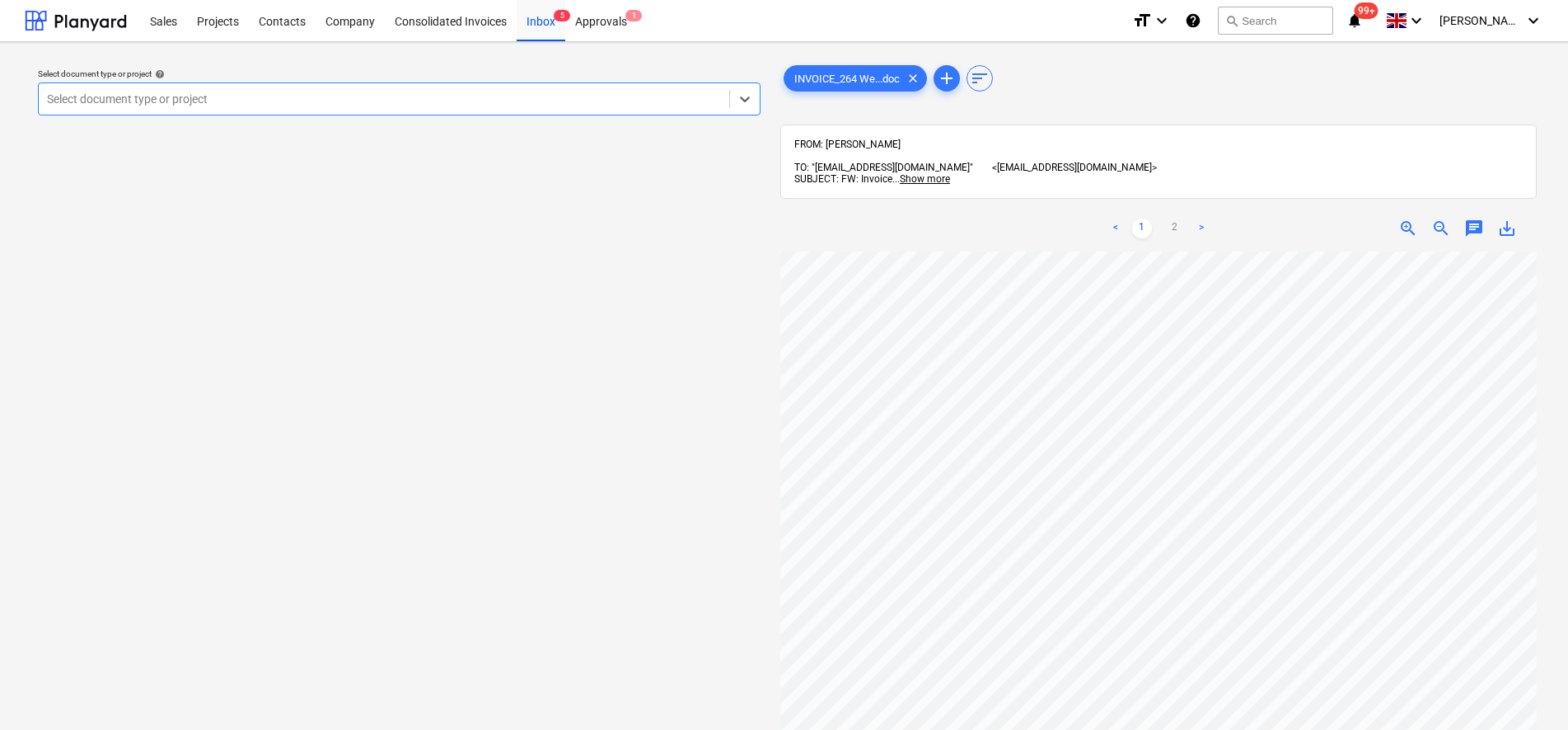
scroll to position [309, 0]
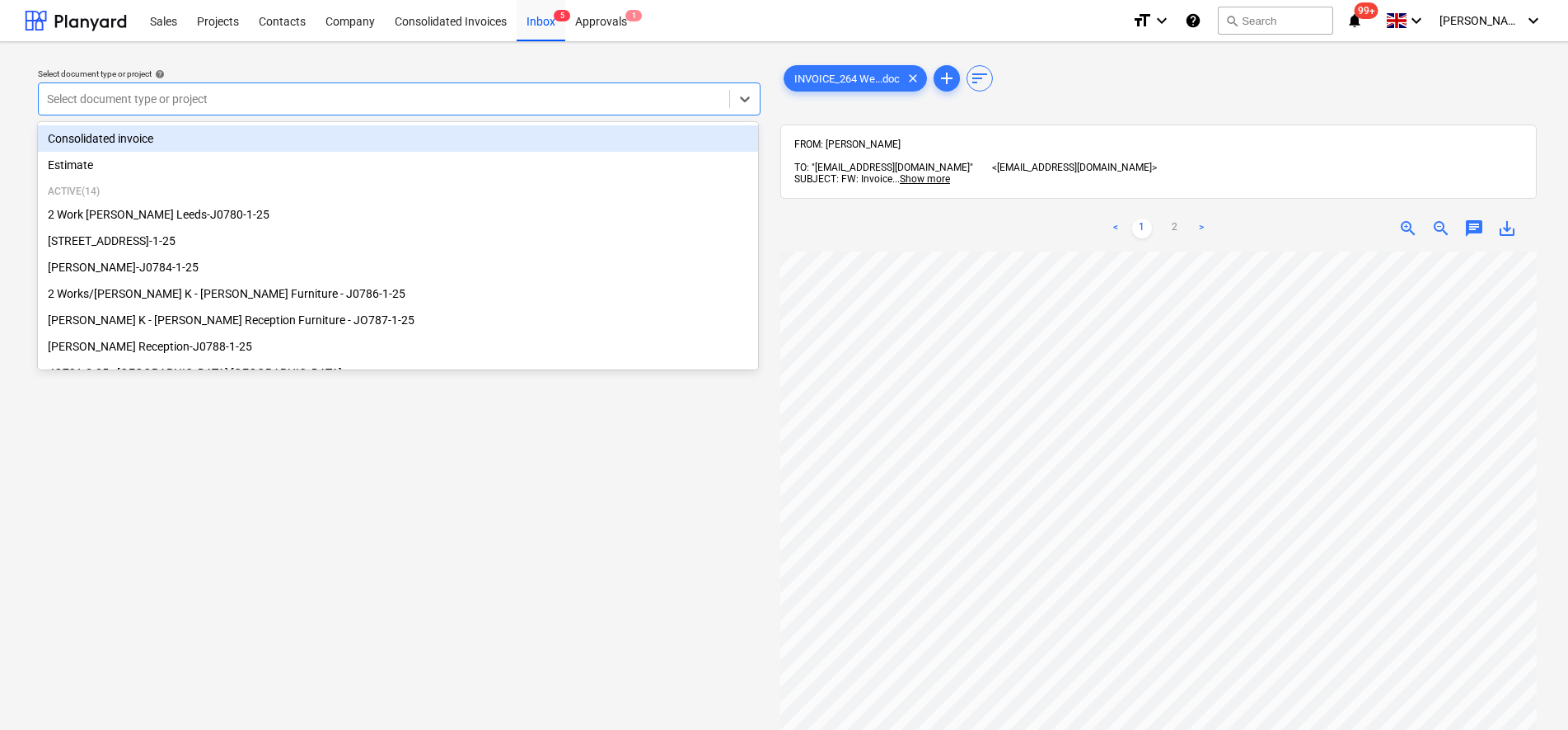
click at [371, 95] on div at bounding box center [383, 99] width 674 height 17
click at [253, 133] on div "Consolidated invoice" at bounding box center [397, 139] width 720 height 26
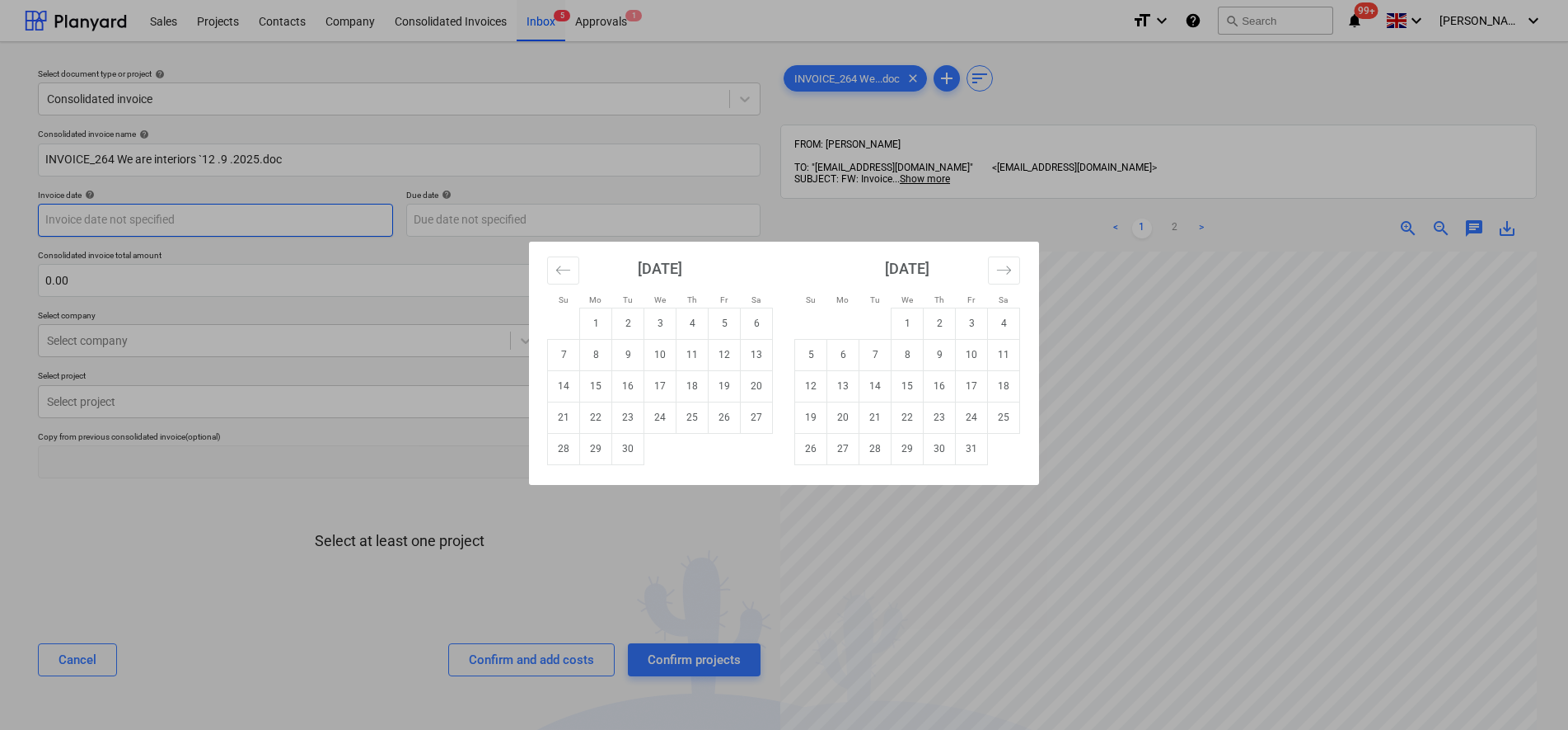
click at [185, 218] on body "Sales Projects Contacts Company Consolidated Invoices Inbox 5 Approvals 1 forma…" at bounding box center [784, 365] width 1568 height 730
click at [722, 361] on td "12" at bounding box center [724, 354] width 33 height 32
type input "[DATE]"
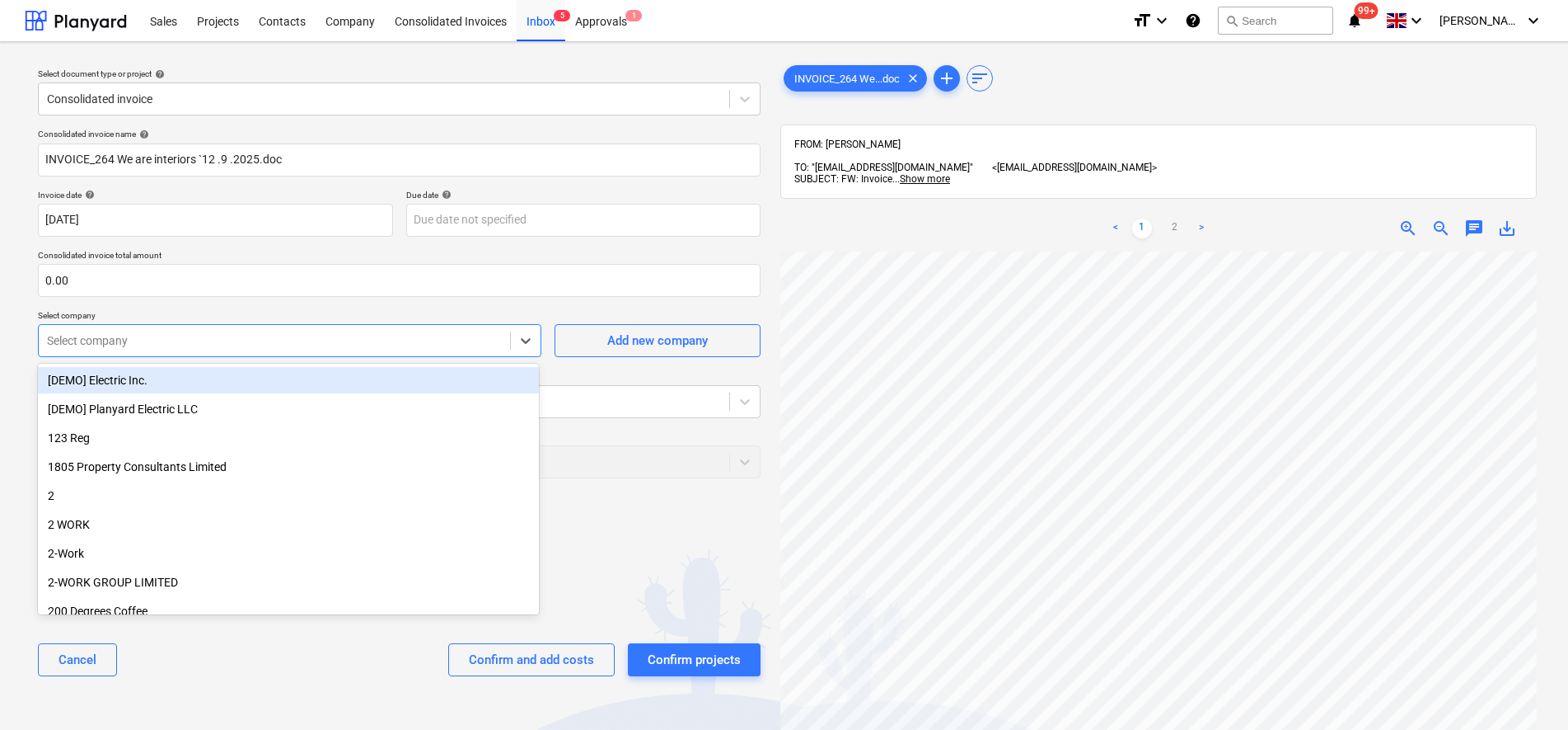
click at [363, 341] on div at bounding box center [274, 340] width 455 height 17
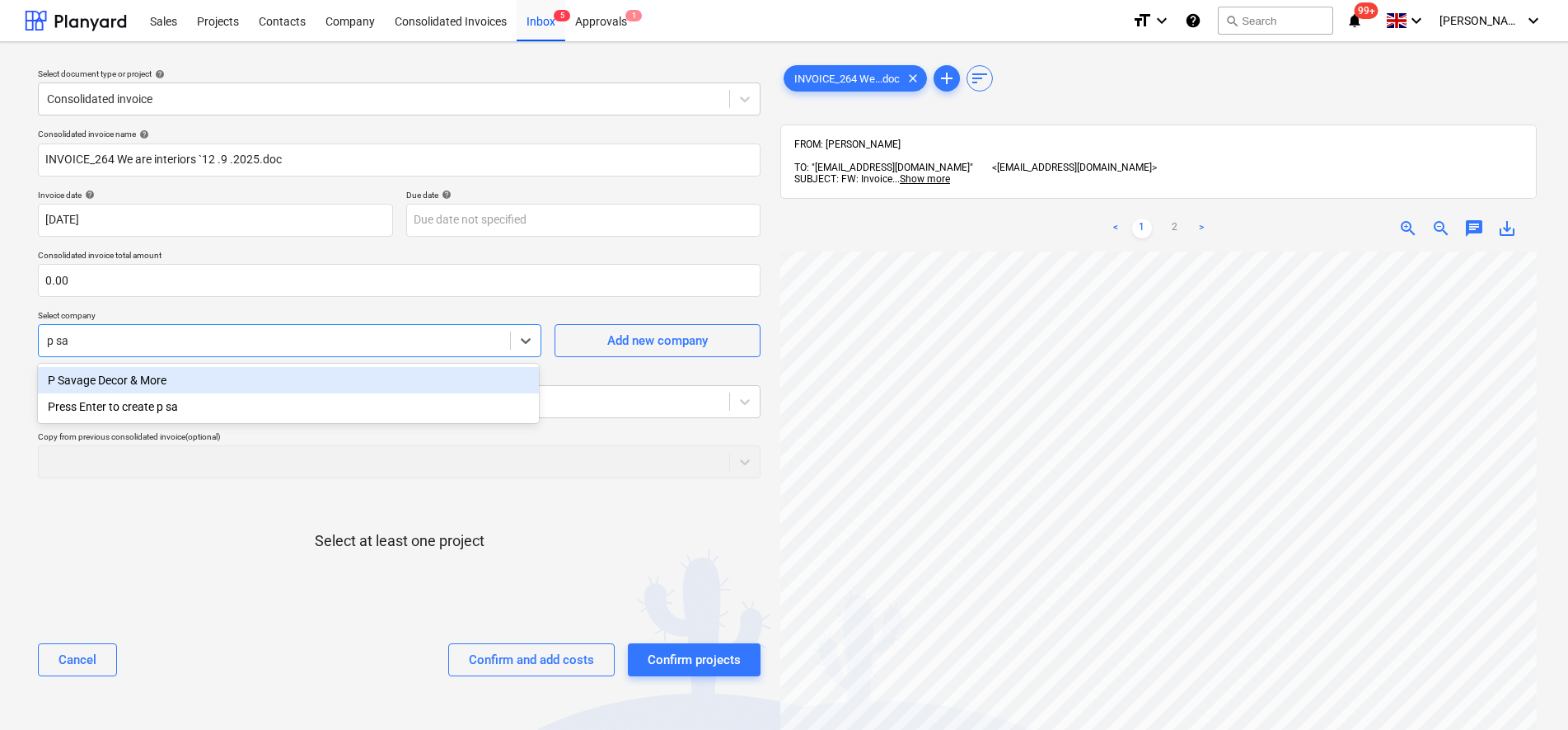
type input "p sav"
click at [169, 379] on div "P Savage Decor & More" at bounding box center [288, 380] width 501 height 26
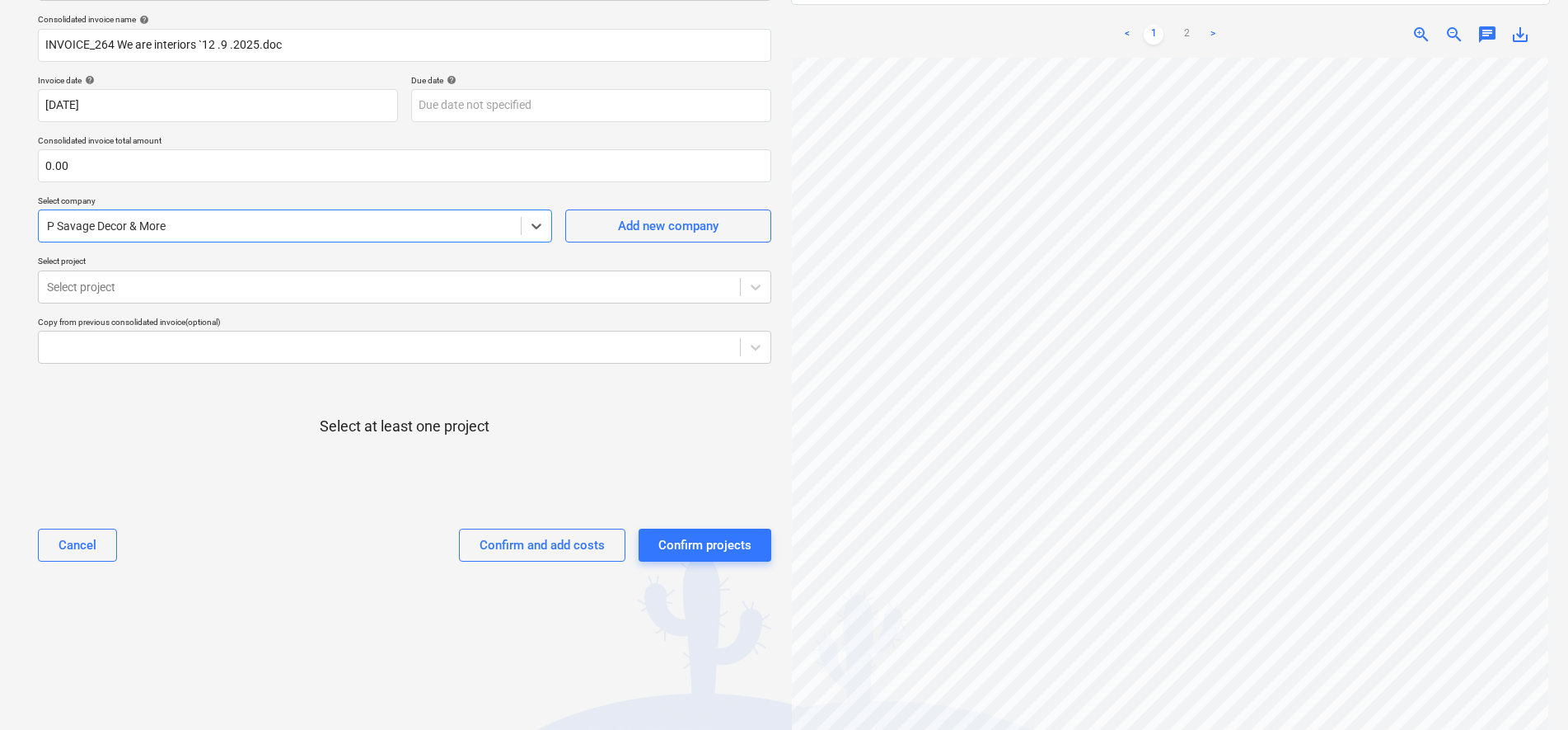
scroll to position [7, 0]
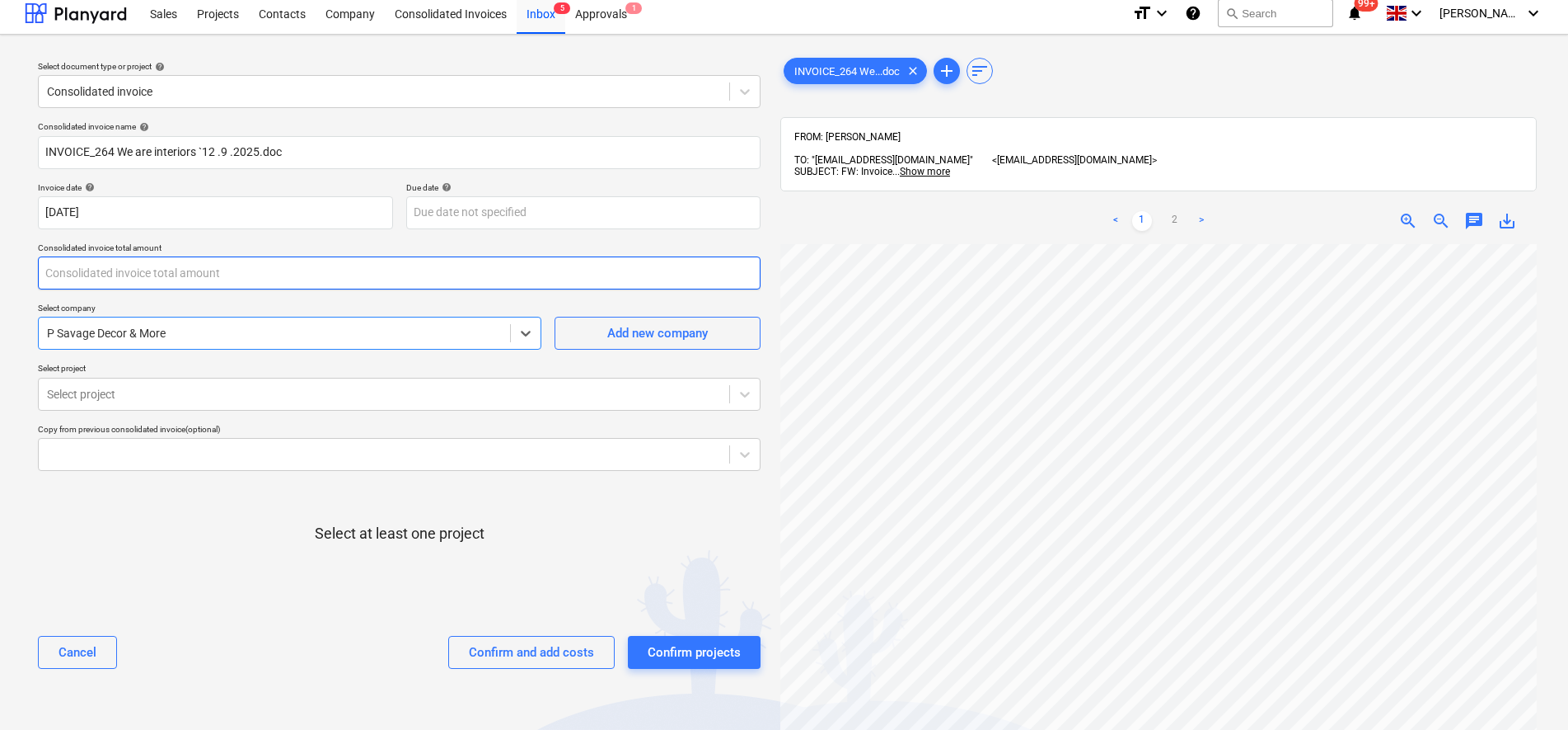
click at [92, 284] on input "text" at bounding box center [399, 274] width 722 height 33
type input "990.00"
click at [108, 390] on div at bounding box center [383, 394] width 674 height 17
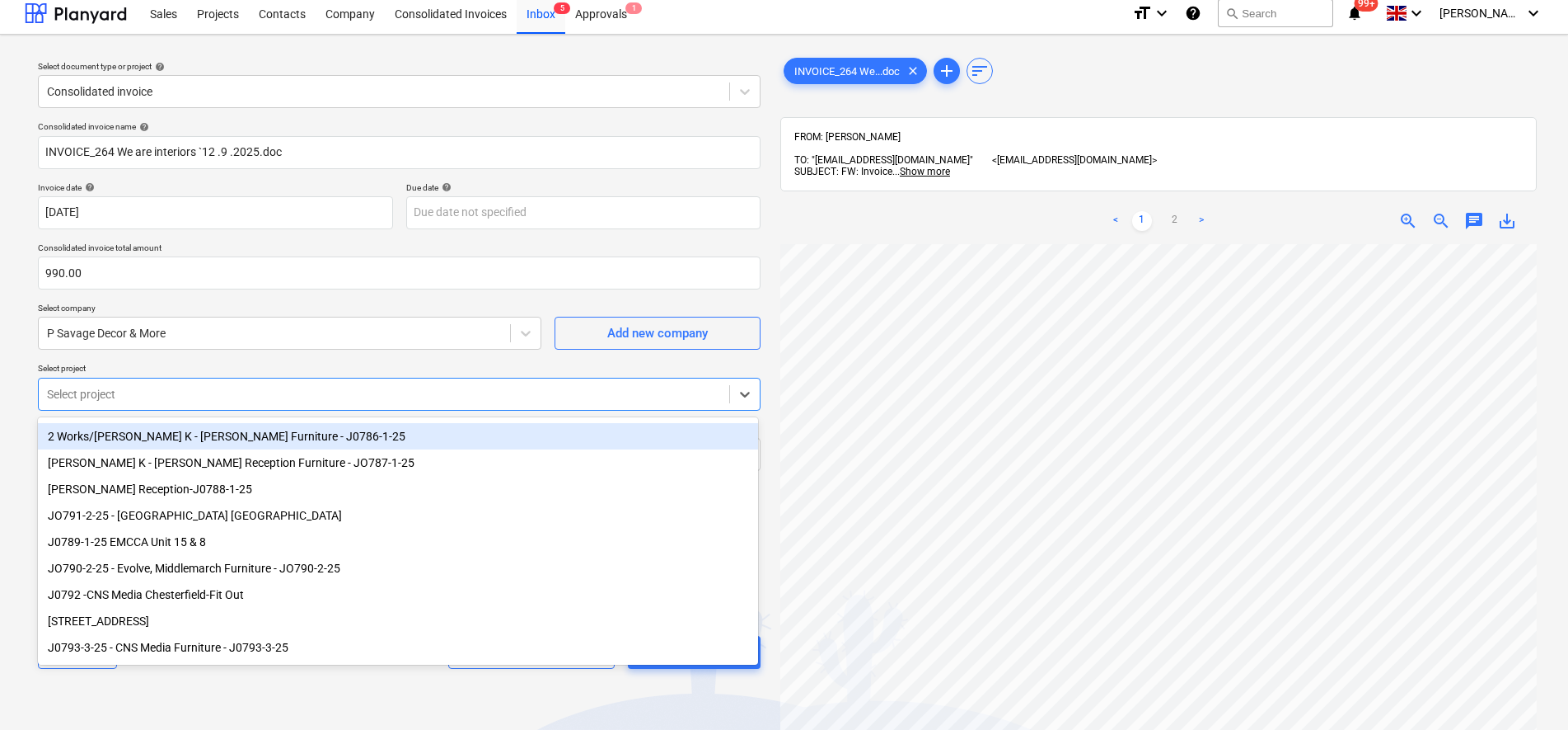
scroll to position [140, 0]
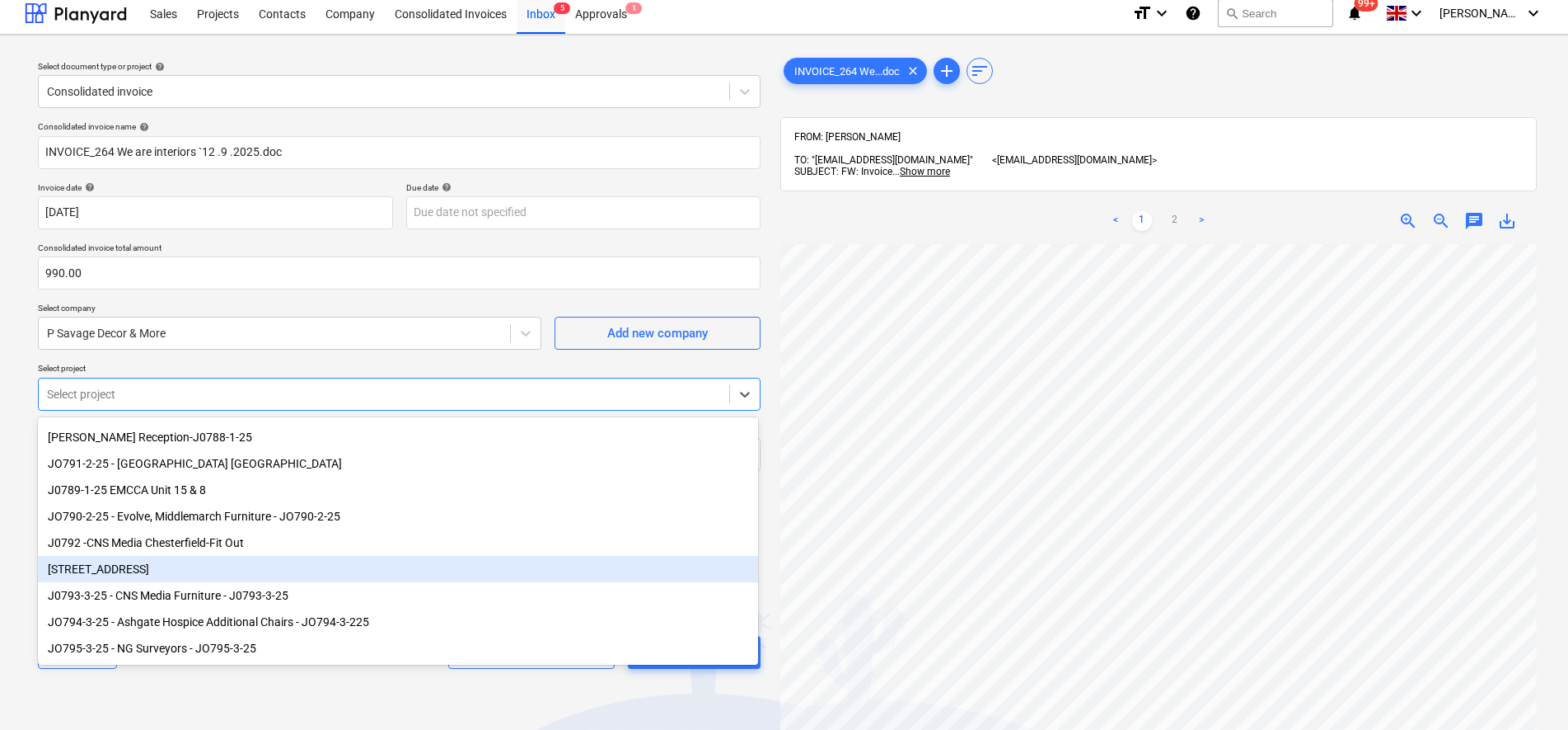
click at [108, 564] on div "[STREET_ADDRESS]" at bounding box center [397, 569] width 720 height 26
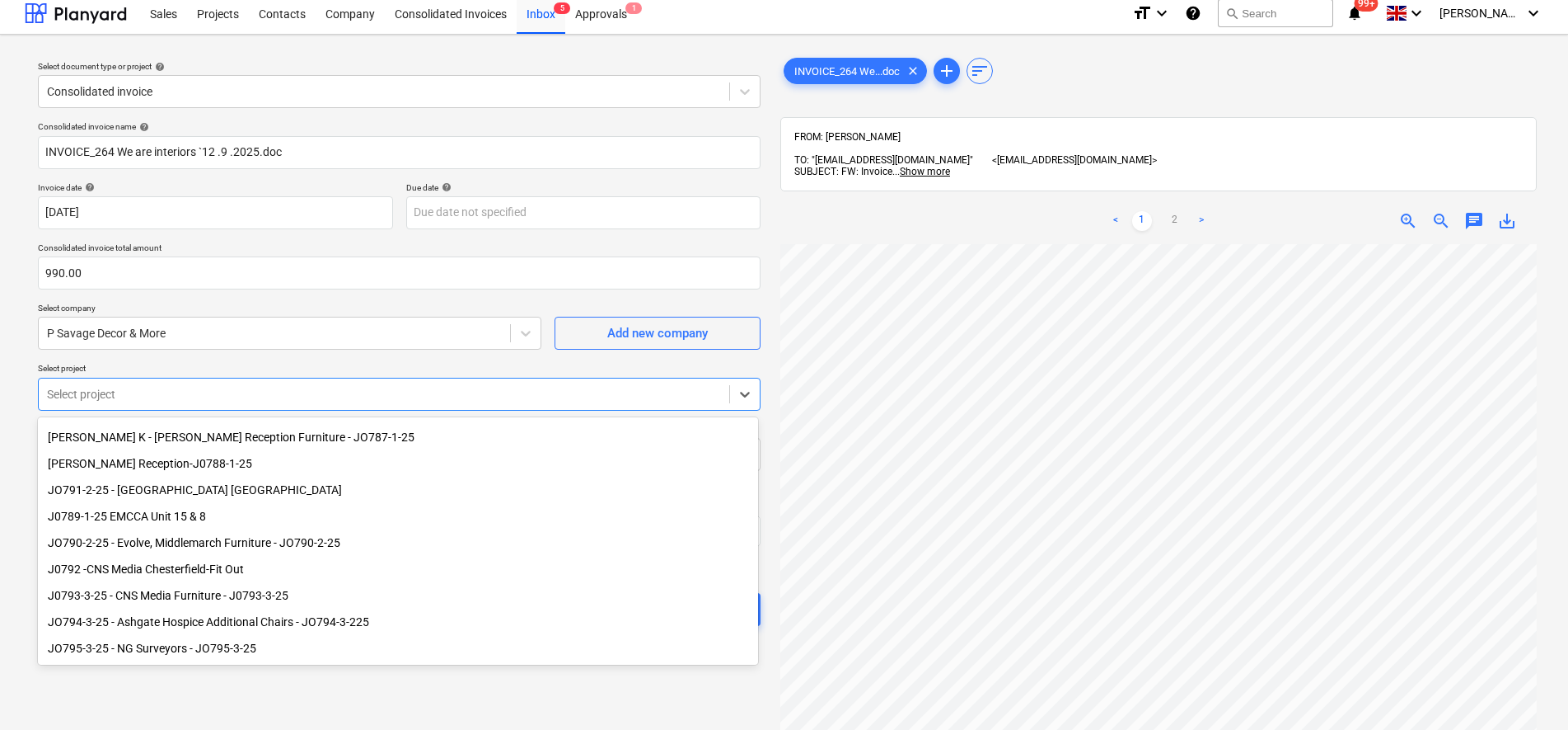
click at [162, 567] on div "J0792 -CNS Media Chesterfield-Fit Out" at bounding box center [397, 569] width 720 height 26
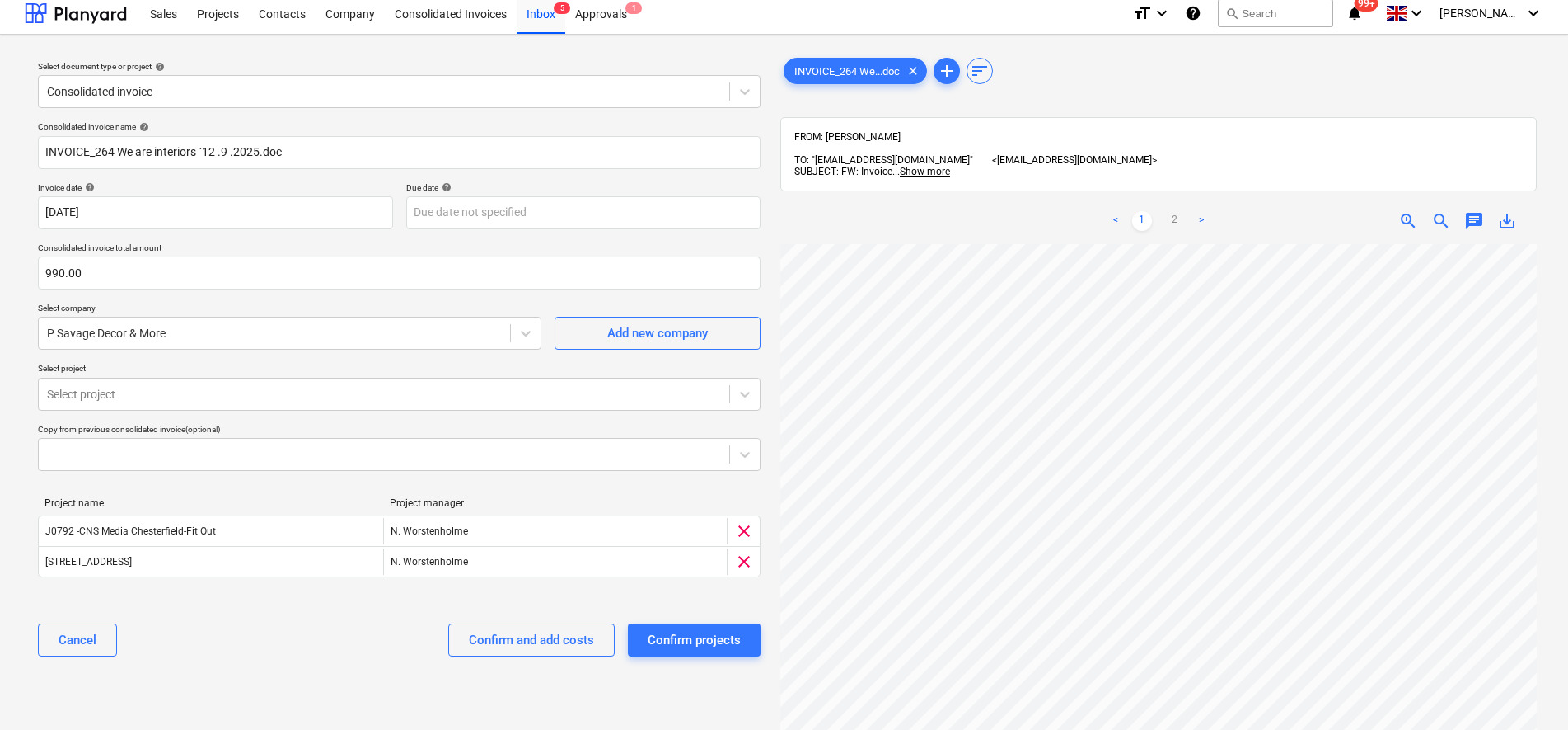
click at [0, 506] on html "Sales Projects Contacts Company Consolidated Invoices Inbox 5 Approvals 1 forma…" at bounding box center [784, 358] width 1568 height 730
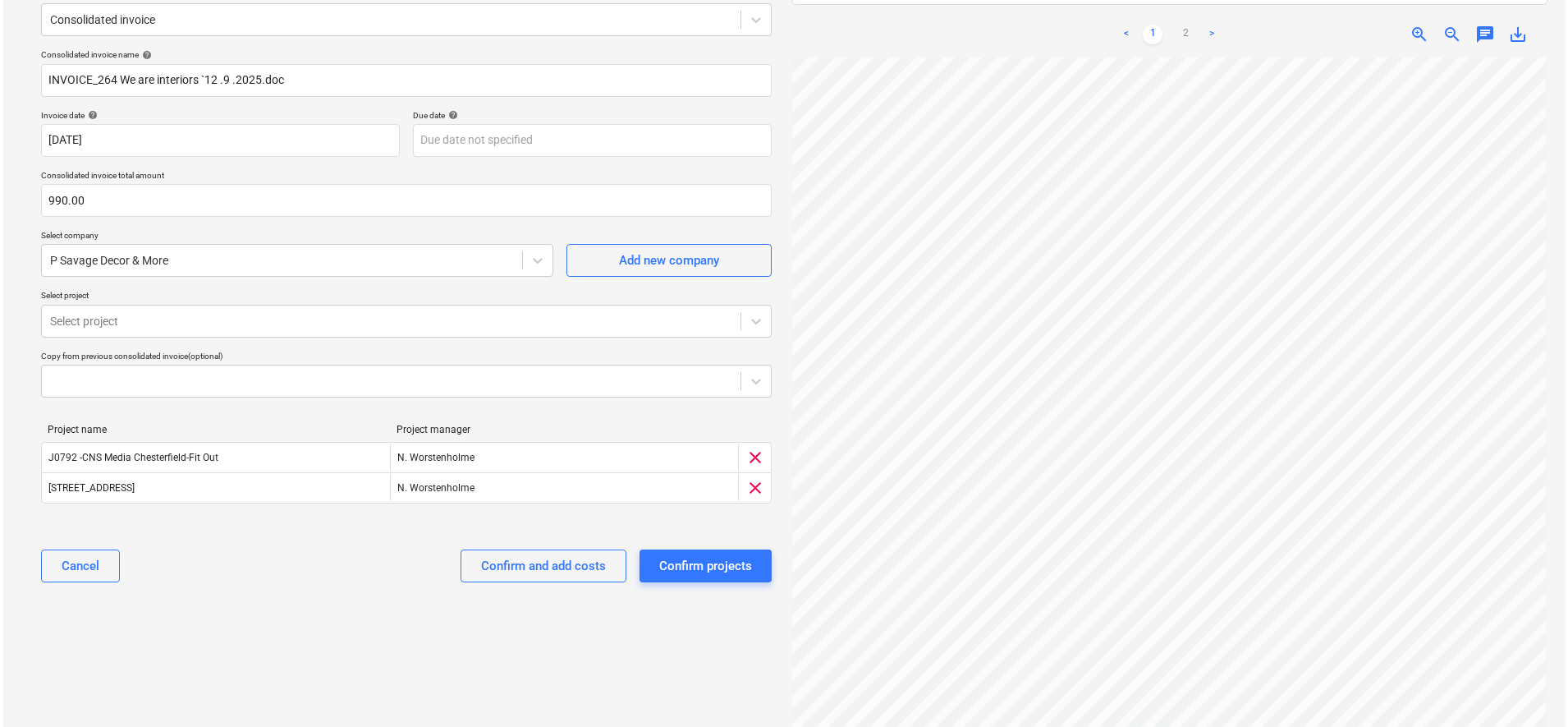
scroll to position [213, 0]
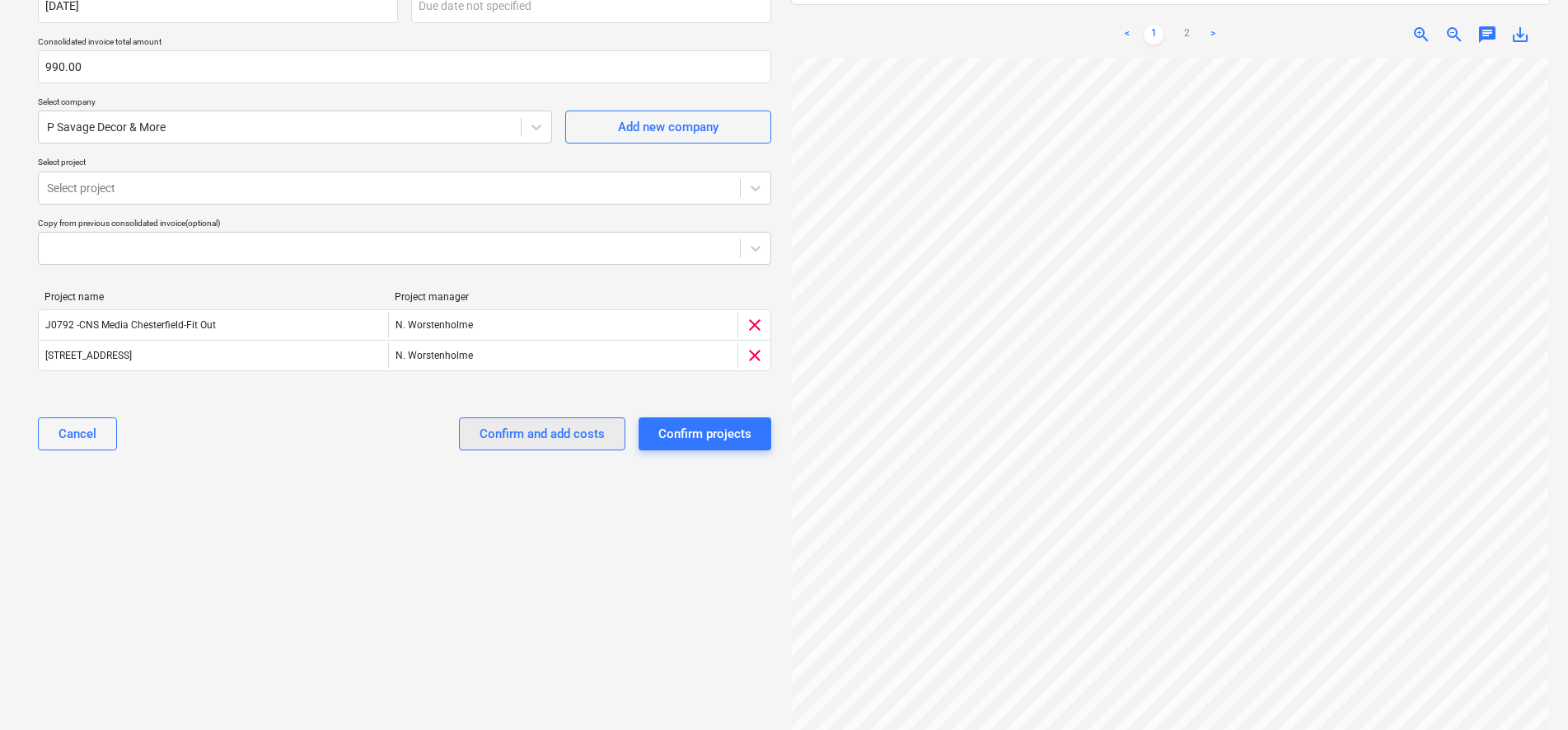
click at [476, 438] on button "Confirm and add costs" at bounding box center [541, 434] width 166 height 33
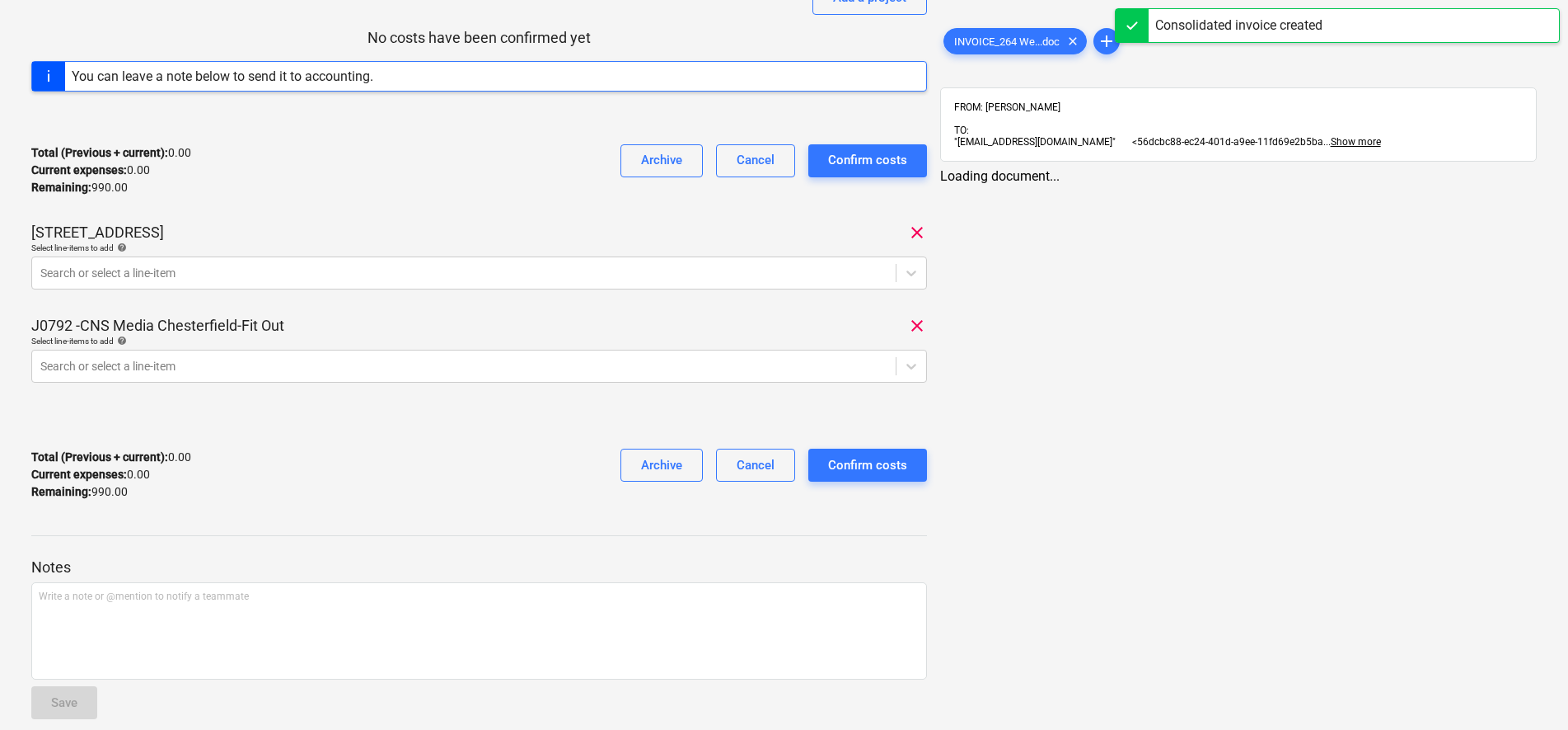
scroll to position [270, 0]
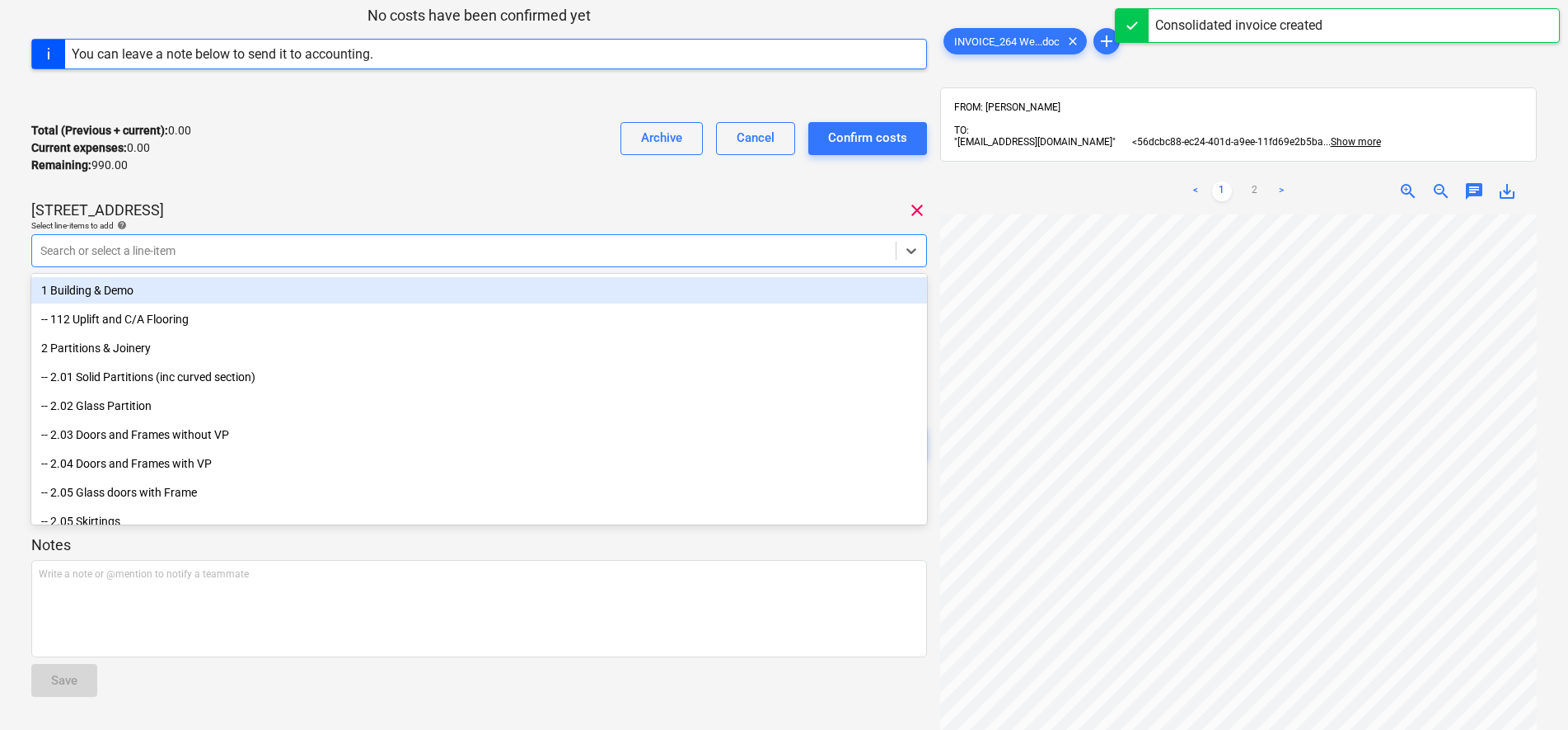
click at [112, 251] on div at bounding box center [464, 251] width 847 height 17
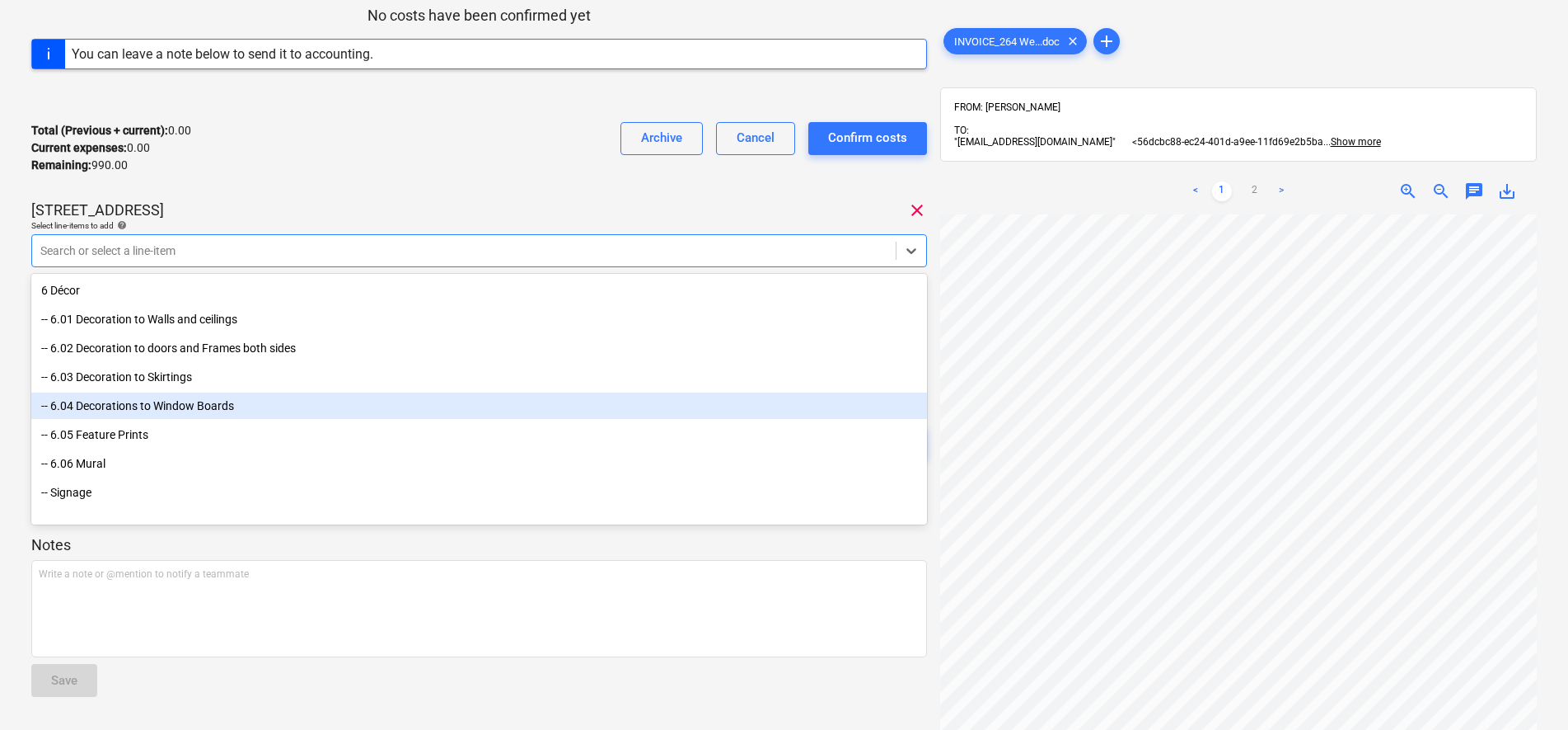
scroll to position [412, 0]
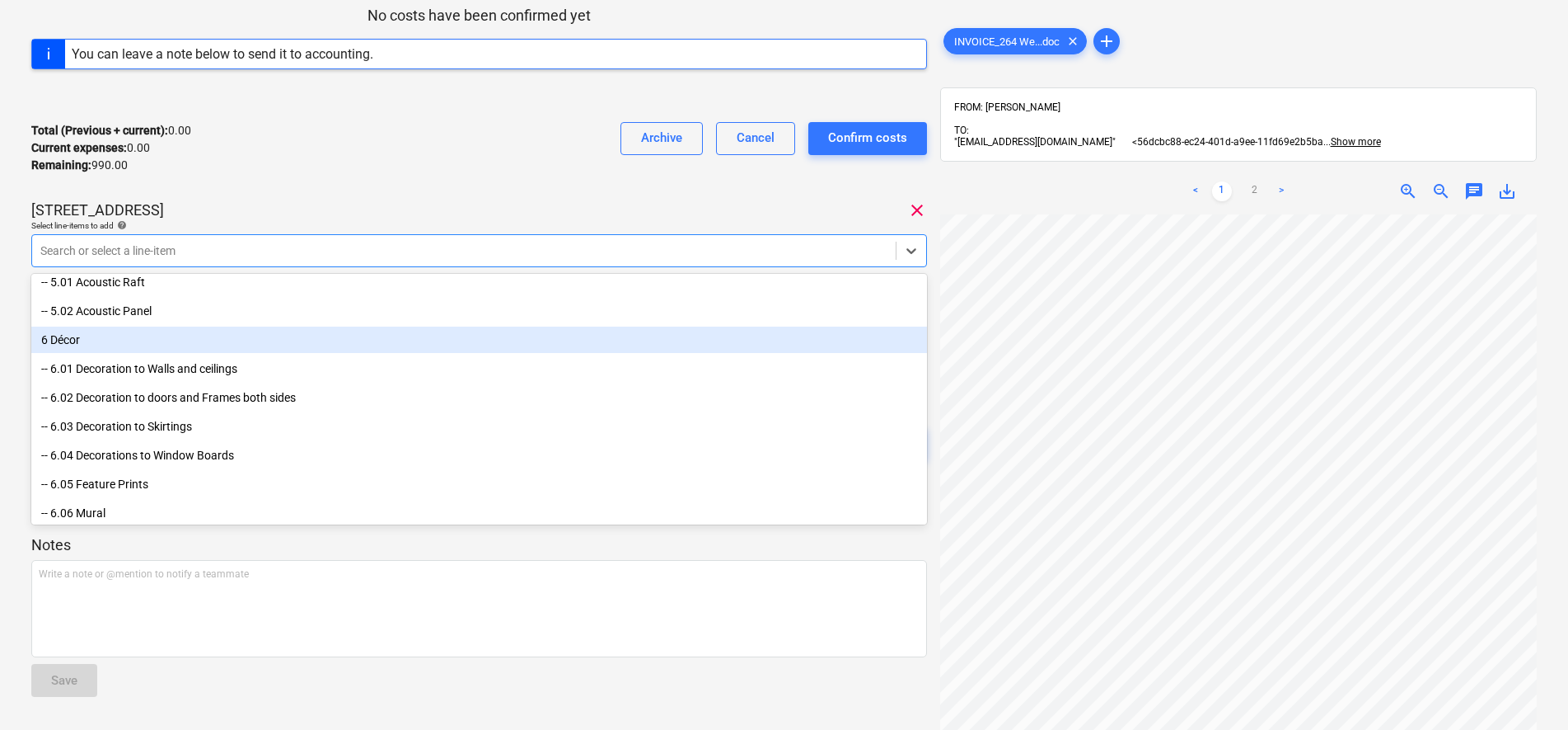
click at [99, 344] on div "6 Décor" at bounding box center [479, 339] width 896 height 26
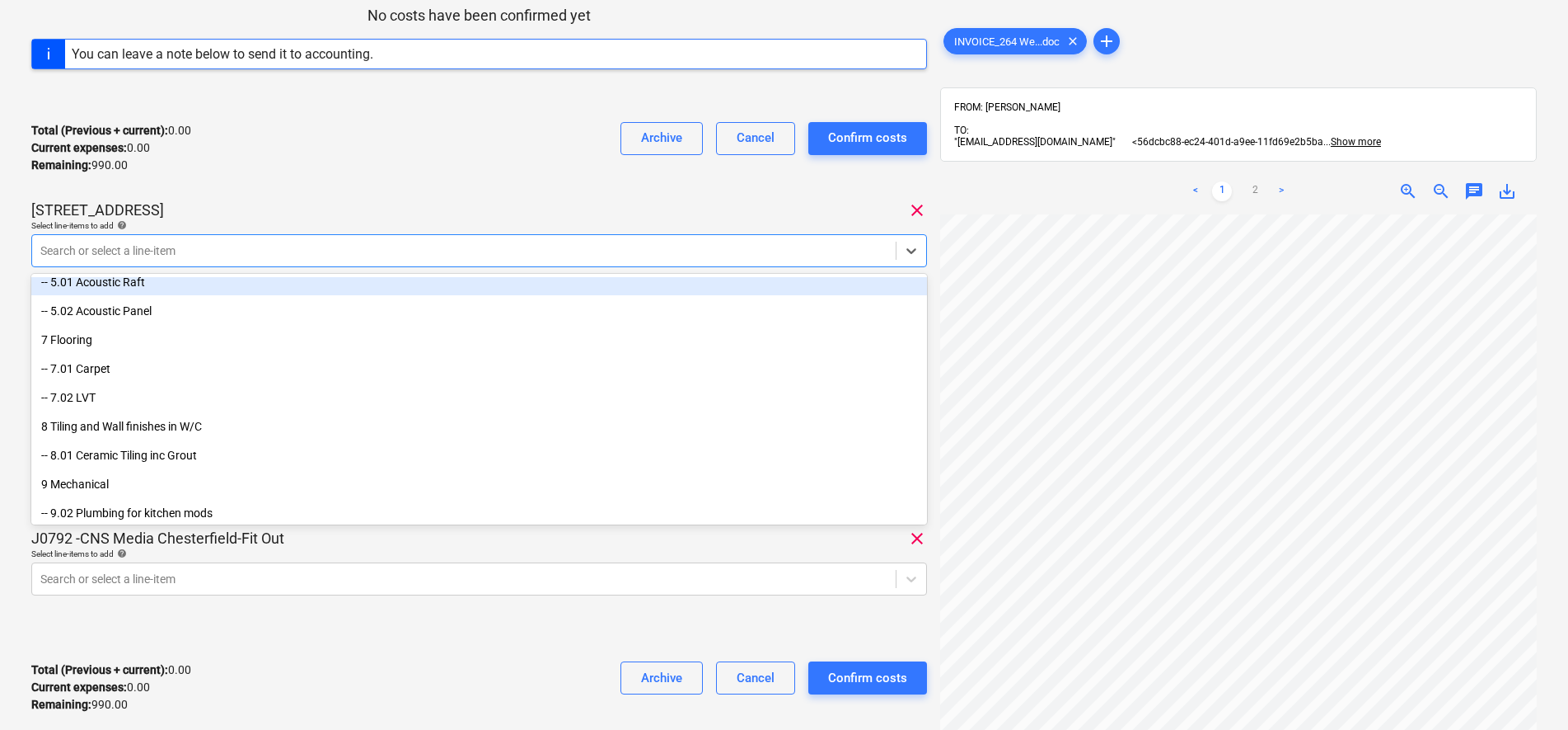
click at [347, 186] on div "Total (Previous + current) : 0.00 Current expenses : 0.00 Remaining : 990.00 Ar…" at bounding box center [479, 148] width 896 height 78
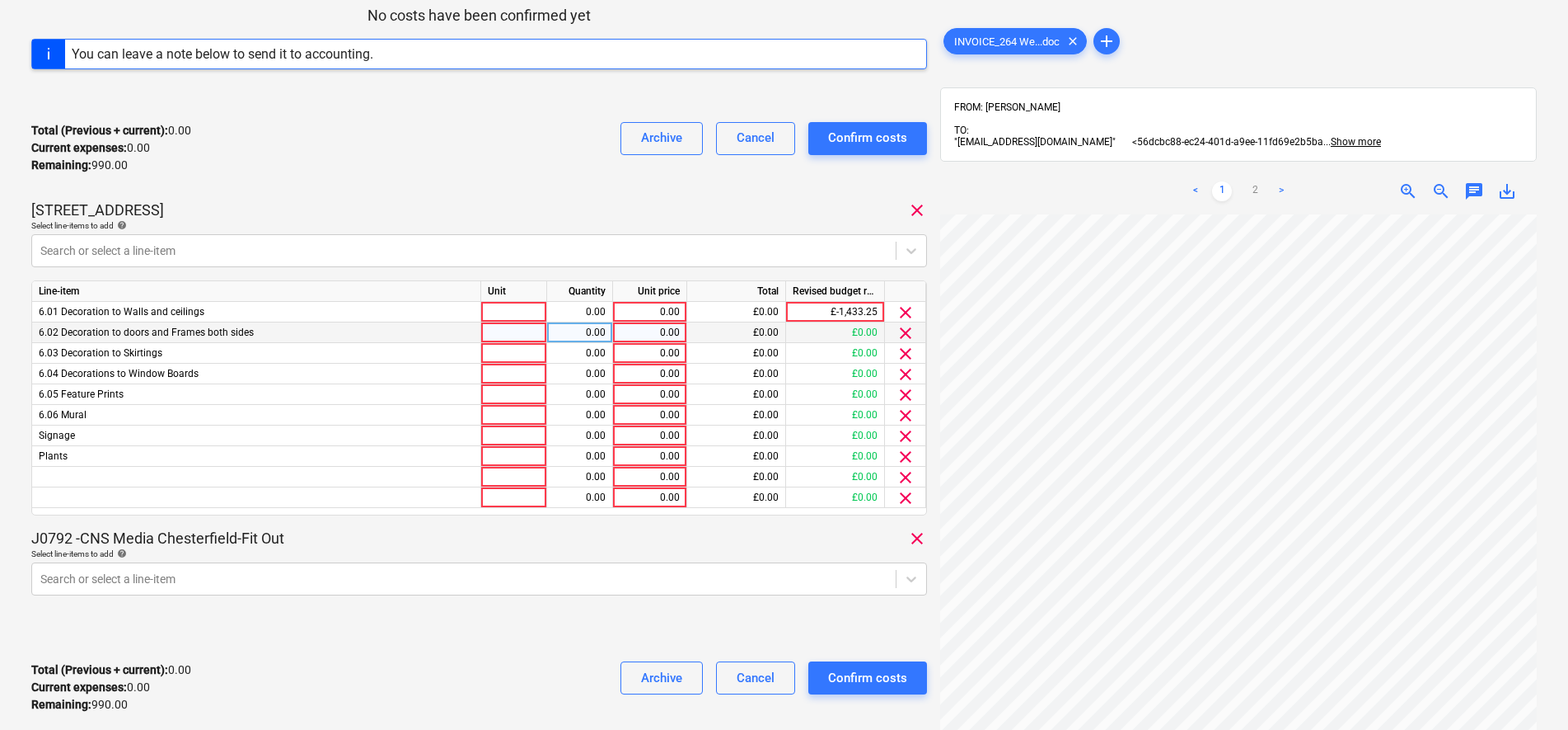
click at [905, 335] on span "clear" at bounding box center [905, 333] width 20 height 20
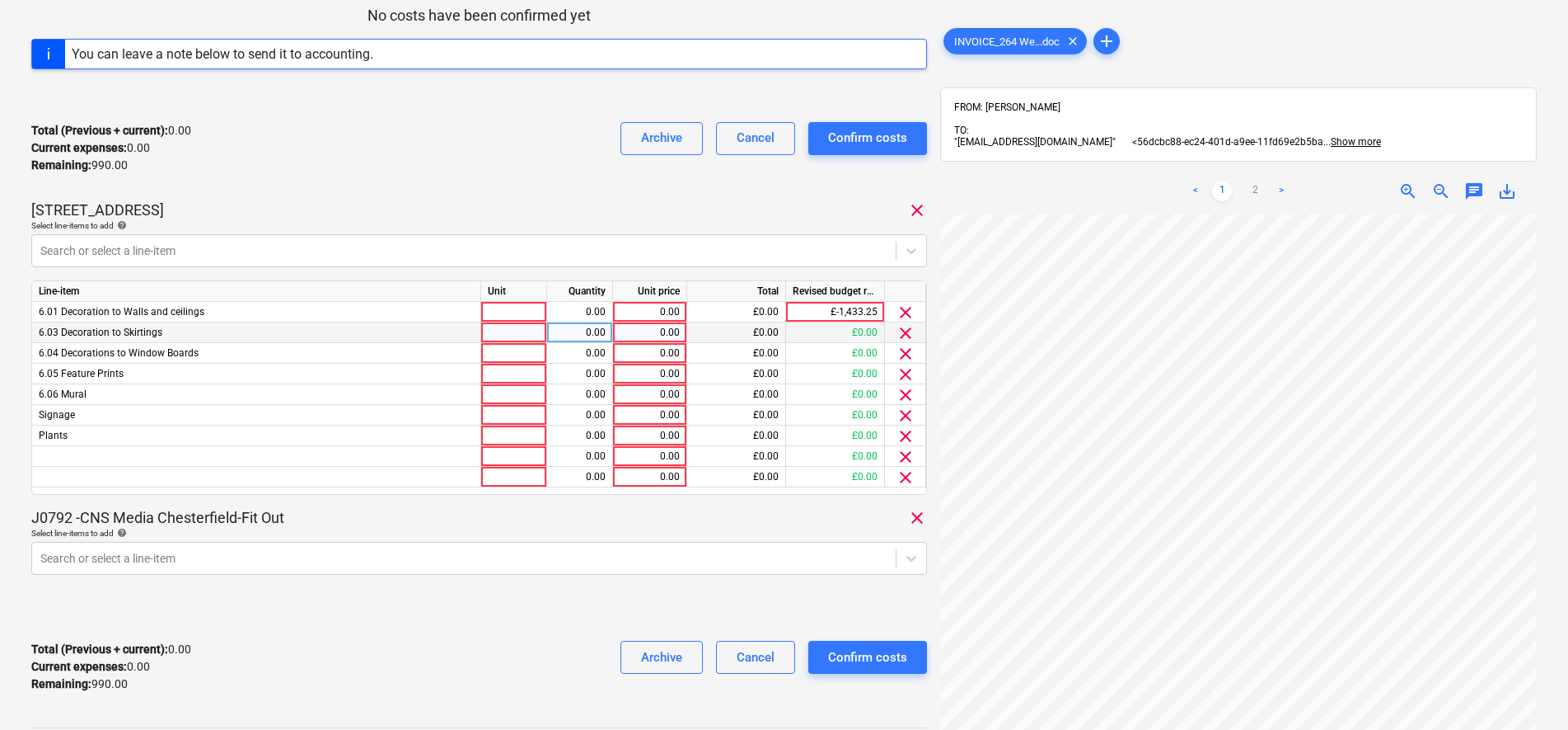
click at [905, 335] on span "clear" at bounding box center [905, 333] width 20 height 20
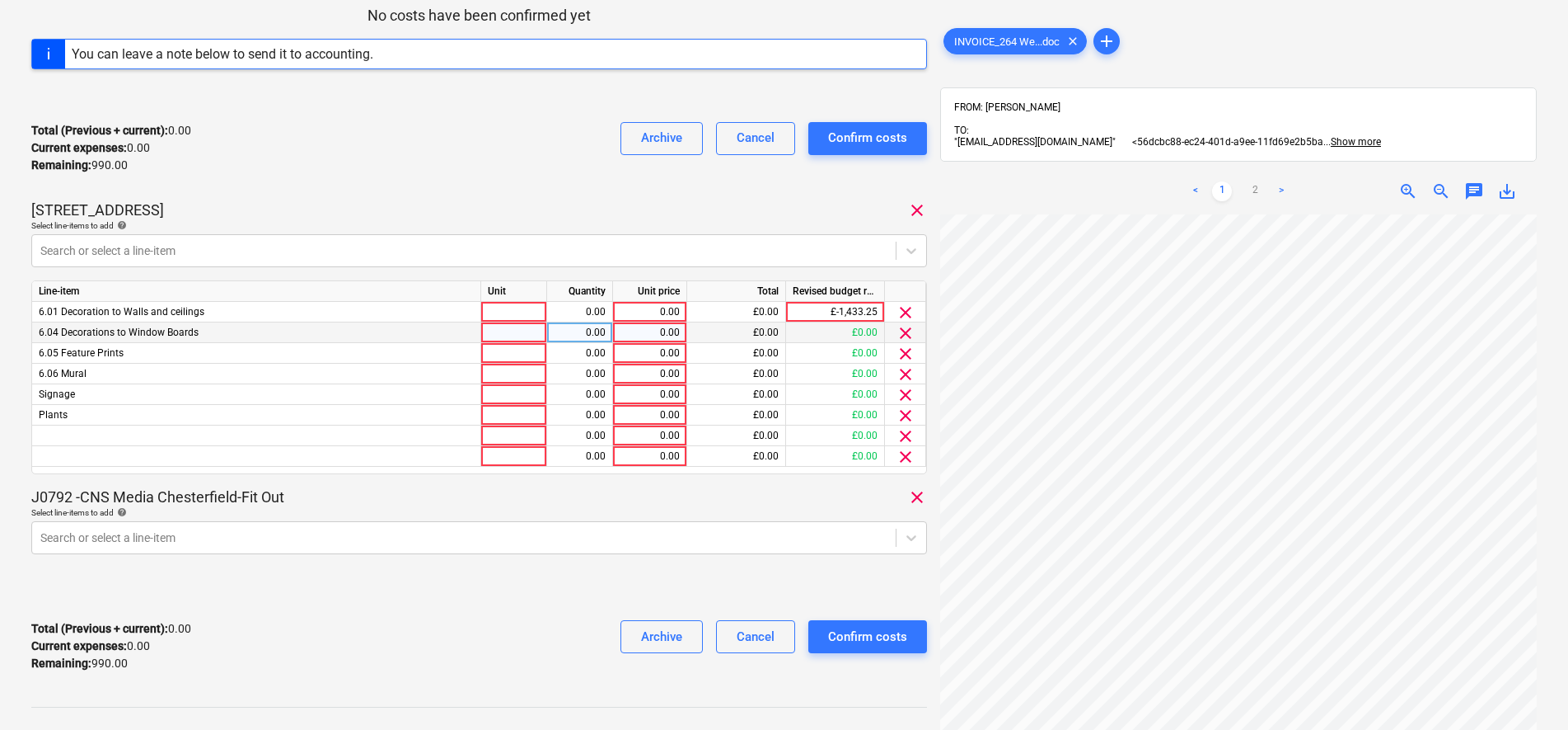
click at [904, 335] on span "clear" at bounding box center [905, 333] width 20 height 20
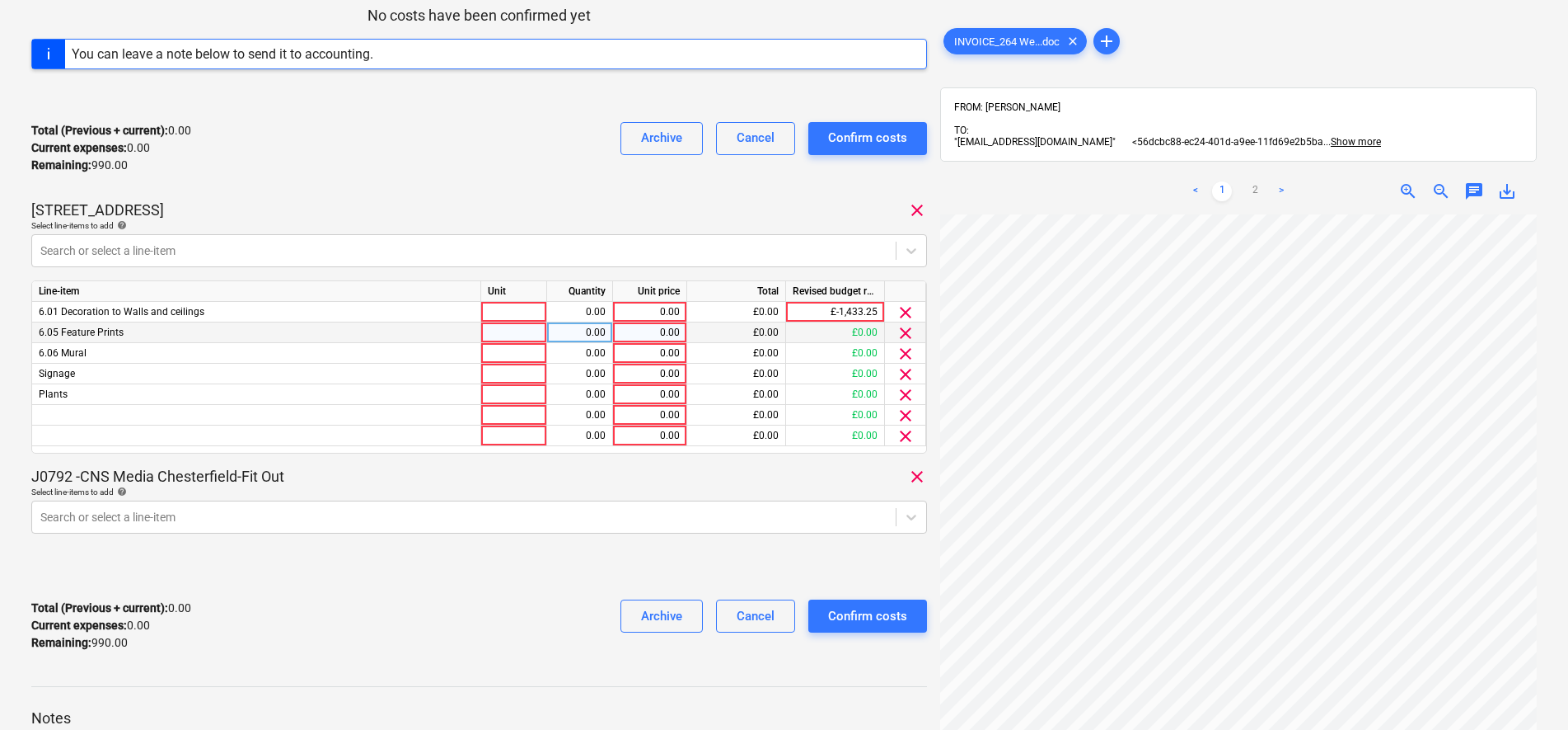
click at [904, 335] on span "clear" at bounding box center [905, 333] width 20 height 20
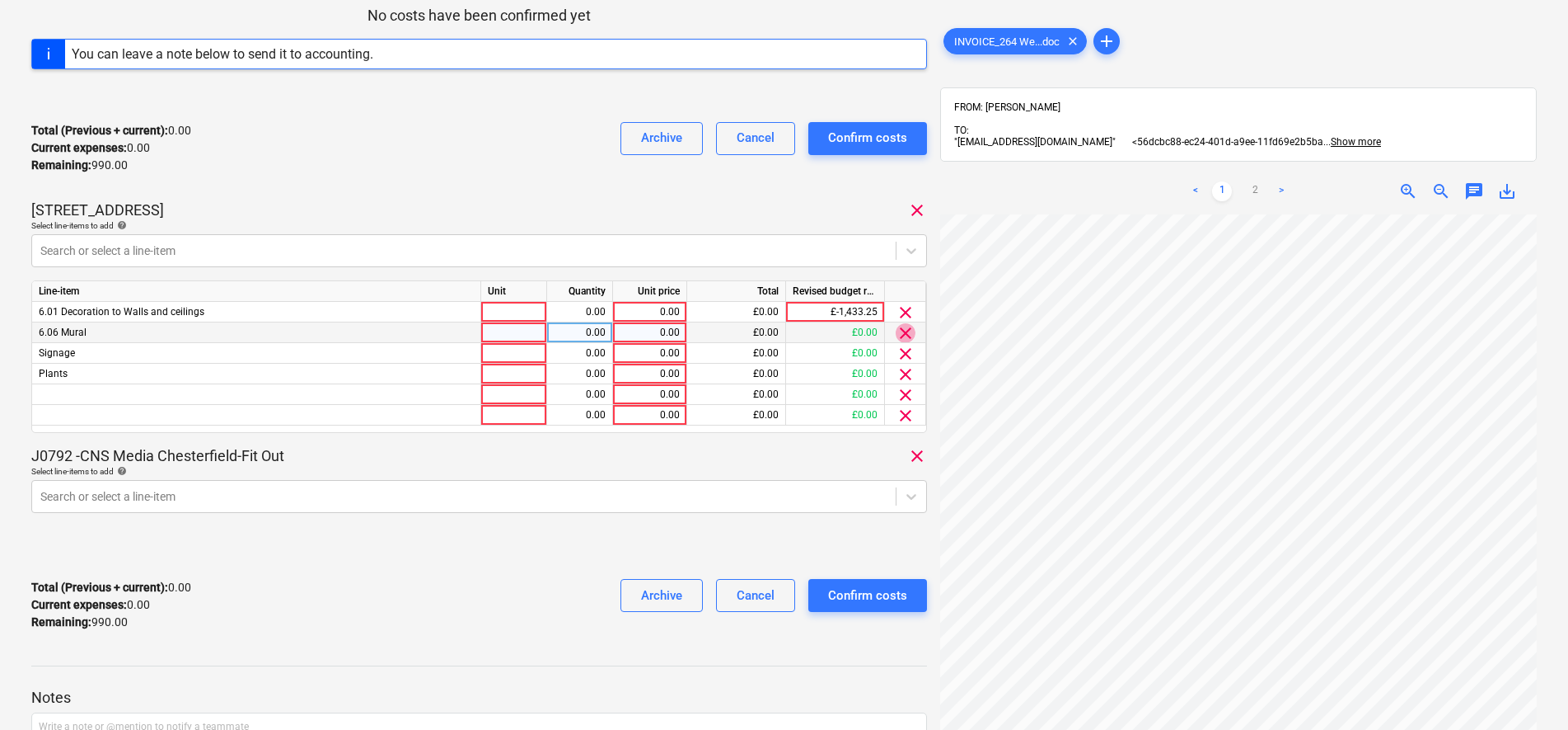
click at [904, 335] on span "clear" at bounding box center [905, 333] width 20 height 20
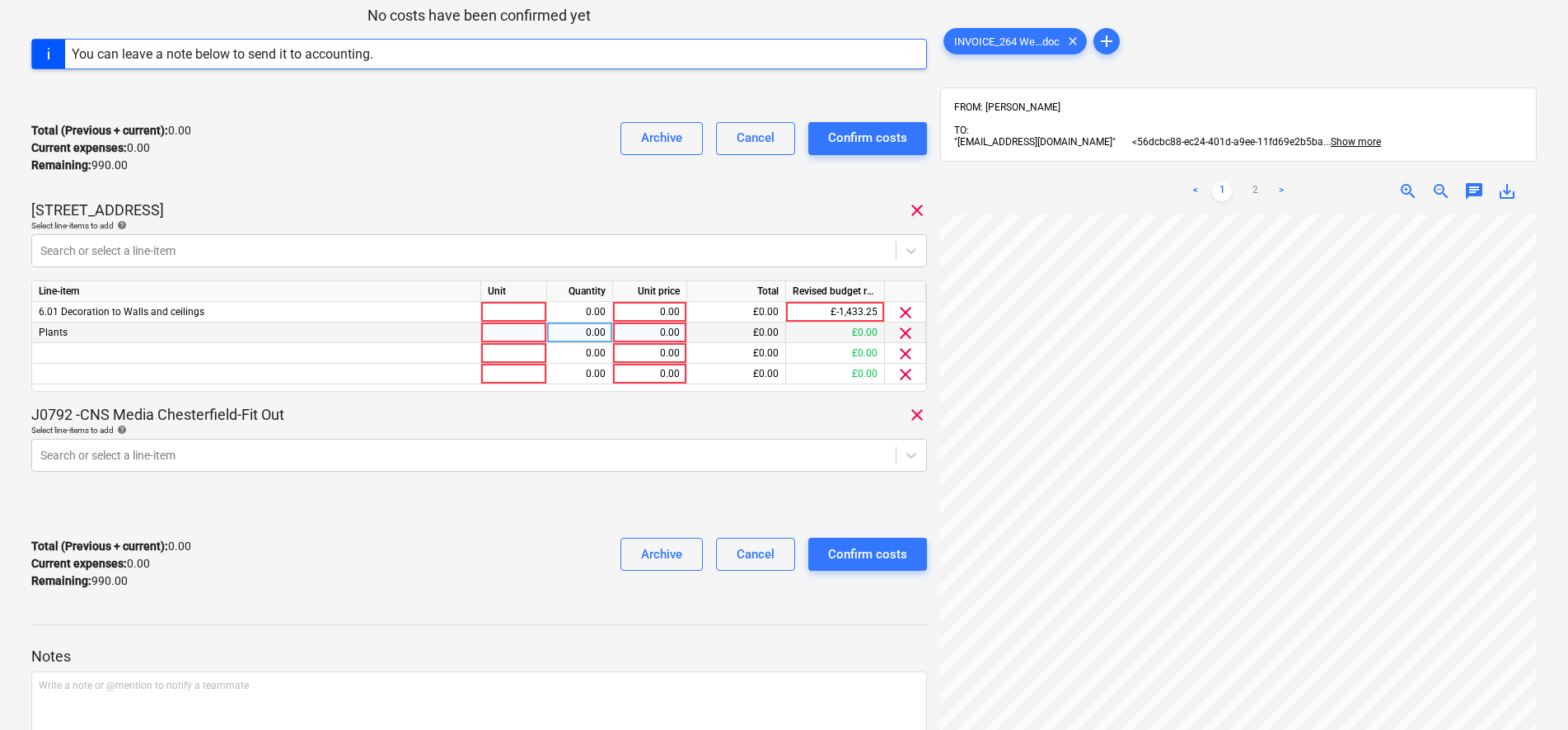
click at [904, 335] on span "clear" at bounding box center [905, 333] width 20 height 20
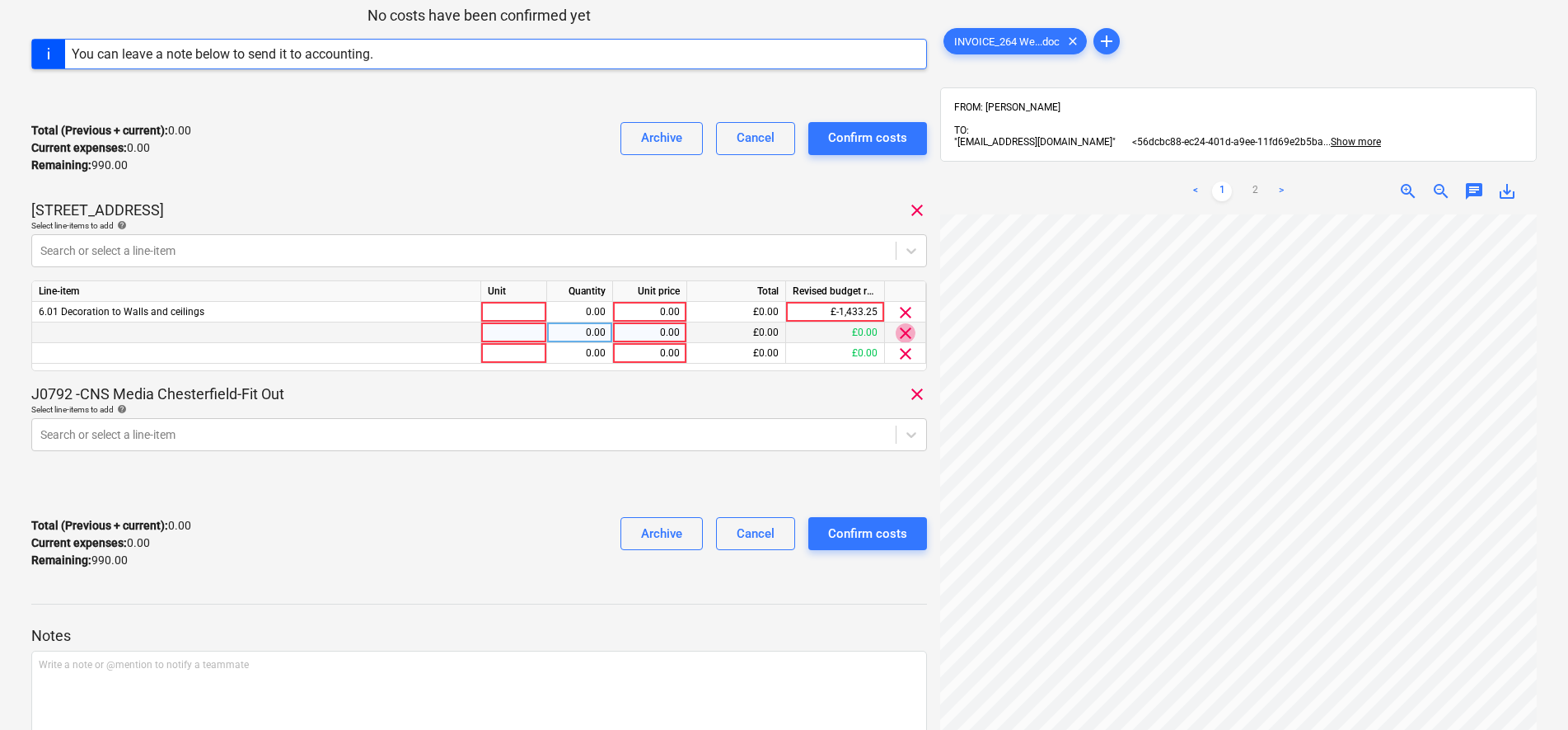
click at [904, 335] on span "clear" at bounding box center [905, 333] width 20 height 20
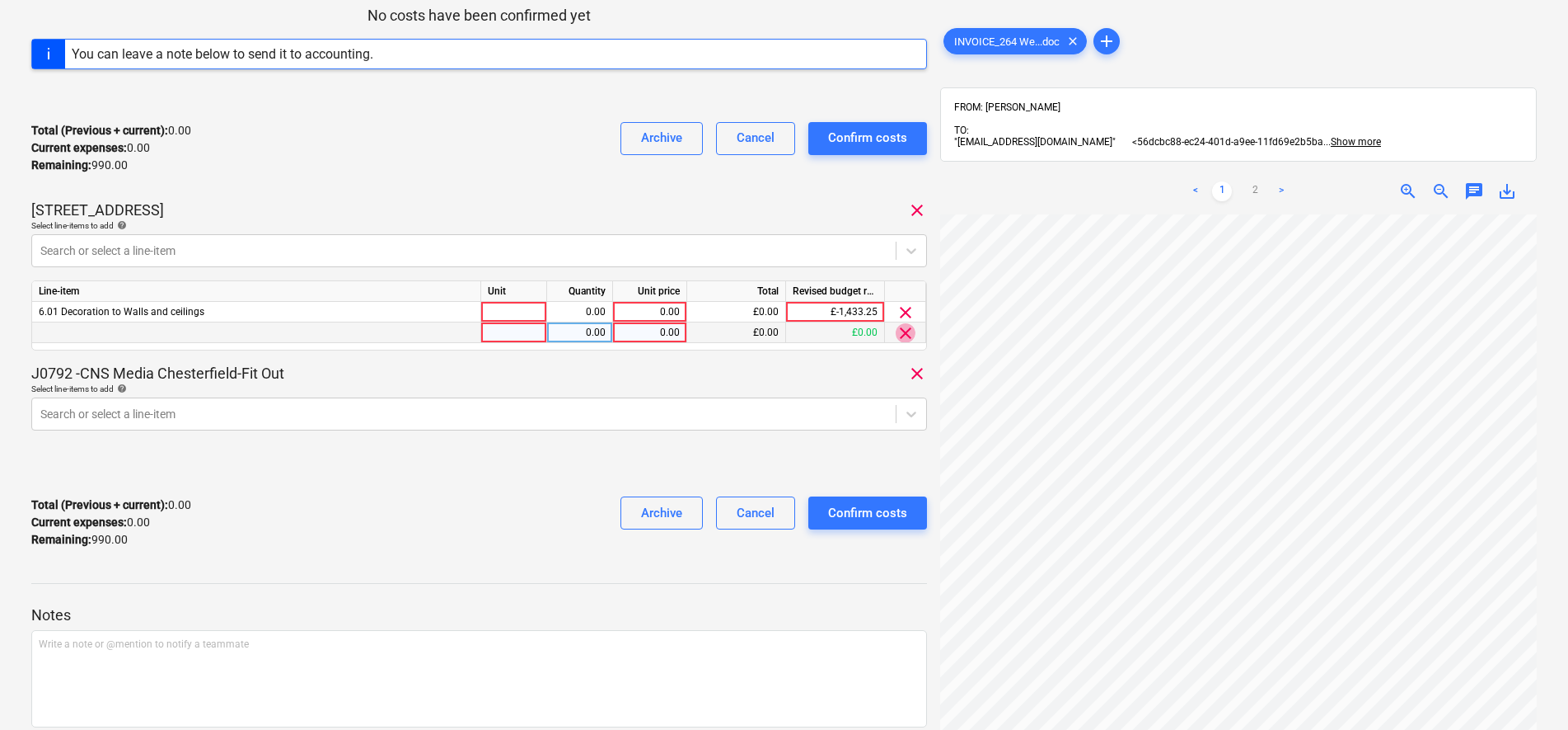
click at [904, 335] on span "clear" at bounding box center [905, 333] width 20 height 20
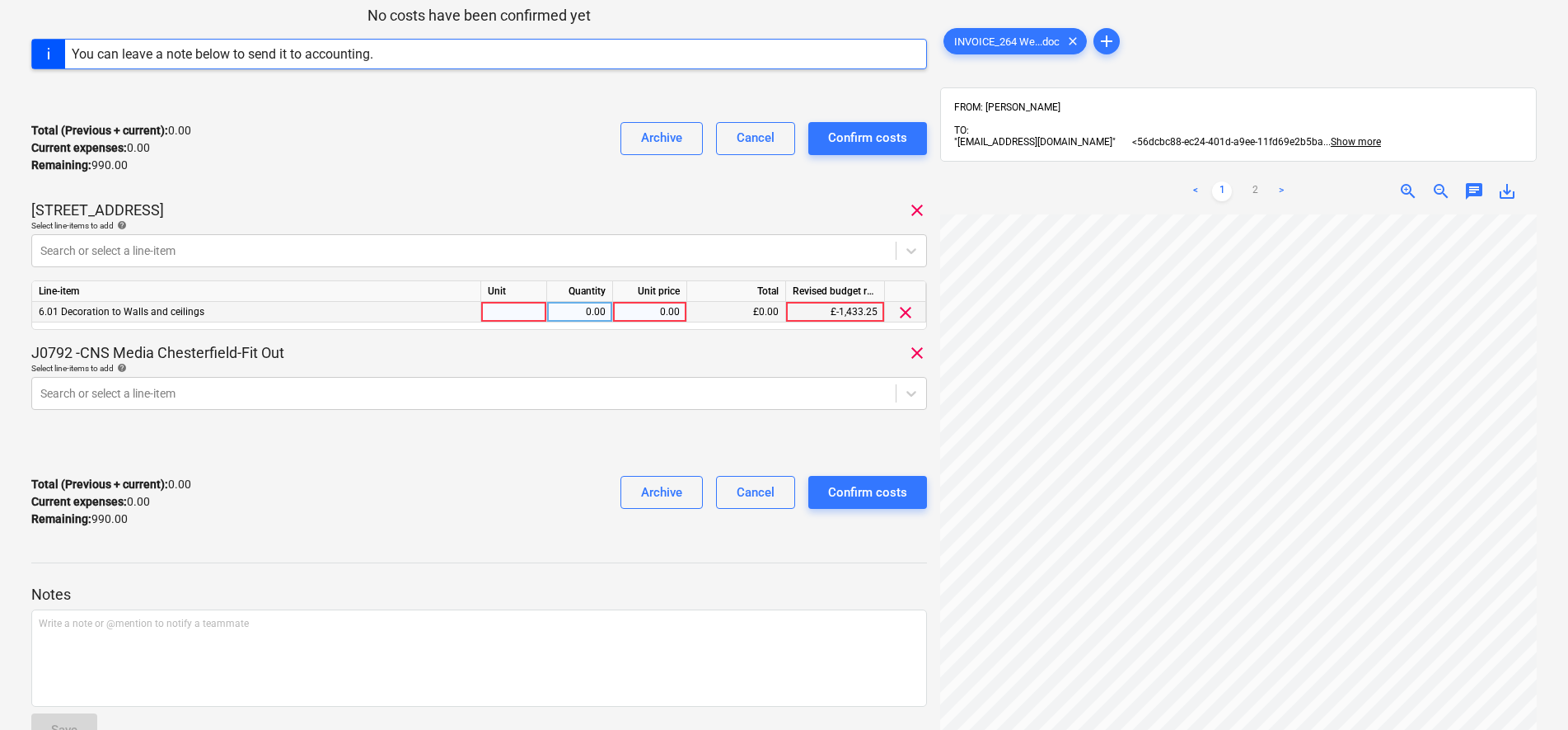
click at [524, 318] on div at bounding box center [514, 311] width 66 height 20
type input "pcs"
click at [809, 340] on div "INVOICE_264 We are interiors `12 .9 .2025.doc Consolidated invoice total amount…" at bounding box center [479, 166] width 896 height 748
click at [666, 313] on div "0.00" at bounding box center [650, 311] width 60 height 20
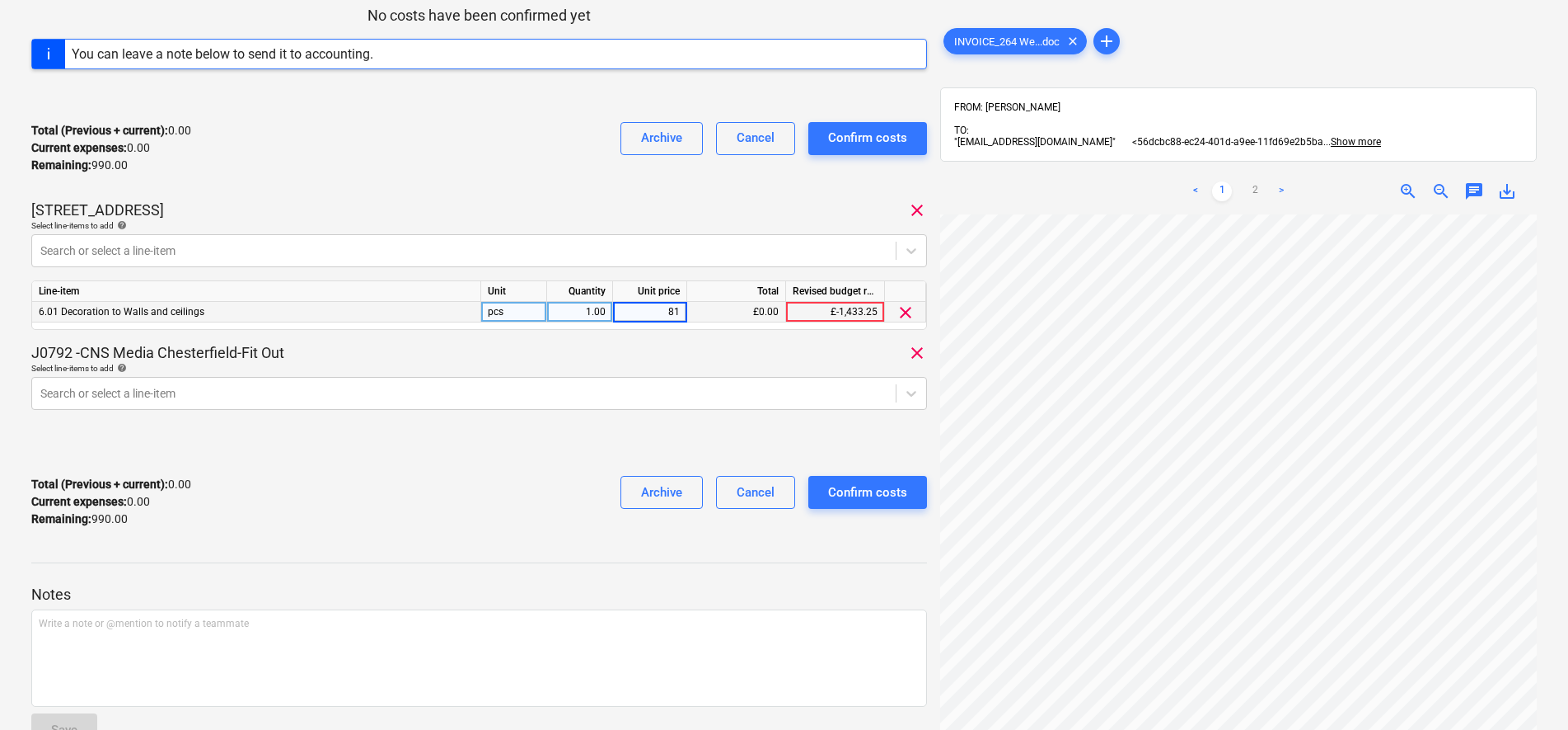
type input "810"
click at [614, 351] on div "J0792 -CNS Media Chesterfield-Fit Out clear" at bounding box center [479, 353] width 896 height 20
click at [308, 388] on div at bounding box center [464, 393] width 847 height 17
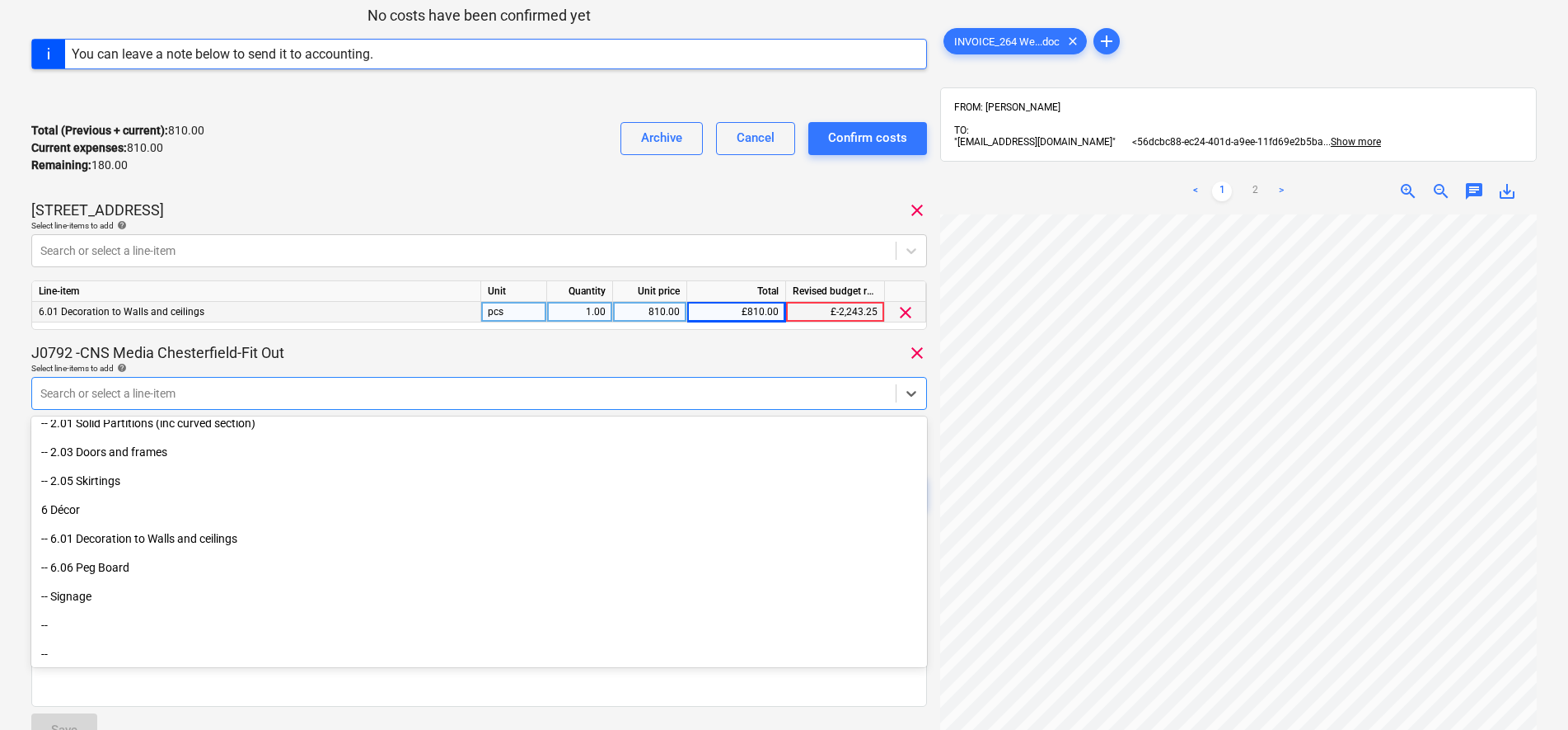
scroll to position [103, 0]
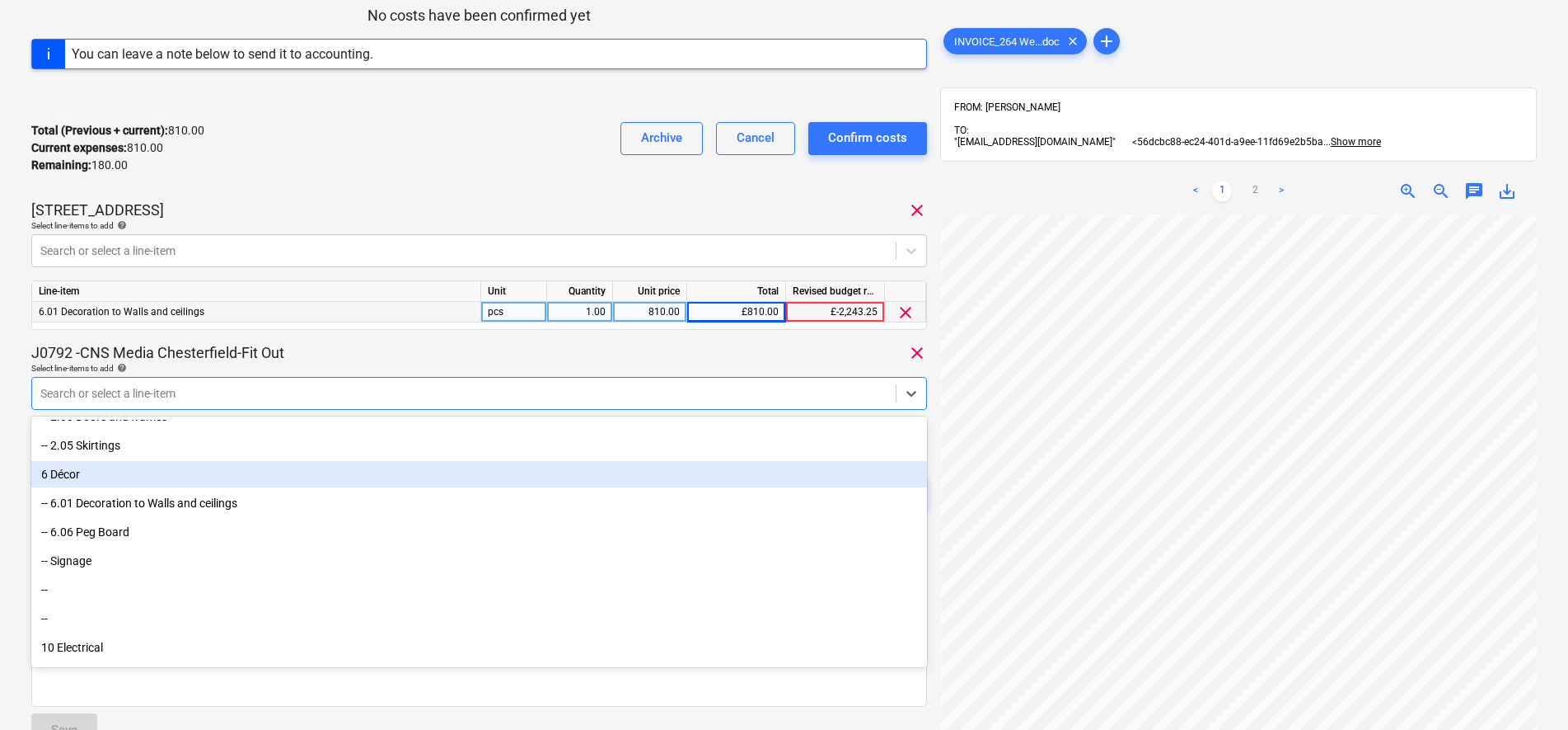
click at [120, 472] on div "6 Décor" at bounding box center [479, 474] width 896 height 26
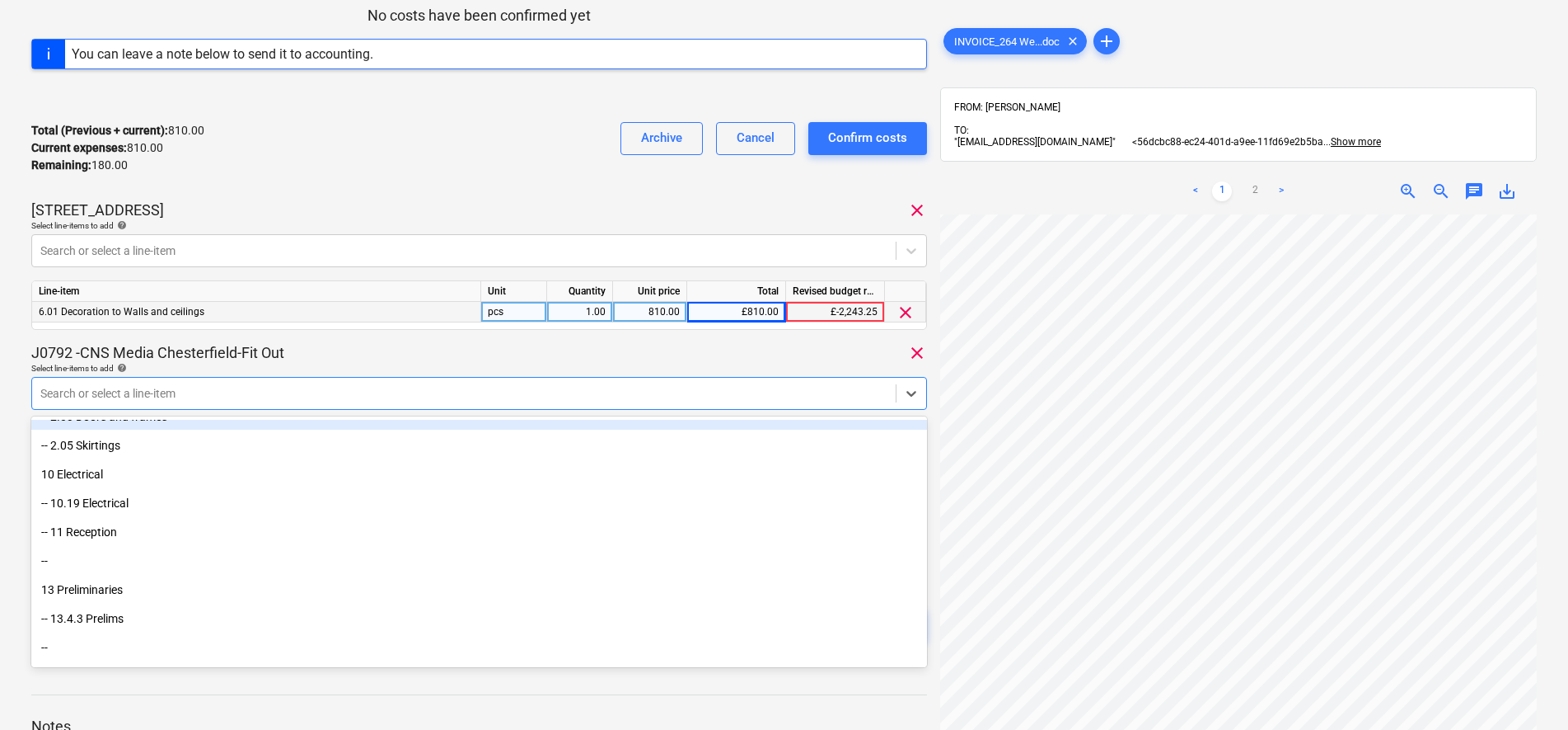
click at [406, 359] on div "J0792 -CNS Media Chesterfield-Fit Out clear" at bounding box center [479, 353] width 896 height 20
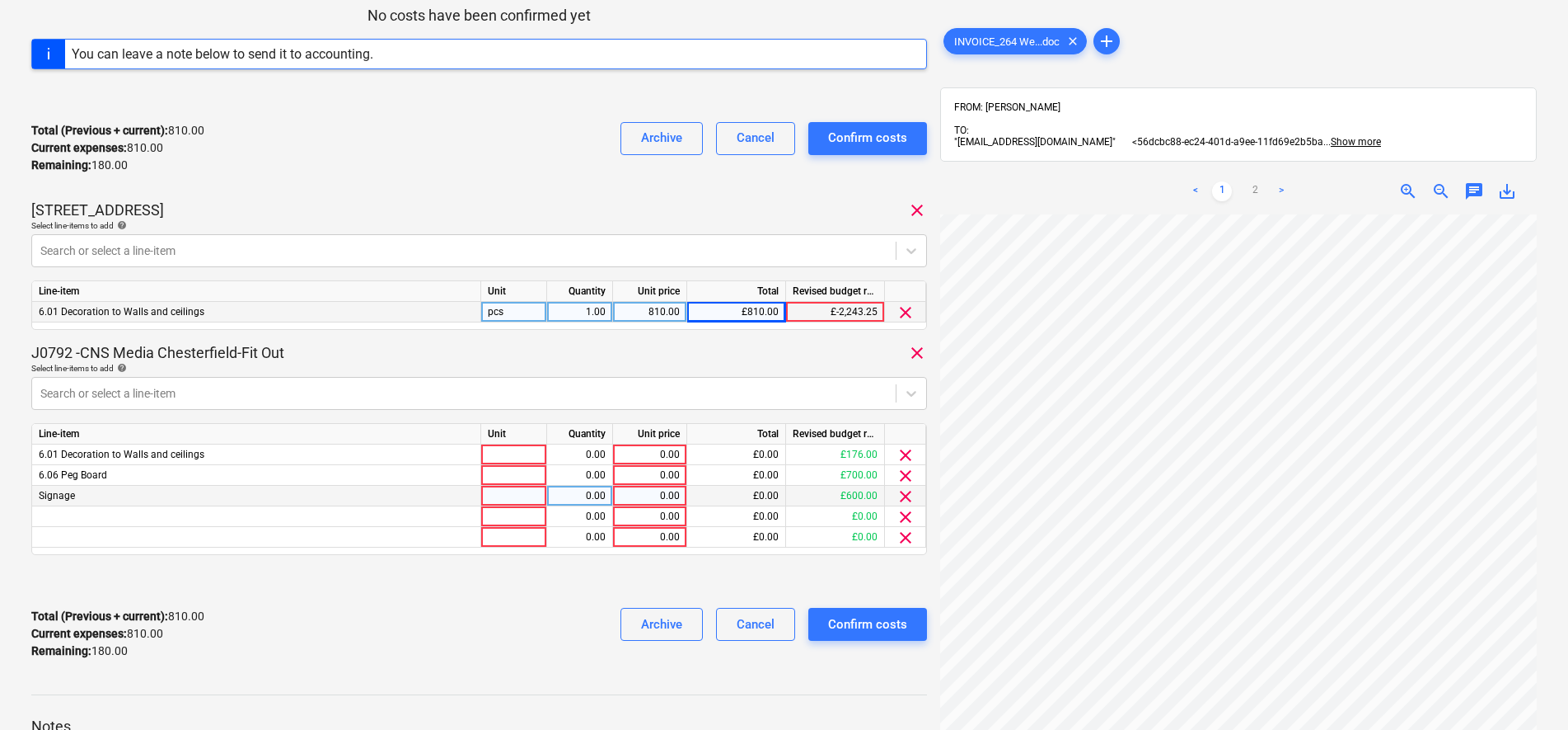
click at [908, 499] on span "clear" at bounding box center [905, 496] width 20 height 20
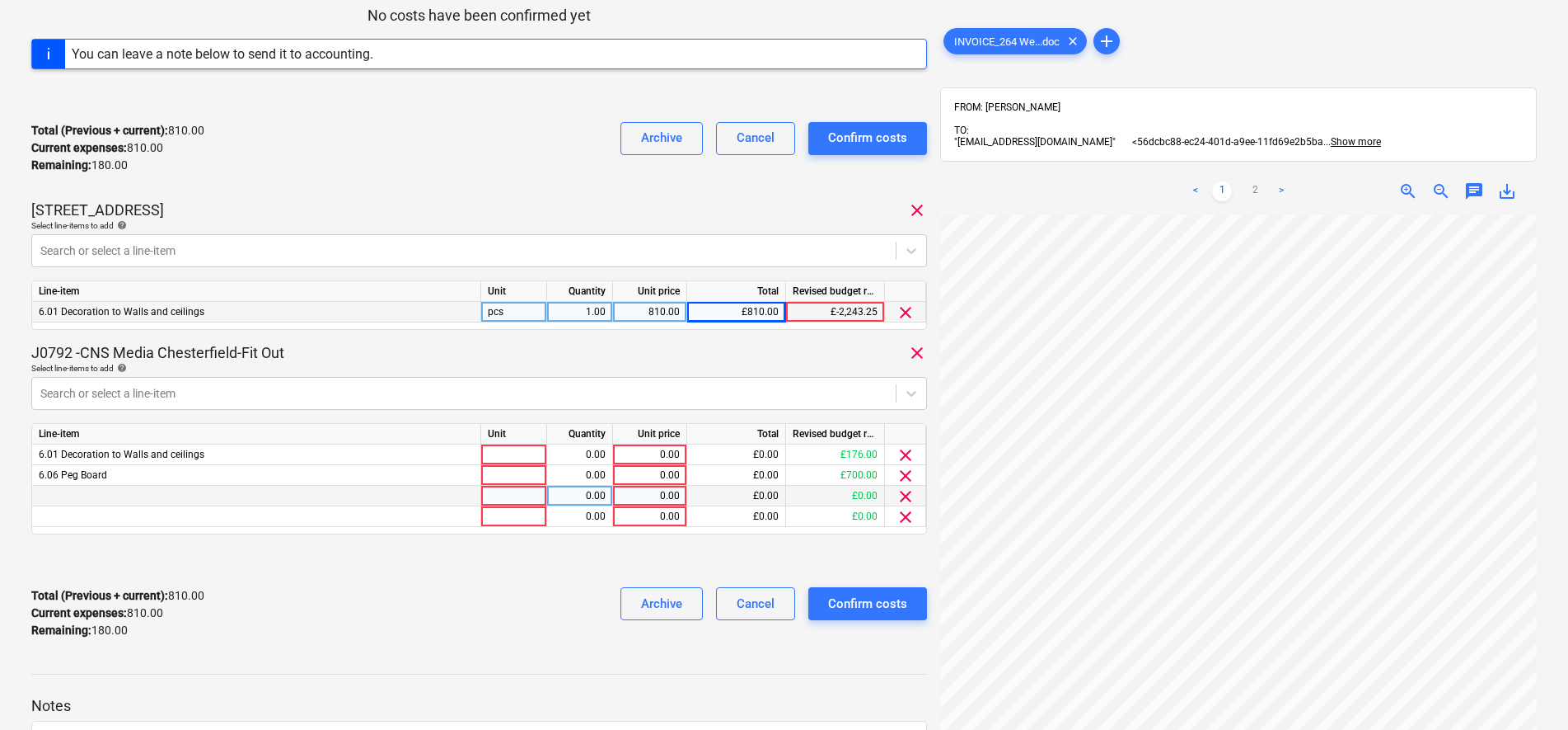
click at [908, 500] on span "clear" at bounding box center [905, 496] width 20 height 20
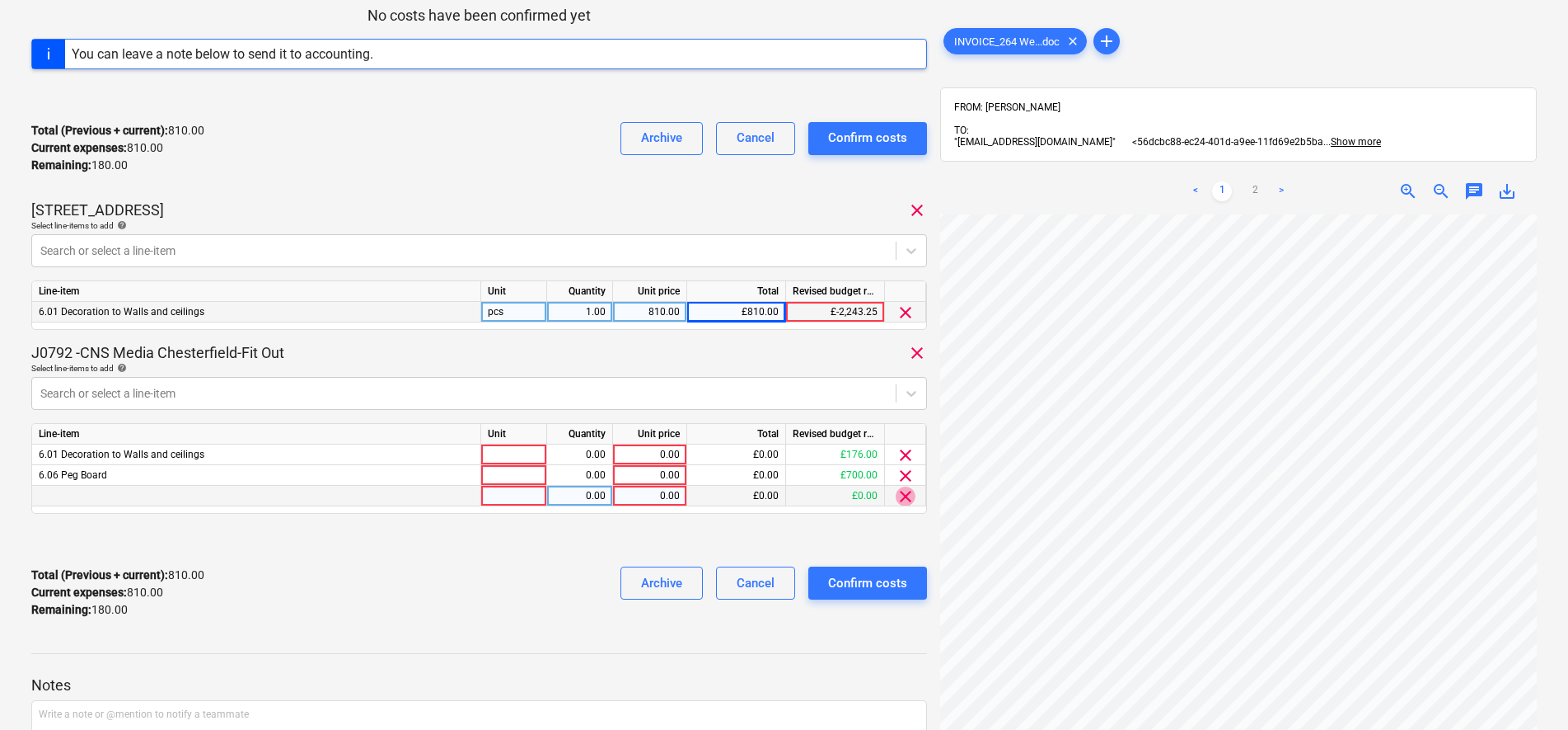
click at [908, 500] on span "clear" at bounding box center [905, 496] width 20 height 20
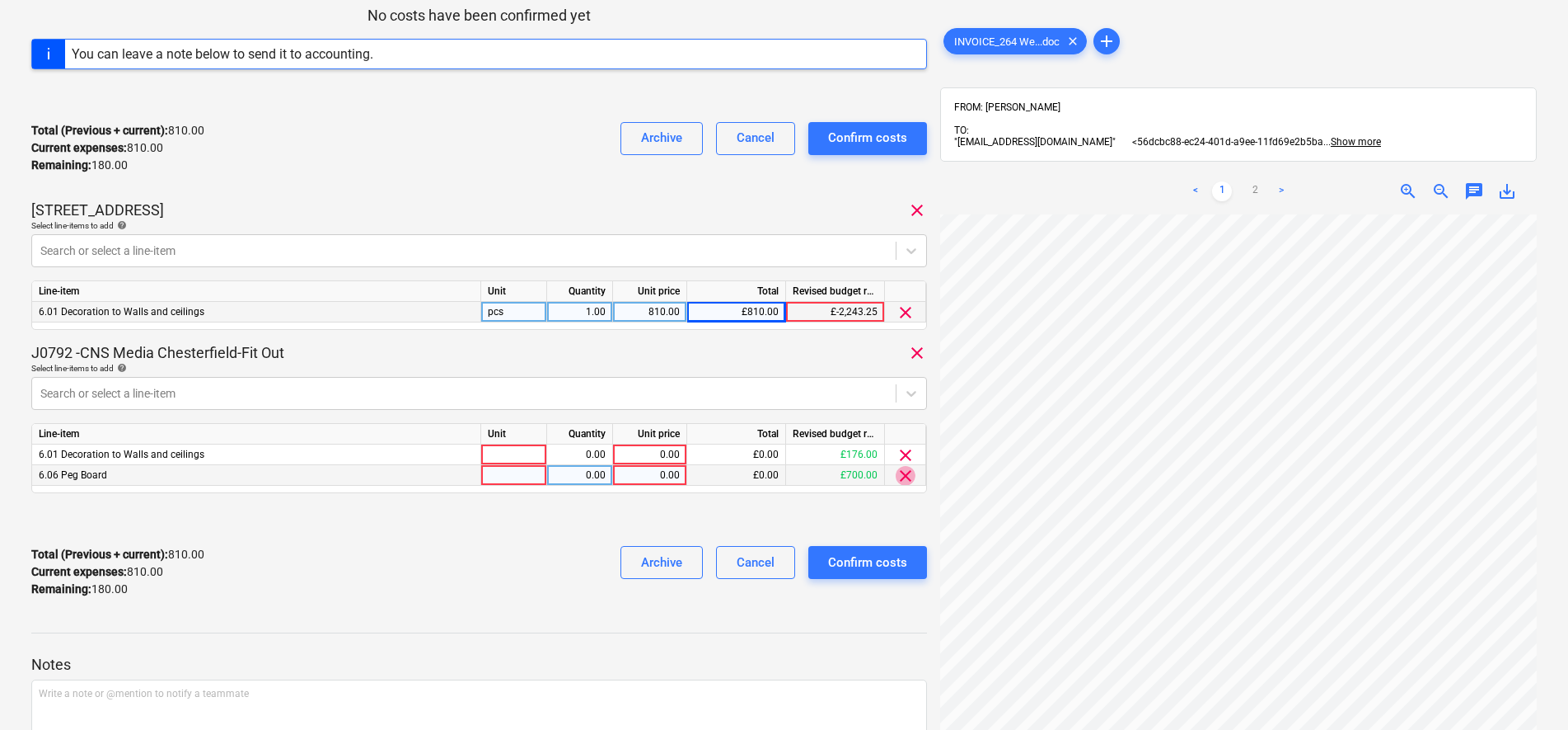
click at [907, 477] on span "clear" at bounding box center [905, 476] width 20 height 20
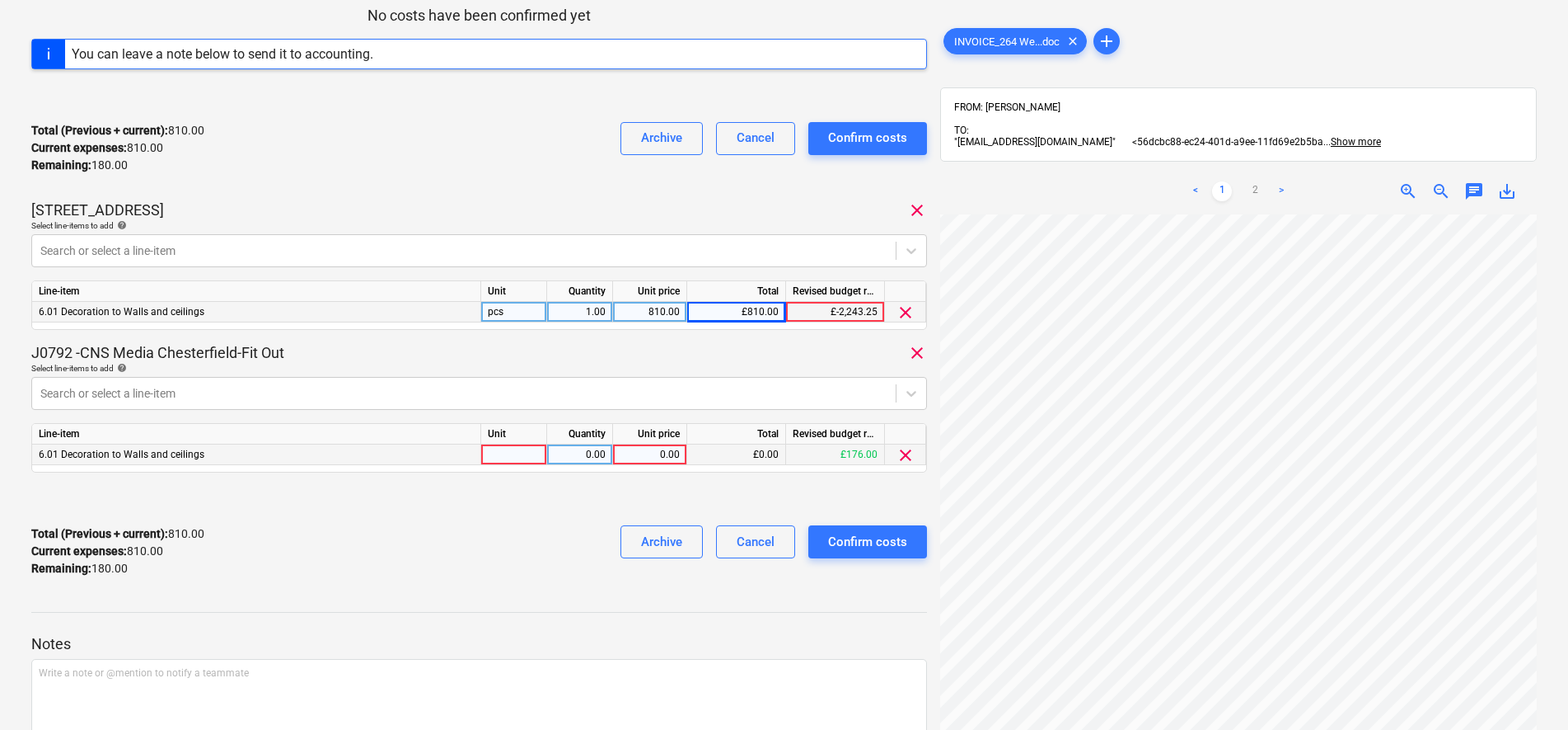
click at [530, 455] on div at bounding box center [514, 454] width 66 height 20
type input "pcs"
type input "180"
click at [387, 157] on div "Total (Previous + current) : 990.00 Current expenses : 990.00 Remaining : 0.00 …" at bounding box center [479, 148] width 896 height 78
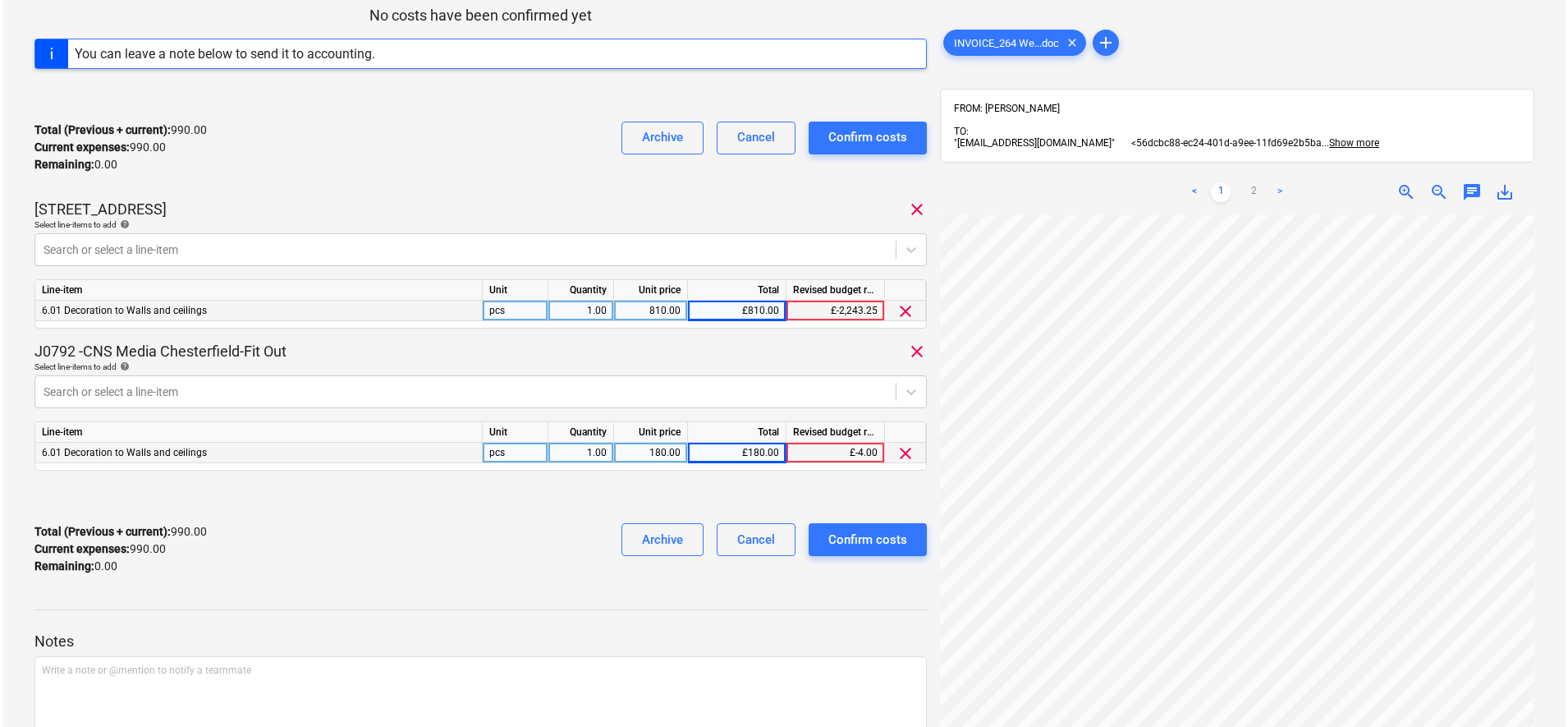
scroll to position [367, 0]
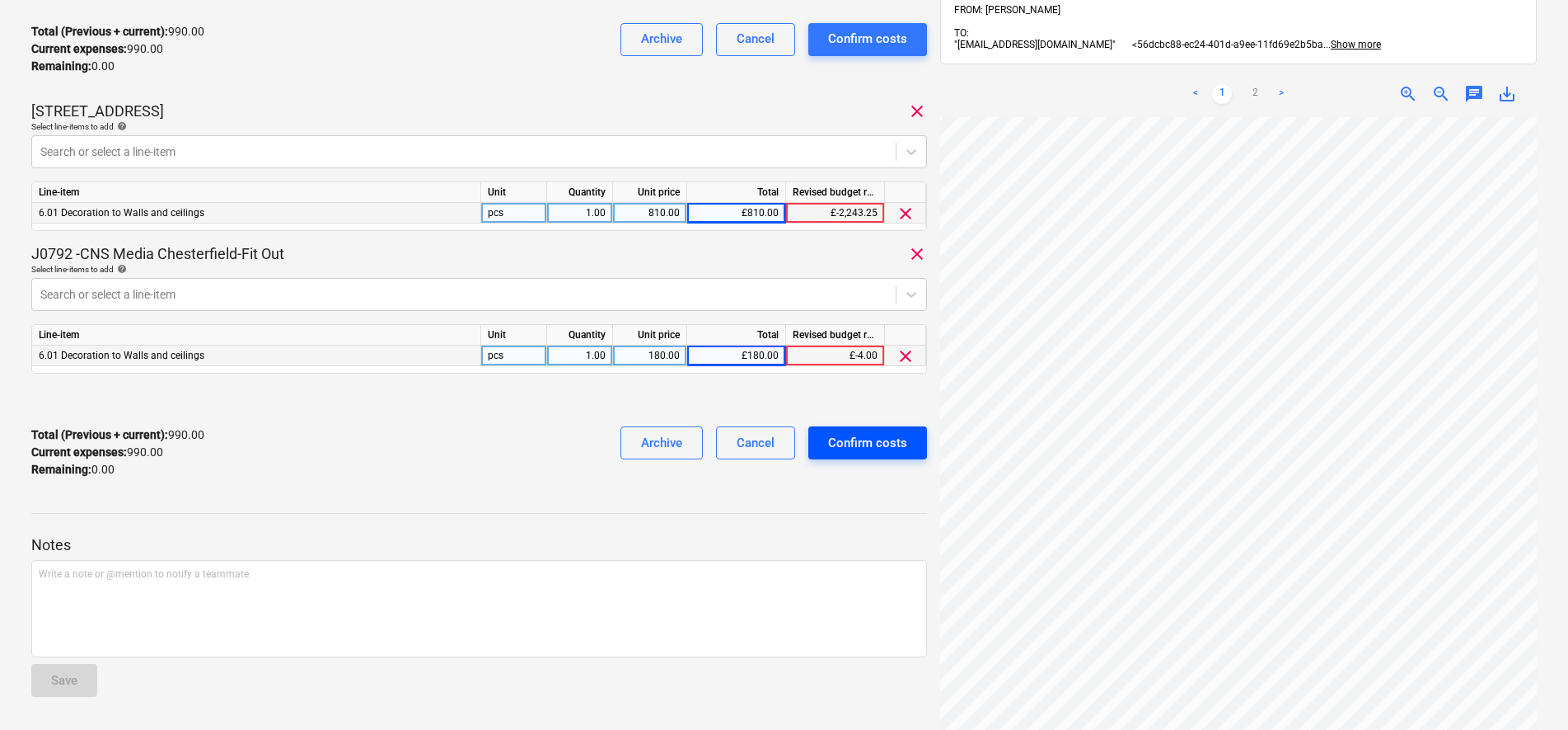
click at [871, 459] on button "Confirm costs" at bounding box center [867, 443] width 119 height 33
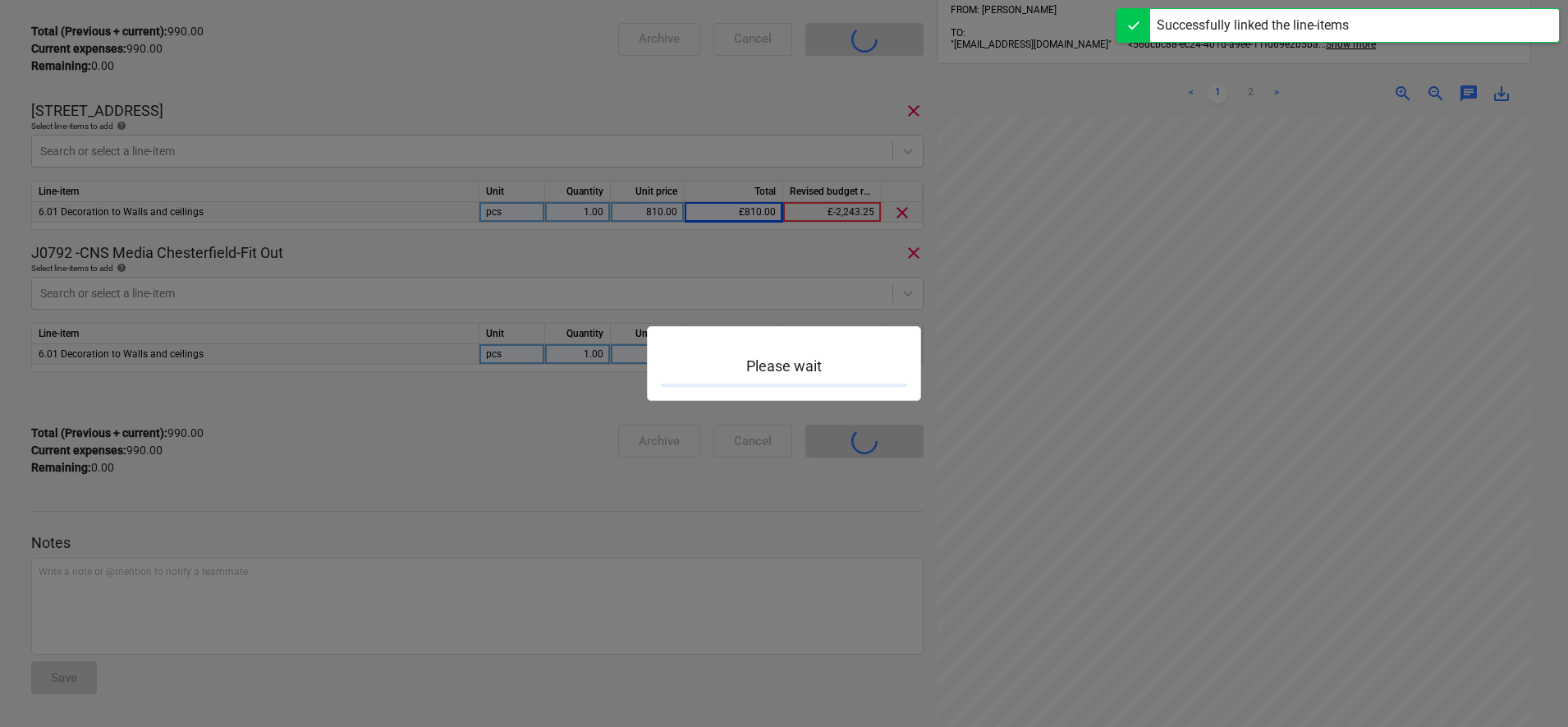
scroll to position [427, 0]
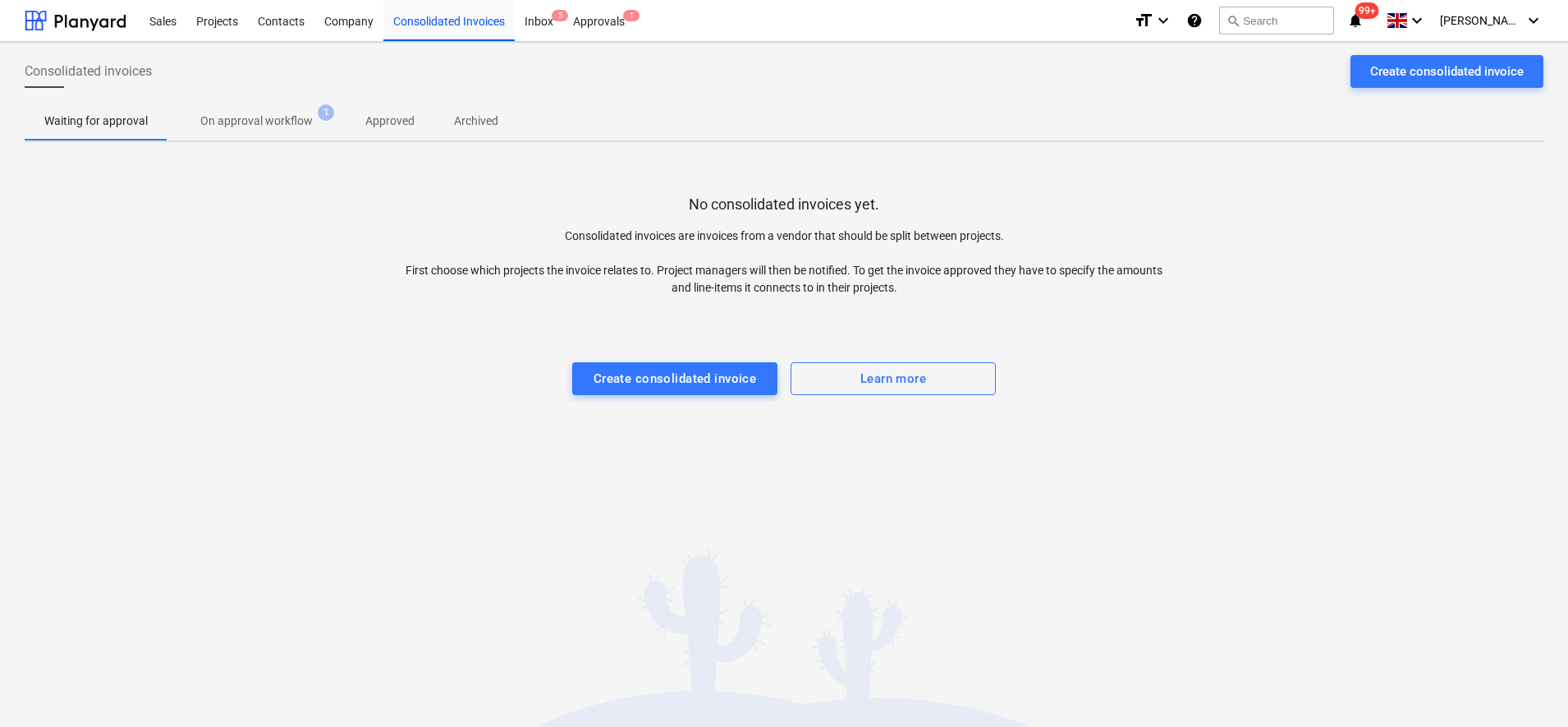
click at [396, 132] on span "Approved" at bounding box center [390, 121] width 88 height 27
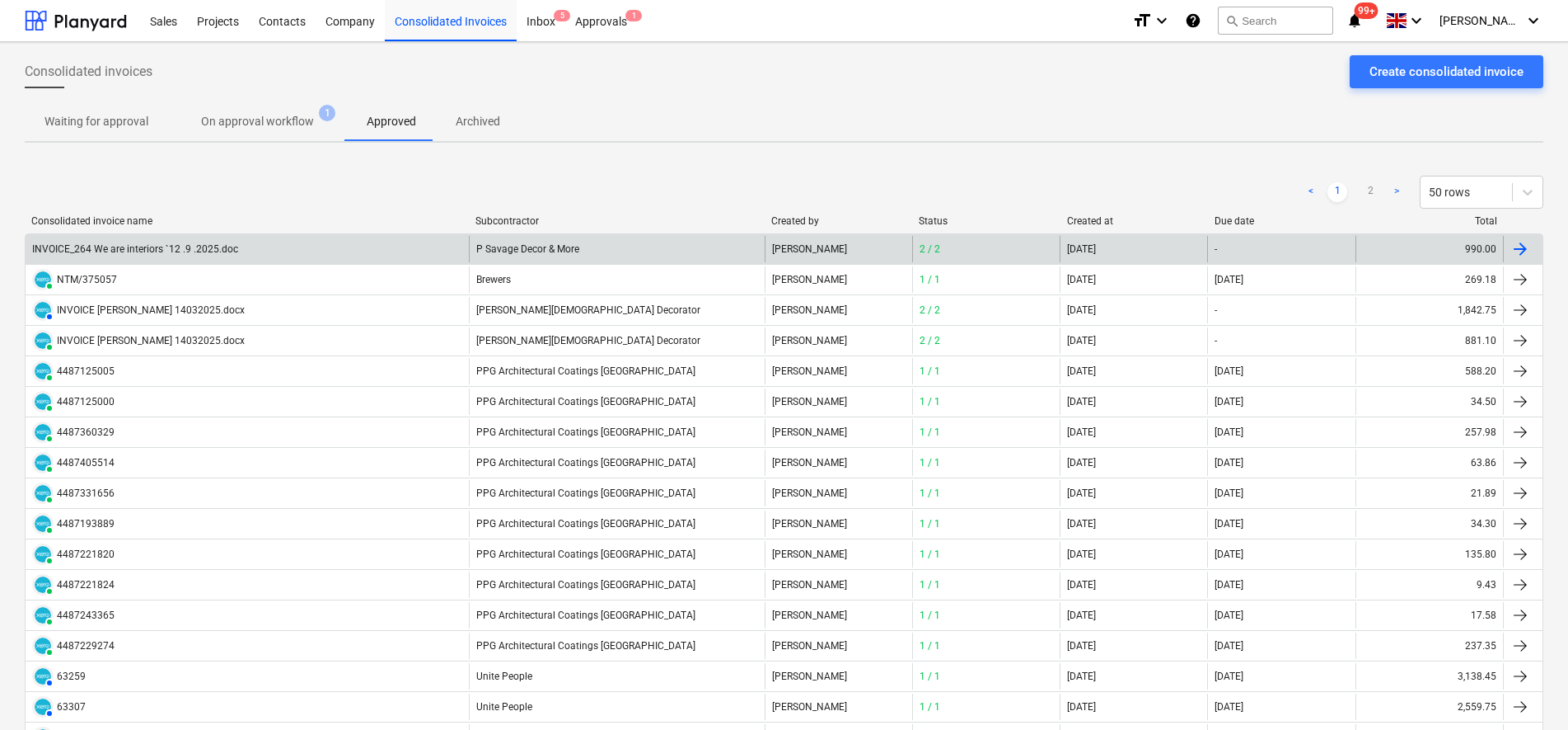
click at [308, 250] on div "INVOICE_264 We are interiors `12 .9 .2025.doc" at bounding box center [247, 249] width 443 height 26
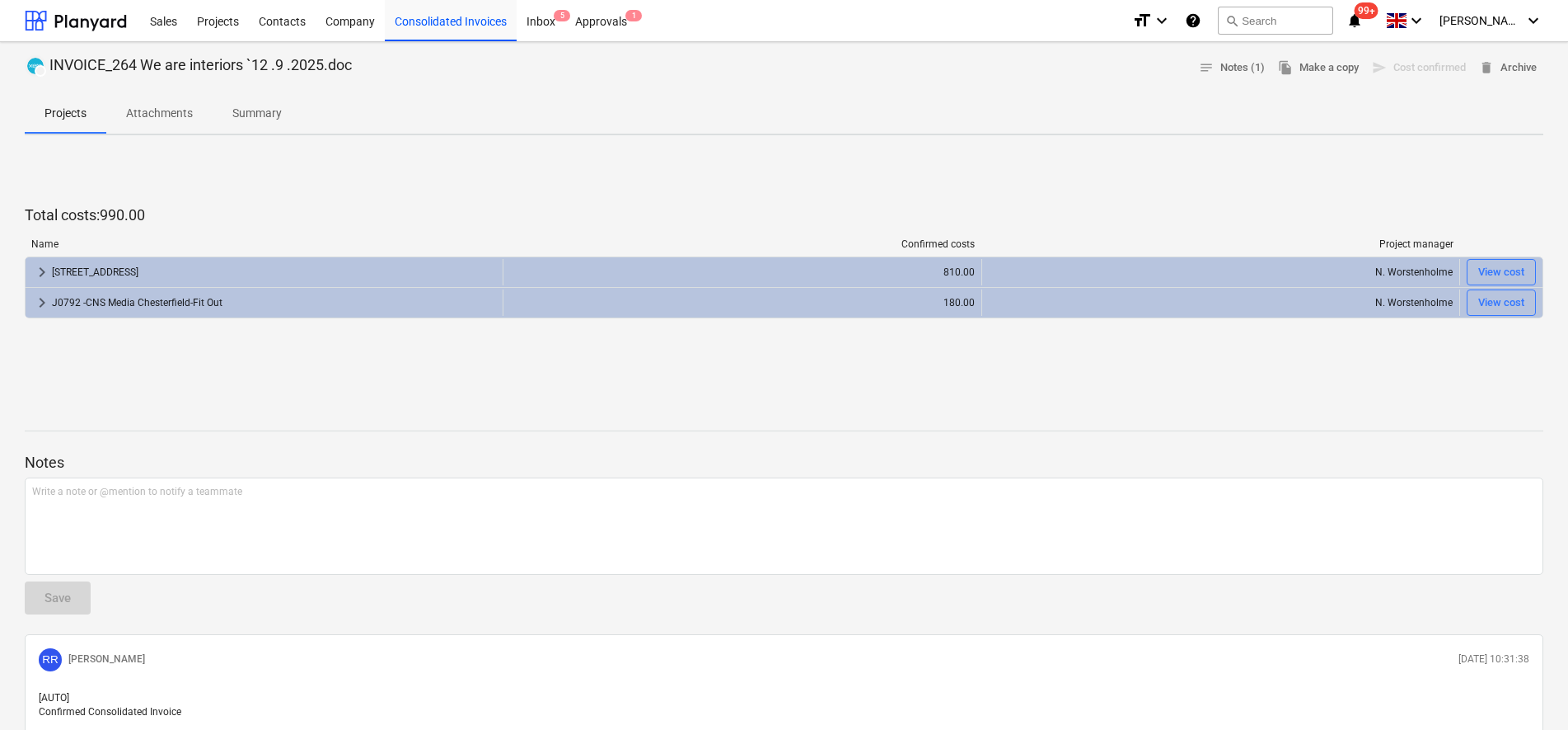
click at [160, 128] on button "Attachments" at bounding box center [159, 113] width 106 height 40
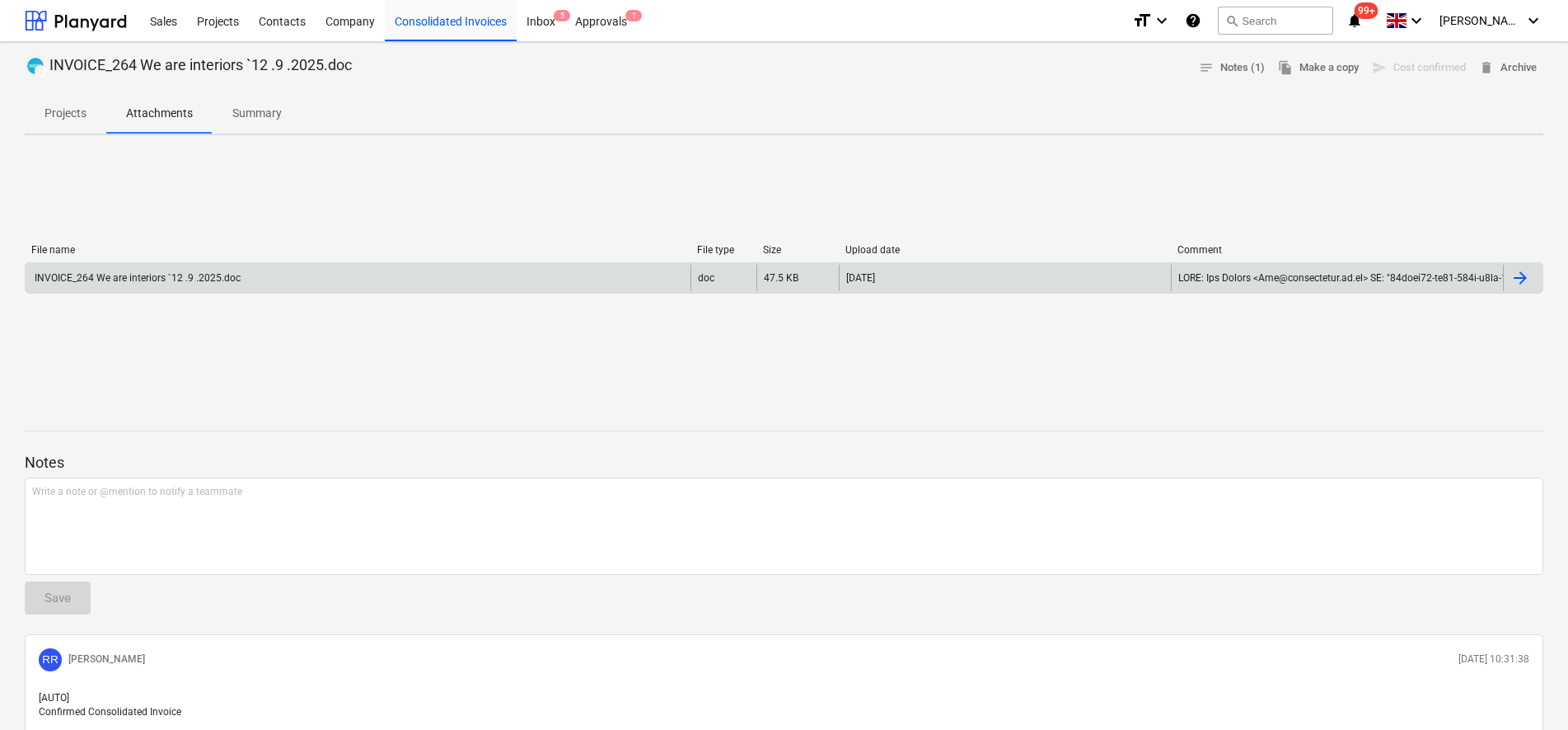
click at [190, 281] on div "INVOICE_264 We are interiors `12 .9 .2025.doc" at bounding box center [136, 277] width 208 height 11
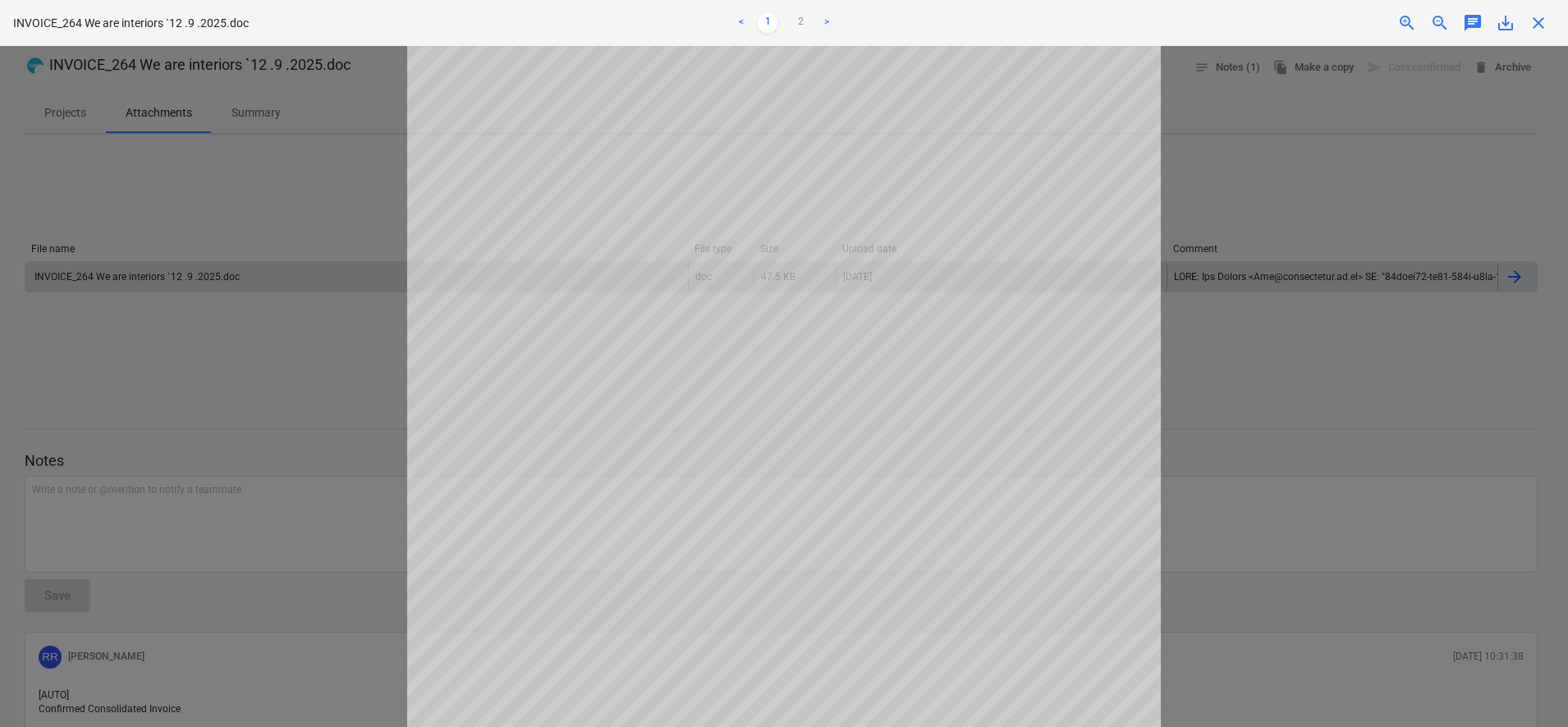
click at [1553, 8] on div "Consolidated Invoice confirmed" at bounding box center [1338, 17] width 443 height 34
click at [1545, 23] on div "Consolidated Invoice confirmed" at bounding box center [1338, 17] width 443 height 34
click at [1543, 23] on div "Consolidated Invoice confirmed" at bounding box center [1338, 17] width 443 height 34
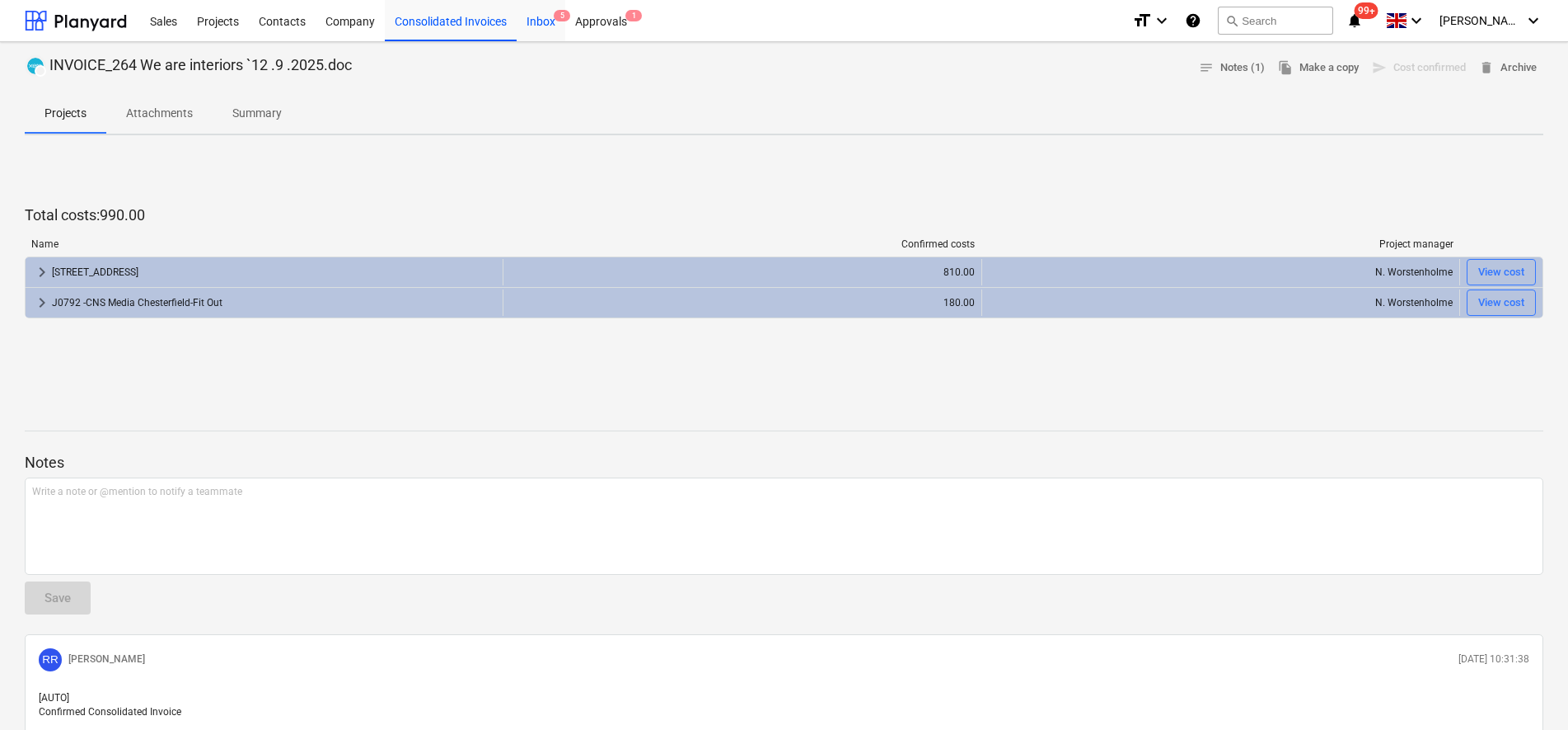
click at [521, 11] on div "Inbox 5" at bounding box center [541, 20] width 48 height 42
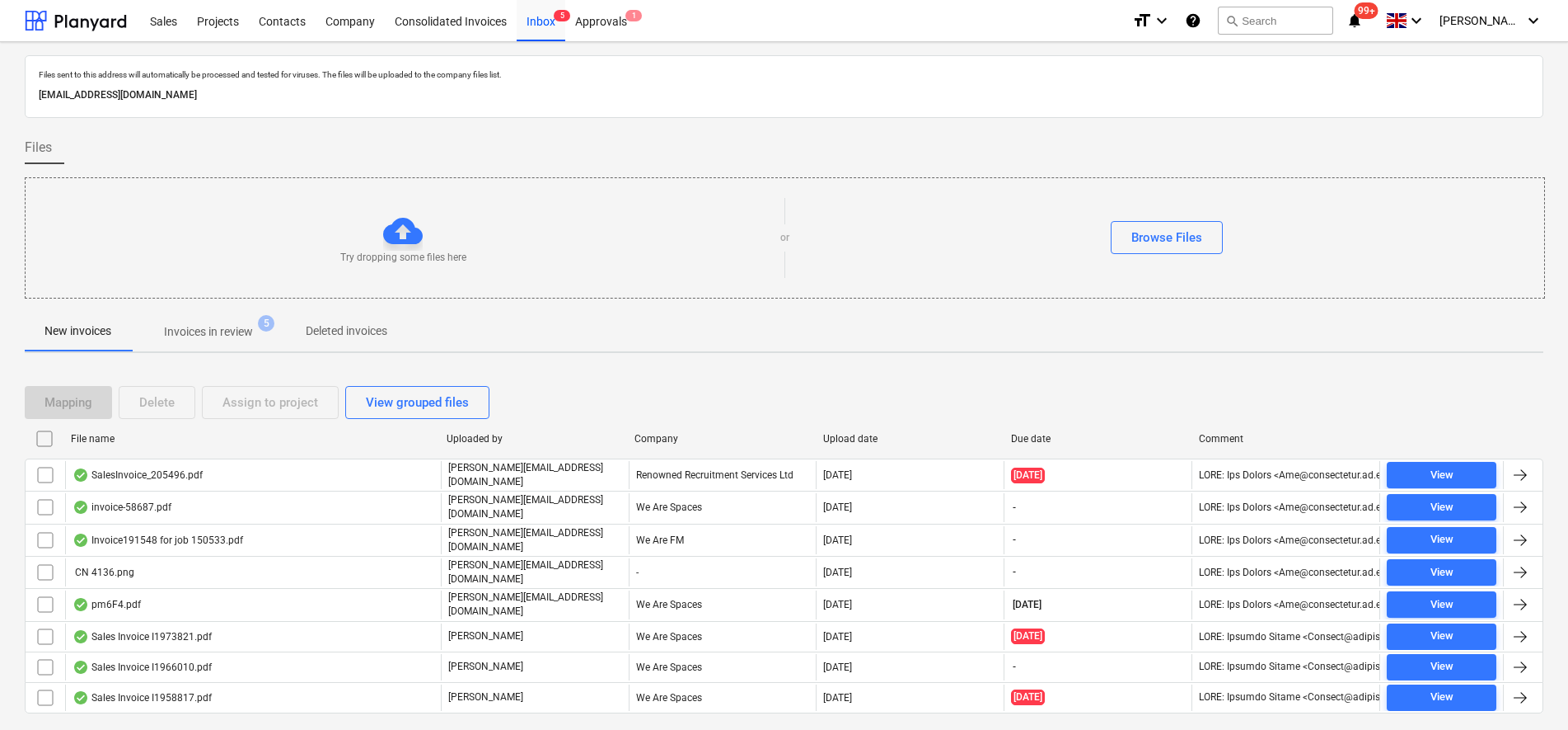
click at [236, 325] on p "Invoices in review" at bounding box center [208, 332] width 89 height 18
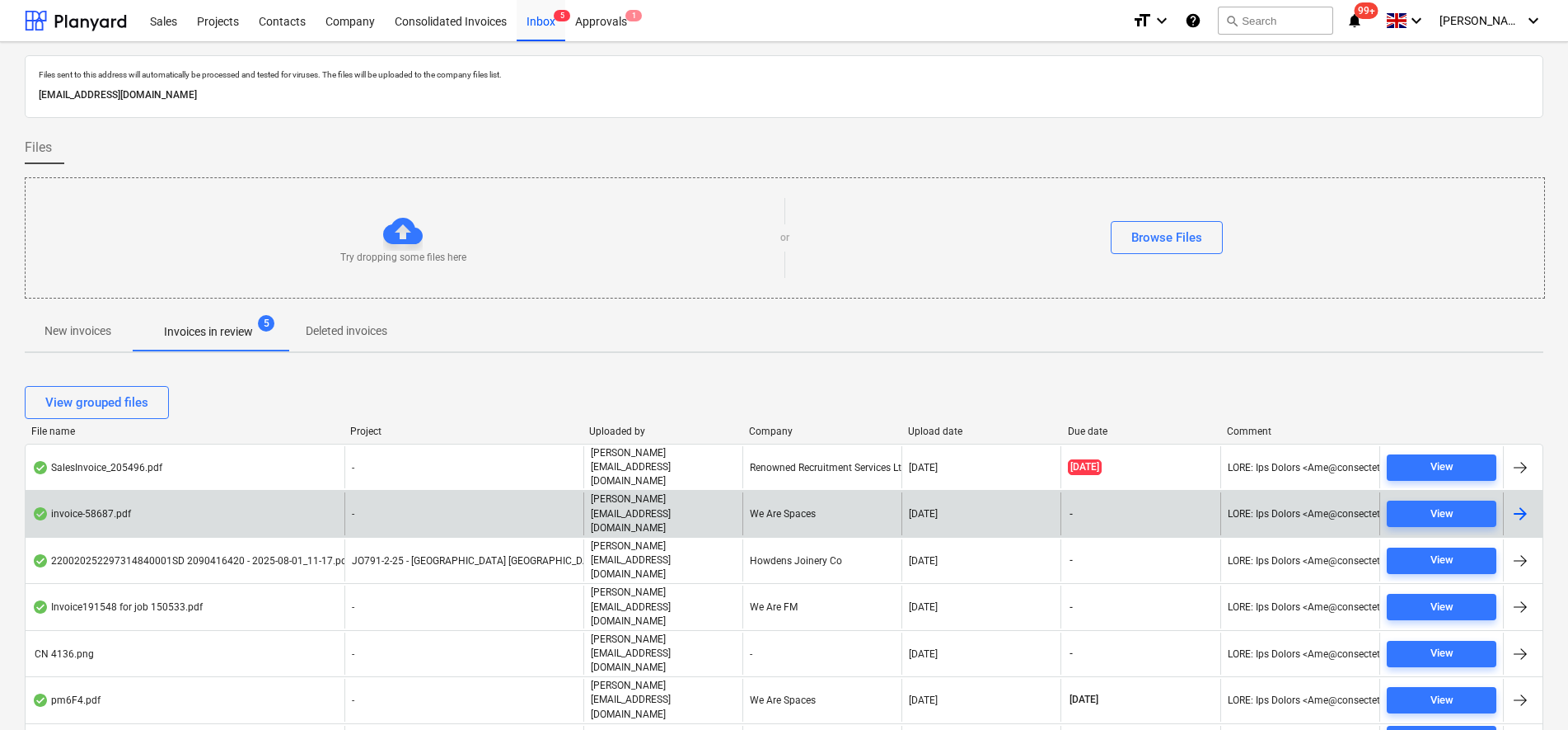
click at [785, 493] on div "We Are Spaces" at bounding box center [822, 514] width 159 height 42
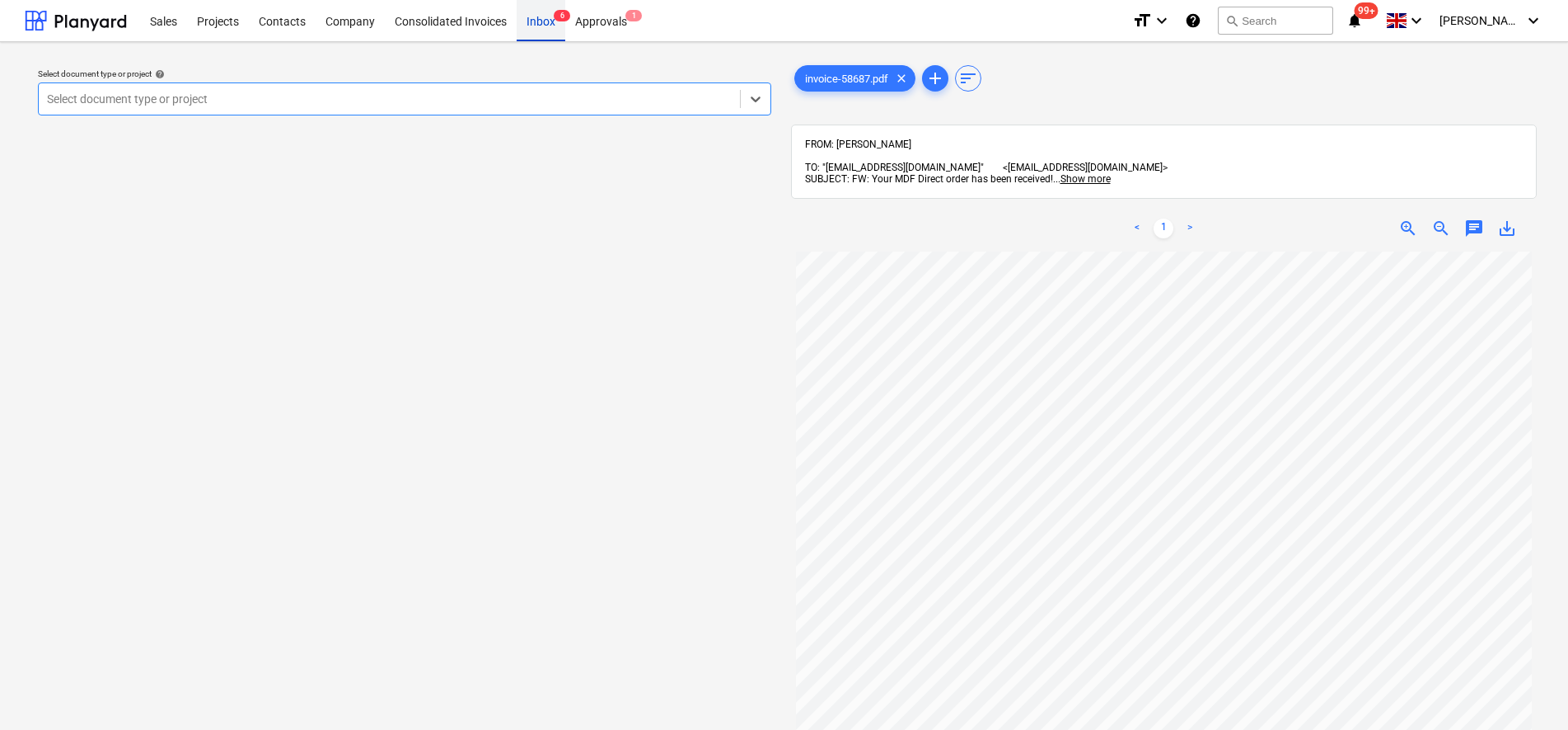
click at [542, 24] on div "Inbox 6" at bounding box center [541, 20] width 48 height 42
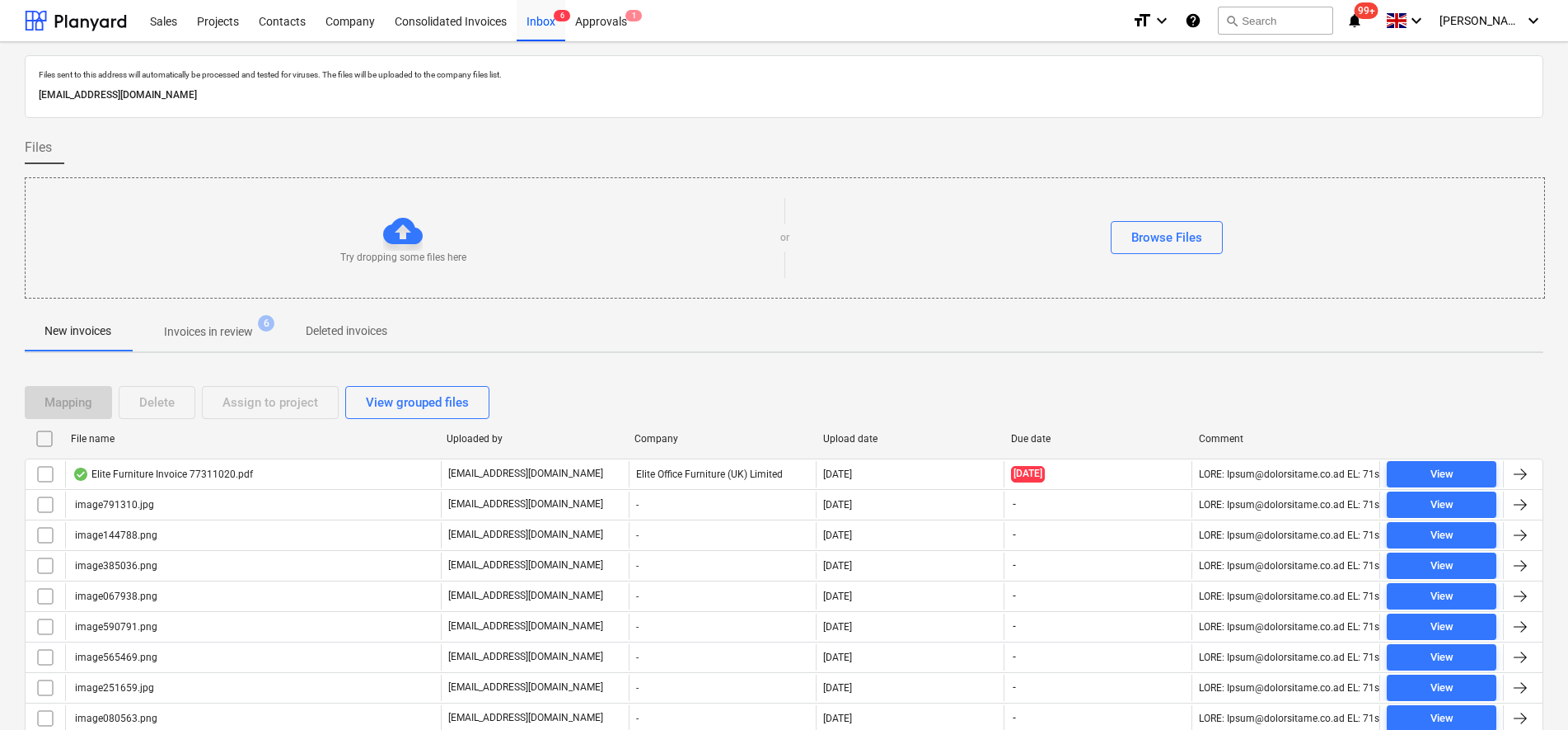
click at [44, 434] on input "checkbox" at bounding box center [45, 439] width 26 height 26
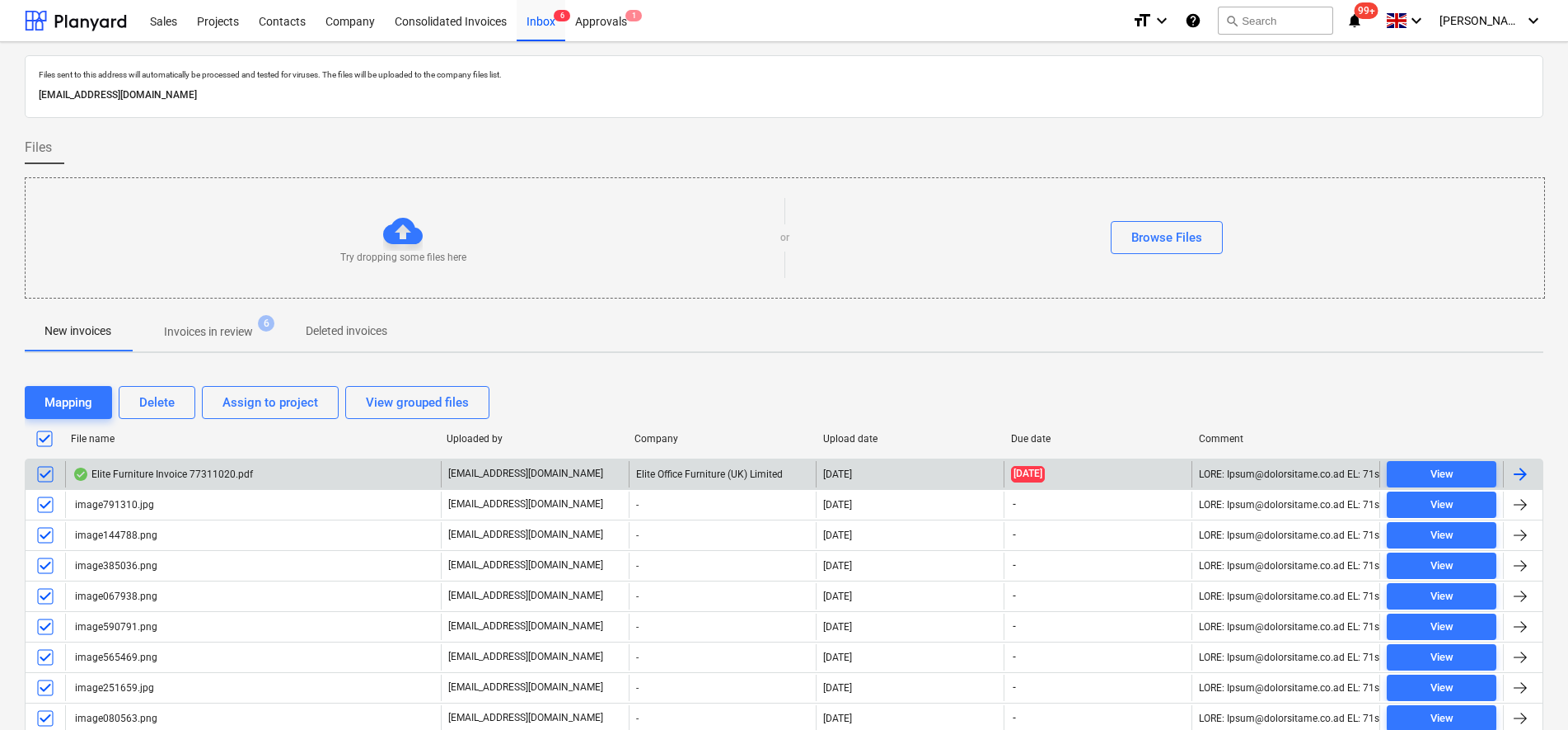
click at [47, 472] on input "checkbox" at bounding box center [46, 474] width 26 height 26
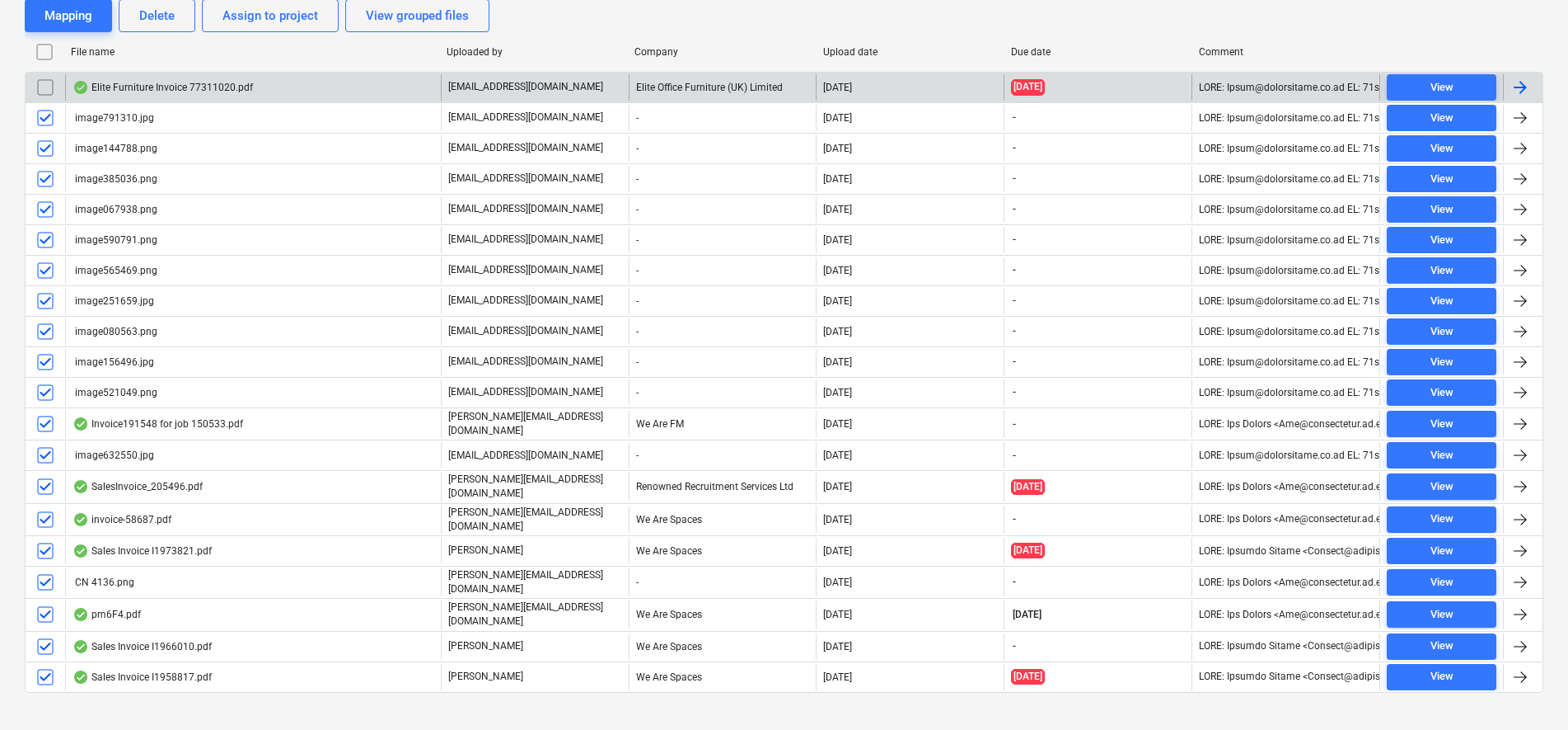
scroll to position [399, 0]
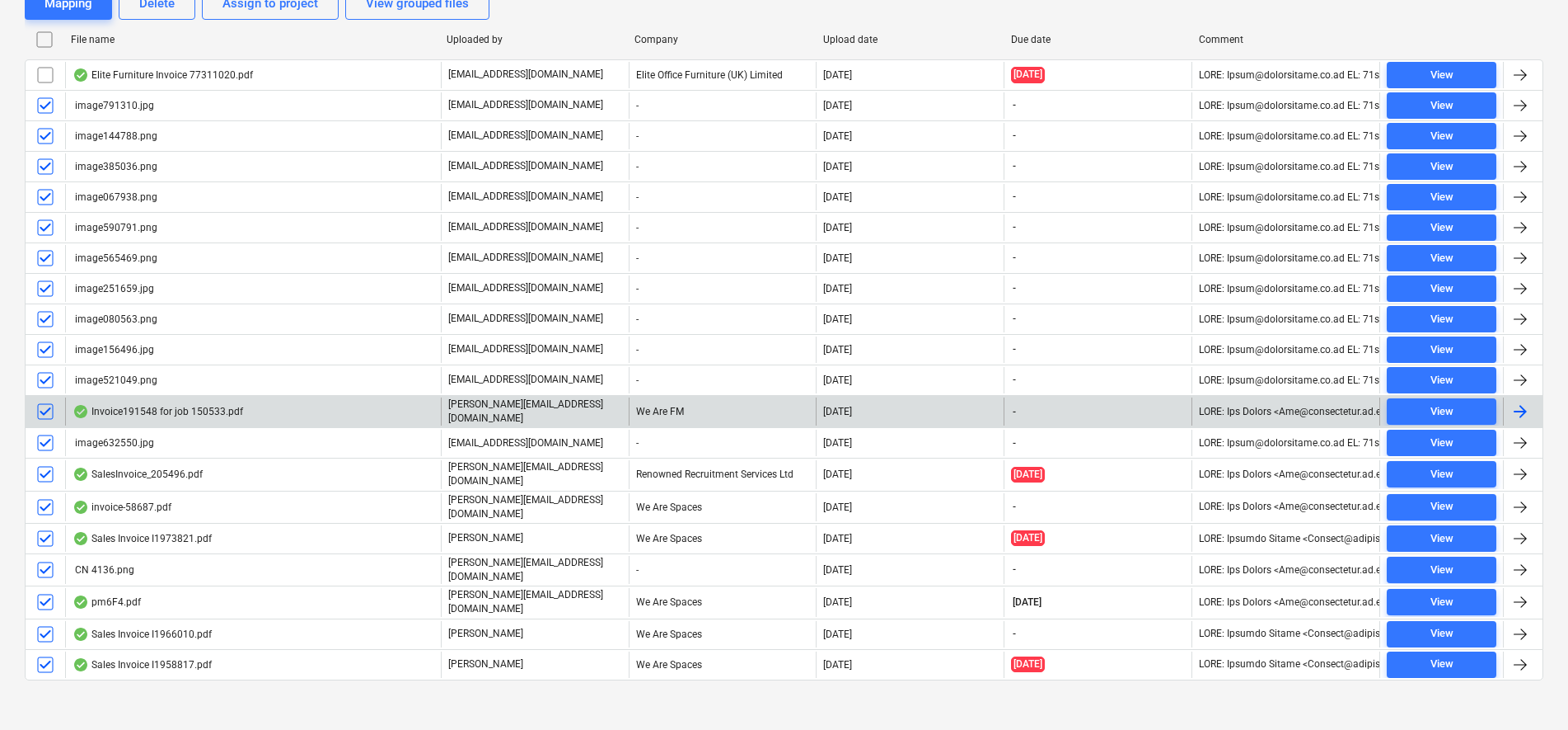
click at [50, 412] on input "checkbox" at bounding box center [46, 412] width 26 height 26
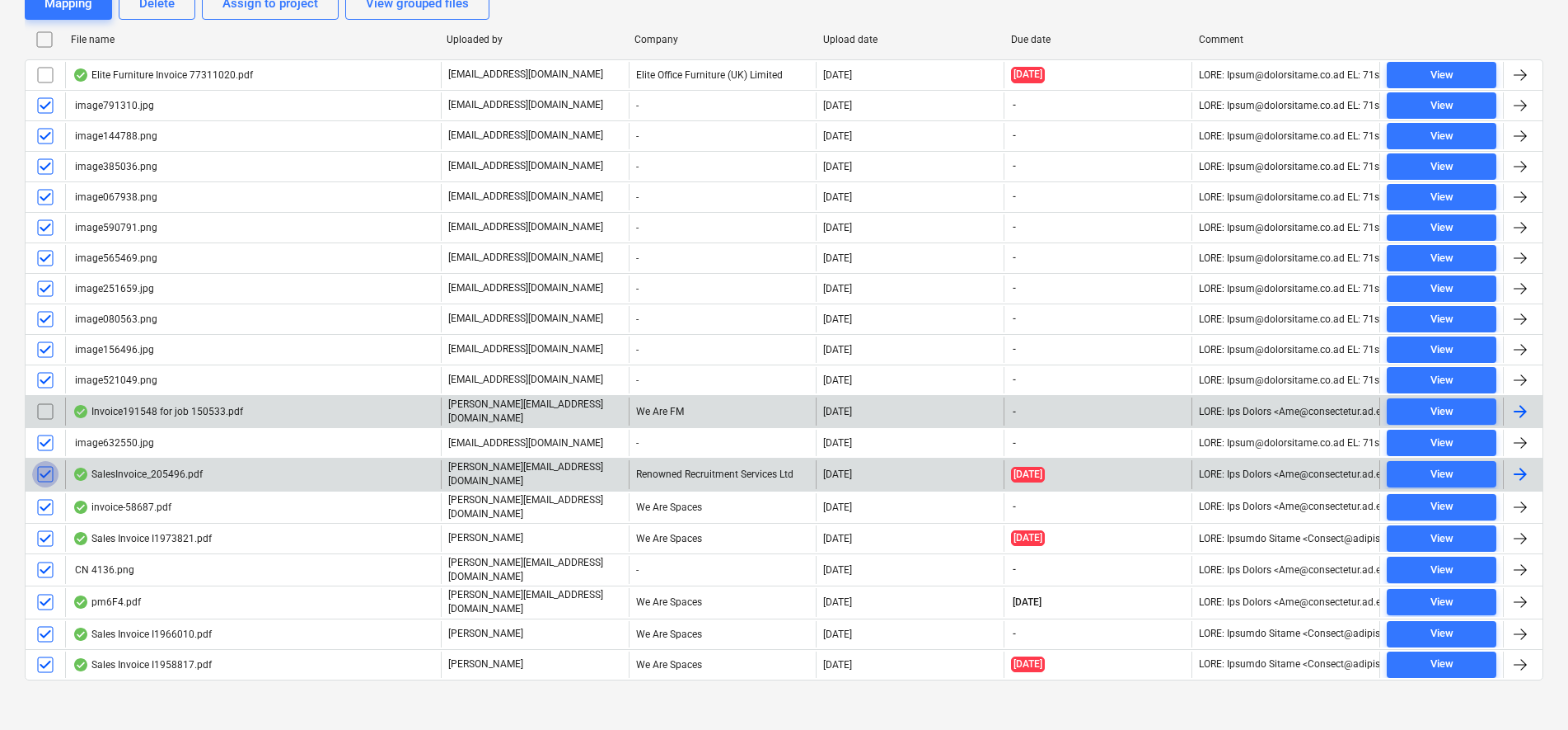
click at [44, 463] on input "checkbox" at bounding box center [46, 474] width 26 height 26
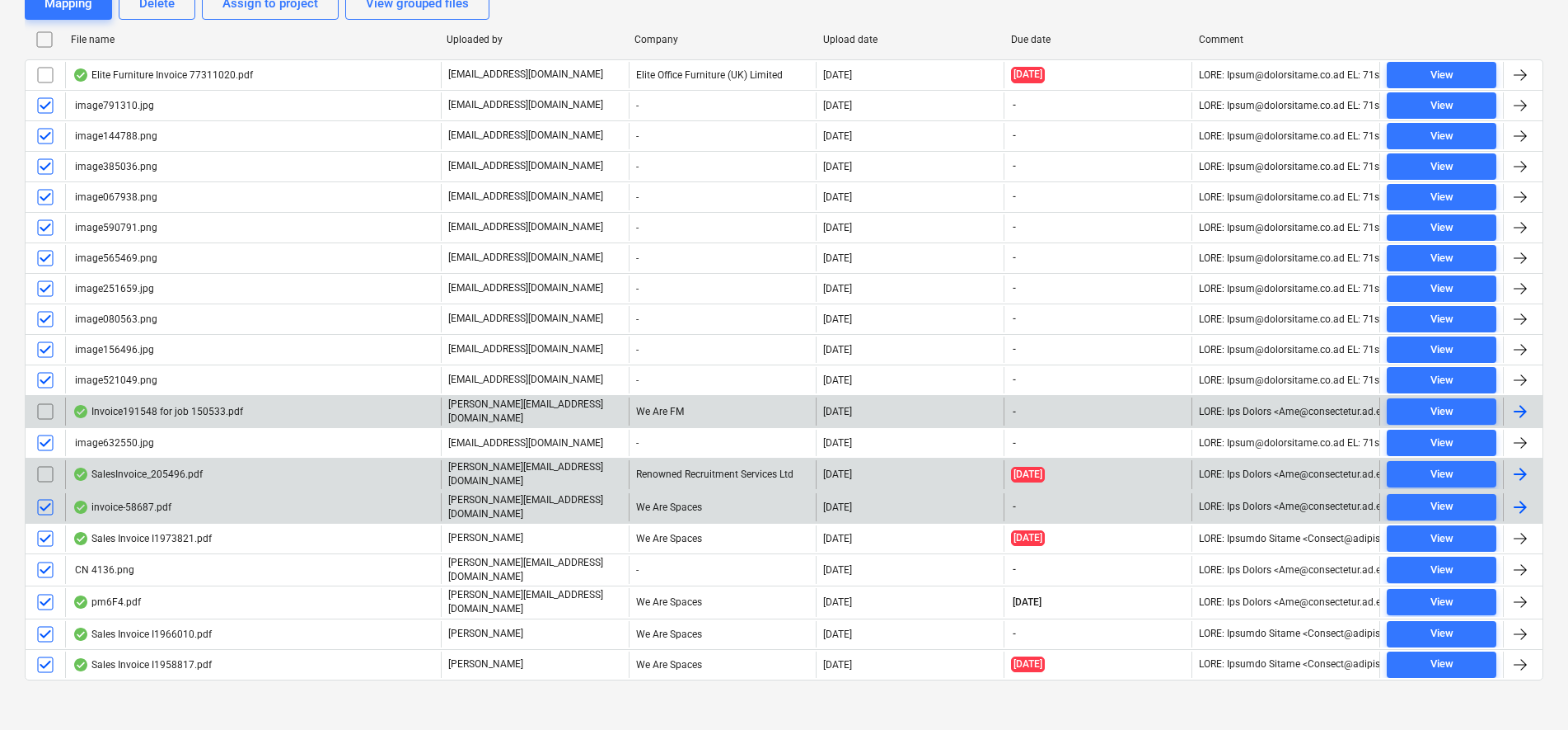
click at [47, 513] on input "checkbox" at bounding box center [46, 507] width 26 height 26
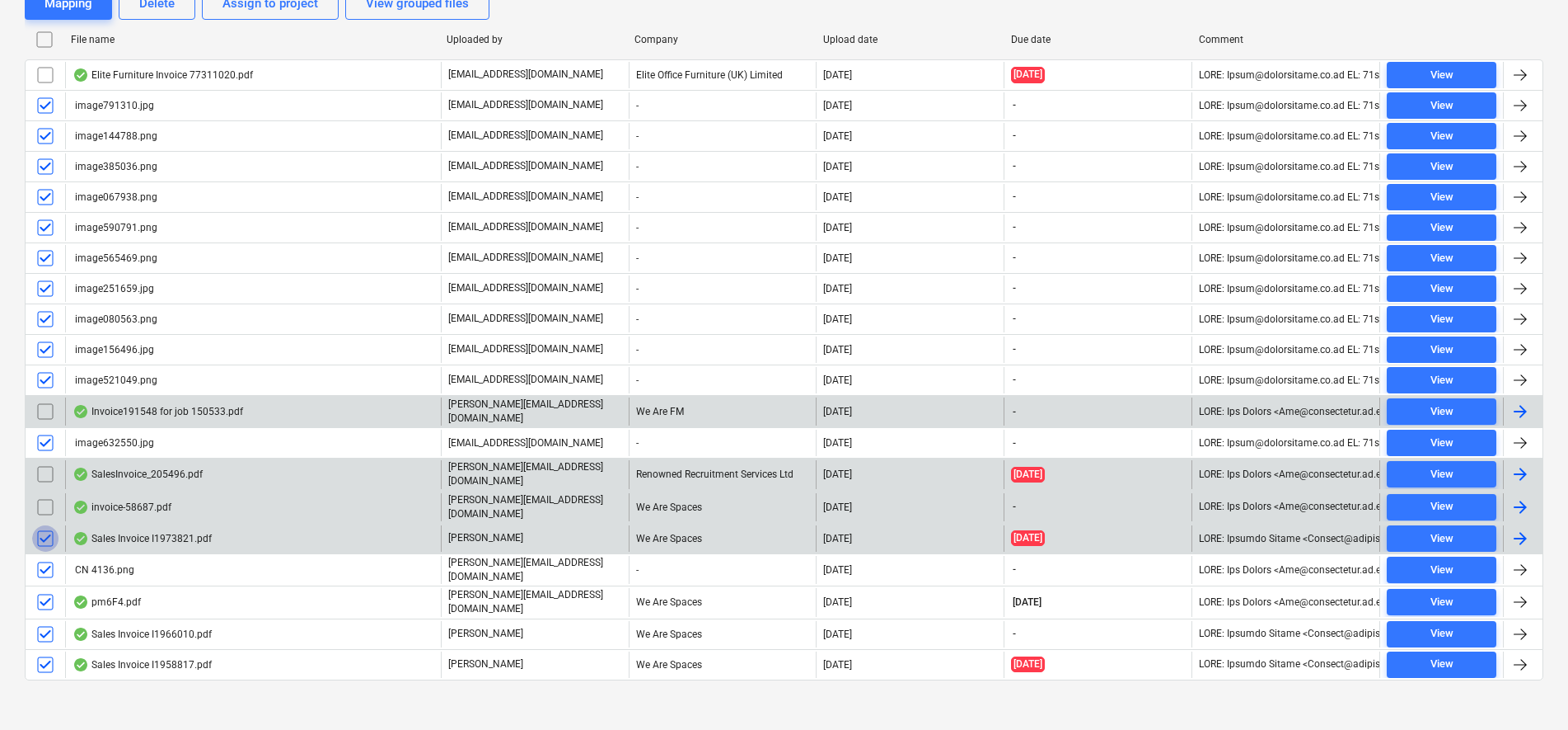
click at [47, 531] on input "checkbox" at bounding box center [46, 538] width 26 height 26
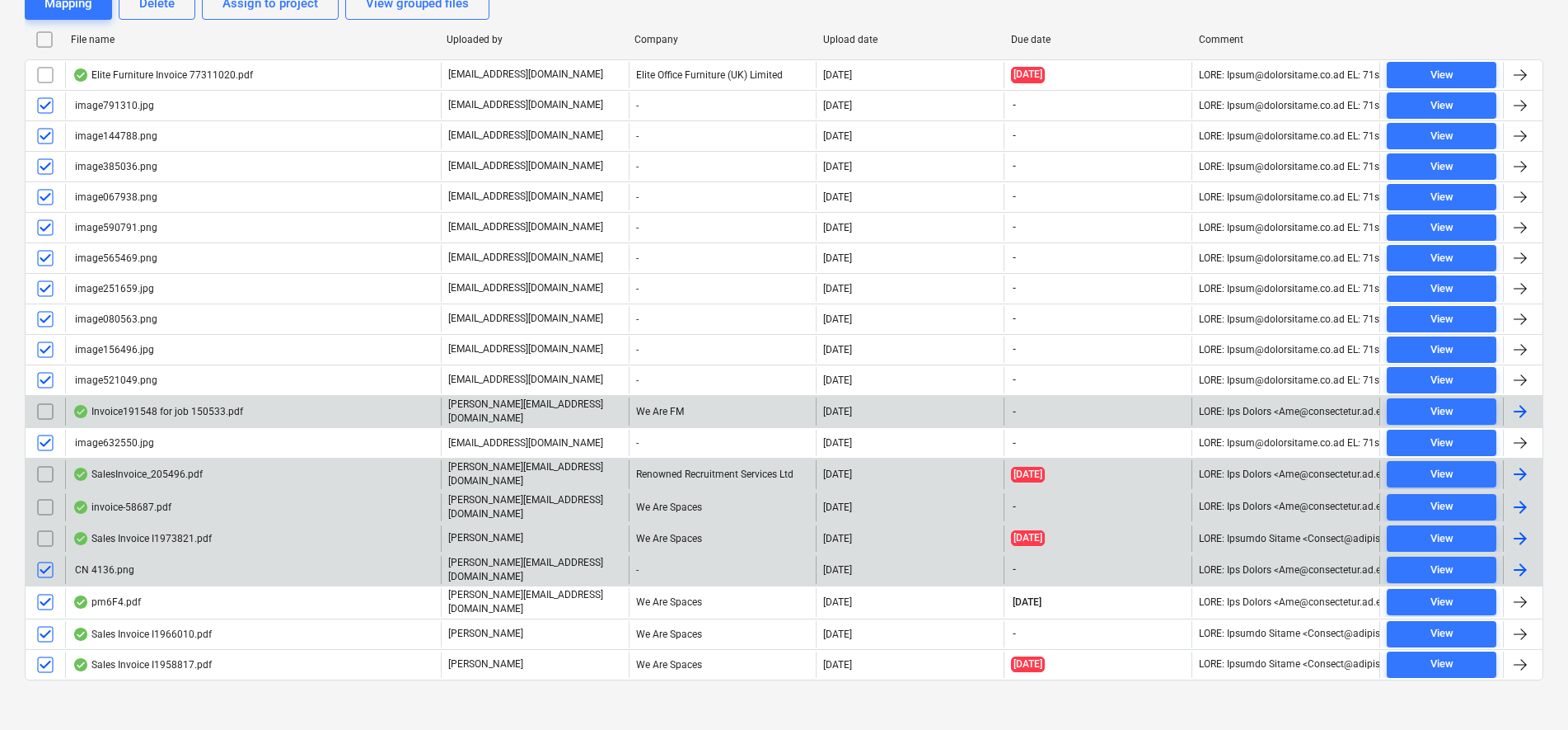
click at [44, 564] on input "checkbox" at bounding box center [46, 570] width 26 height 26
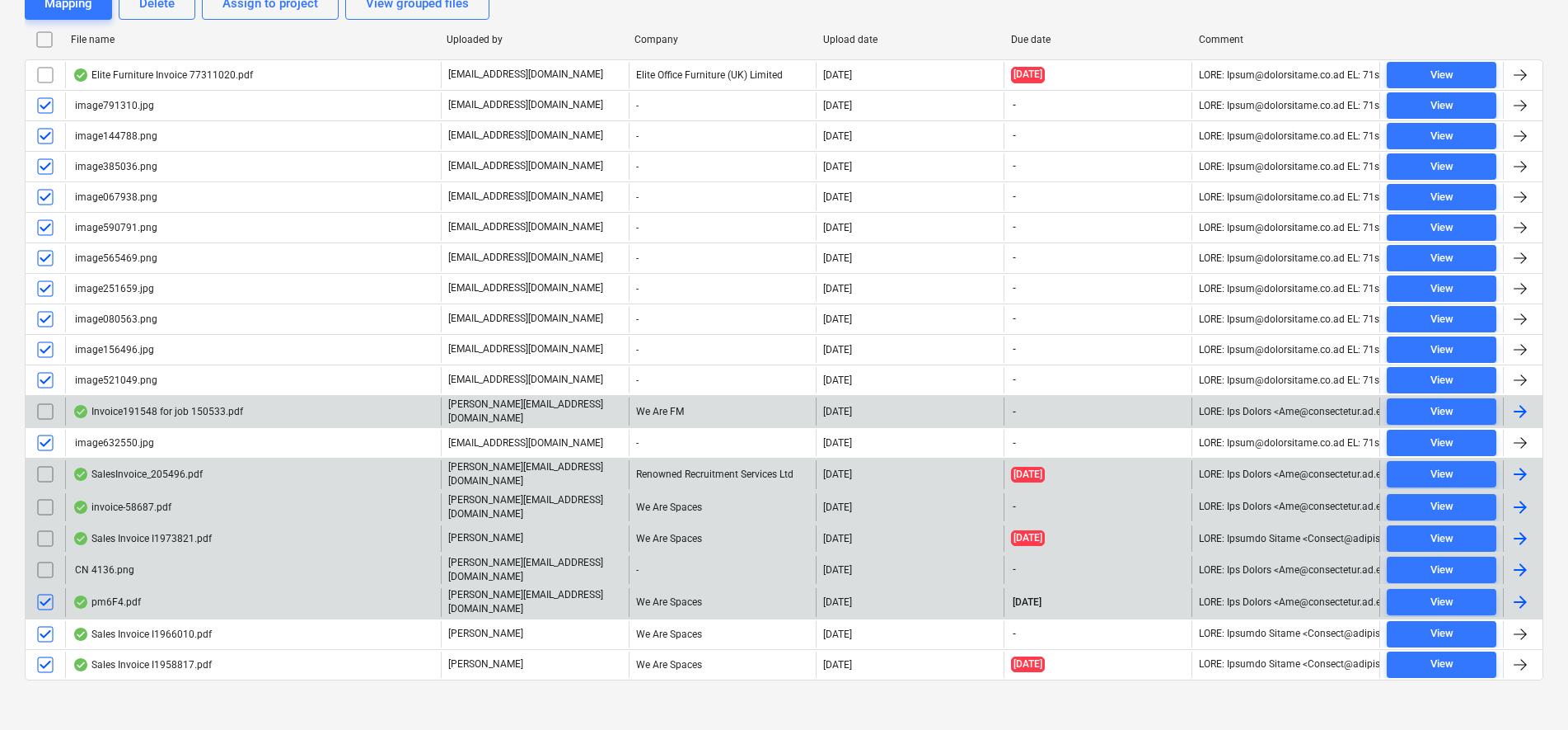
click at [47, 588] on input "checkbox" at bounding box center [46, 602] width 26 height 26
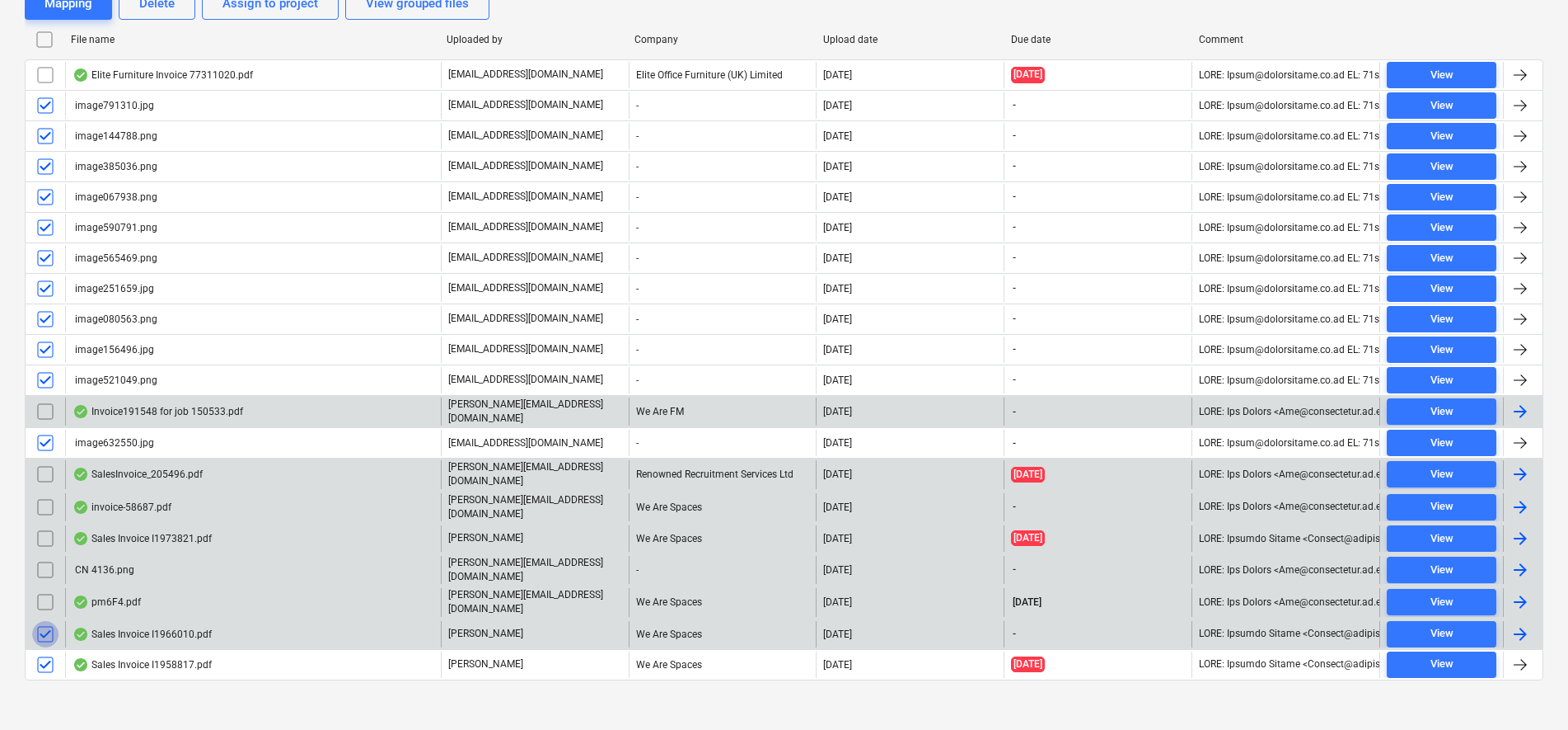
click at [47, 624] on input "checkbox" at bounding box center [46, 634] width 26 height 26
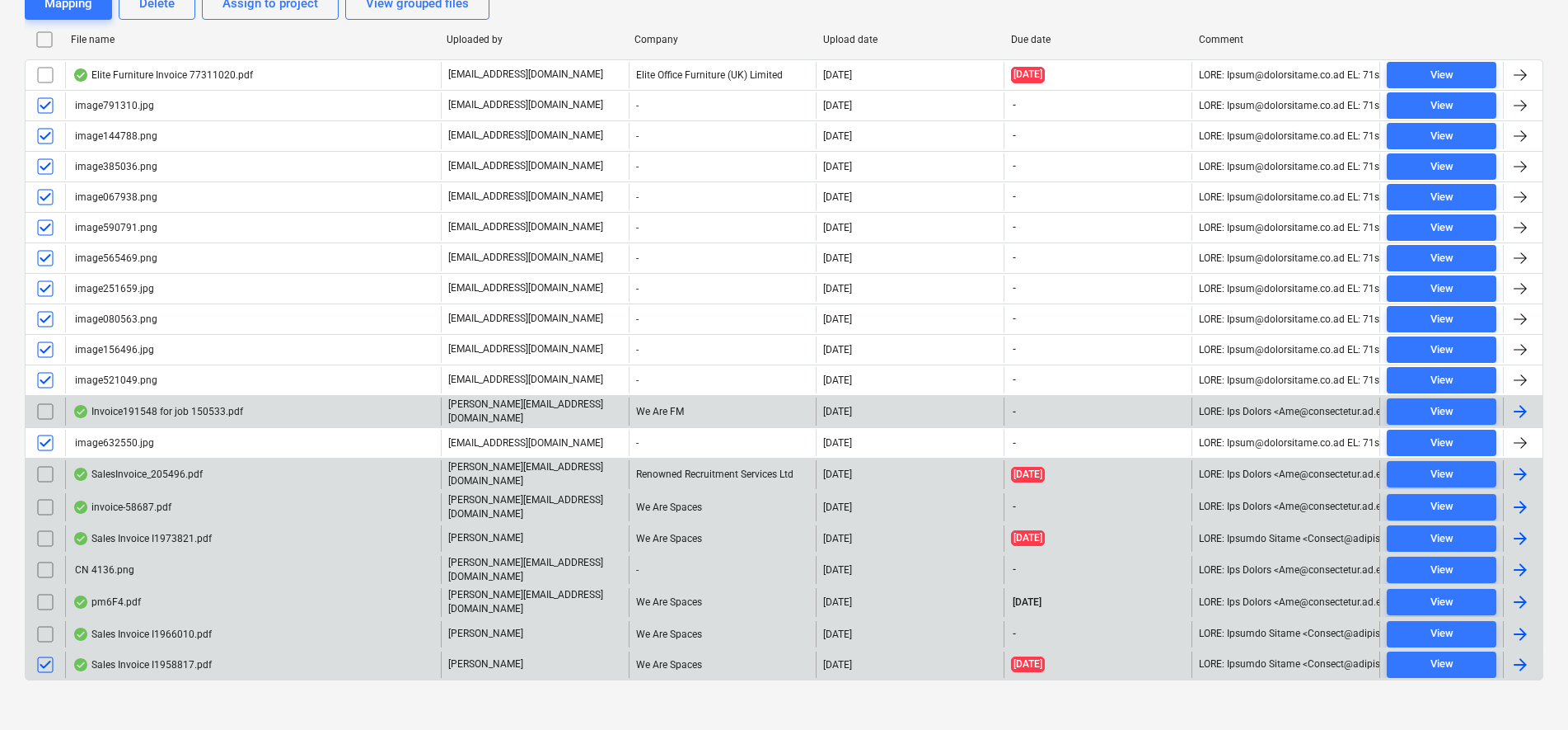
click at [47, 652] on input "checkbox" at bounding box center [46, 665] width 26 height 26
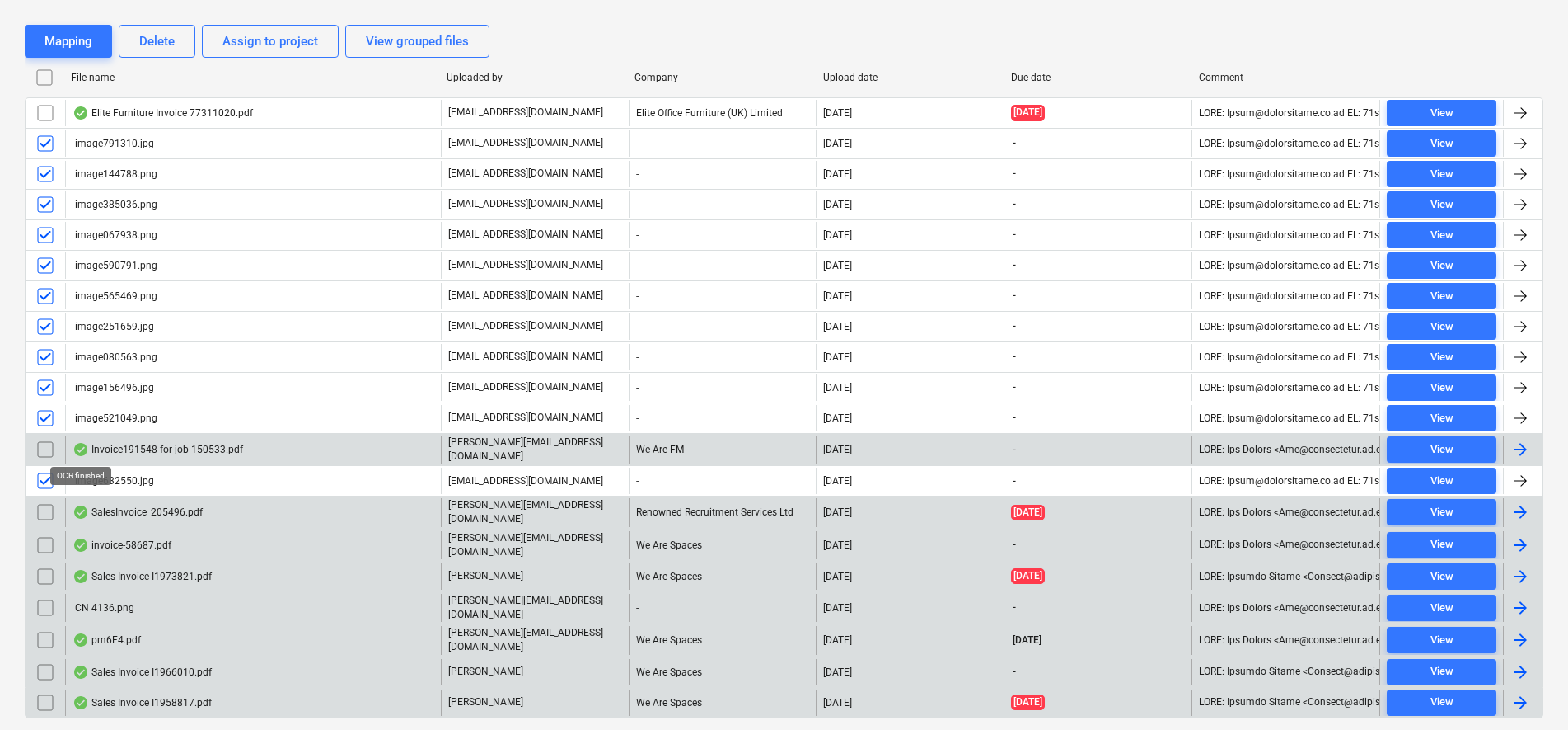
scroll to position [296, 0]
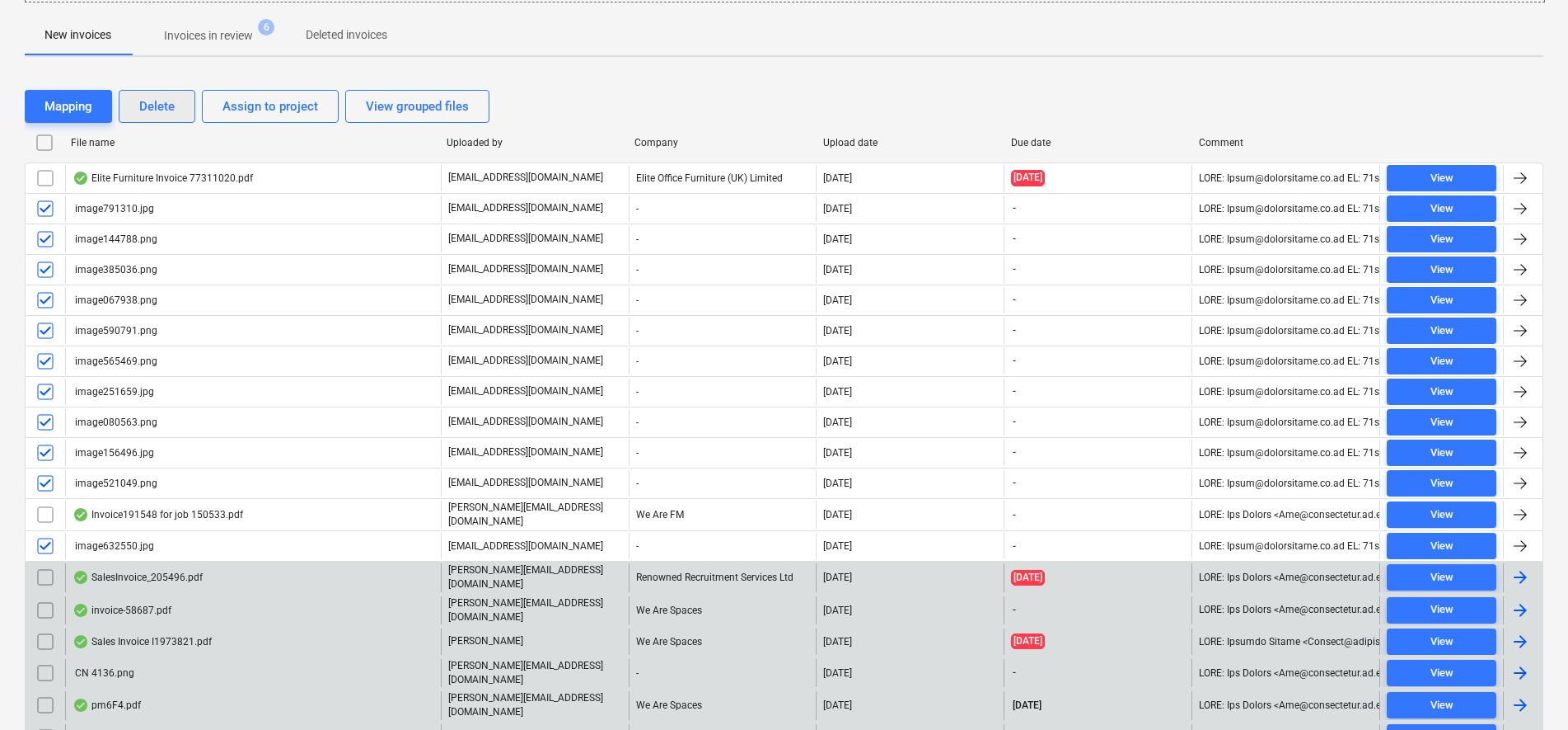
click at [156, 108] on div "Delete" at bounding box center [156, 106] width 35 height 21
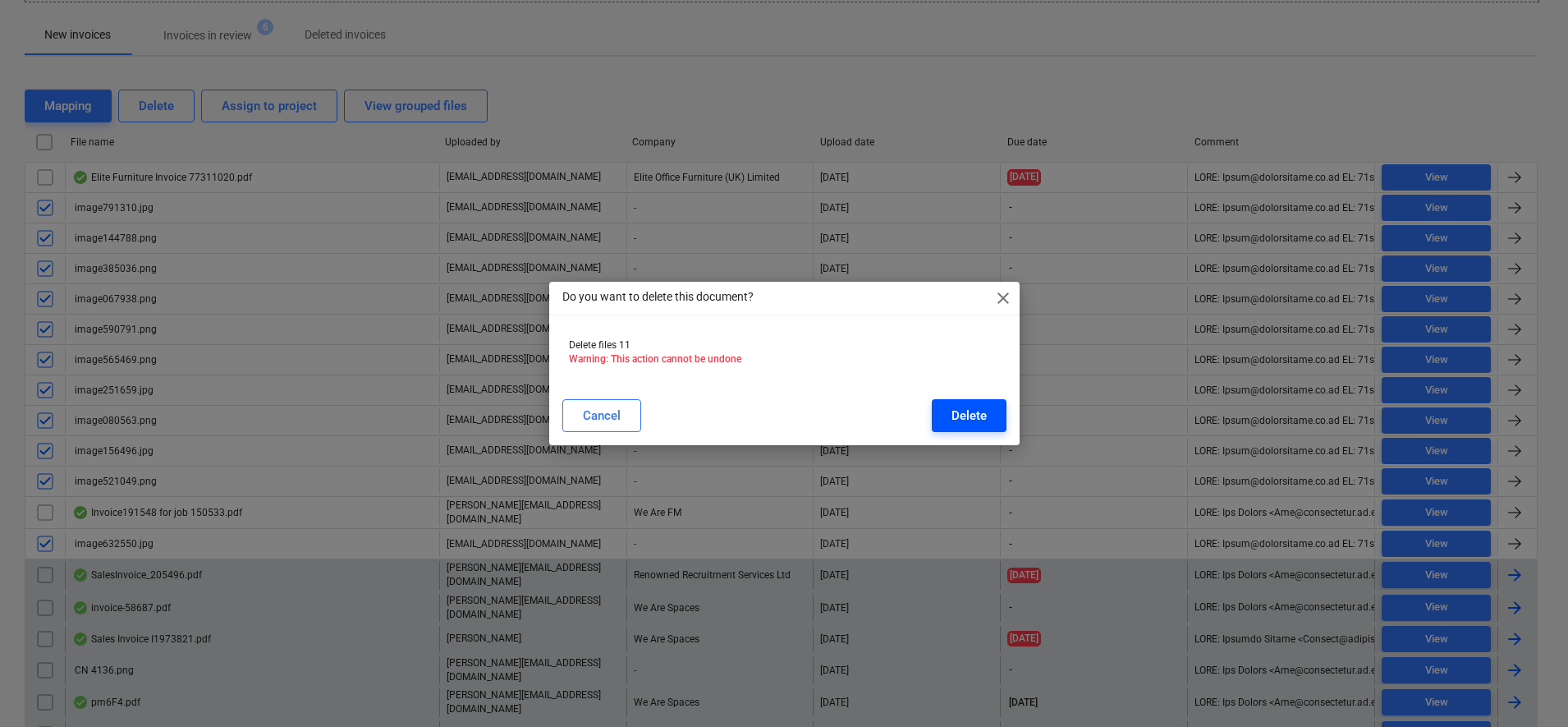
click at [1002, 415] on button "Delete" at bounding box center [968, 416] width 74 height 33
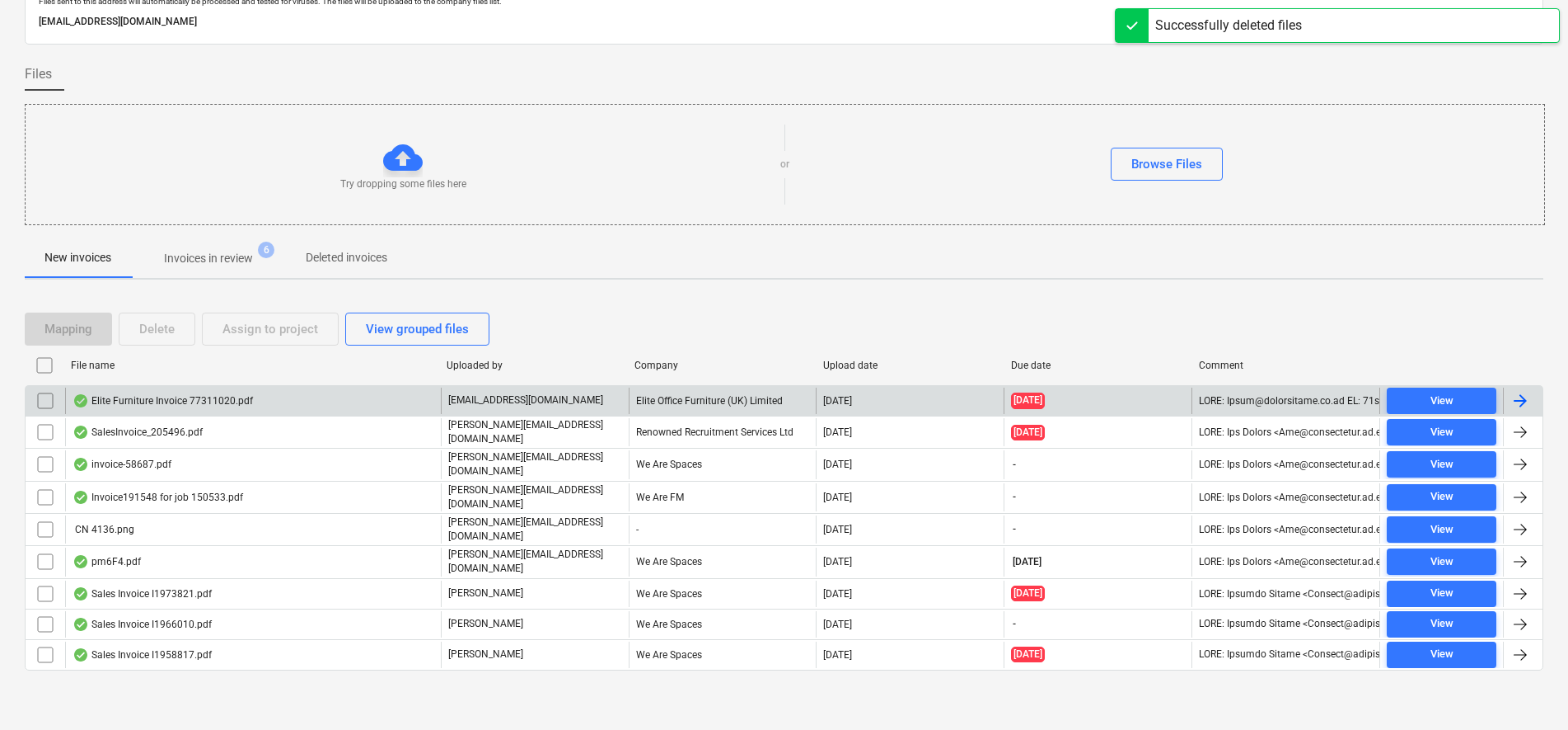
scroll to position [63, 0]
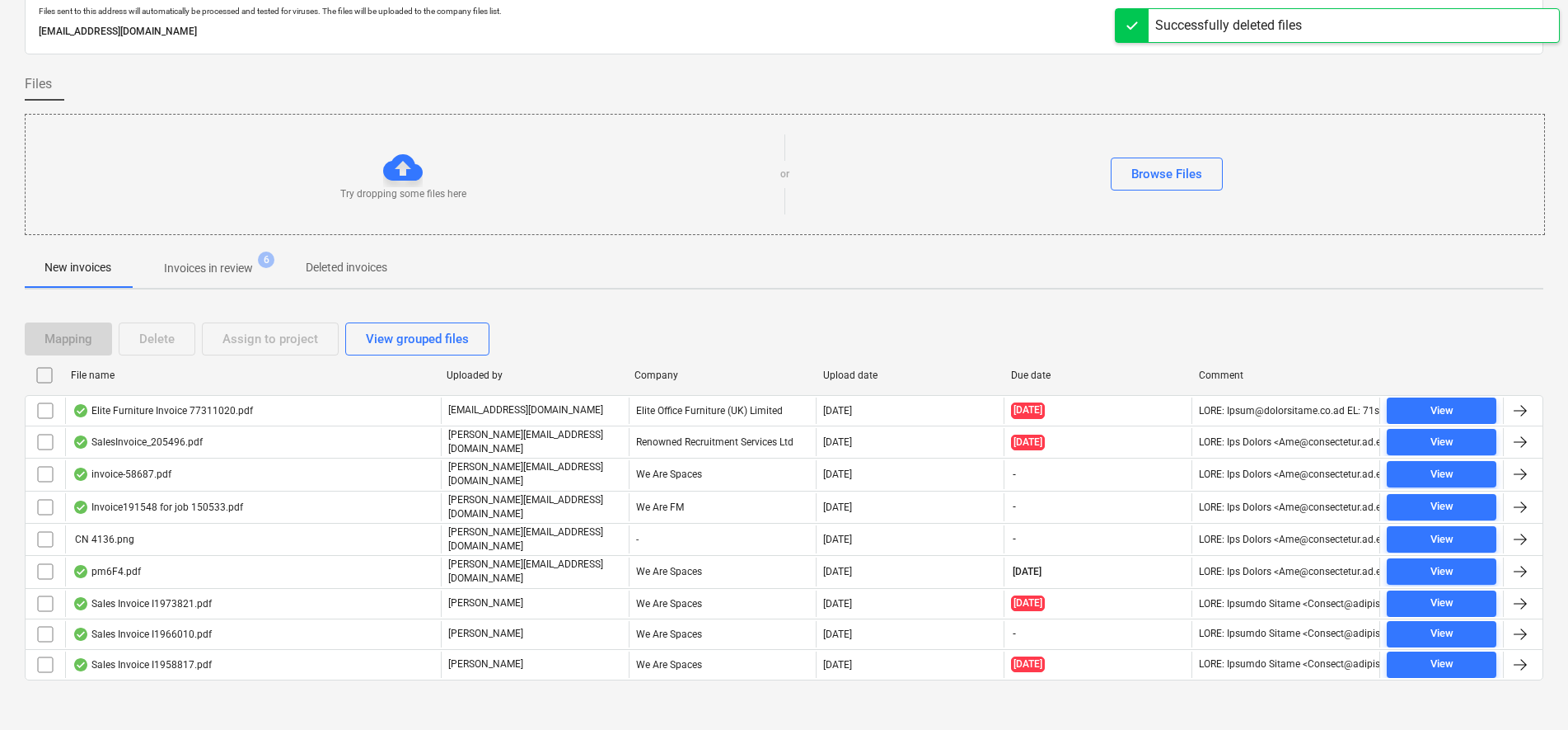
click at [248, 280] on span "Invoices in review 6" at bounding box center [208, 268] width 155 height 30
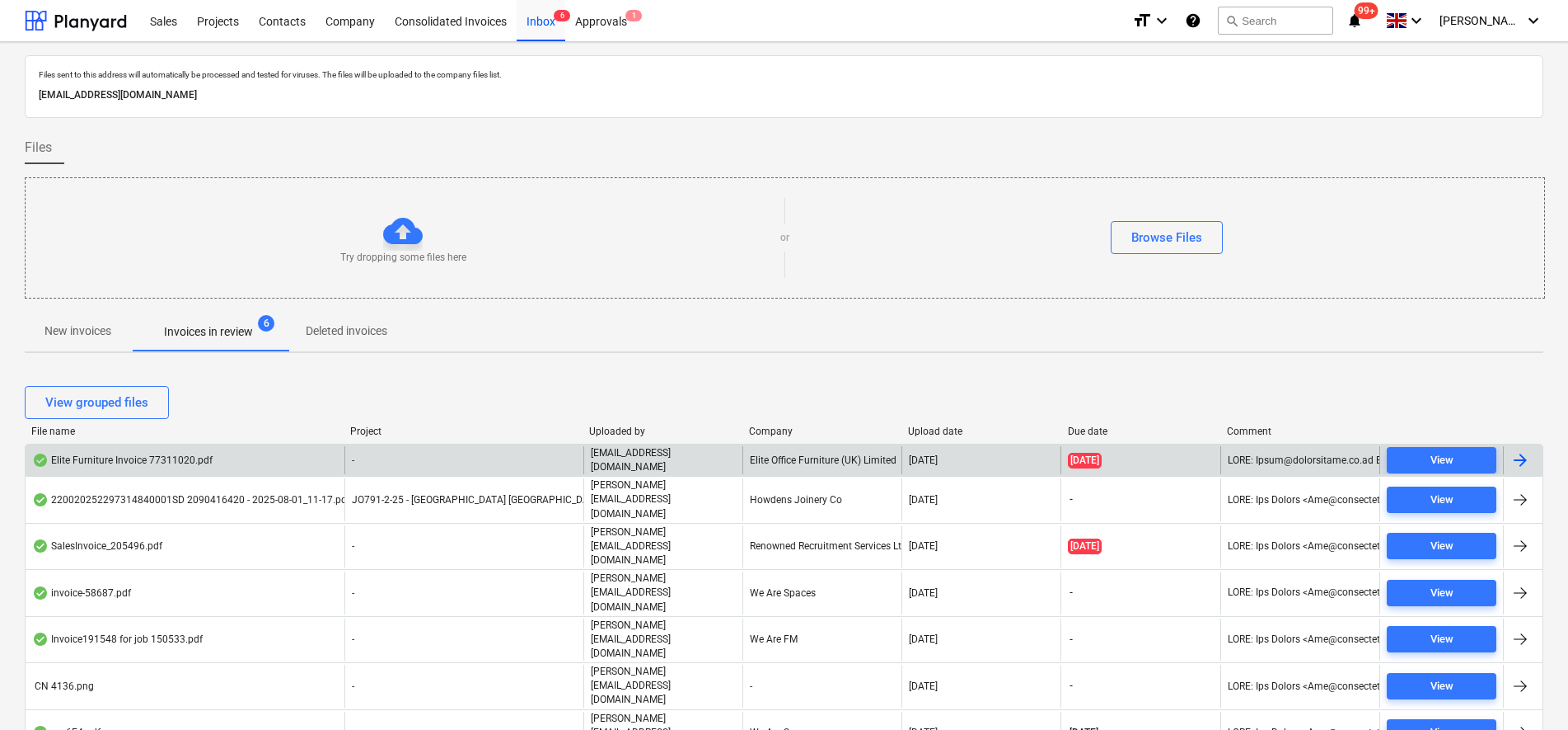
click at [242, 456] on div "Elite Furniture Invoice 77311020.pdf" at bounding box center [185, 460] width 319 height 28
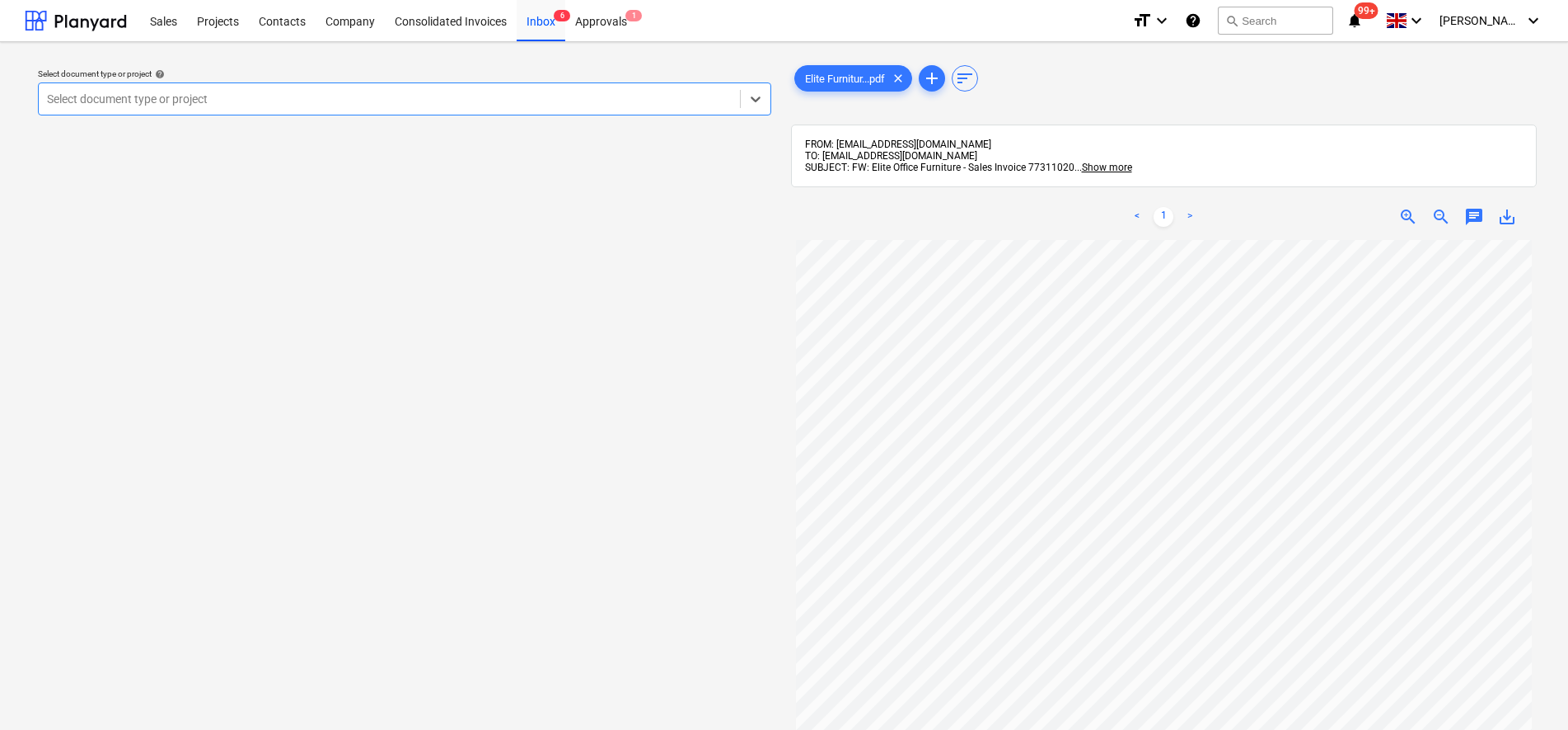
click at [457, 99] on div at bounding box center [388, 99] width 685 height 17
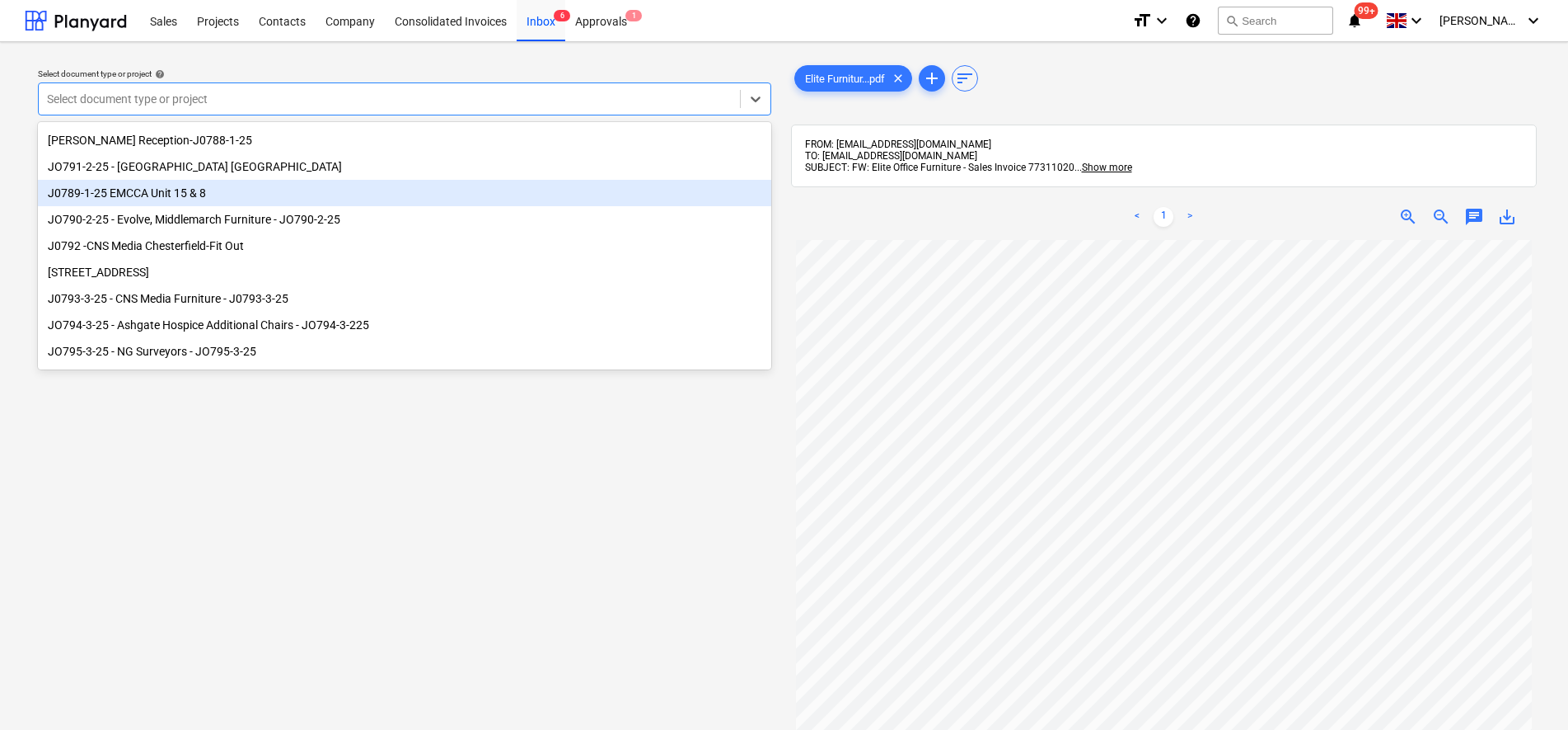
scroll to position [224, 0]
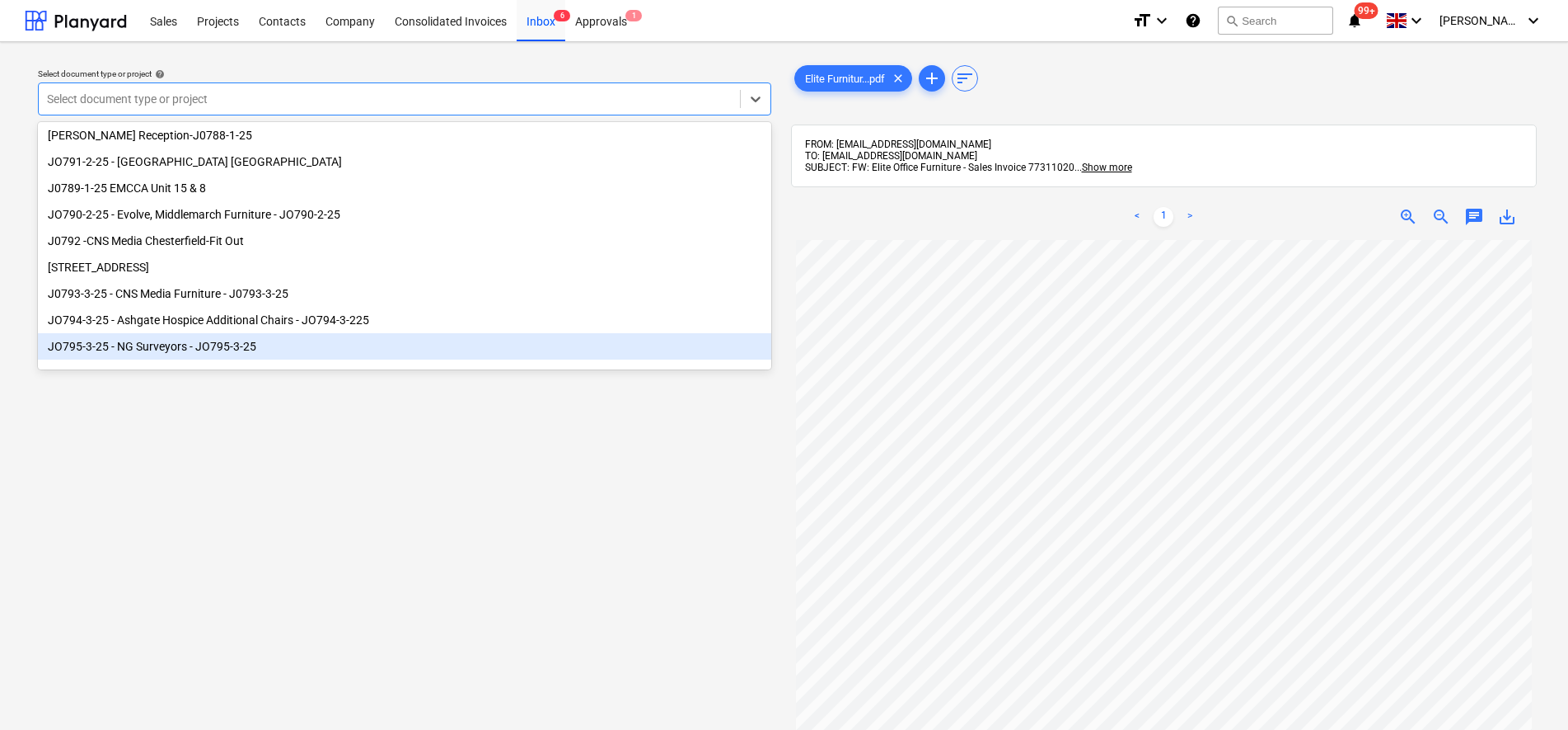
click at [178, 342] on div "JO795-3-25 - NG Surveyors - JO795-3-25" at bounding box center [404, 347] width 733 height 26
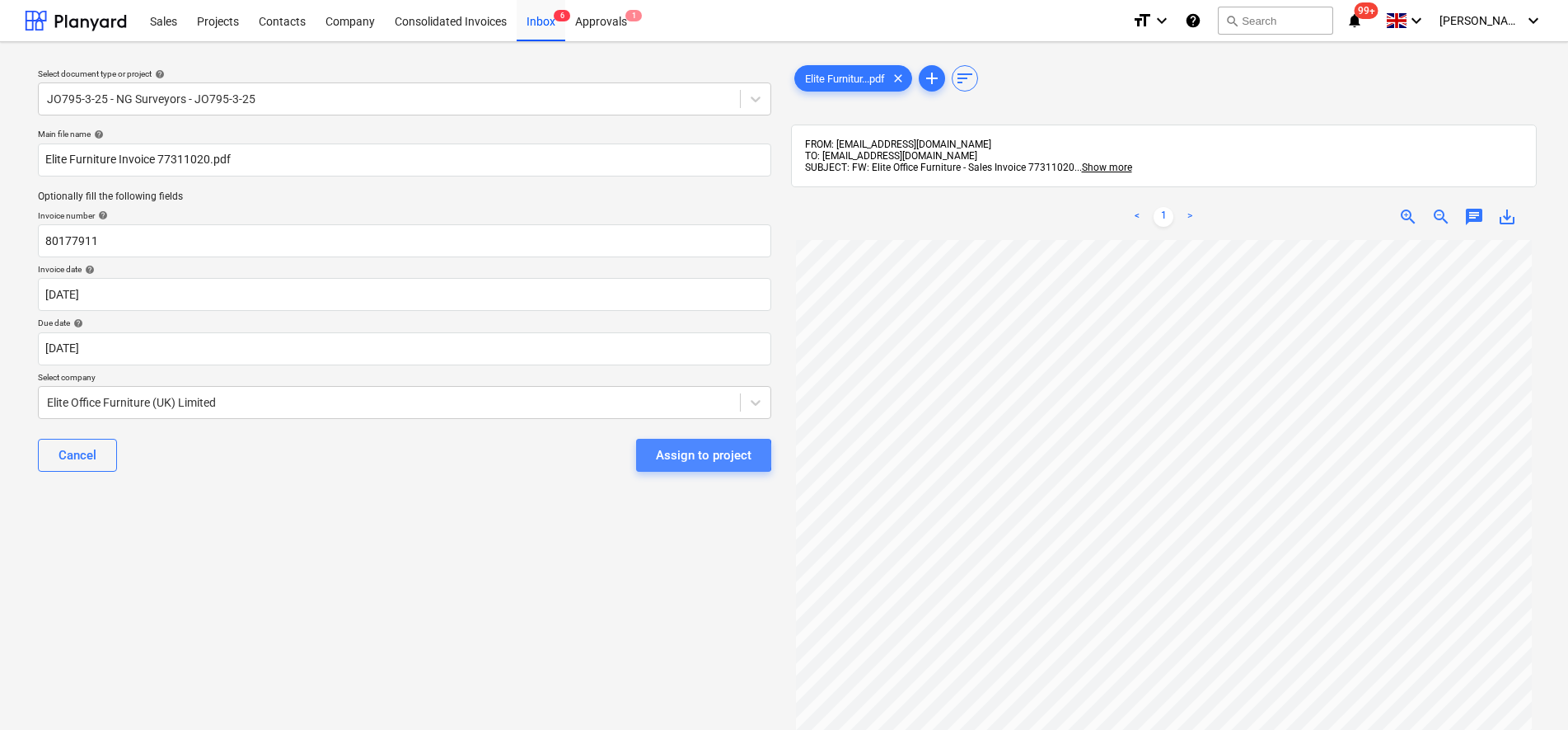
click at [702, 456] on div "Assign to project" at bounding box center [703, 455] width 96 height 21
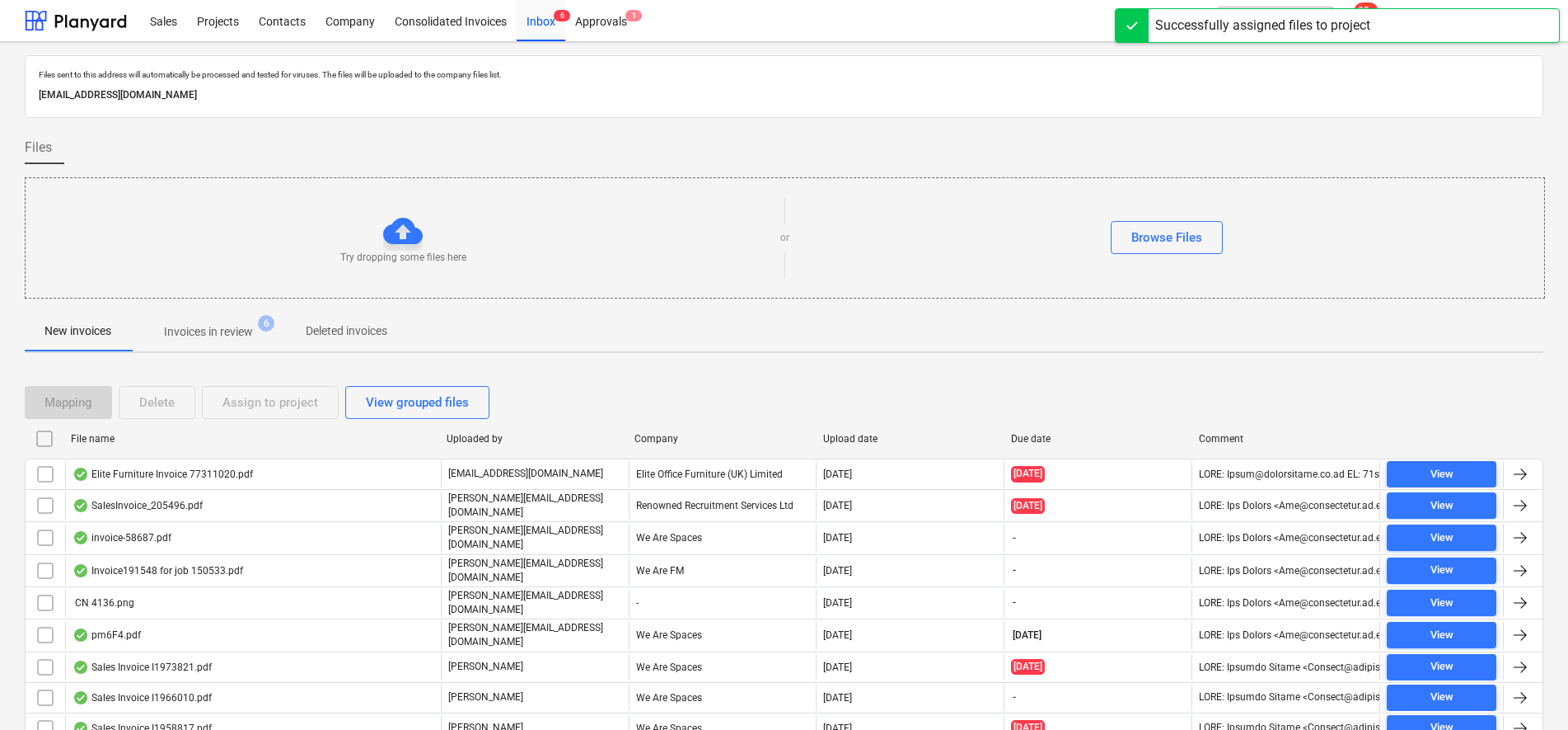
click at [239, 339] on p "Invoices in review" at bounding box center [208, 332] width 89 height 18
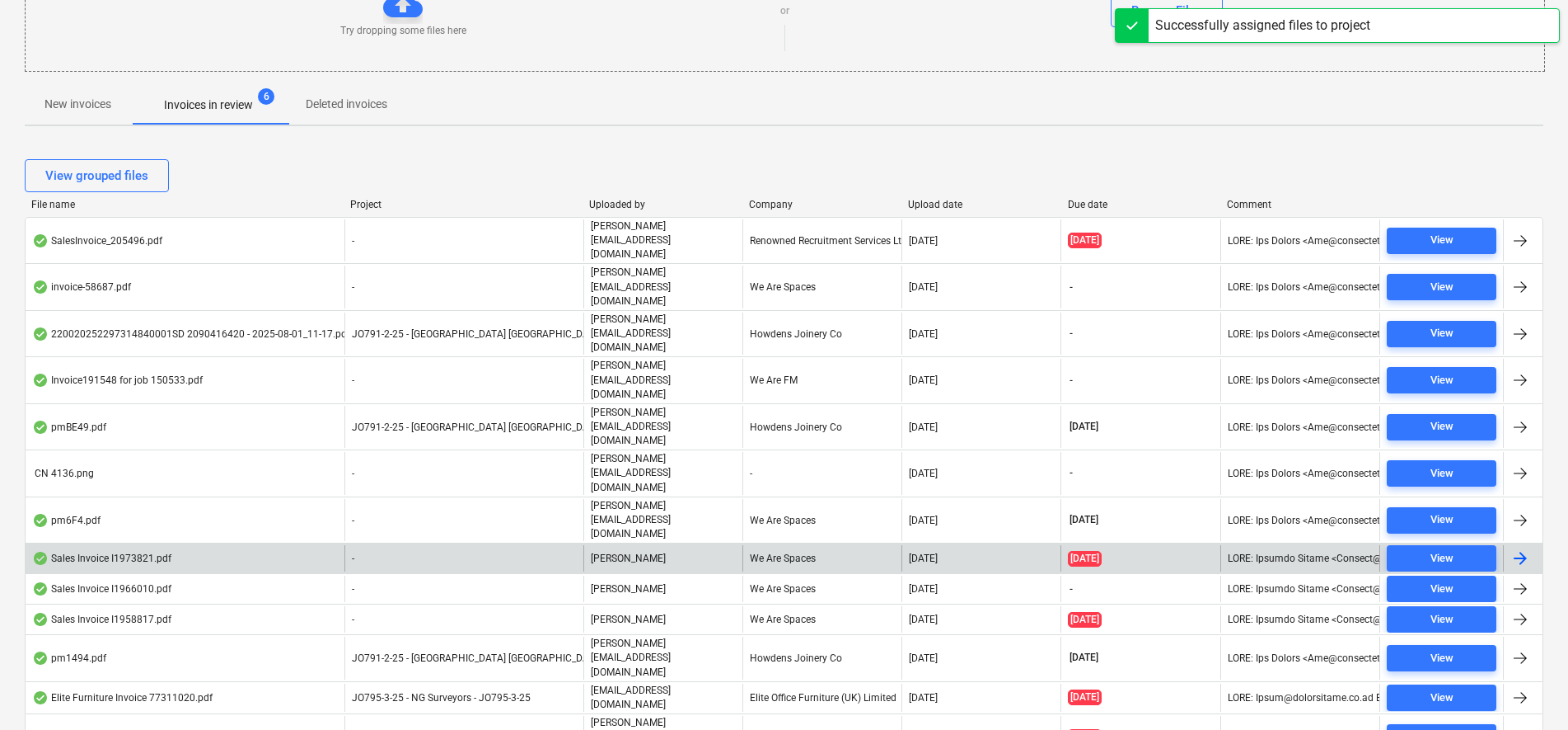
scroll to position [262, 0]
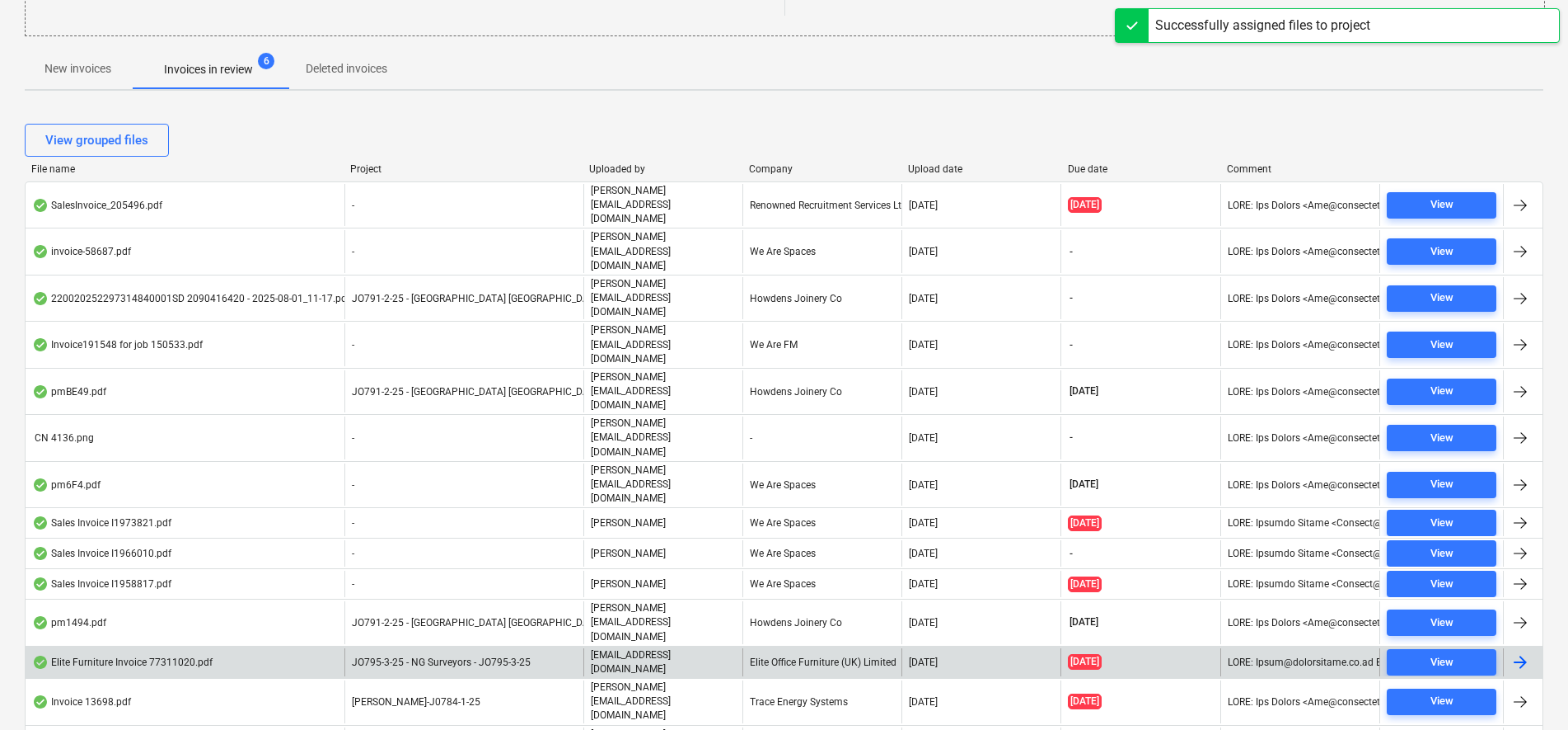
click at [450, 648] on div "JO795-3-25 - NG Surveyors - JO795-3-25" at bounding box center [464, 662] width 239 height 28
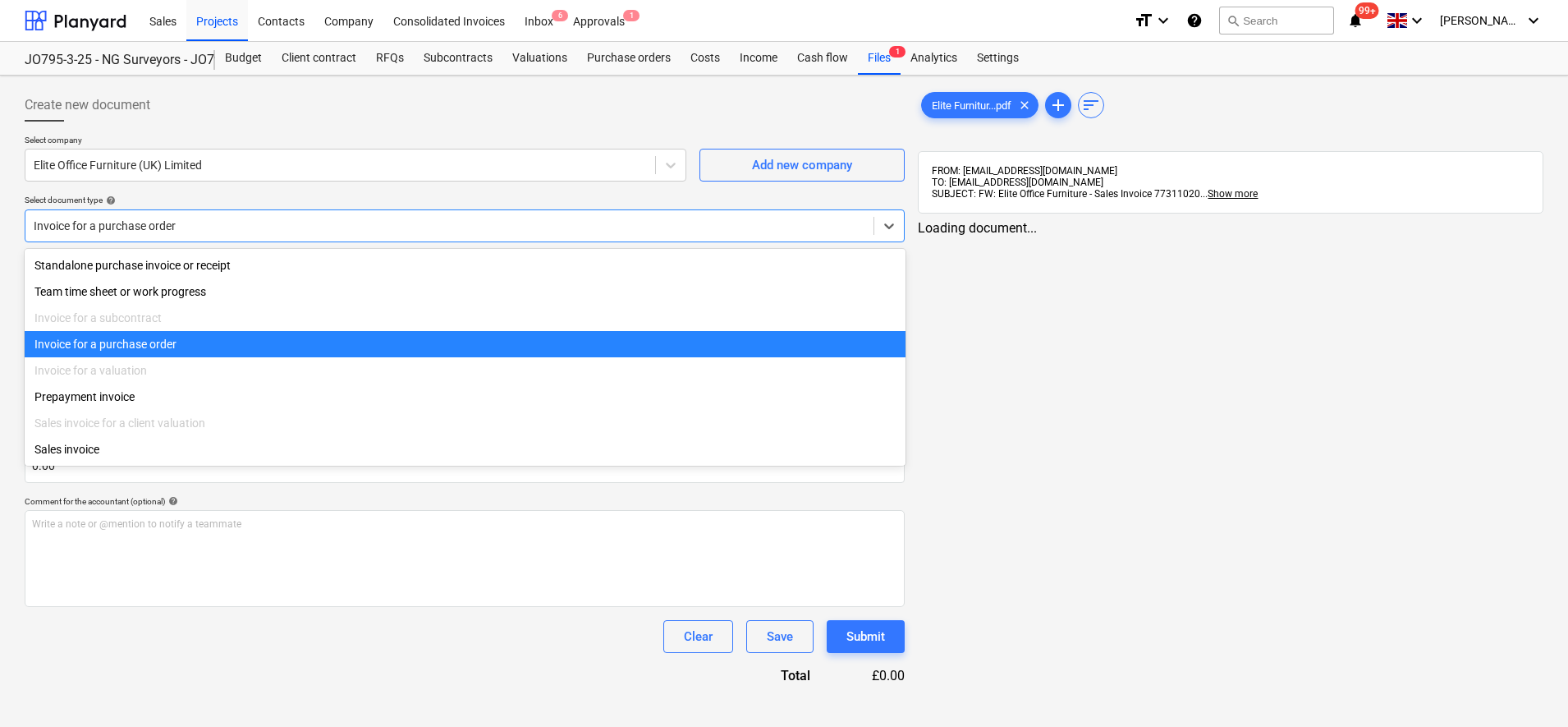
click at [224, 230] on div at bounding box center [449, 225] width 832 height 17
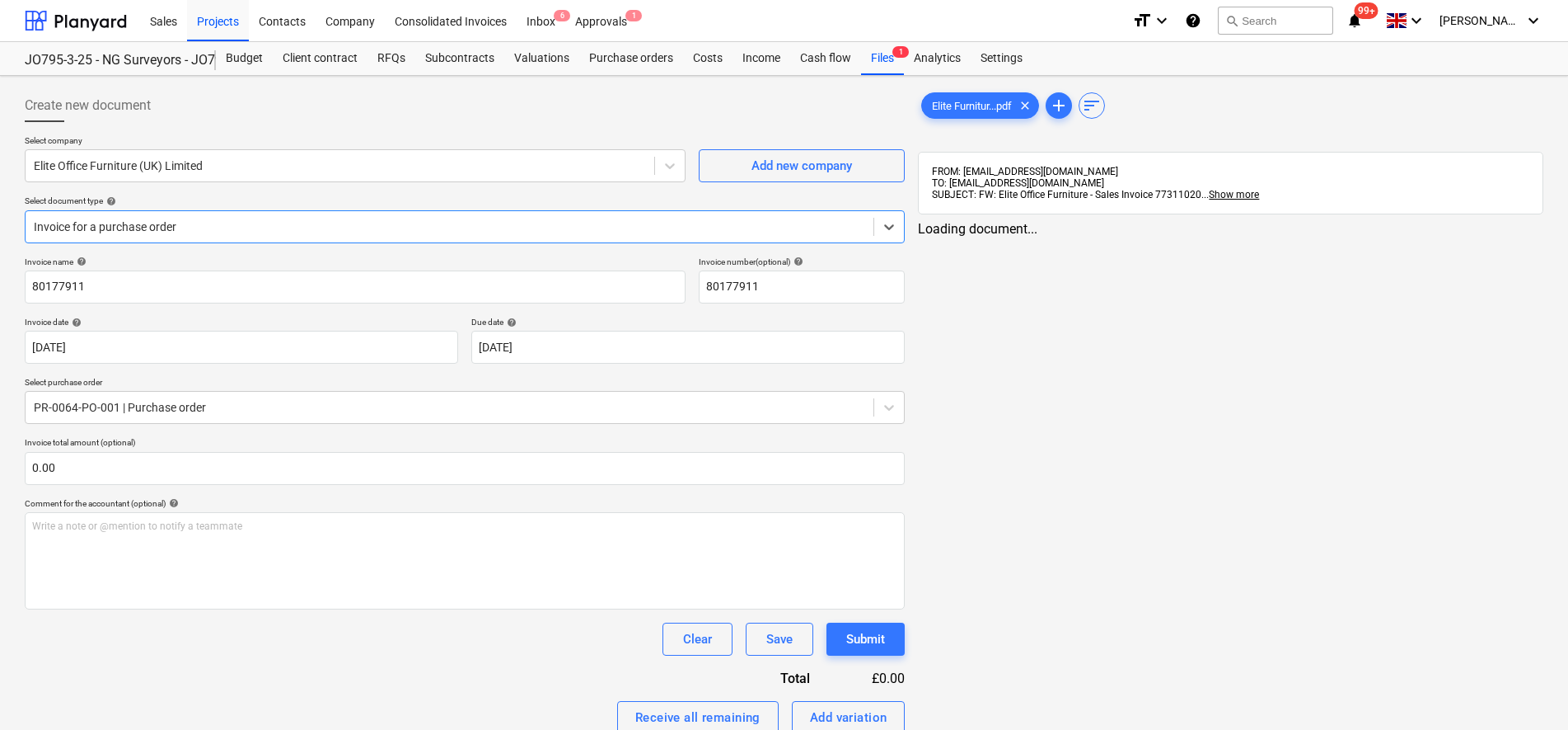
click at [225, 231] on div at bounding box center [449, 226] width 831 height 17
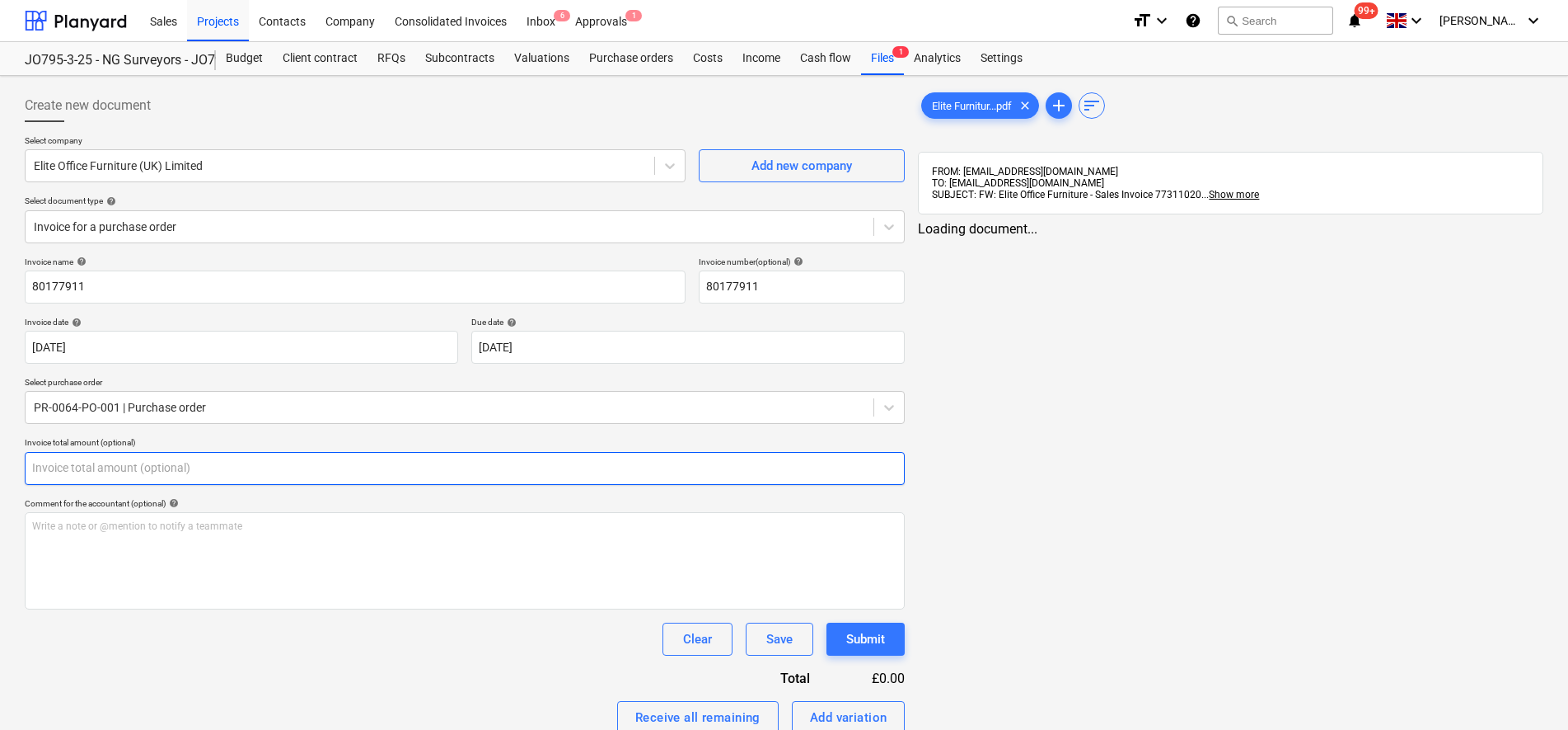
click at [129, 469] on input "text" at bounding box center [464, 469] width 880 height 33
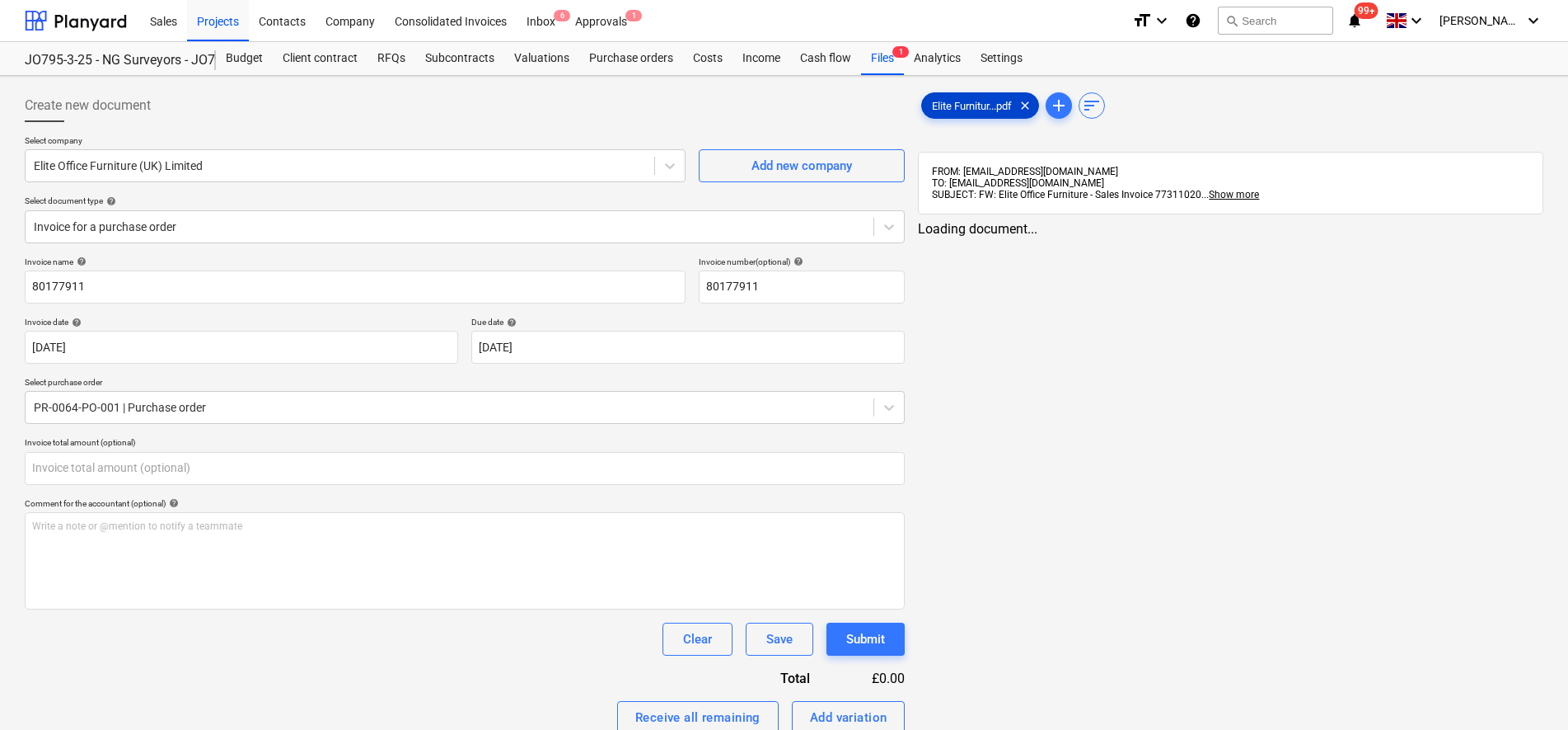
type input "0.00"
click at [949, 113] on div "Elite Furnitur...pdf clear" at bounding box center [980, 106] width 118 height 26
click at [1065, 106] on div "Elite Furnitur...pdf clear add sort FROM: [EMAIL_ADDRESS][DOMAIN_NAME] TO: [EMA…" at bounding box center [1230, 520] width 626 height 862
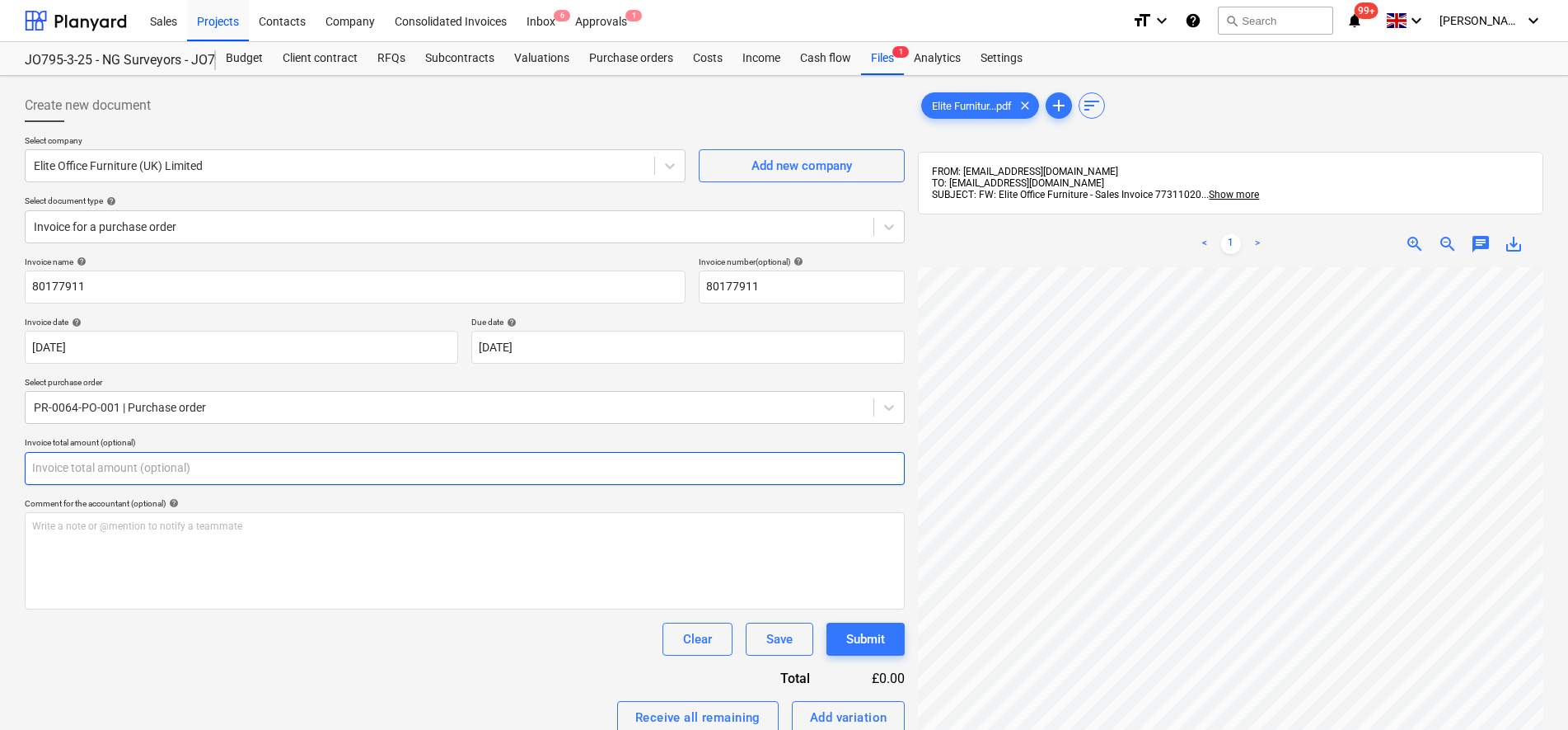
click at [126, 473] on input "text" at bounding box center [464, 469] width 880 height 33
type input "82.08"
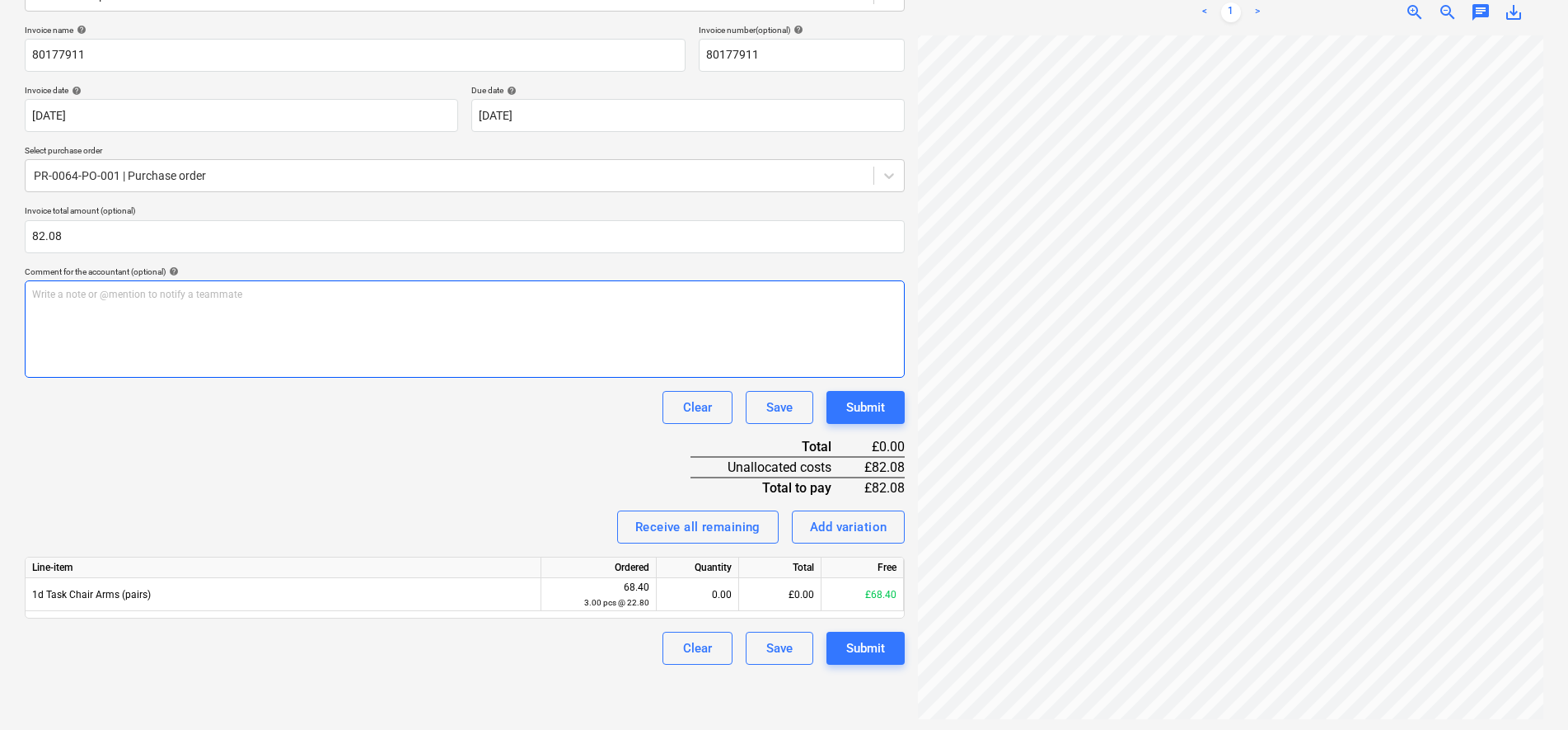
scroll to position [234, 0]
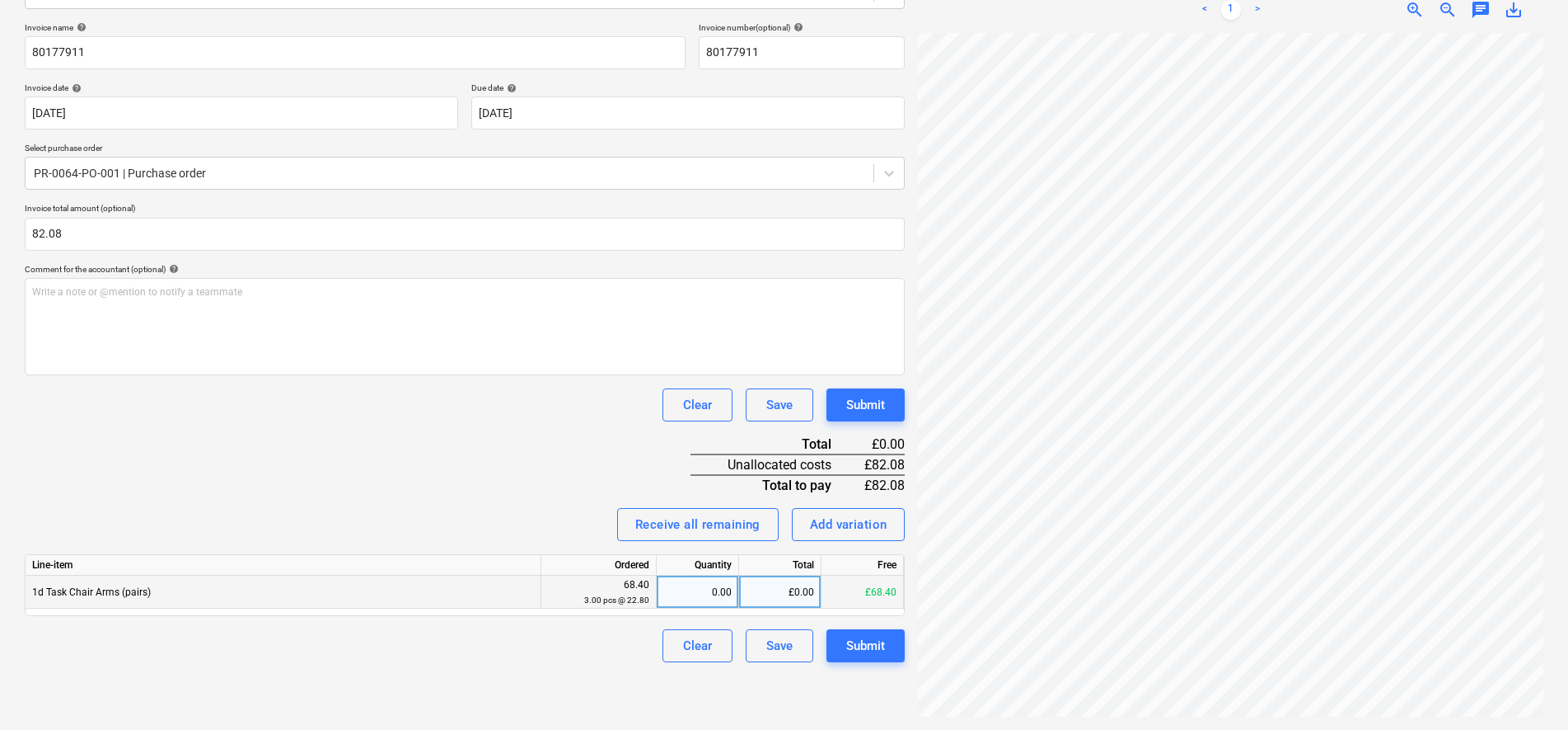
click at [714, 585] on div "0.00" at bounding box center [698, 592] width 69 height 33
type input "3"
click at [885, 645] on div "Submit" at bounding box center [866, 646] width 39 height 21
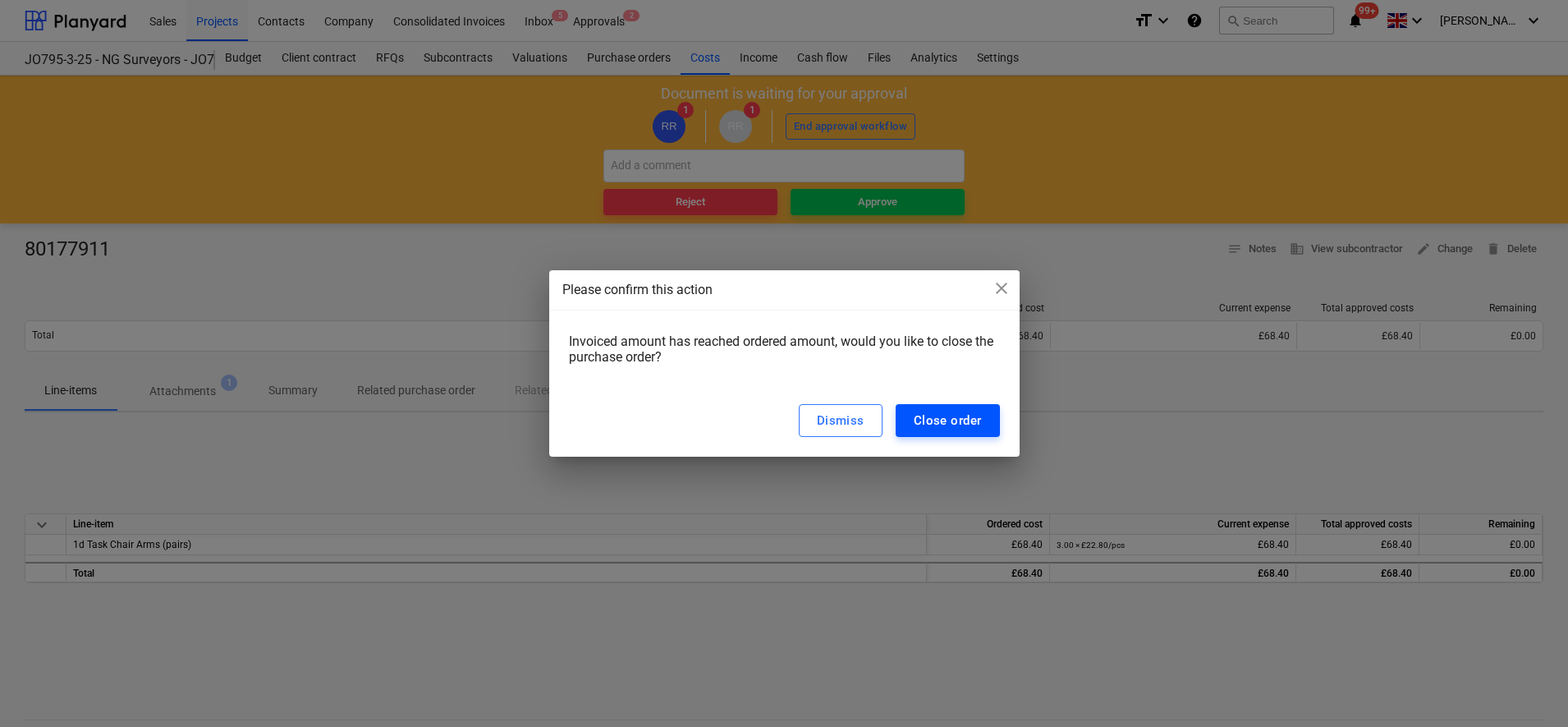
click at [931, 414] on div "Close order" at bounding box center [948, 420] width 68 height 21
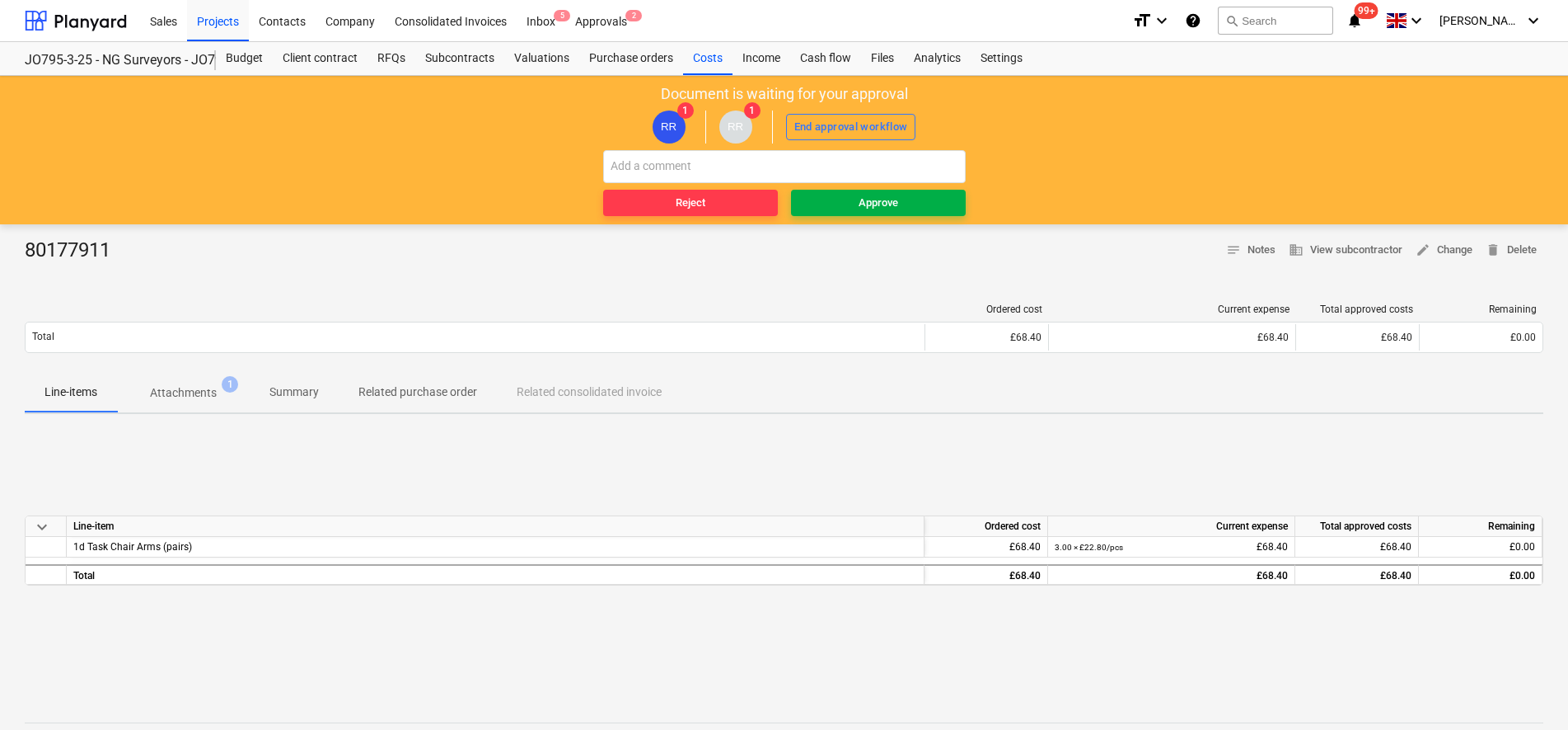
click at [865, 209] on div "Approve" at bounding box center [878, 203] width 40 height 19
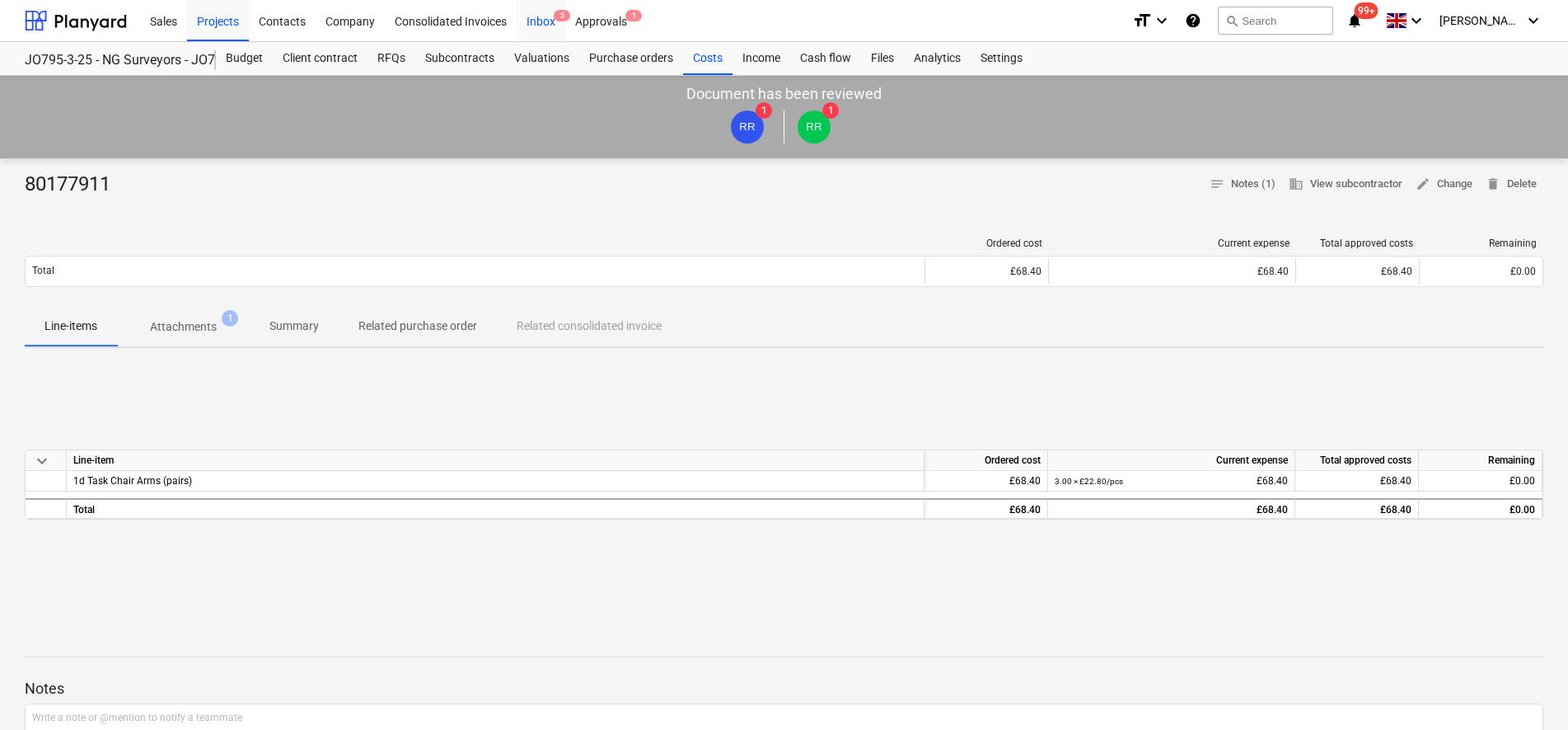
click at [565, 18] on span "5" at bounding box center [562, 15] width 17 height 11
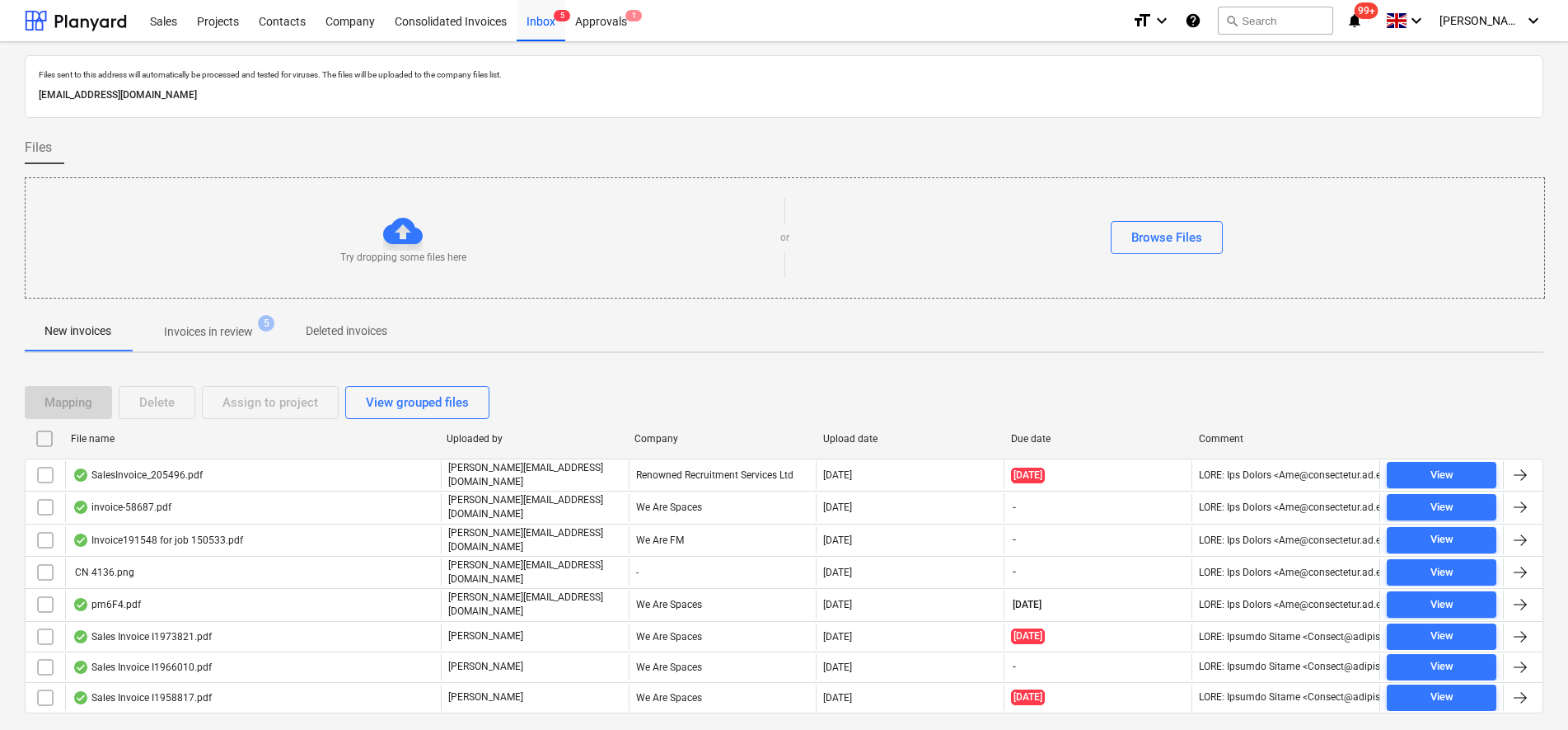
scroll to position [33, 0]
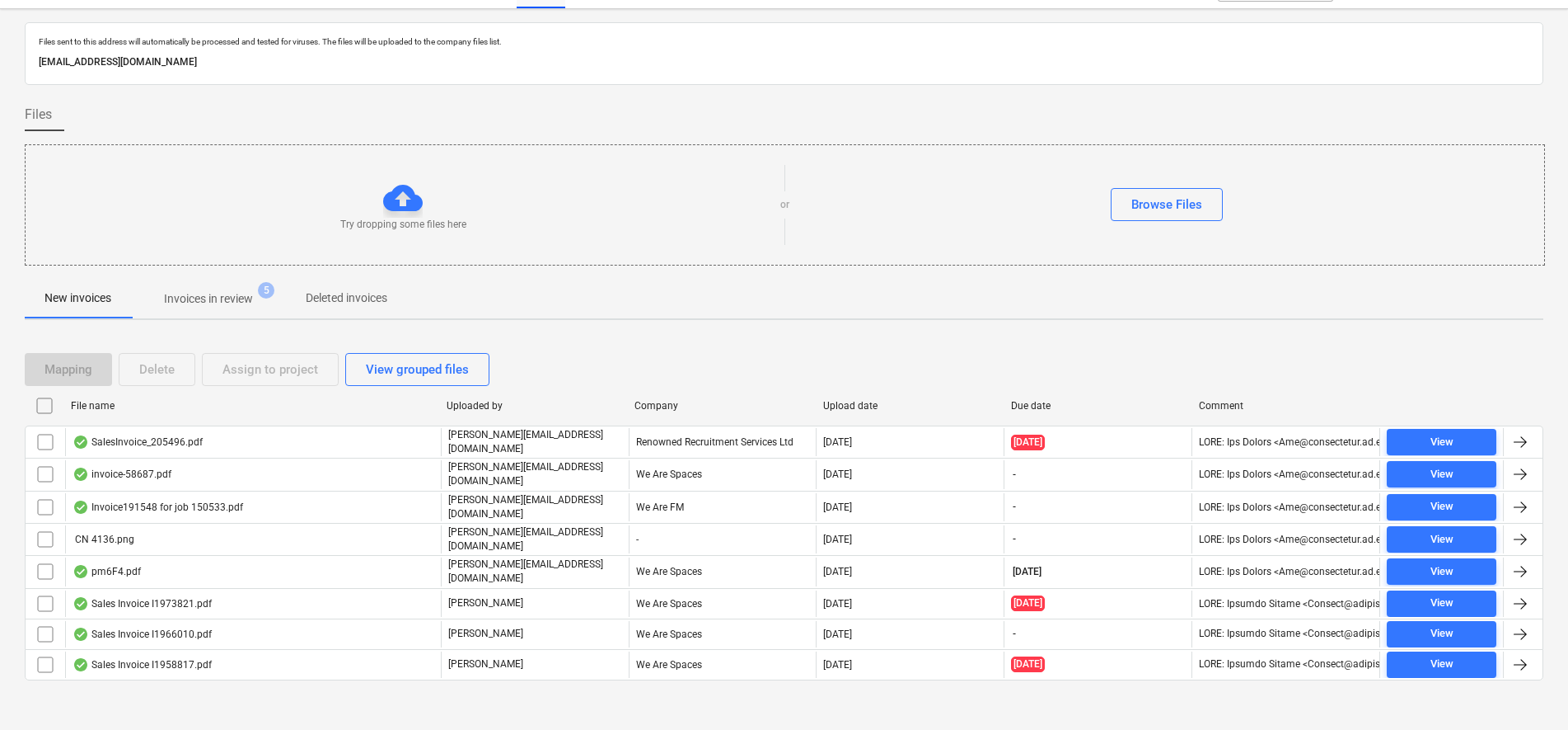
click at [235, 303] on p "Invoices in review" at bounding box center [208, 299] width 89 height 18
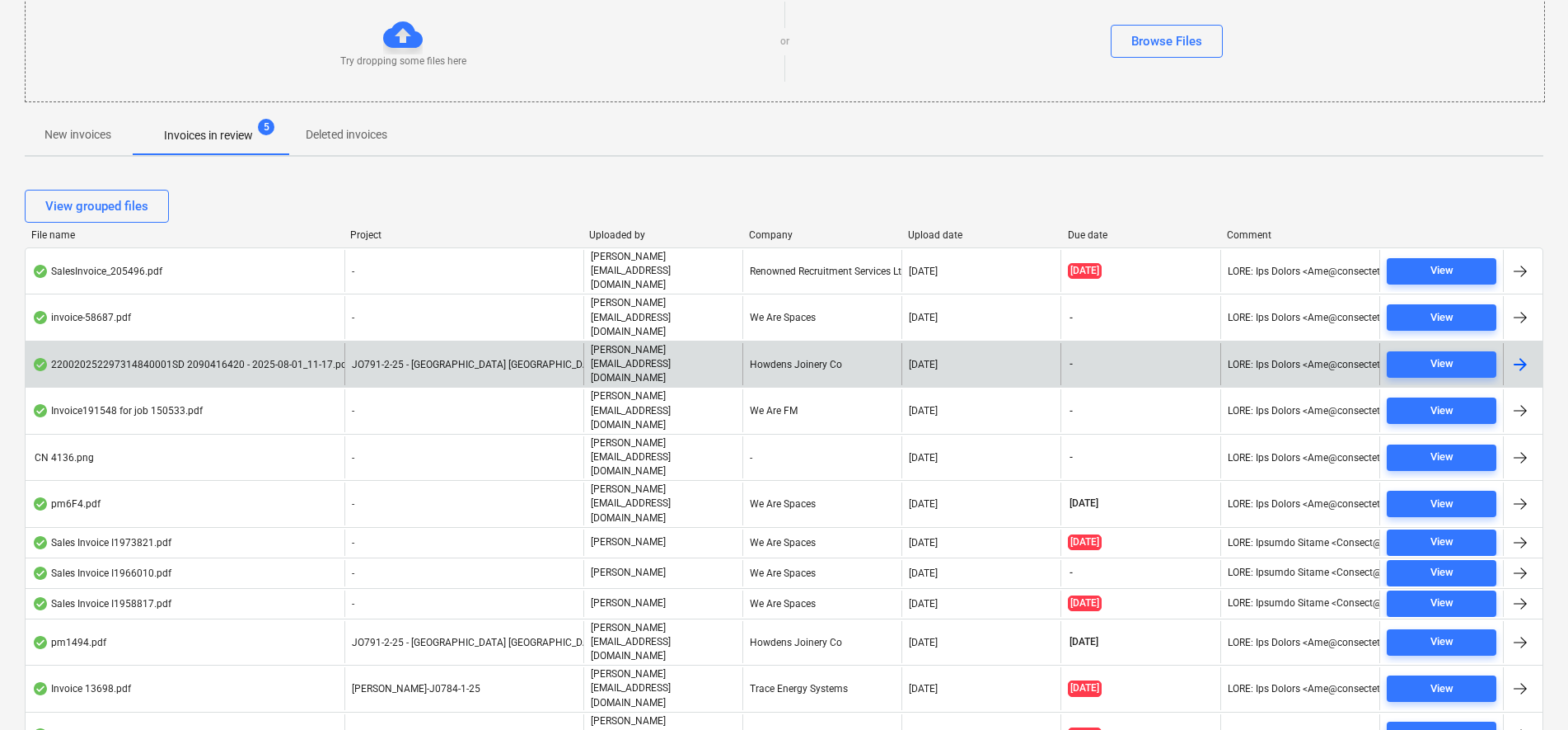
scroll to position [231, 0]
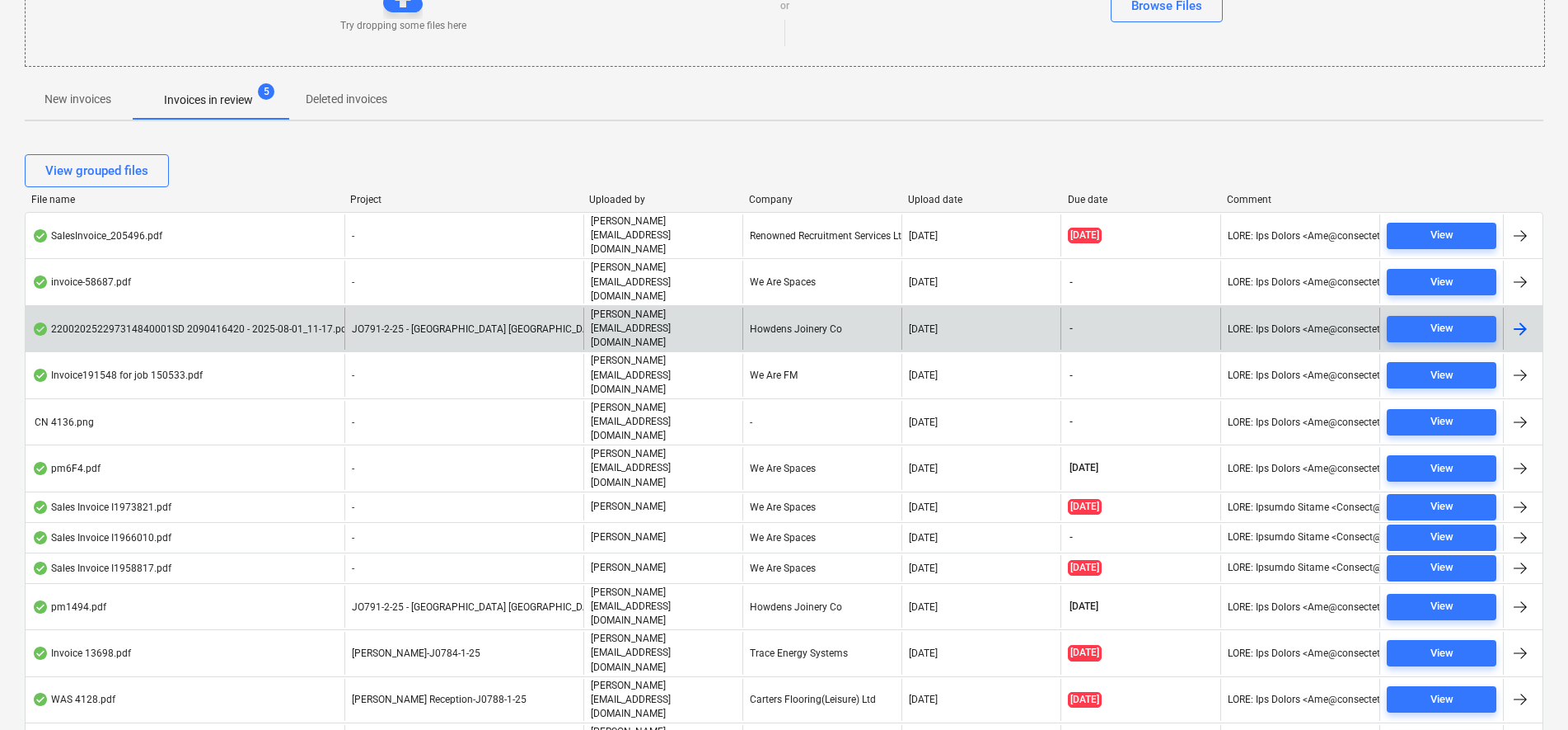
click at [207, 323] on div "220020252297314840001SD 2090416420 - 2025-08-01_11-17.pdf" at bounding box center [192, 329] width 318 height 13
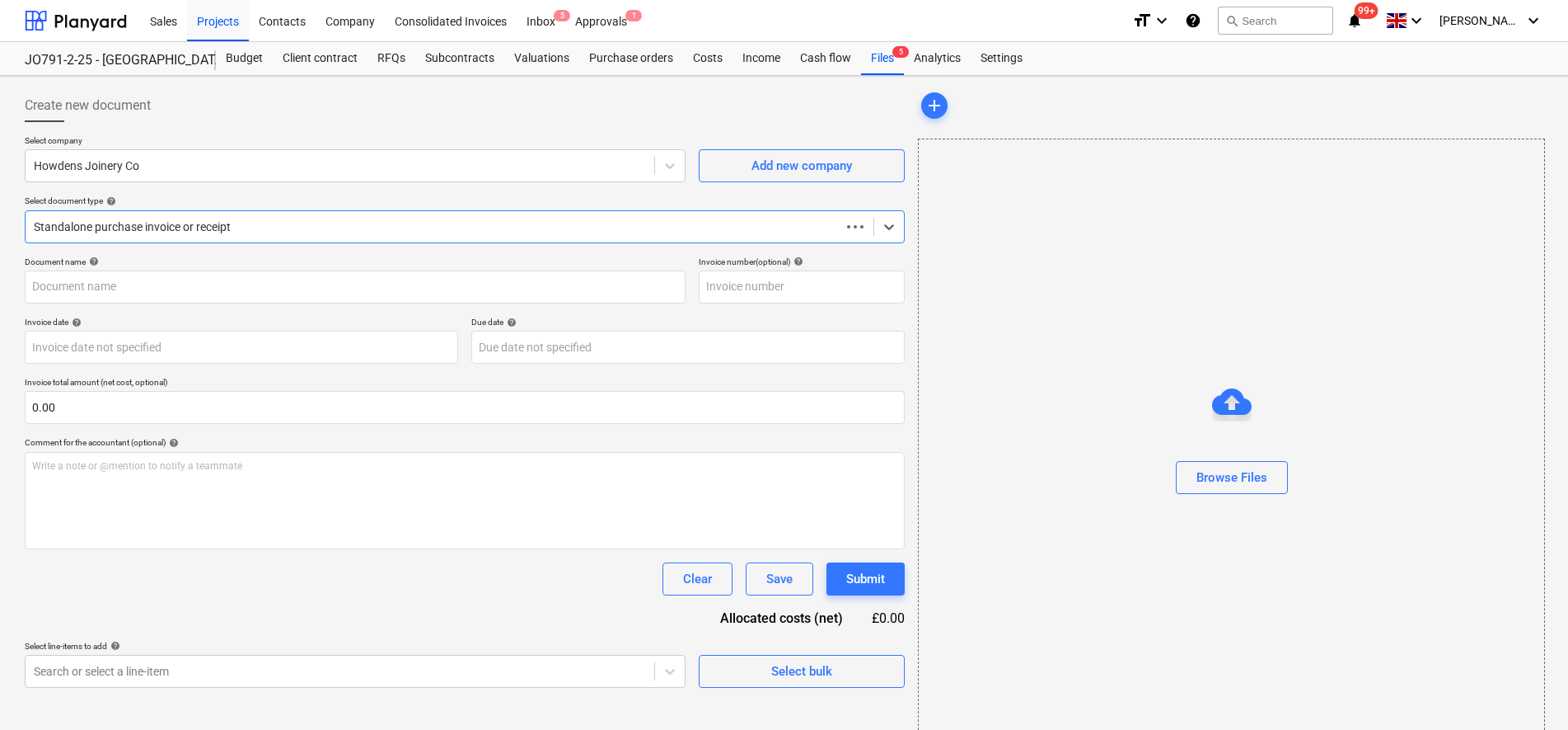
type input "1101944540"
type input "[DATE]"
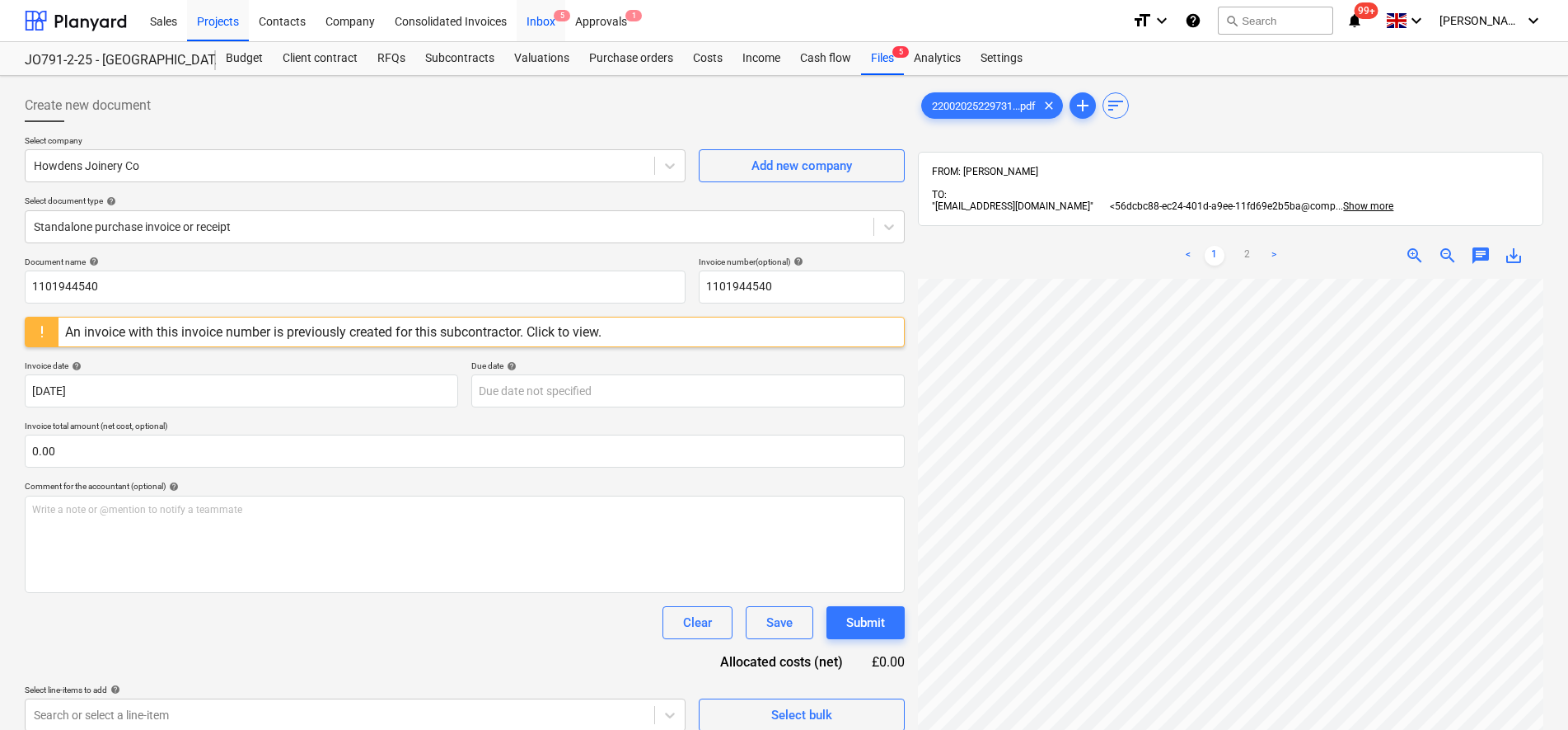
click at [555, 25] on div "Inbox 5" at bounding box center [541, 20] width 48 height 42
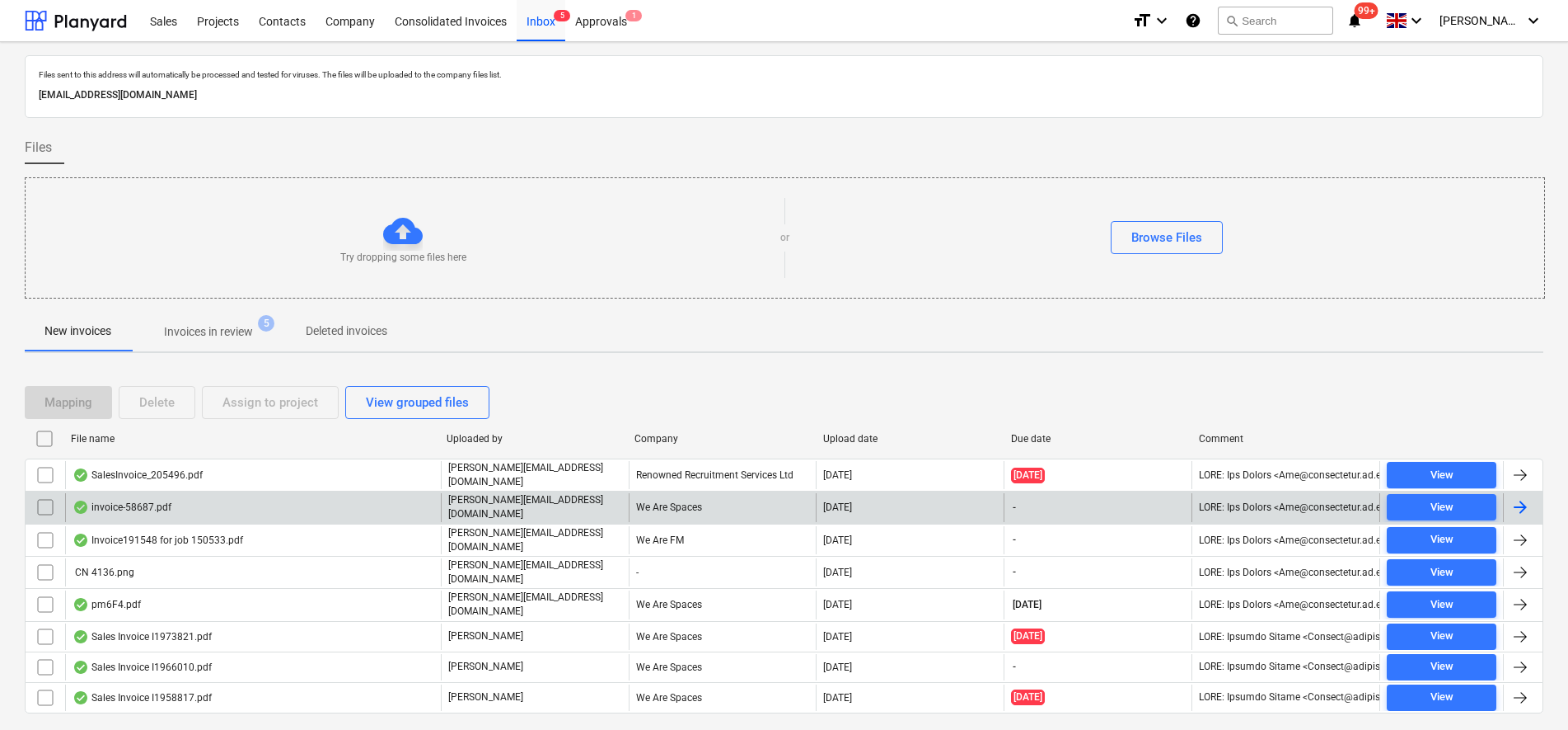
scroll to position [33, 0]
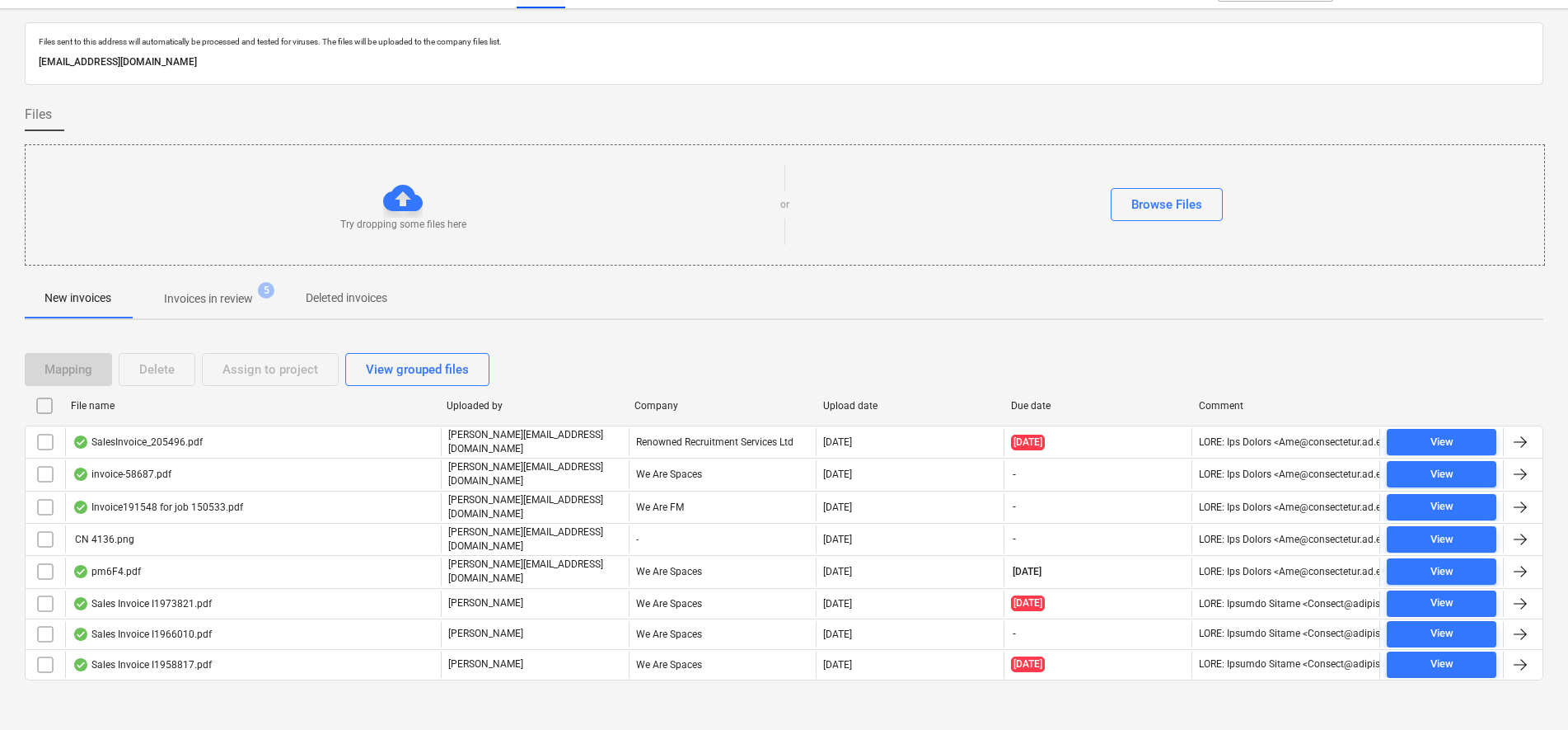
click at [256, 272] on div at bounding box center [784, 272] width 1519 height 13
click at [255, 288] on span "Invoices in review 5" at bounding box center [208, 299] width 155 height 30
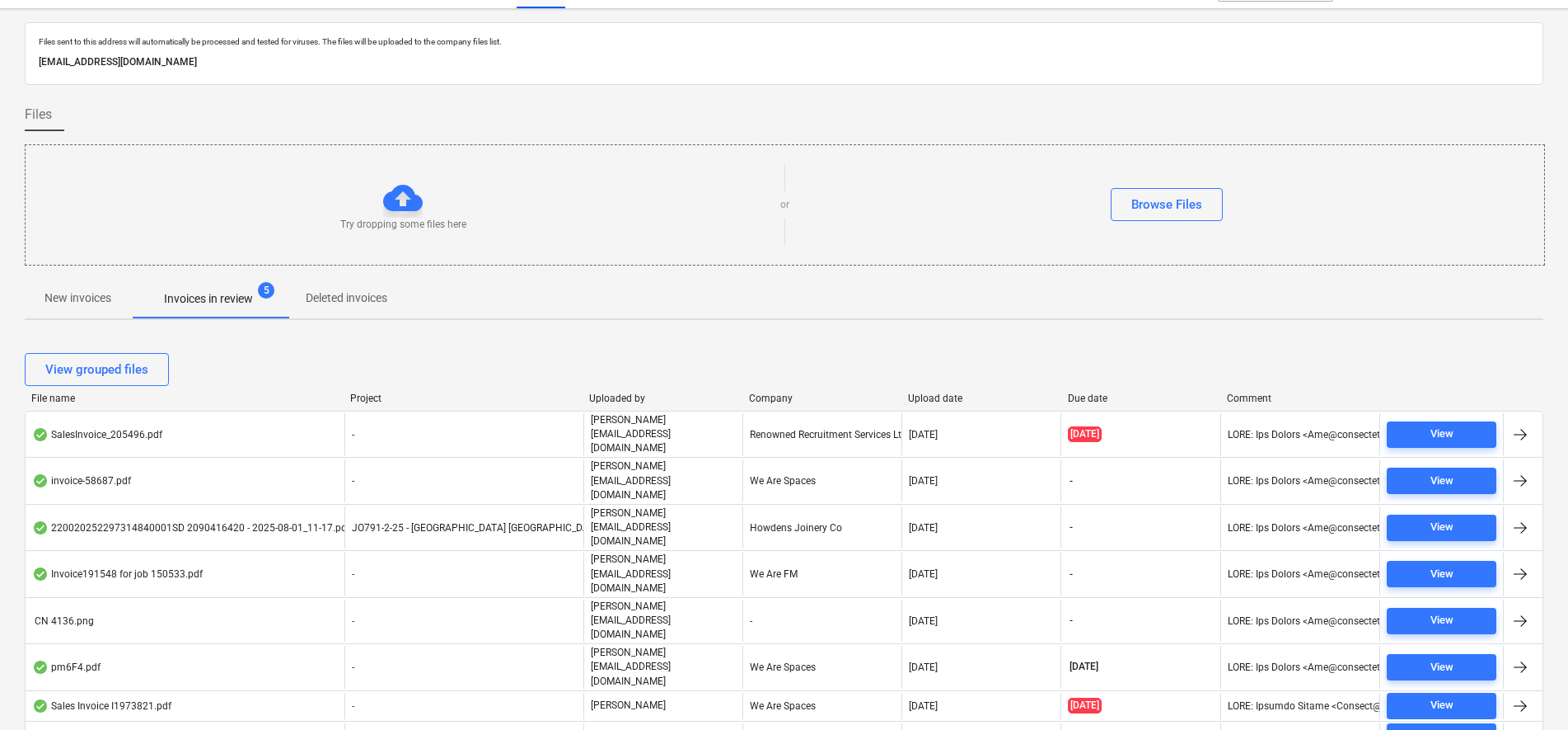
scroll to position [231, 0]
